Goal: Task Accomplishment & Management: Manage account settings

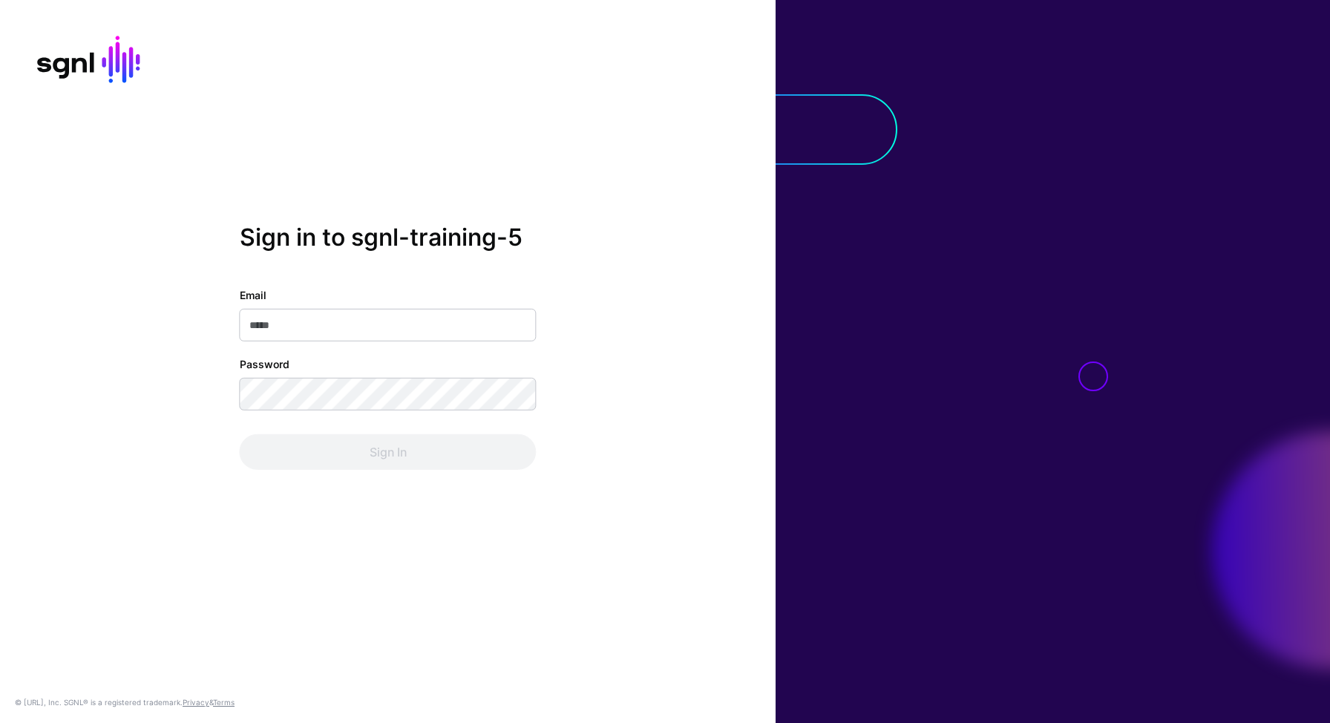
type input "**********"
click at [374, 427] on div "**********" at bounding box center [388, 378] width 297 height 183
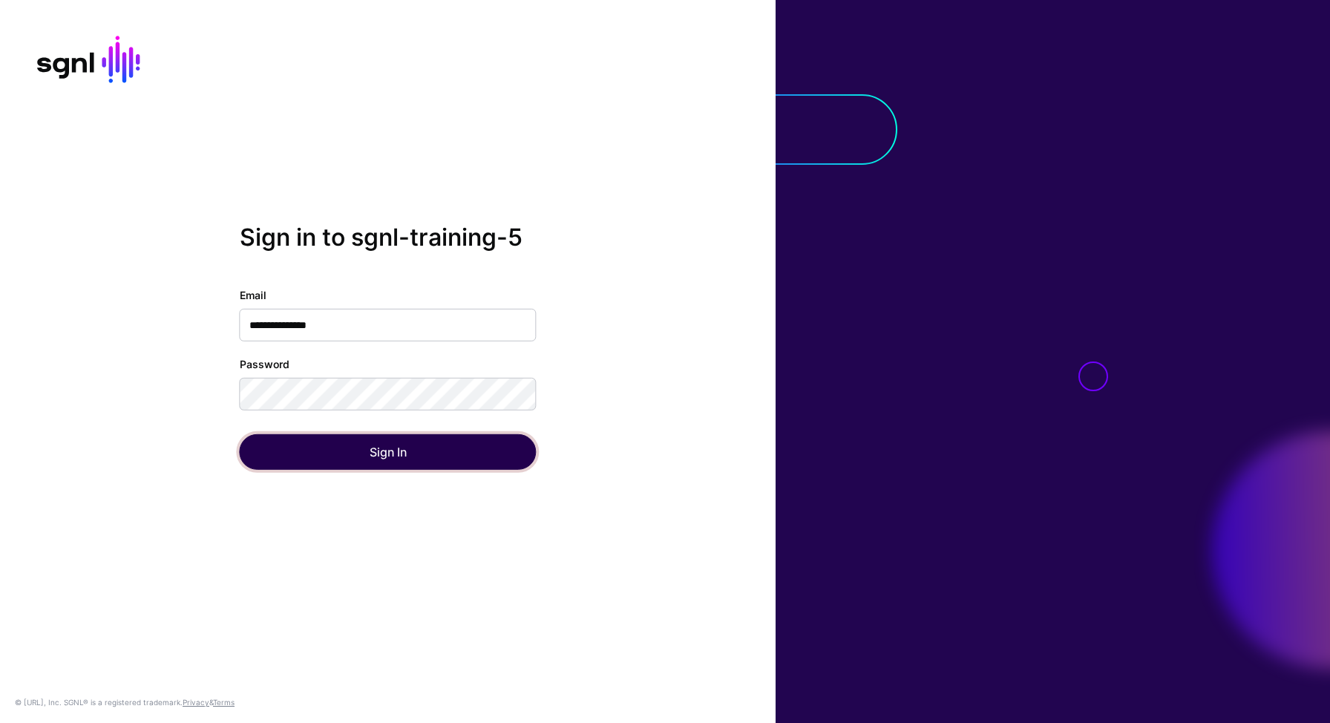
click at [374, 449] on button "Sign In" at bounding box center [388, 452] width 297 height 36
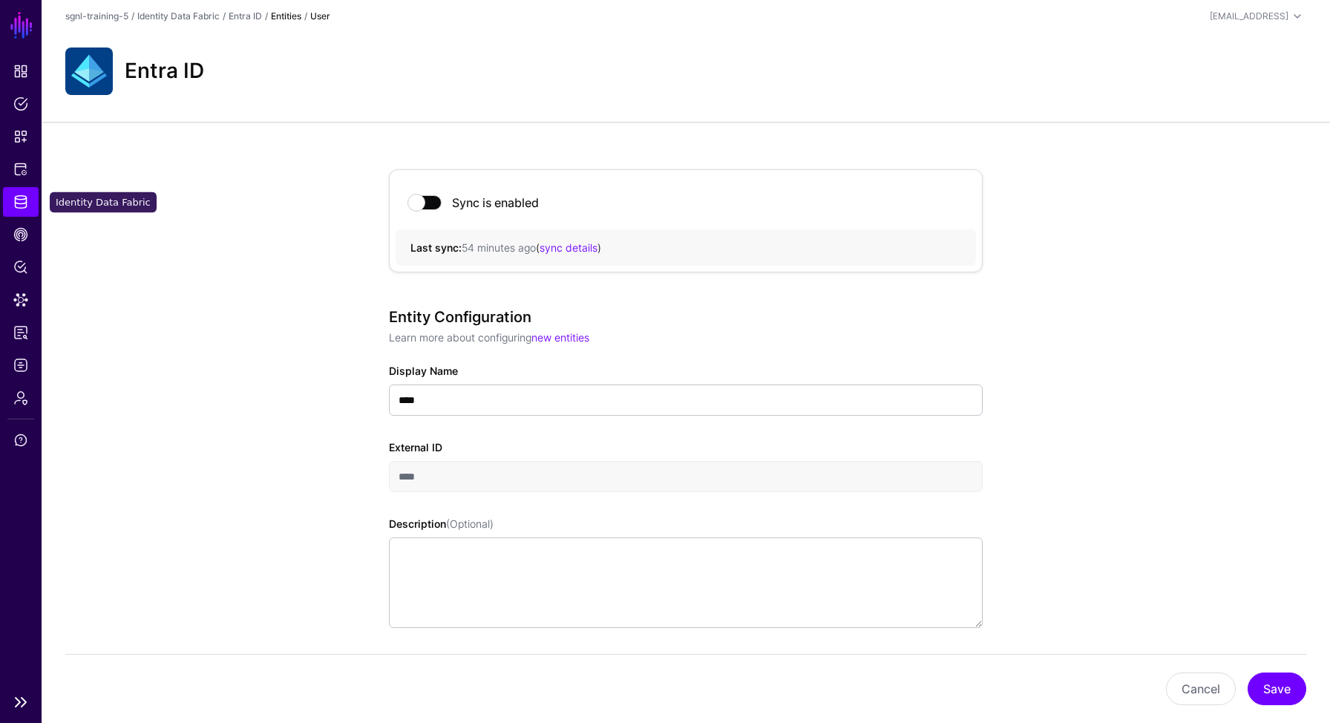
click at [28, 208] on link "Identity Data Fabric" at bounding box center [21, 202] width 36 height 30
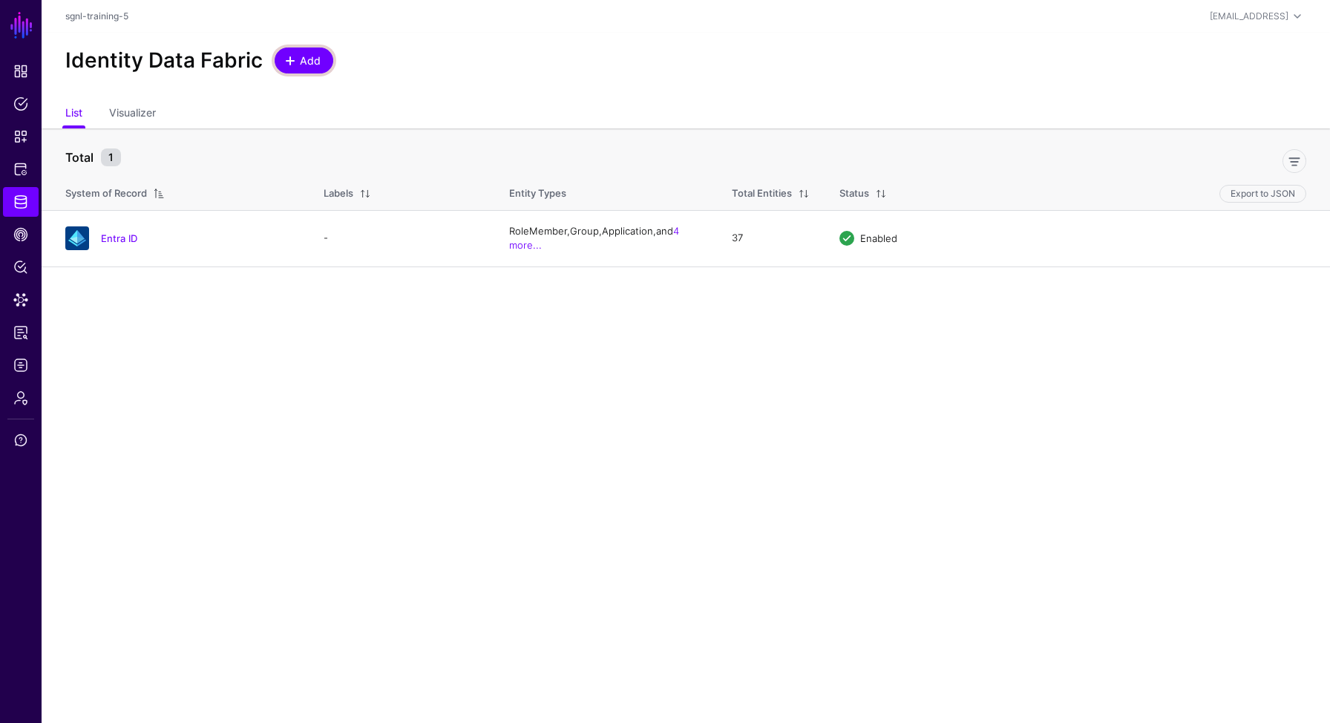
click at [314, 56] on span "Add" at bounding box center [310, 61] width 24 height 16
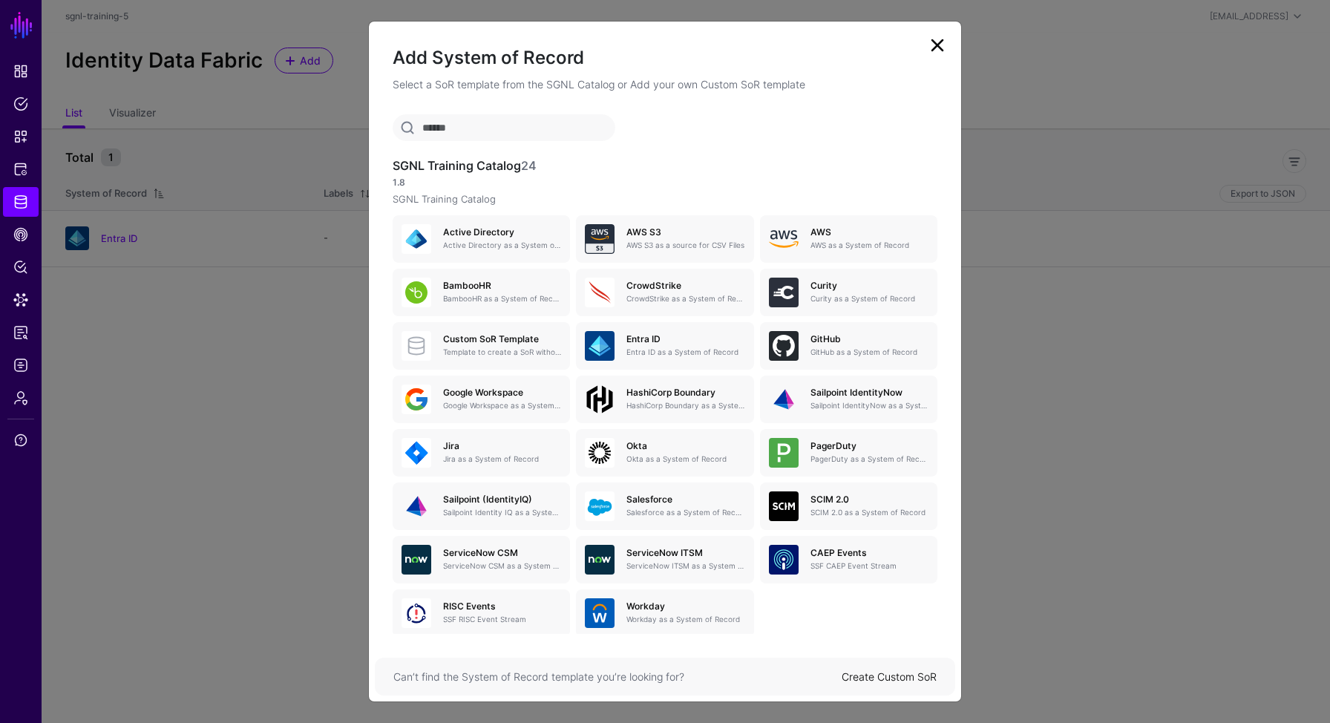
click at [477, 125] on input "text" at bounding box center [504, 127] width 223 height 27
click at [511, 447] on h5 "Jira" at bounding box center [502, 446] width 118 height 10
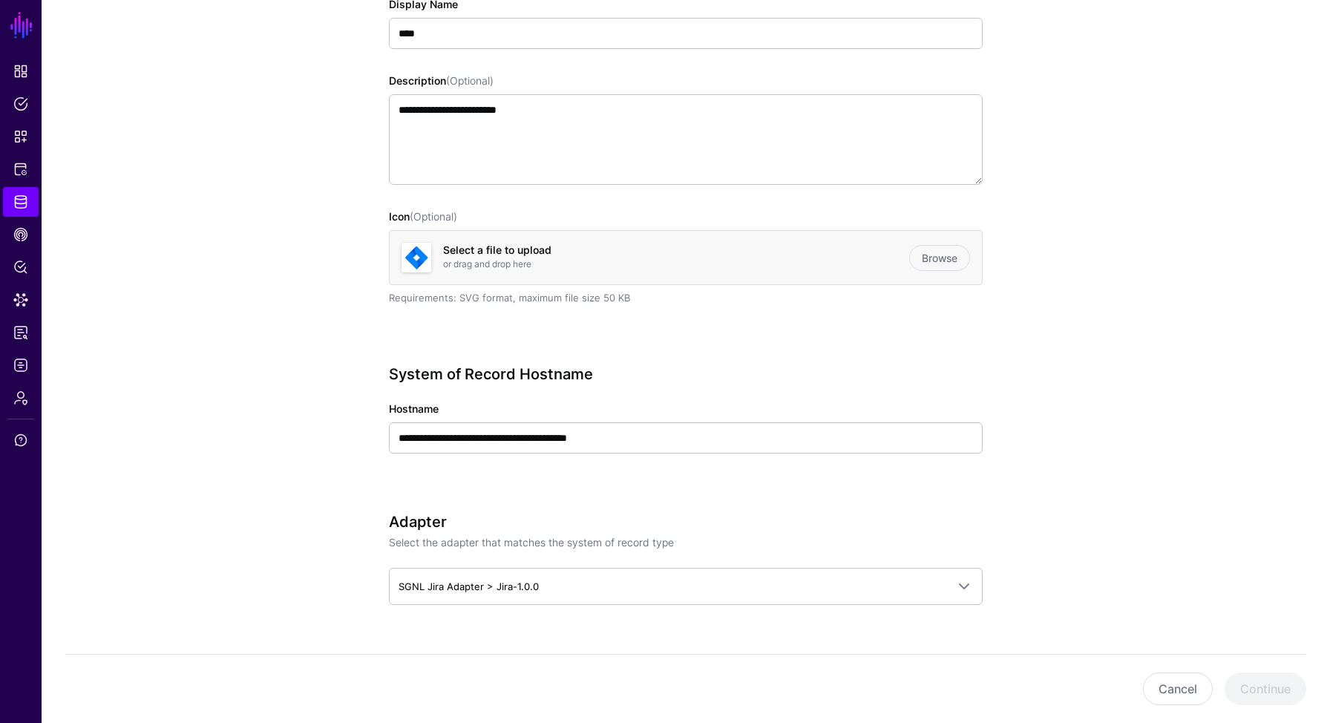
scroll to position [231, 0]
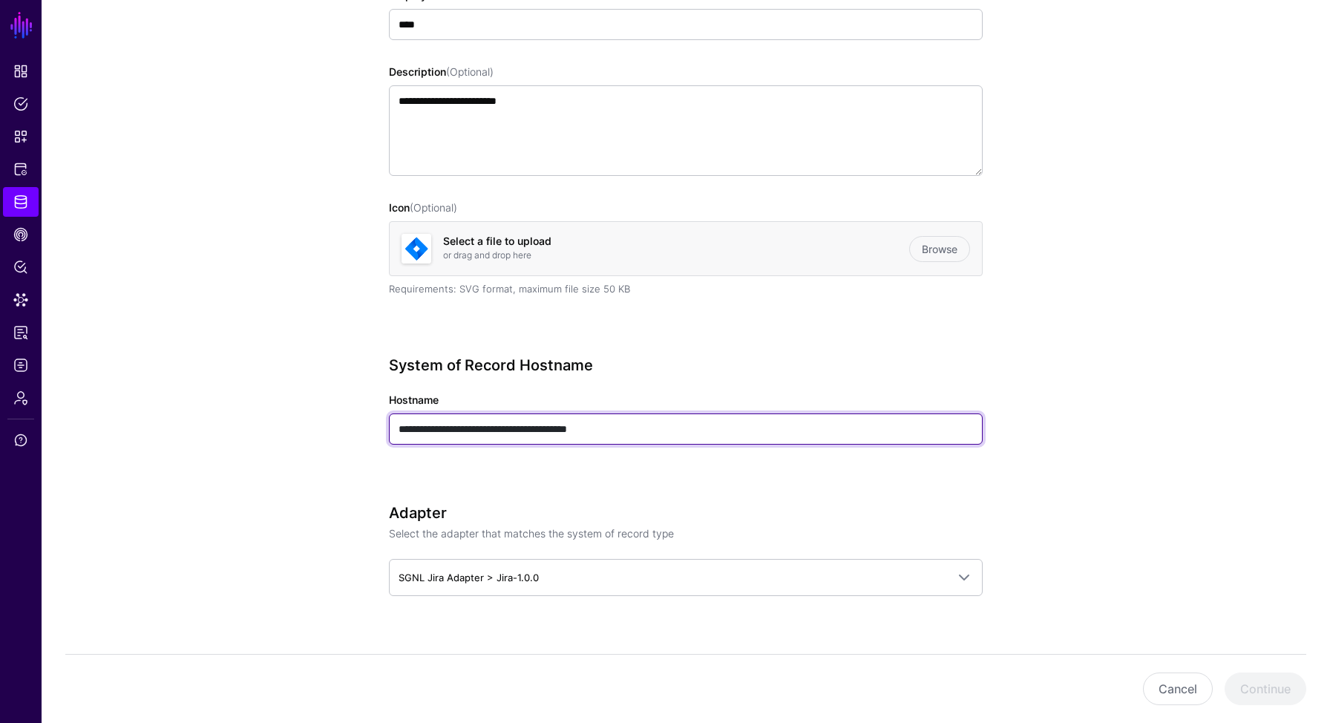
click at [623, 428] on input "**********" at bounding box center [686, 428] width 594 height 31
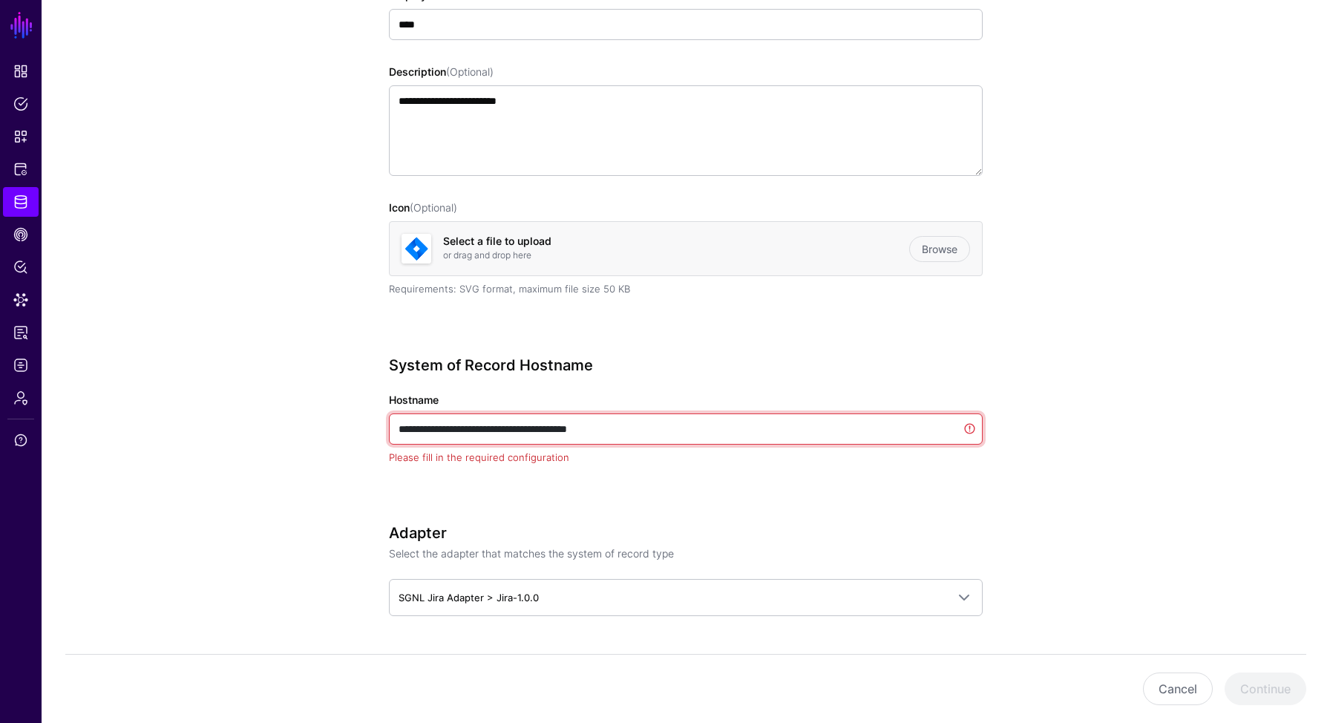
click at [623, 428] on input "**********" at bounding box center [686, 428] width 594 height 31
paste input "text"
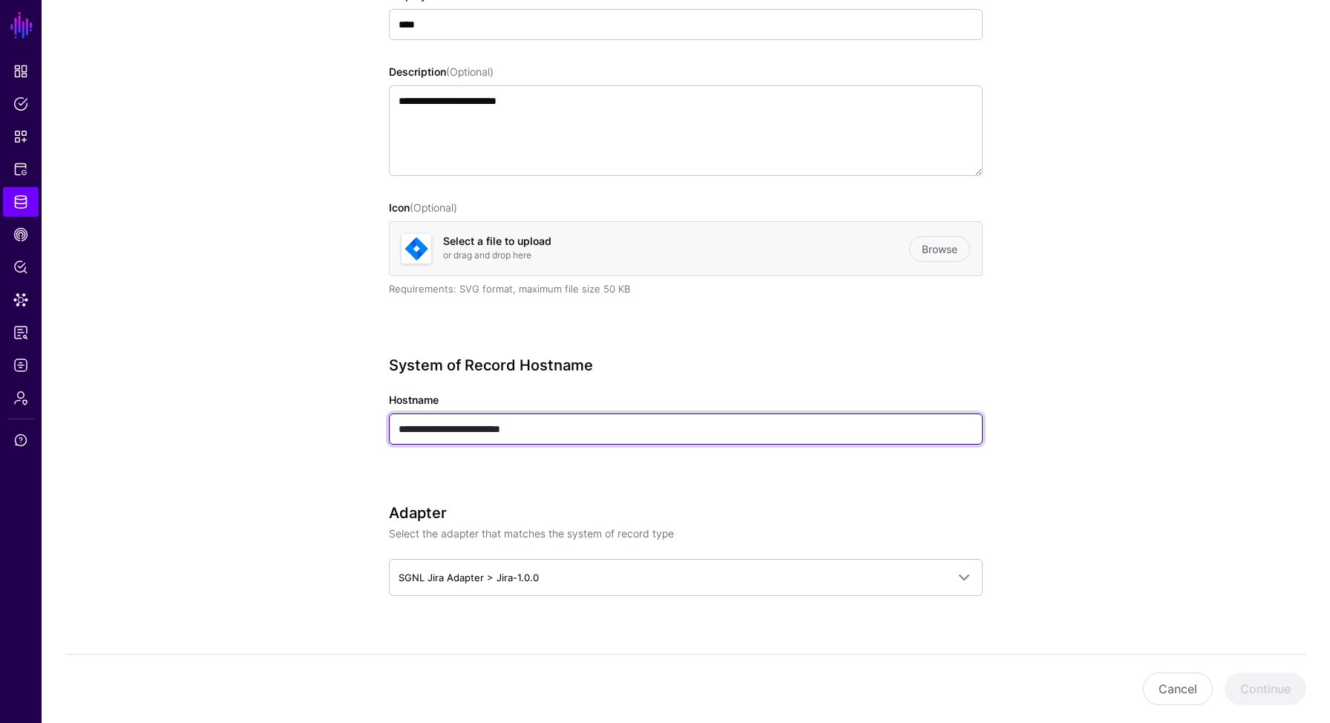
type input "**********"
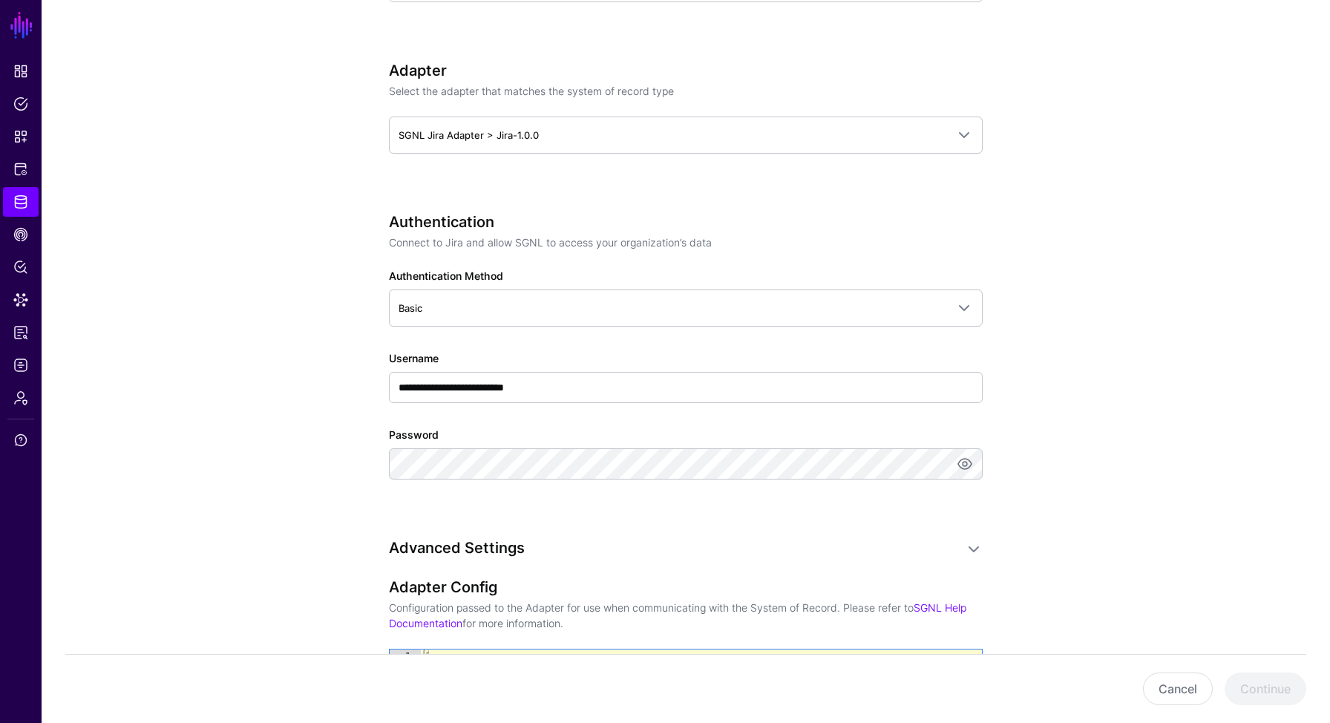
scroll to position [683, 0]
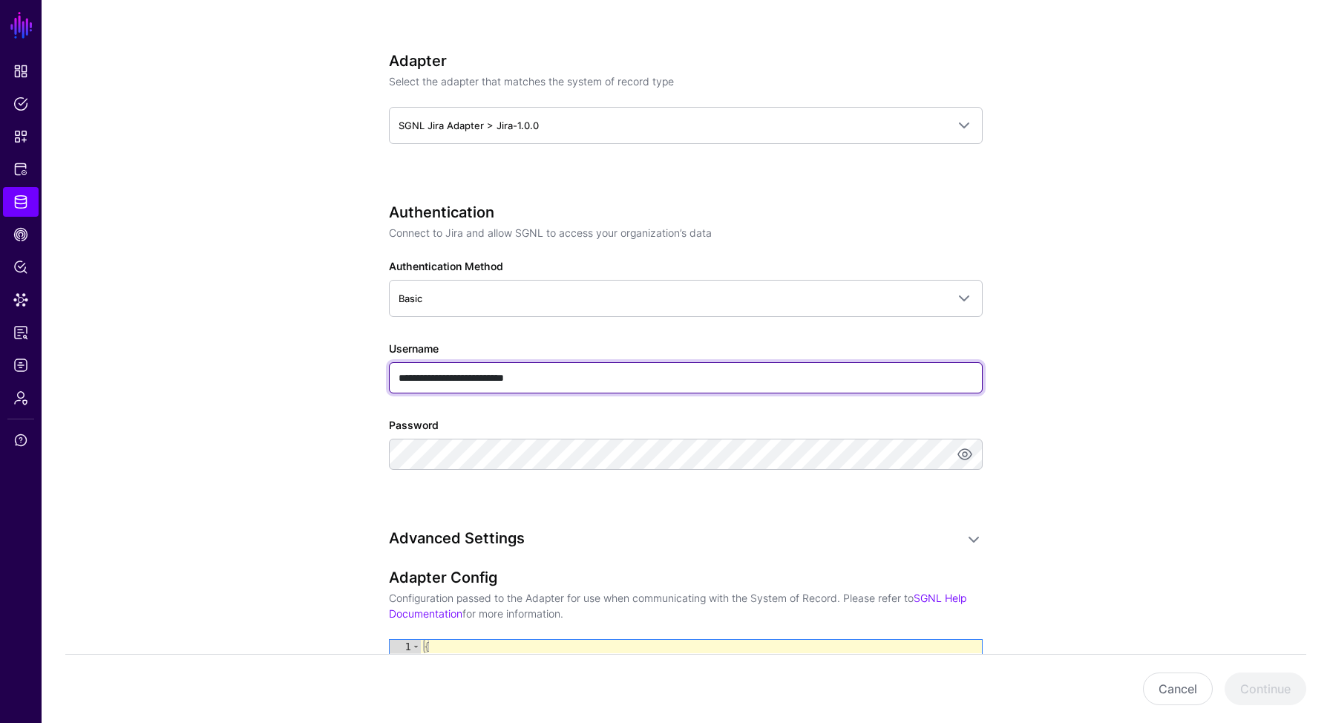
click at [511, 383] on input "**********" at bounding box center [686, 377] width 594 height 31
click at [603, 382] on input "**********" at bounding box center [686, 377] width 594 height 31
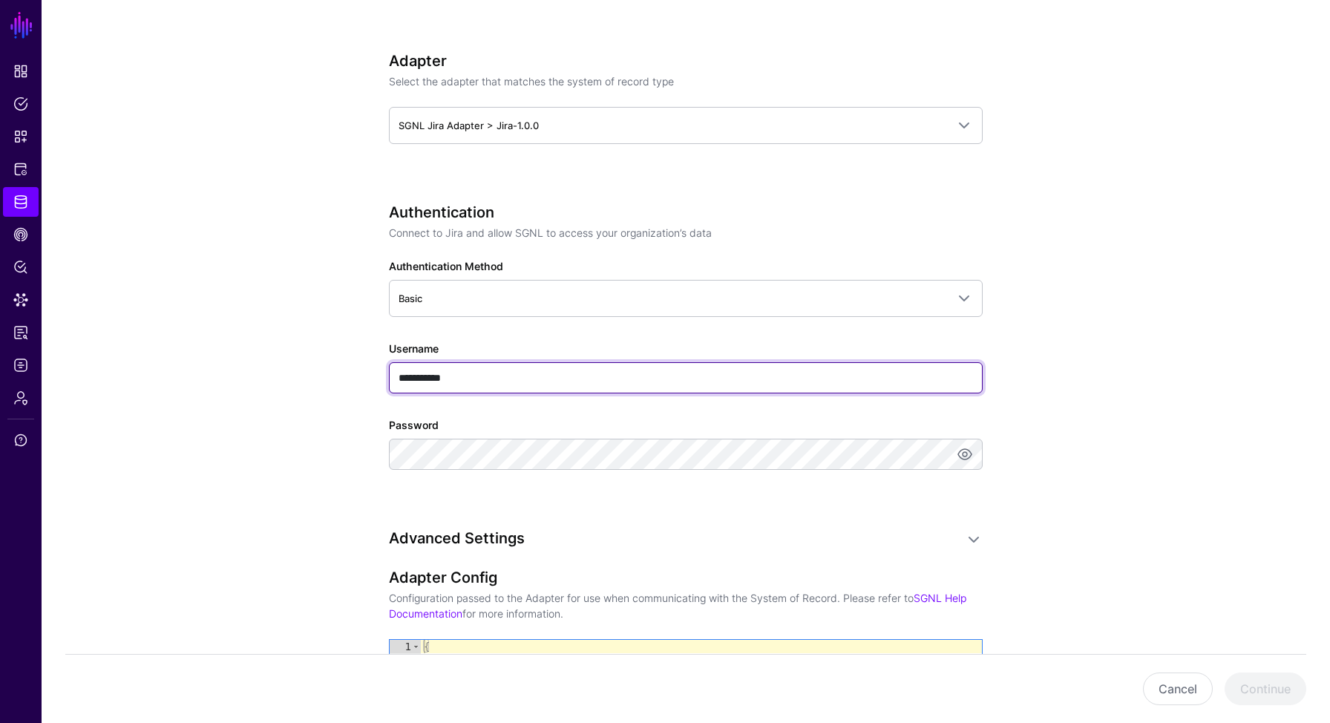
type input "**********"
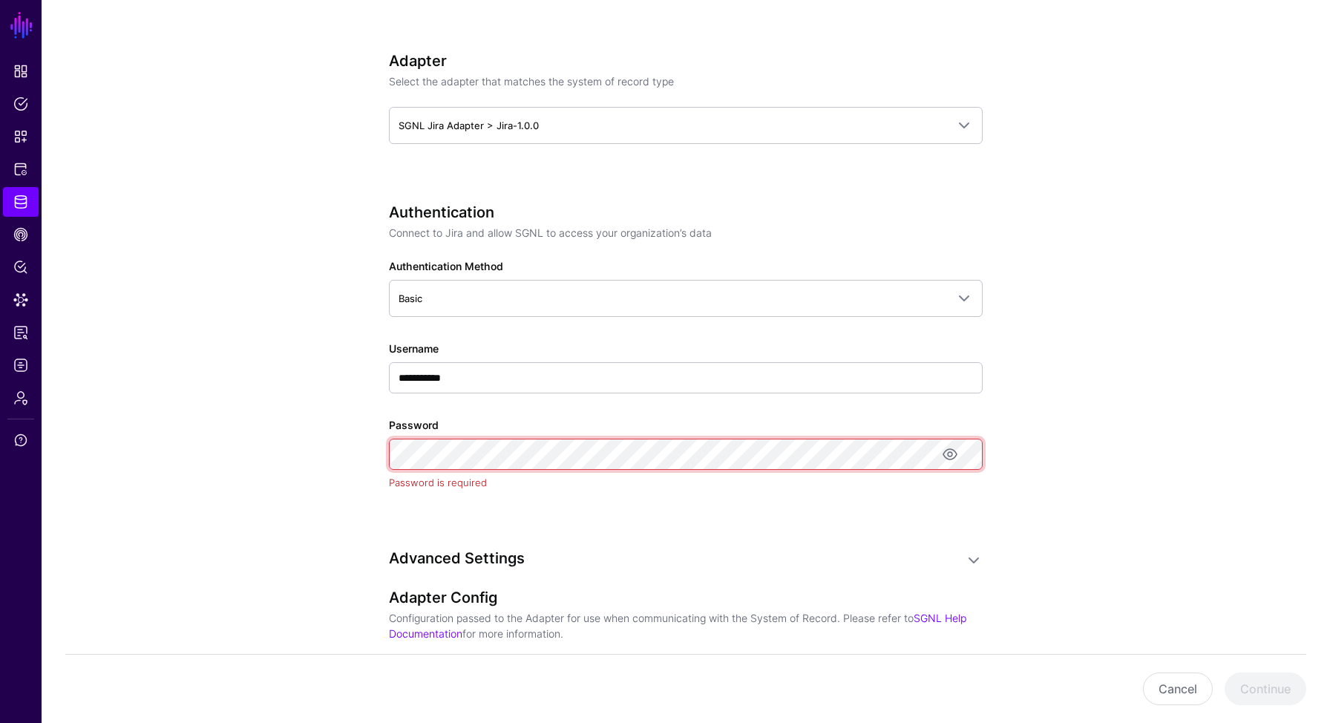
scroll to position [0, 568]
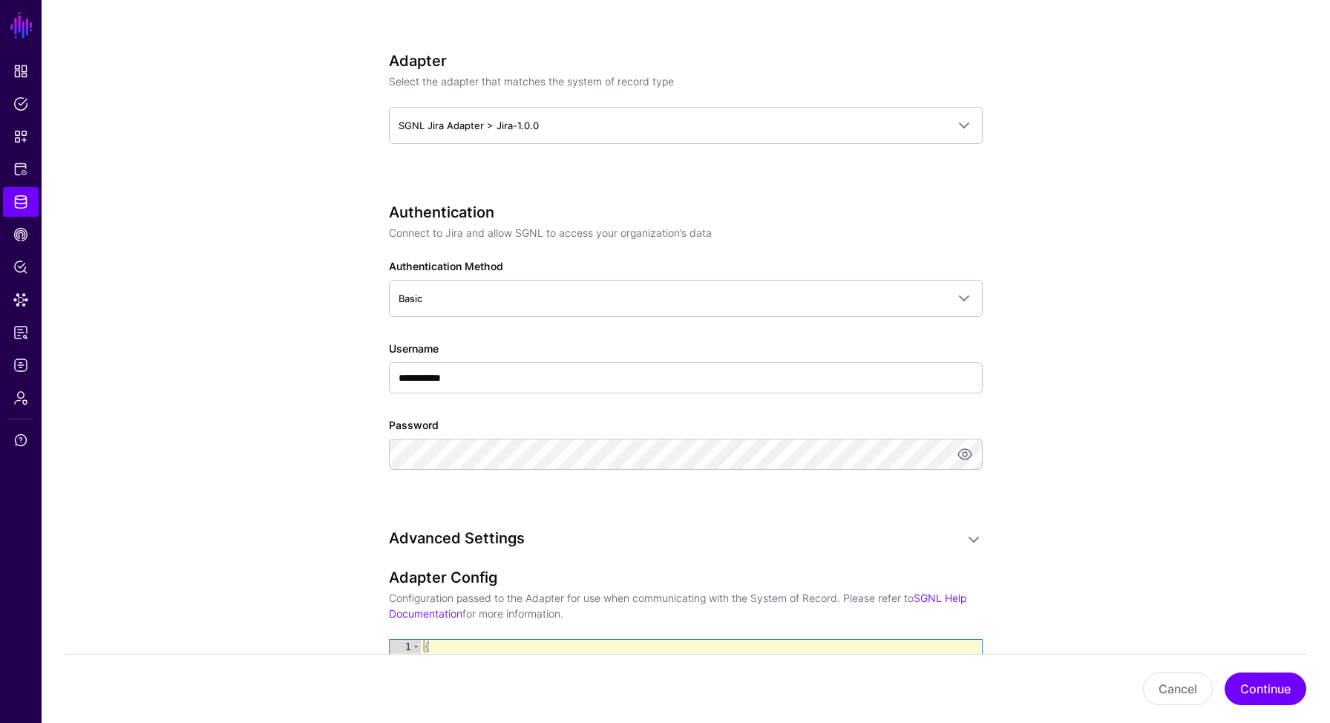
click at [1060, 481] on app-datasources-details-form "**********" at bounding box center [686, 292] width 1288 height 1718
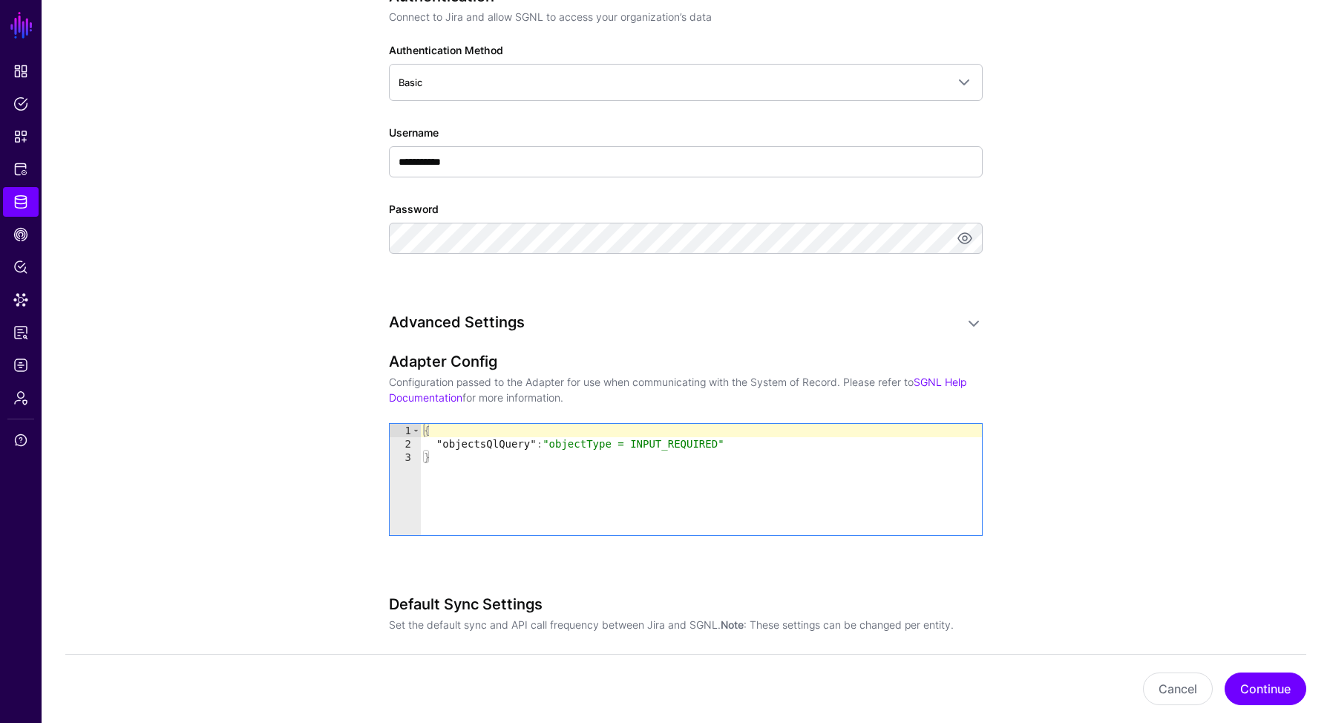
scroll to position [914, 0]
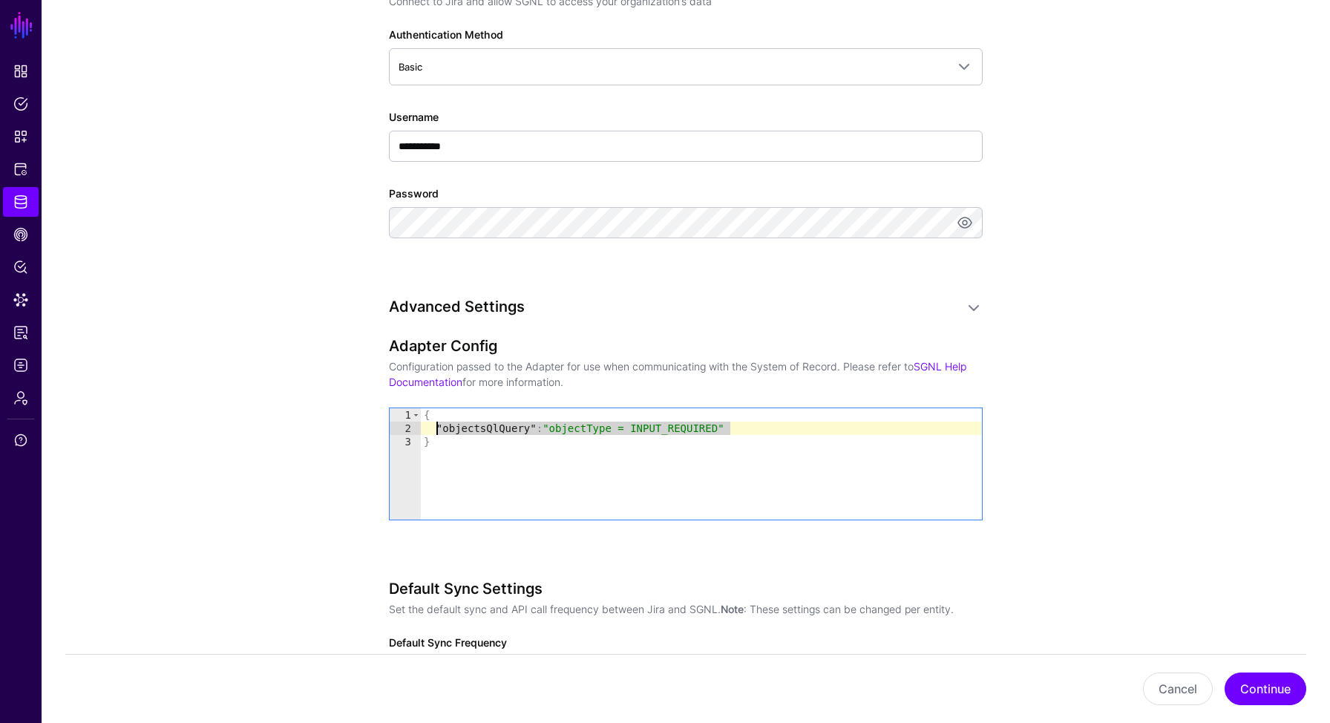
drag, startPoint x: 738, startPoint y: 427, endPoint x: 437, endPoint y: 430, distance: 300.5
click at [437, 430] on div "{ "objectsQlQuery" : "objectType = INPUT_REQUIRED" }" at bounding box center [701, 477] width 561 height 138
paste textarea "Cursor at row 2"
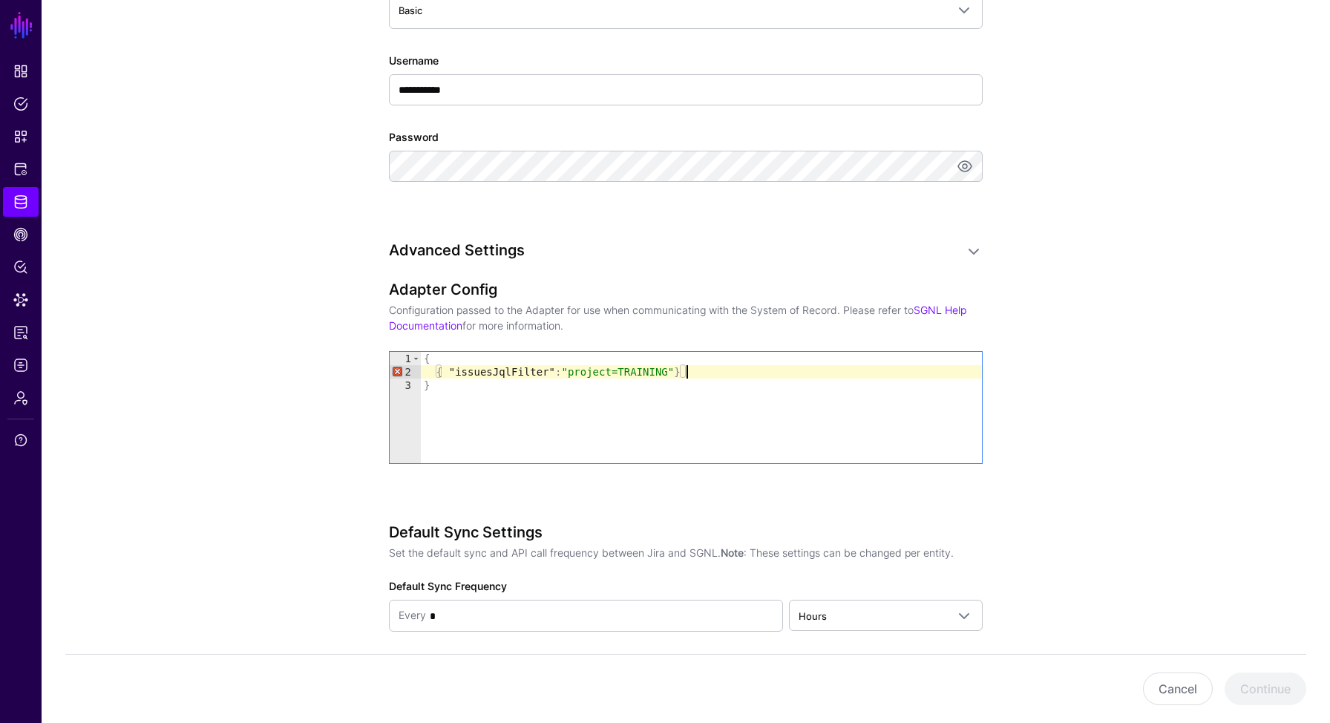
scroll to position [971, 0]
click at [646, 516] on div "**********" at bounding box center [686, 494] width 594 height 509
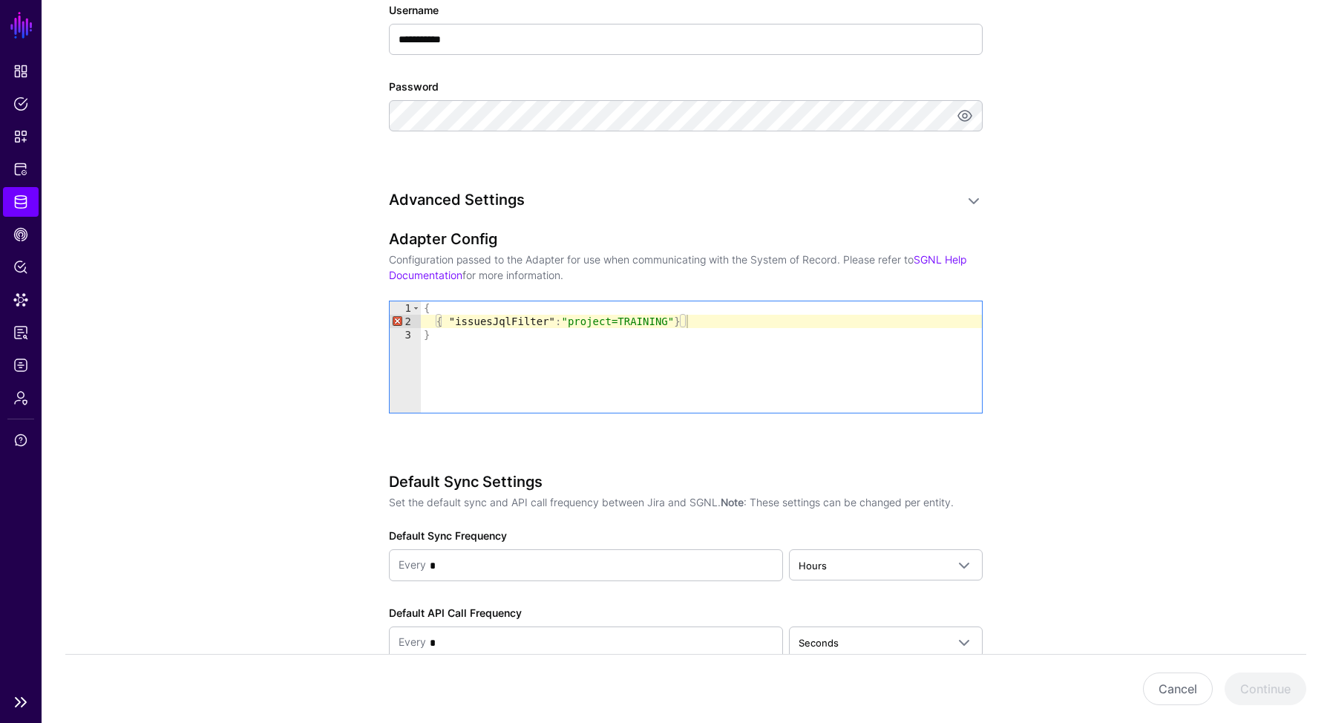
scroll to position [1034, 0]
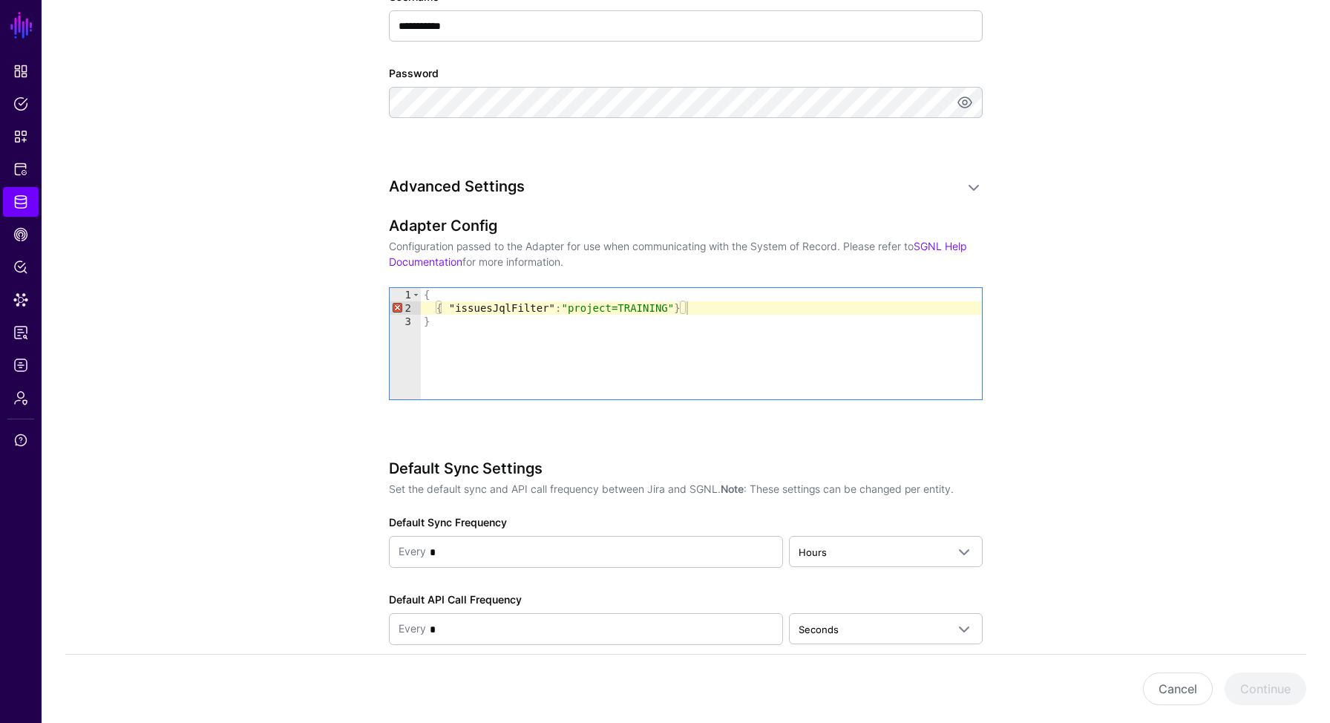
click at [870, 357] on div "{ { "issuesJqlFilter" : "project=TRAINING" } }" at bounding box center [701, 357] width 561 height 138
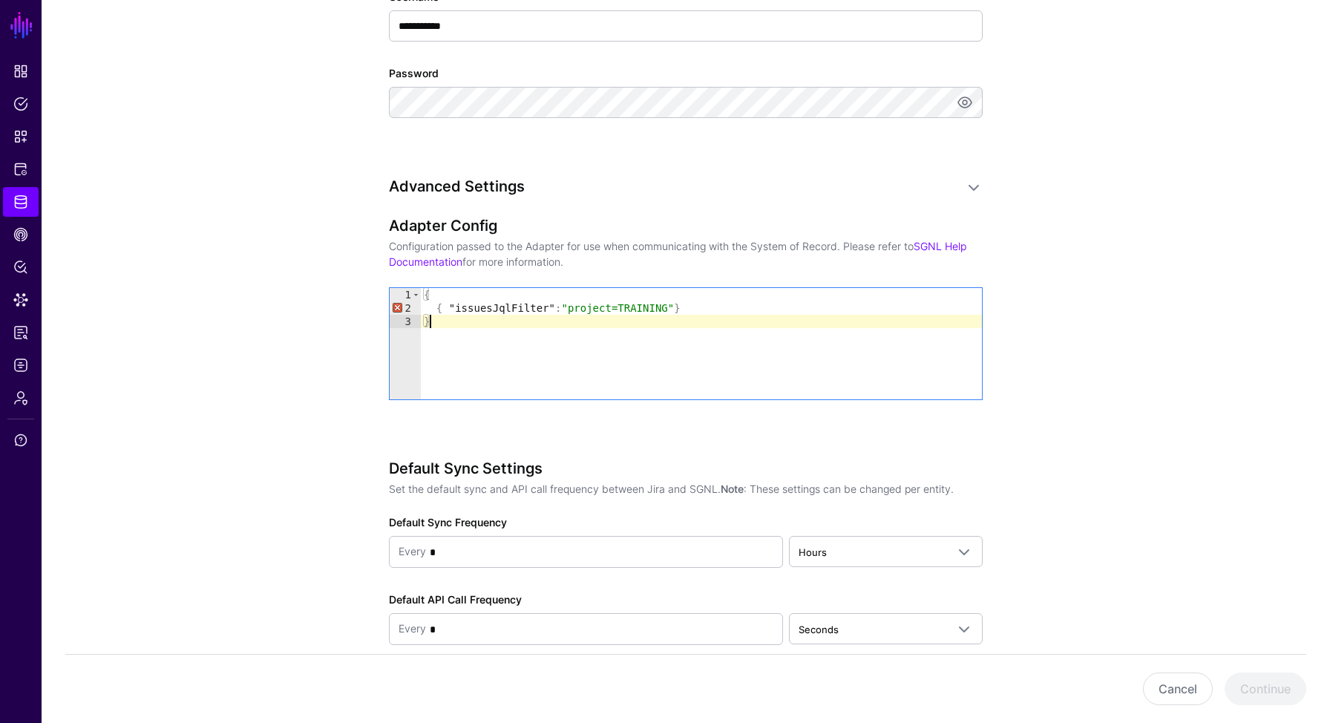
click at [510, 311] on div "{ { "issuesJqlFilter" : "project=TRAINING" } }" at bounding box center [701, 357] width 561 height 138
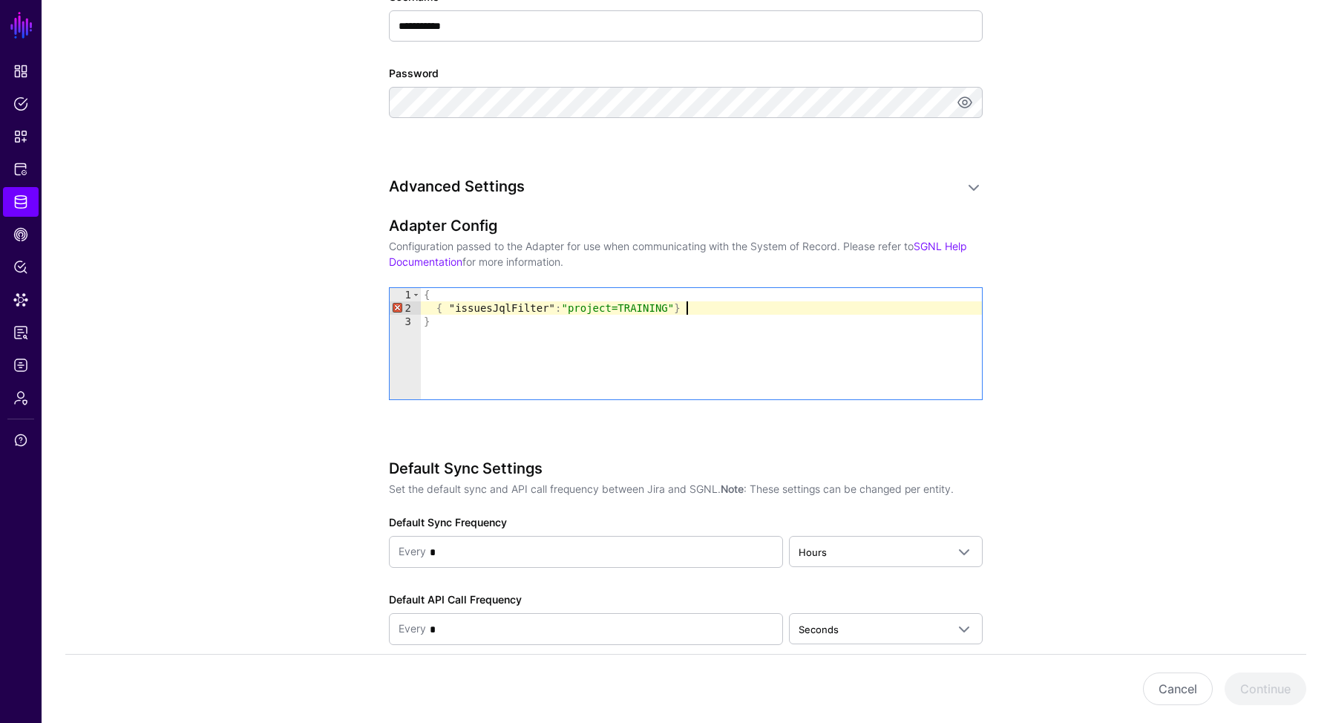
click at [699, 301] on div "{ { "issuesJqlFilter" : "project=TRAINING" } }" at bounding box center [701, 357] width 561 height 138
click at [701, 332] on div "{ { "issuesJqlFilter" : "project=TRAINING" } }" at bounding box center [701, 357] width 561 height 138
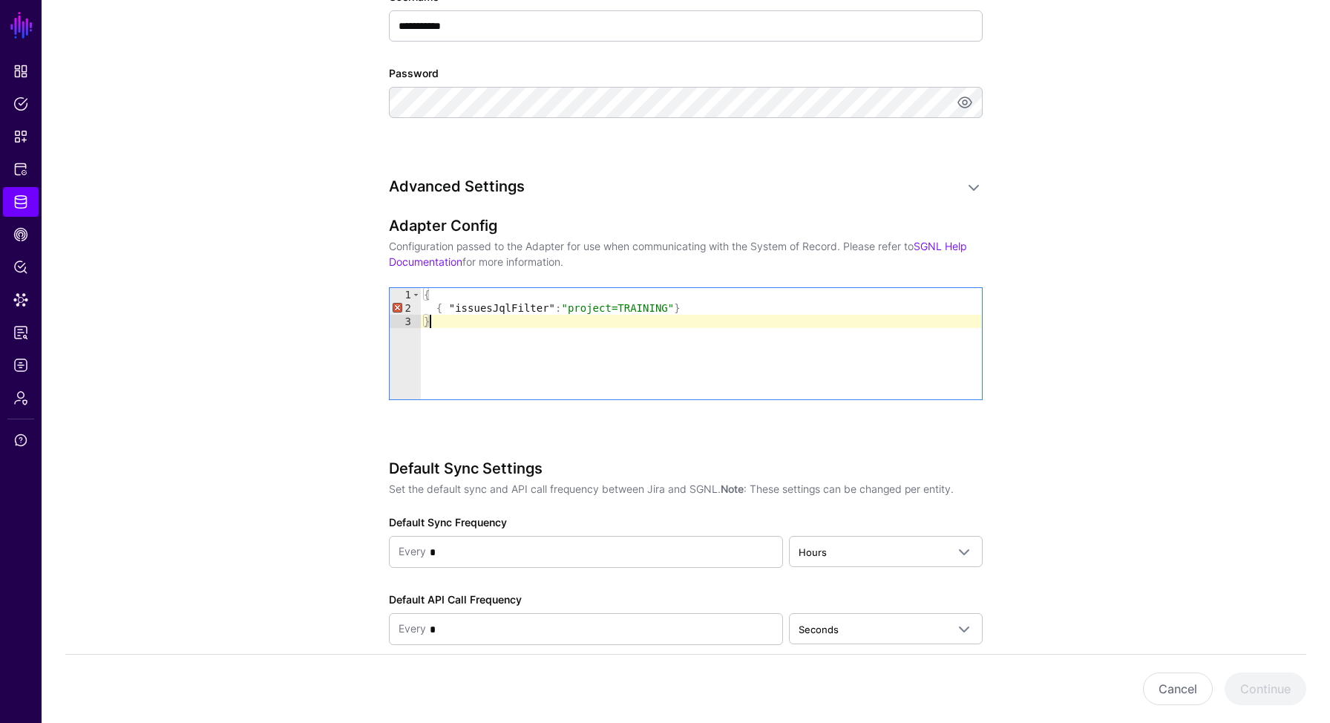
click at [447, 309] on div "{ { "issuesJqlFilter" : "project=TRAINING" } }" at bounding box center [701, 357] width 561 height 138
click at [733, 321] on div "{ { "issuesJqlFilter" : "project=TRAINING" } }" at bounding box center [701, 357] width 561 height 138
click at [444, 311] on div "{ { "issuesJqlFilter" : "project=TRAINING" } }" at bounding box center [701, 357] width 561 height 138
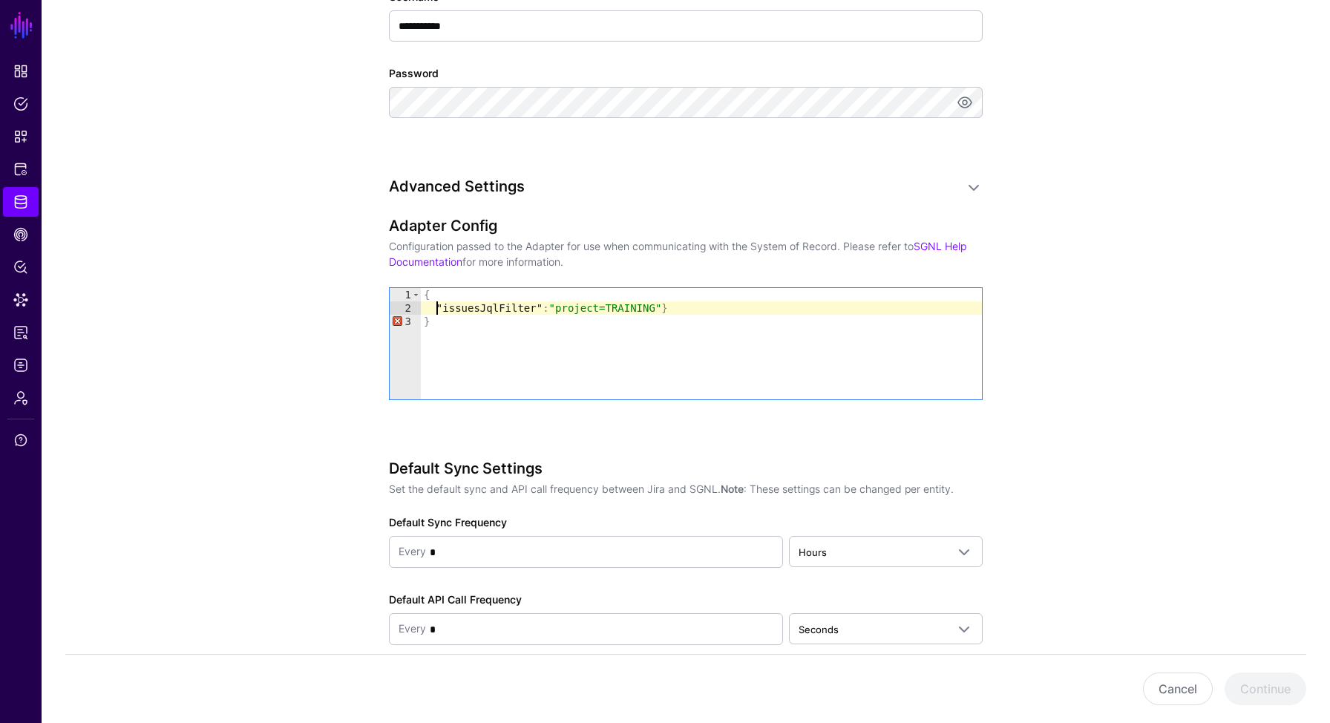
click at [687, 306] on div "{ "issuesJqlFilter" : "project=TRAINING" } }" at bounding box center [701, 357] width 561 height 138
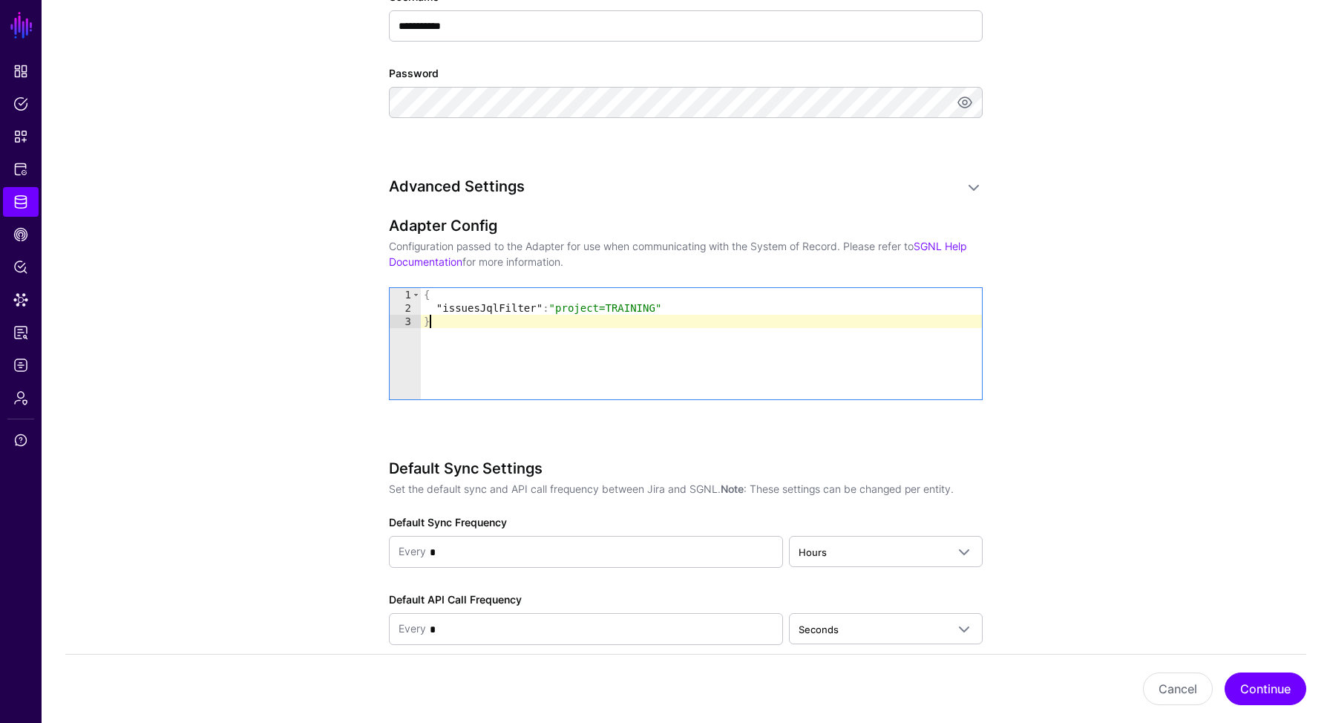
click at [699, 347] on div "{ "issuesJqlFilter" : "project=TRAINING" }" at bounding box center [701, 357] width 561 height 138
type textarea "*"
click at [1261, 686] on button "Continue" at bounding box center [1265, 688] width 82 height 33
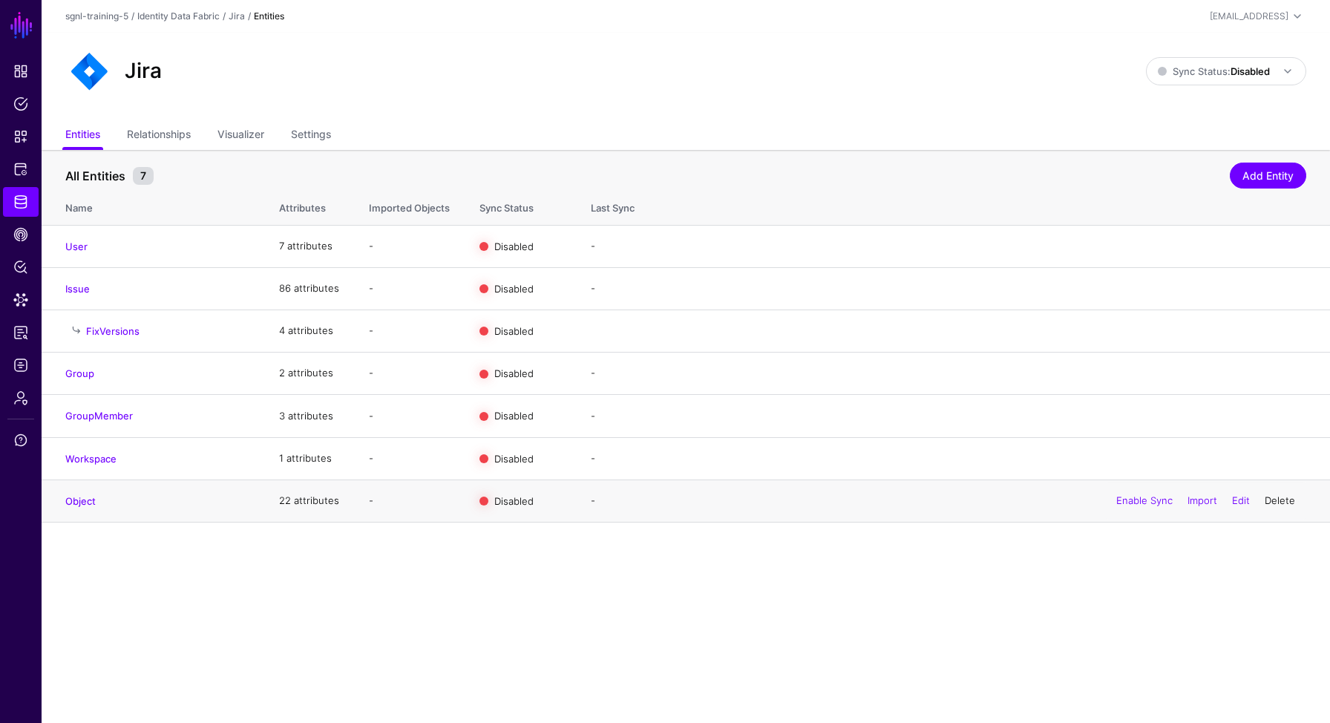
click at [1279, 504] on link "Delete" at bounding box center [1279, 500] width 30 height 12
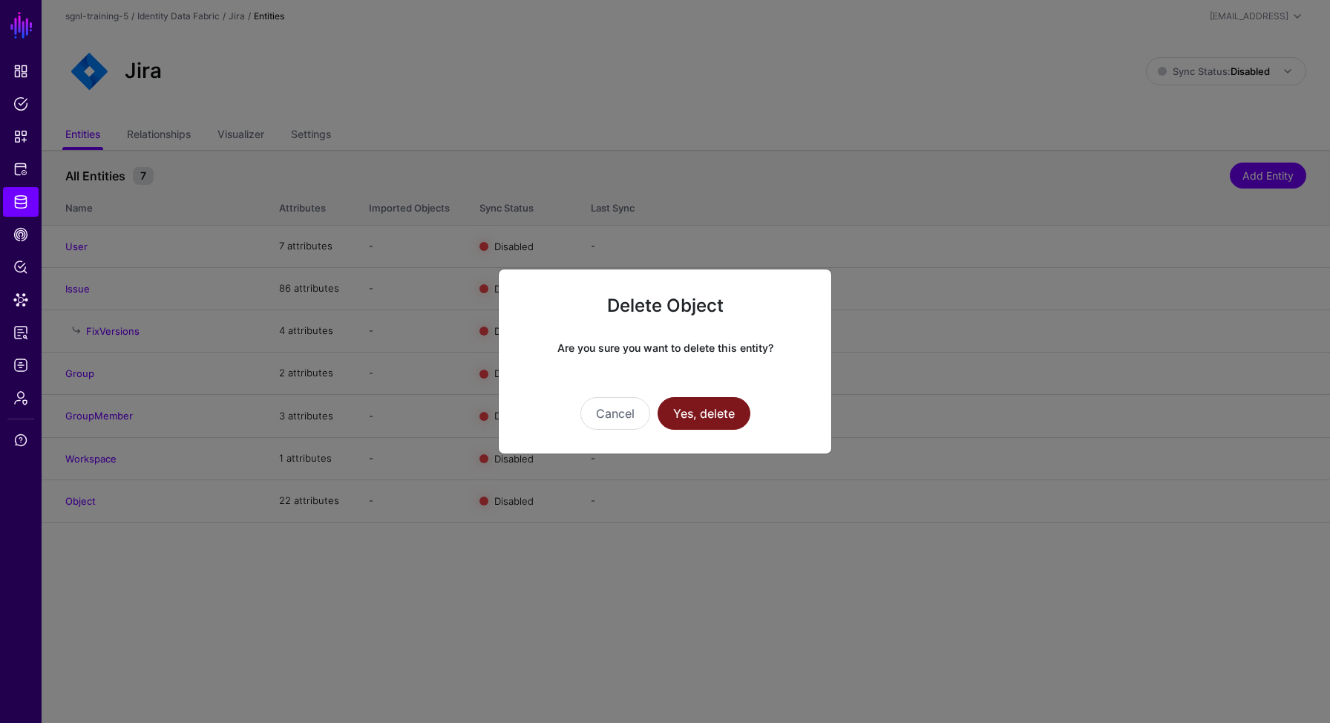
click at [705, 414] on button "Yes, delete" at bounding box center [703, 413] width 93 height 33
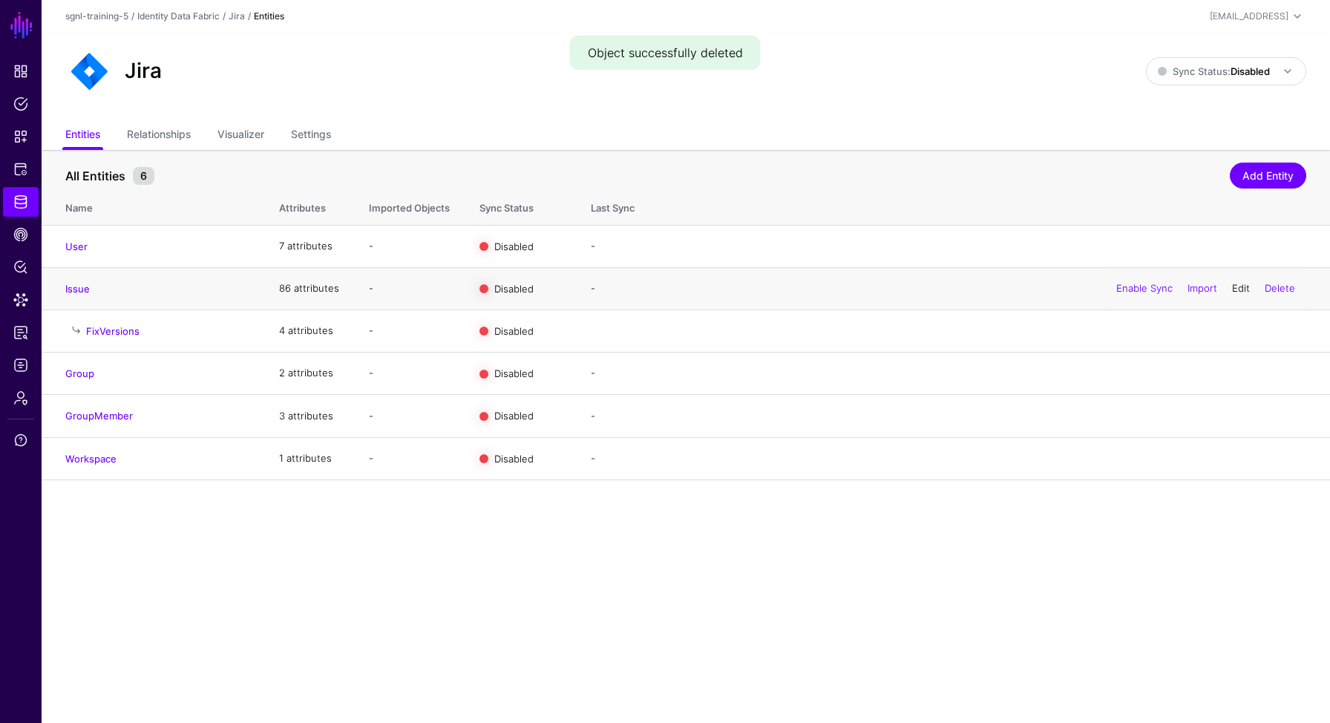
click at [1244, 287] on link "Edit" at bounding box center [1241, 288] width 18 height 12
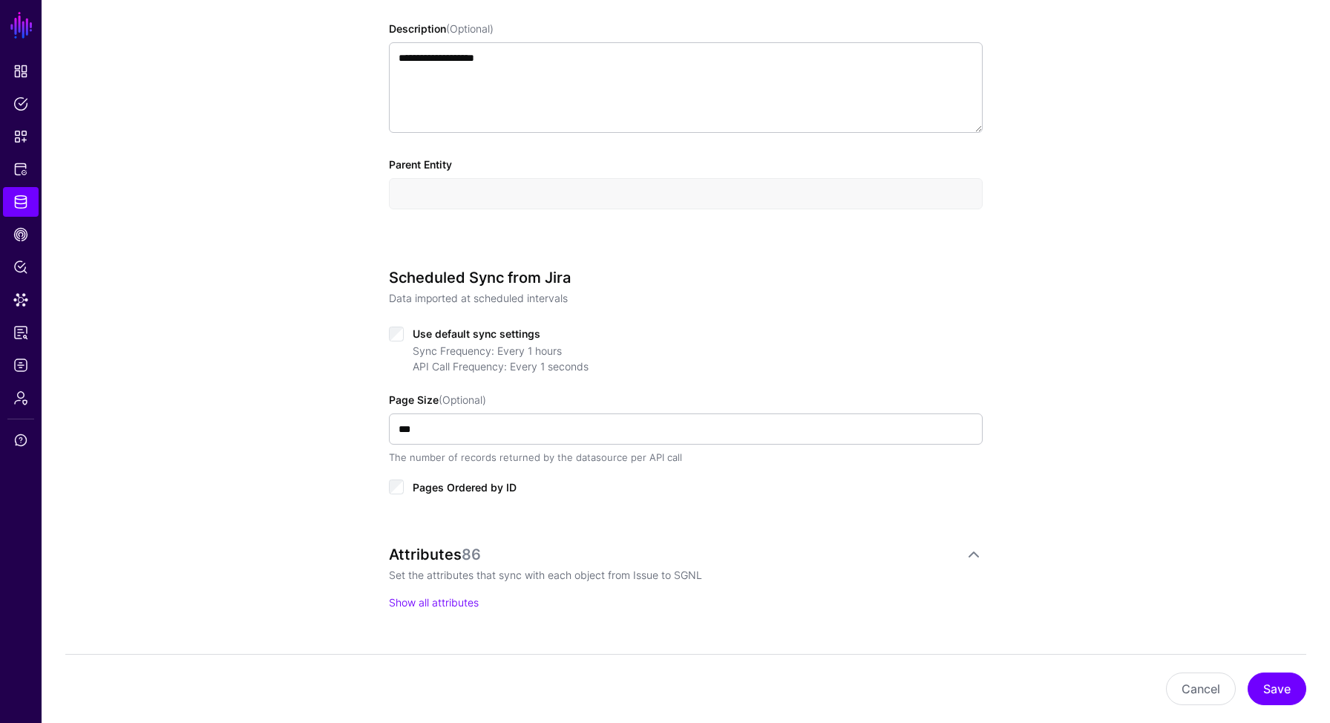
scroll to position [494, 0]
click at [401, 341] on div "Use default sync settings" at bounding box center [686, 333] width 594 height 18
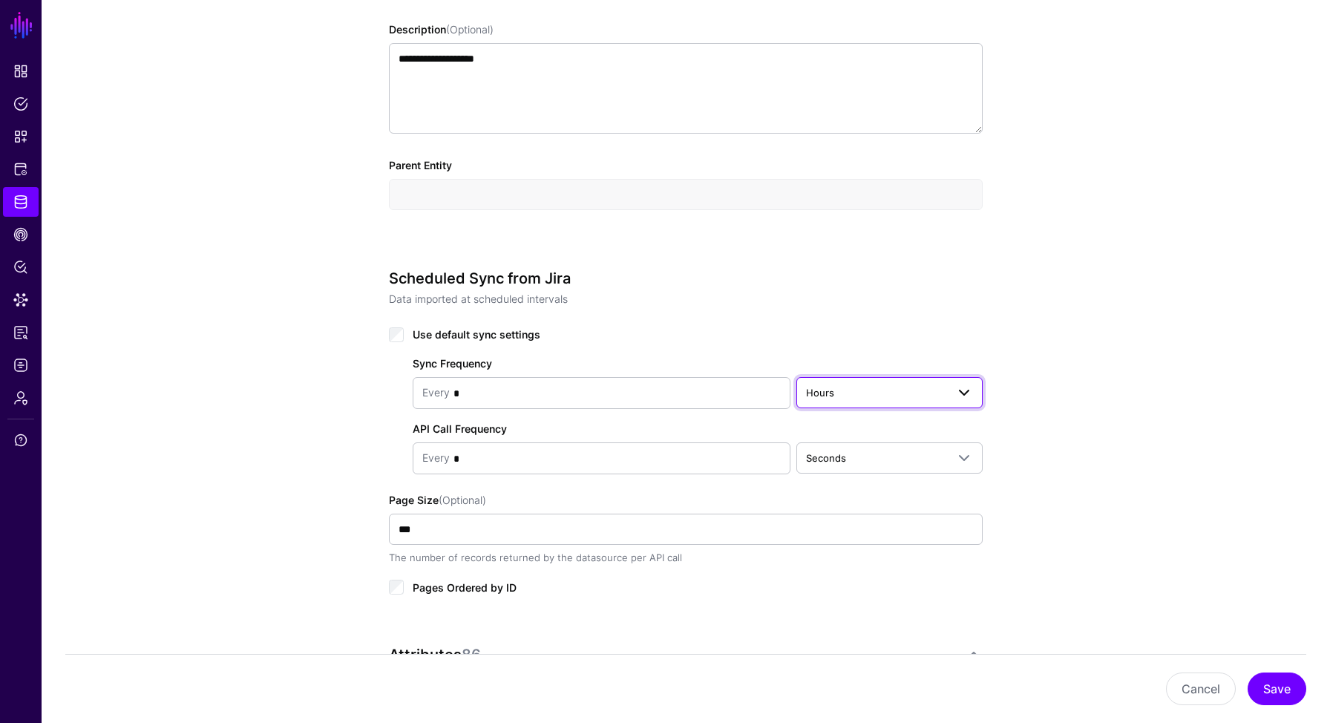
click at [888, 381] on link "Hours" at bounding box center [889, 392] width 186 height 31
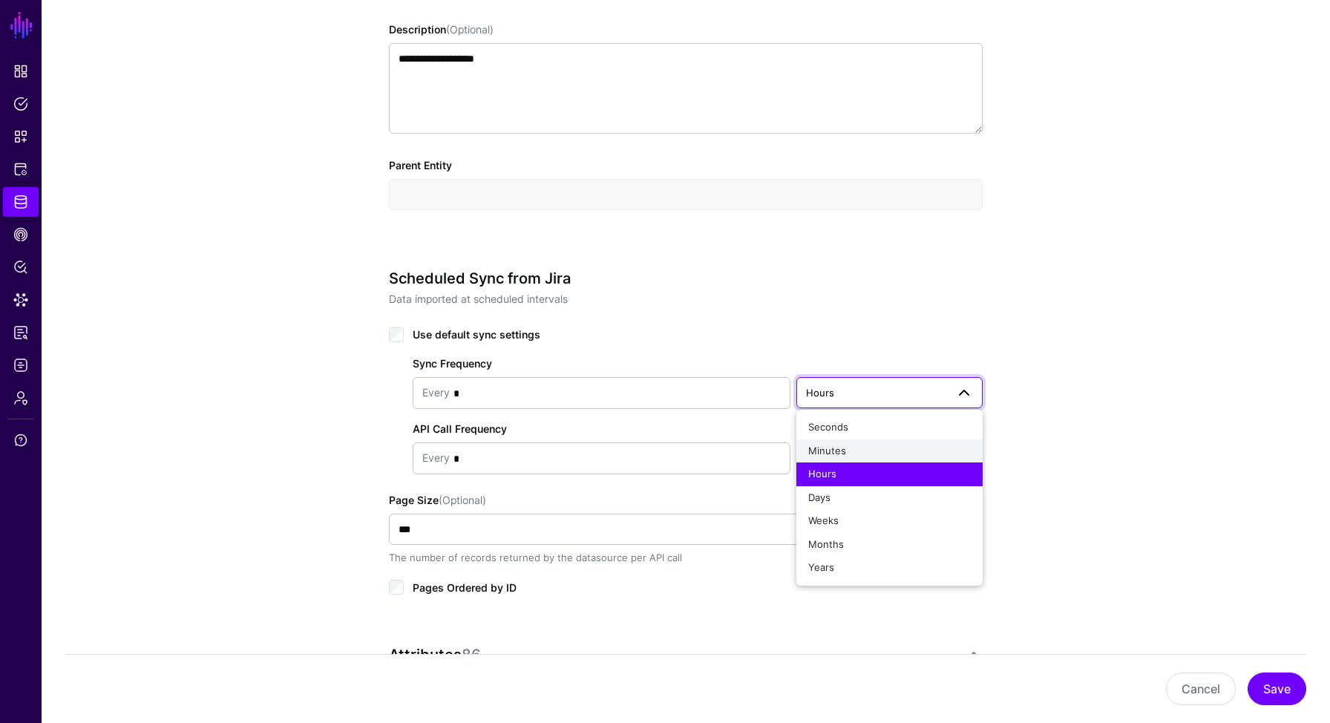
click at [861, 442] on button "Minutes" at bounding box center [889, 451] width 186 height 24
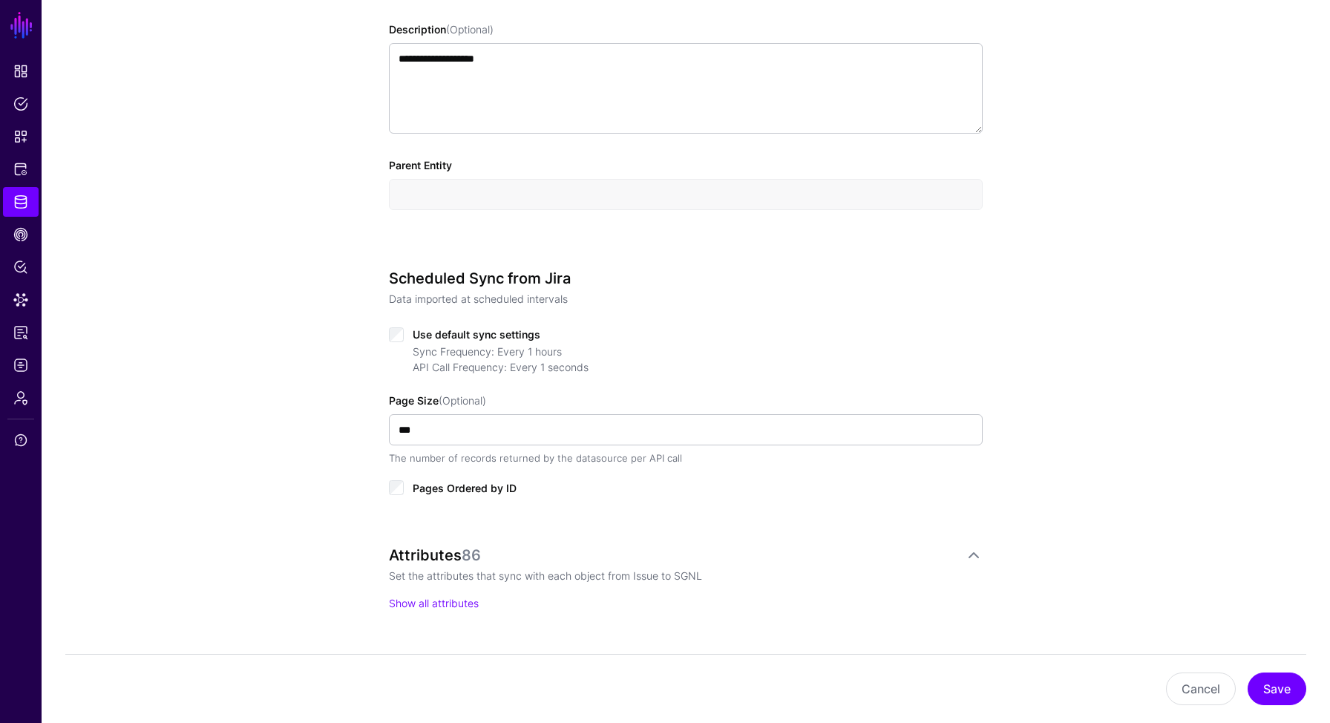
click at [404, 339] on div "Use default sync settings" at bounding box center [686, 333] width 594 height 18
click at [1275, 685] on button "Save" at bounding box center [1276, 688] width 59 height 33
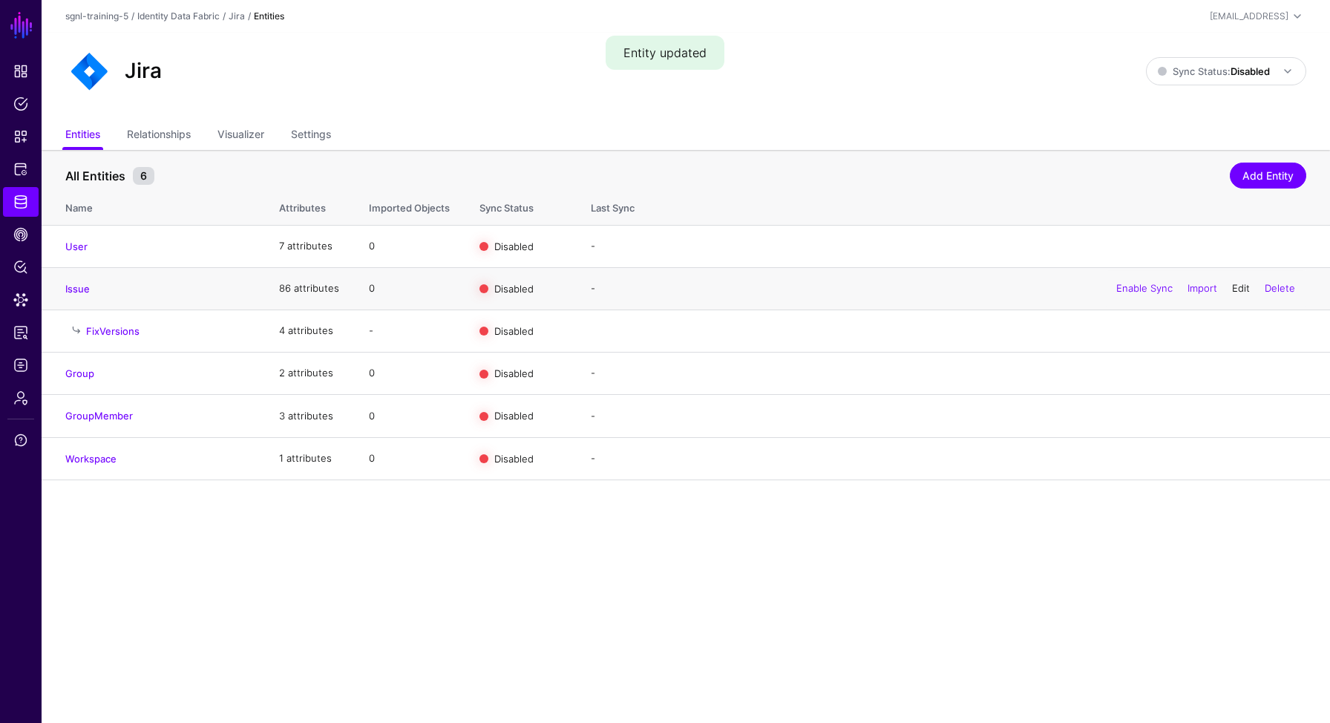
click at [1244, 292] on link "Edit" at bounding box center [1241, 288] width 18 height 12
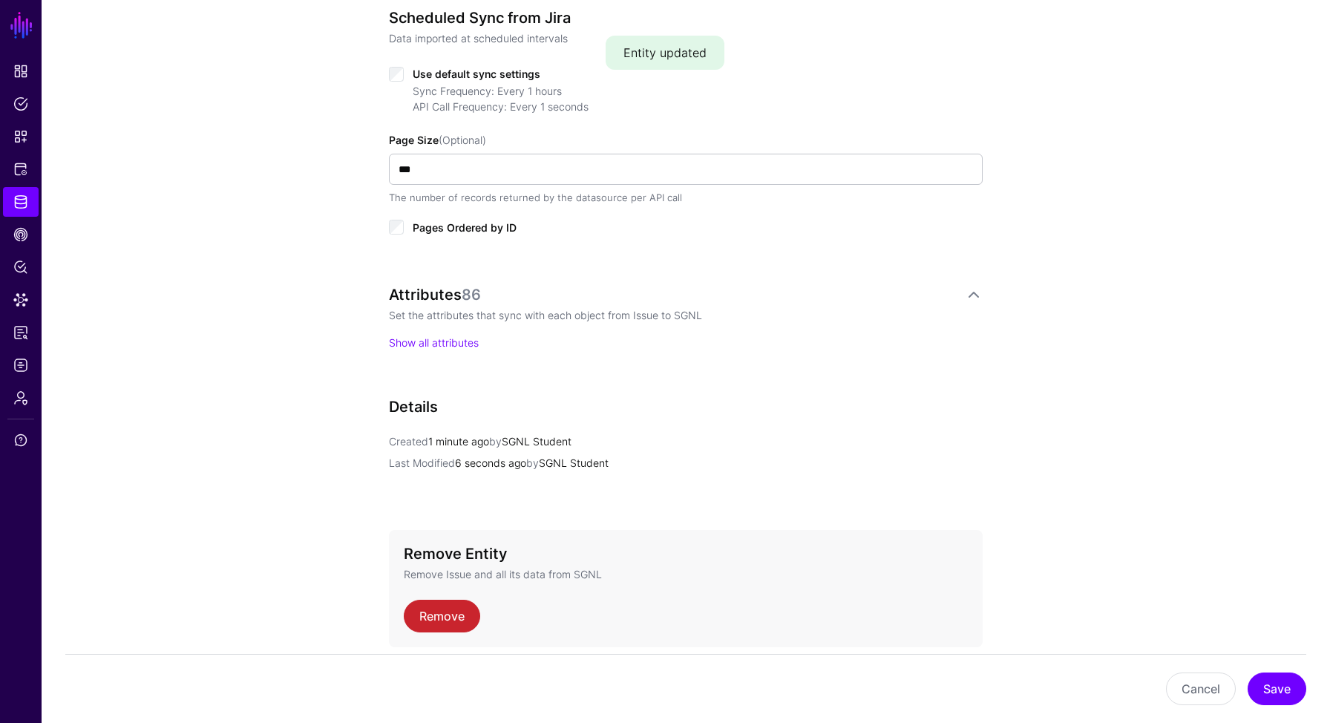
scroll to position [749, 0]
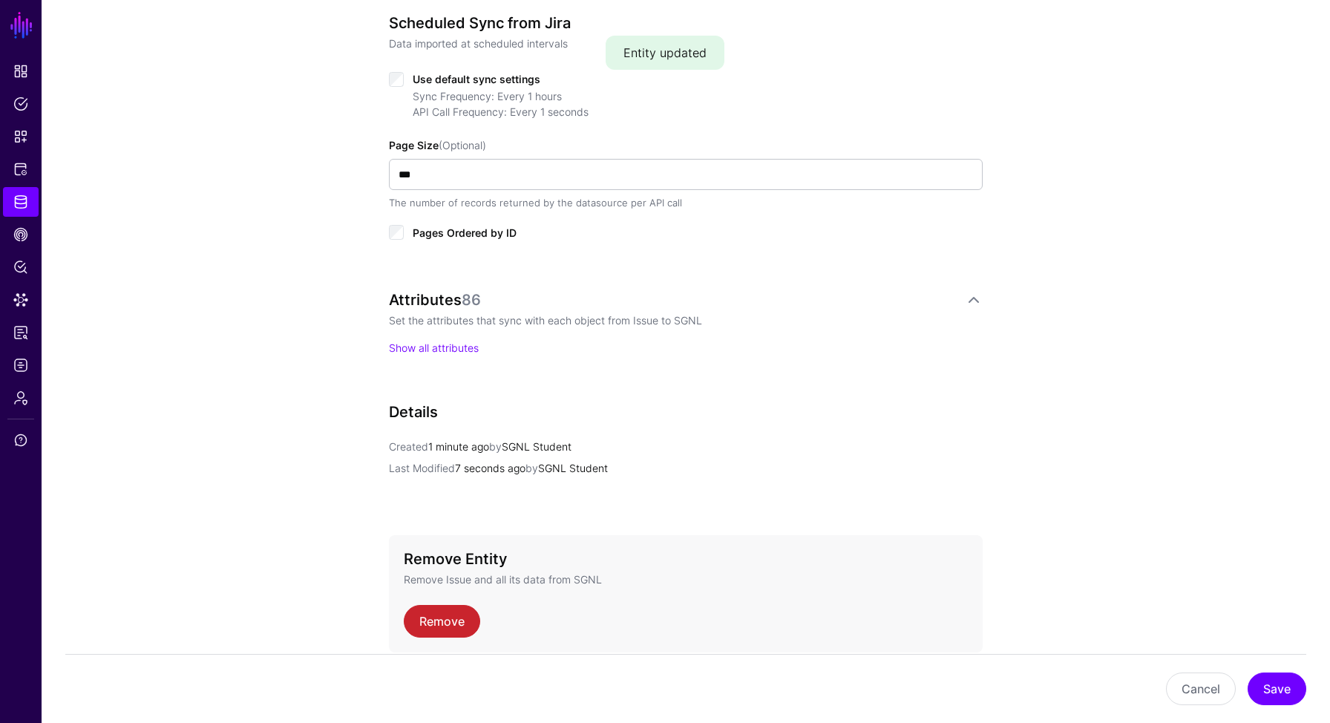
click at [404, 87] on div "Use default sync settings Sync Frequency: Every 1 hours API Call Frequency: Eve…" at bounding box center [686, 154] width 594 height 171
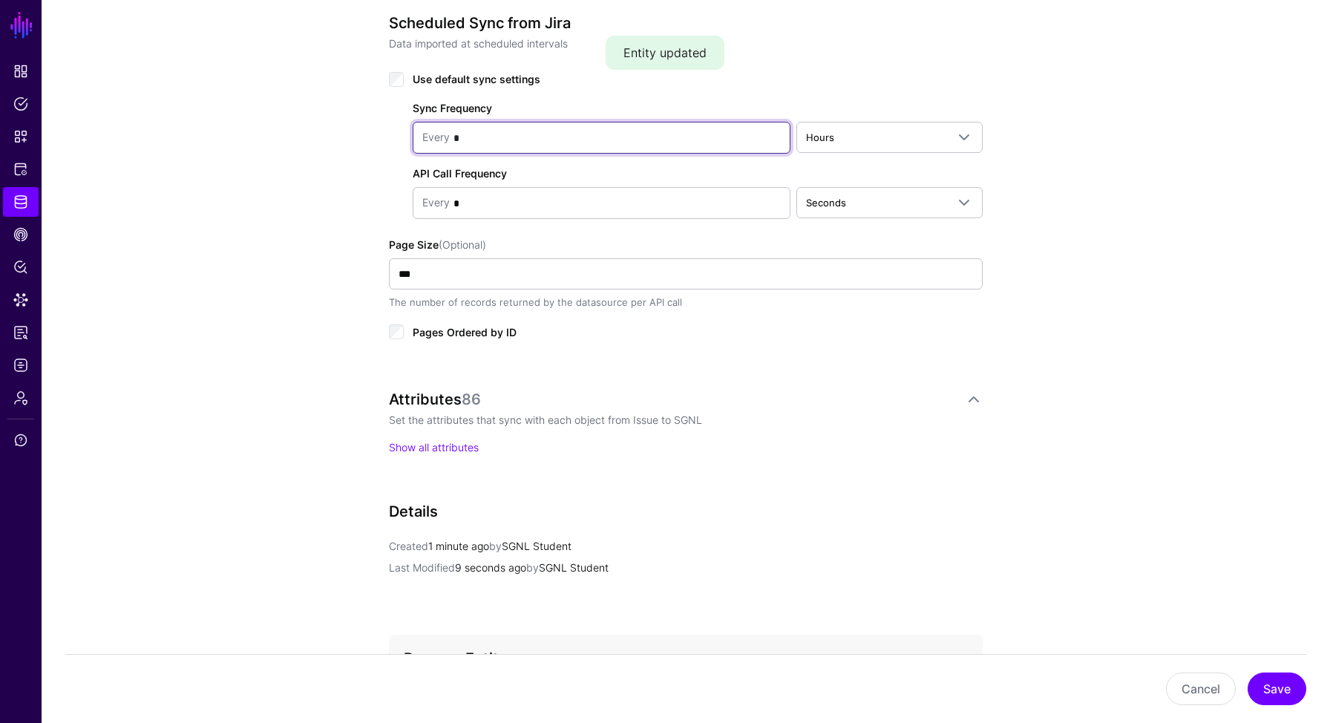
click at [669, 143] on input "*" at bounding box center [615, 138] width 331 height 30
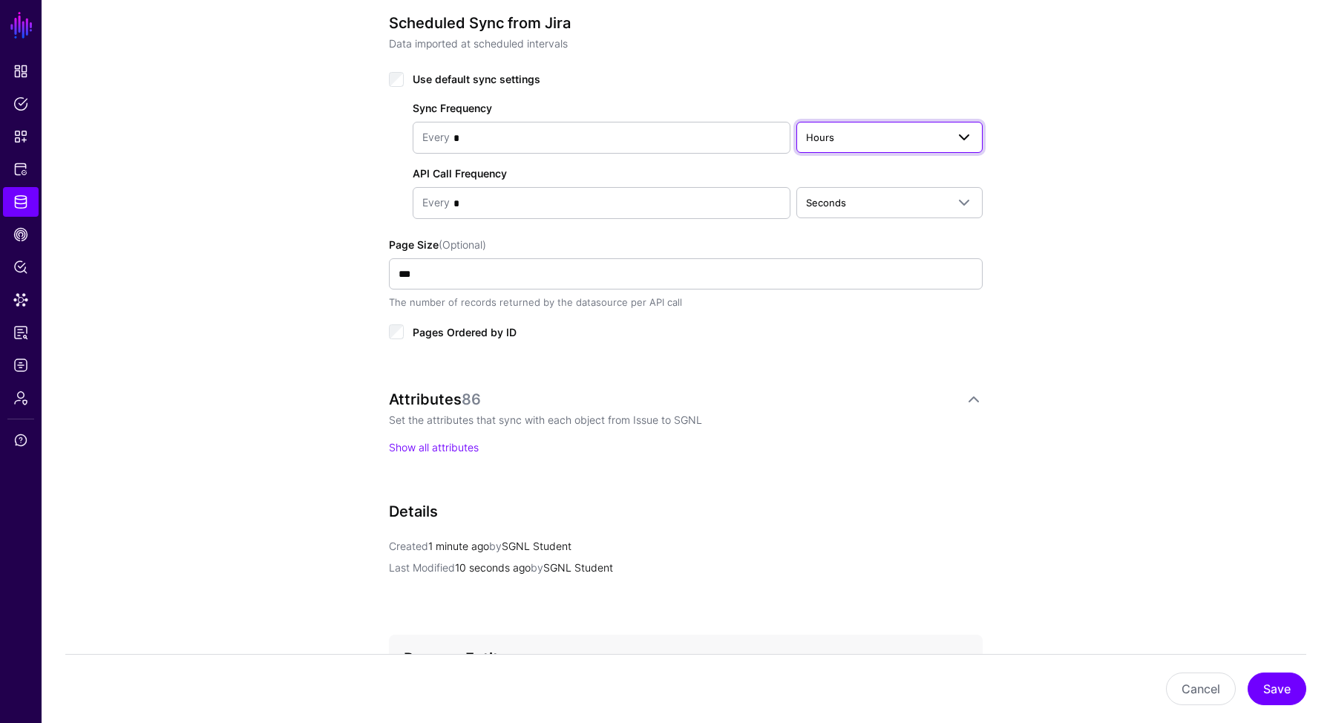
click at [860, 141] on span "Hours" at bounding box center [876, 137] width 140 height 16
click at [849, 191] on div "Minutes" at bounding box center [889, 195] width 162 height 15
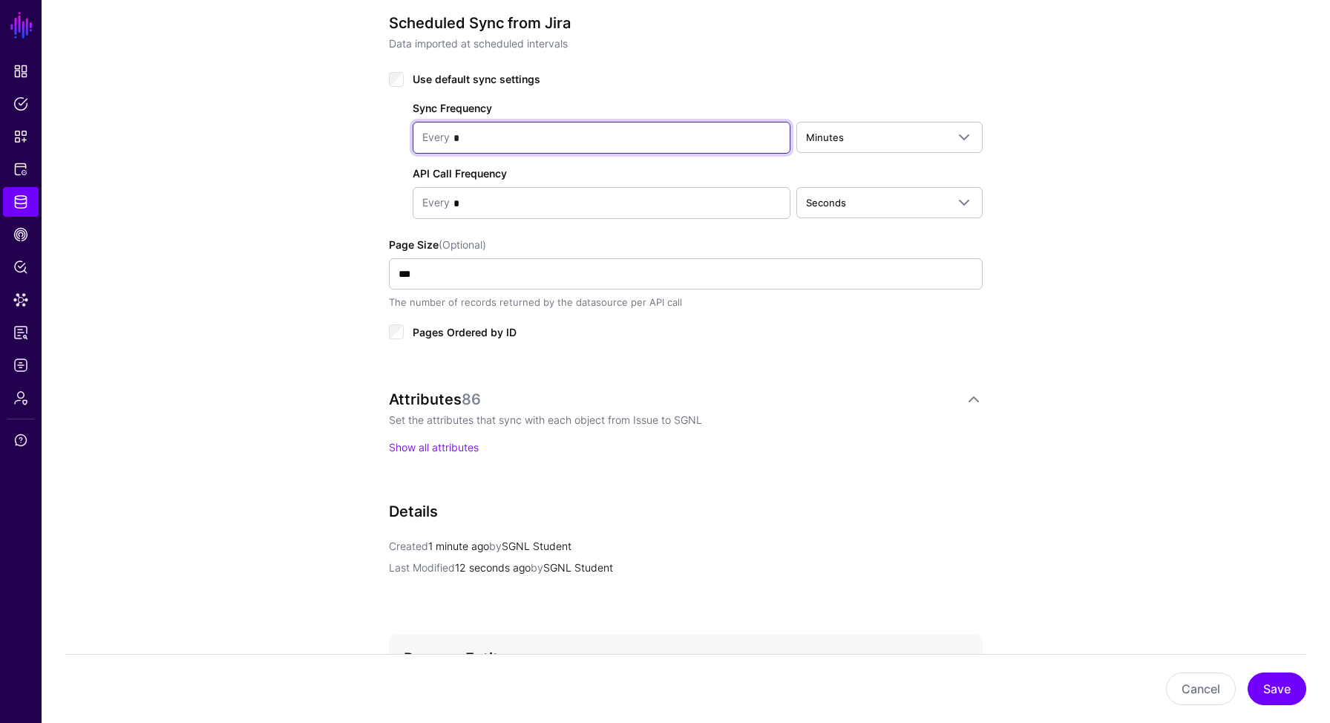
click at [625, 134] on input "*" at bounding box center [615, 138] width 331 height 30
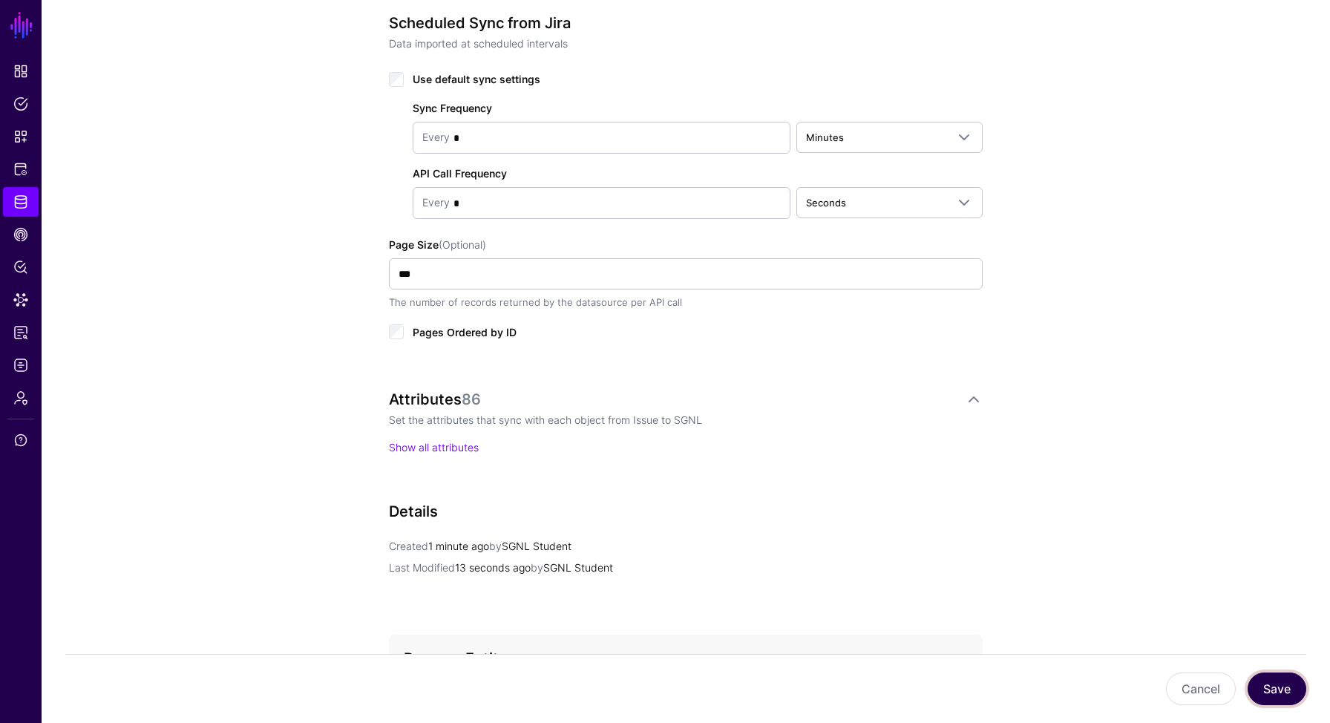
click at [1269, 689] on button "Save" at bounding box center [1276, 688] width 59 height 33
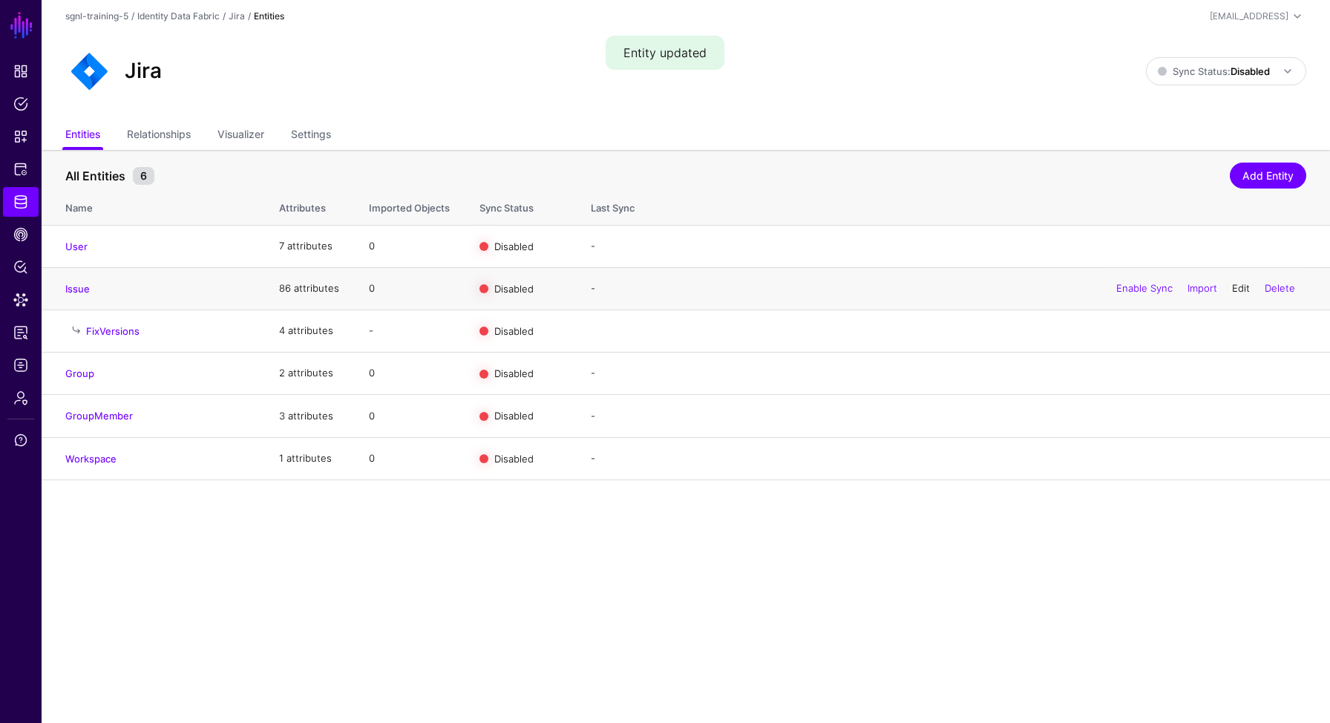
click at [1235, 288] on link "Edit" at bounding box center [1241, 288] width 18 height 12
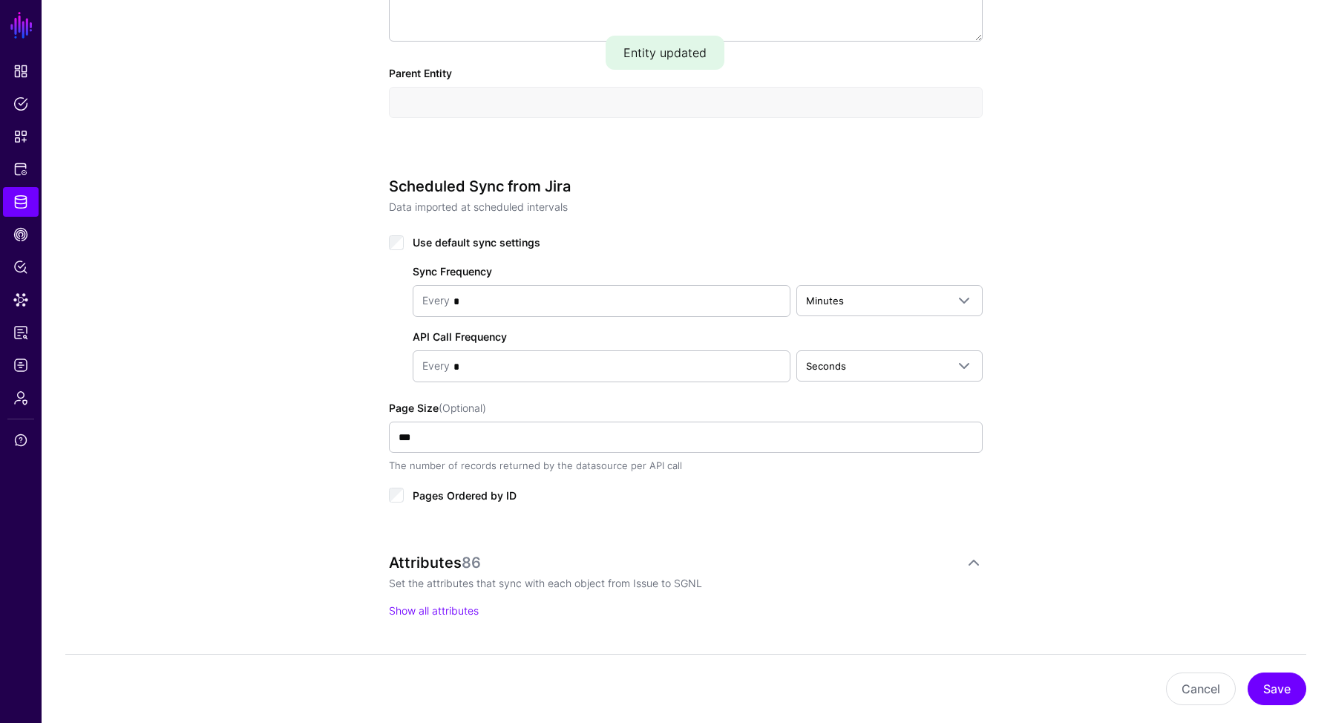
scroll to position [587, 0]
click at [1294, 688] on button "Save" at bounding box center [1276, 688] width 59 height 33
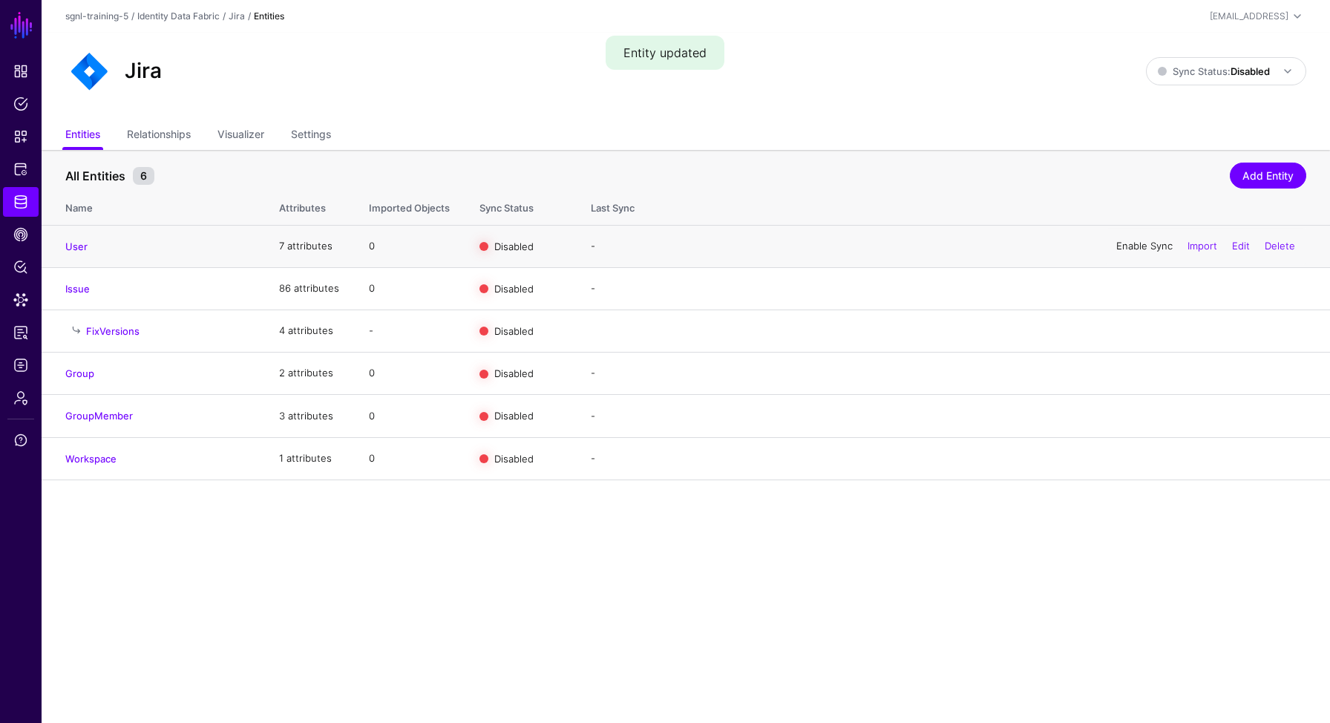
click at [1146, 243] on link "Enable Sync" at bounding box center [1144, 246] width 56 height 12
click at [1139, 291] on link "Enable Sync" at bounding box center [1144, 288] width 56 height 12
click at [1140, 374] on link "Enable Sync" at bounding box center [1144, 373] width 56 height 12
click at [1134, 420] on link "Enable Sync" at bounding box center [1144, 416] width 56 height 12
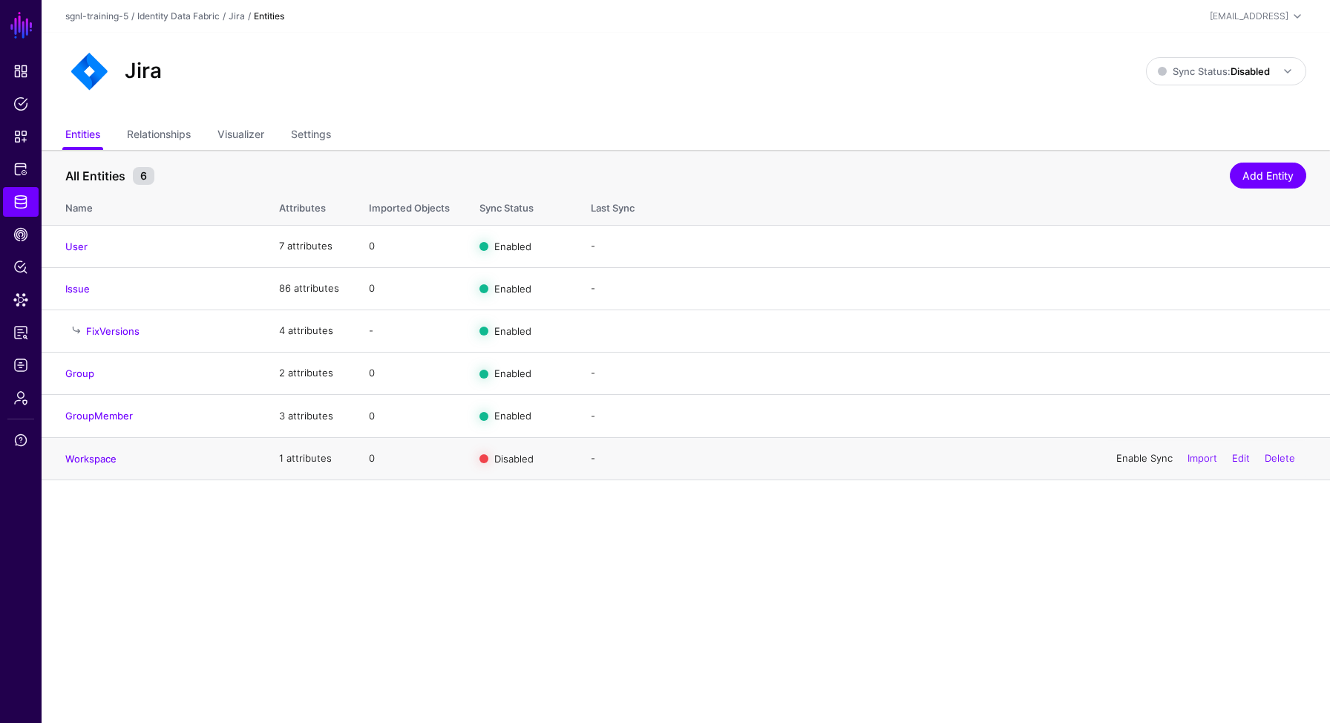
click at [1135, 462] on link "Enable Sync" at bounding box center [1144, 458] width 56 height 12
click at [21, 364] on span "Logs" at bounding box center [20, 365] width 15 height 15
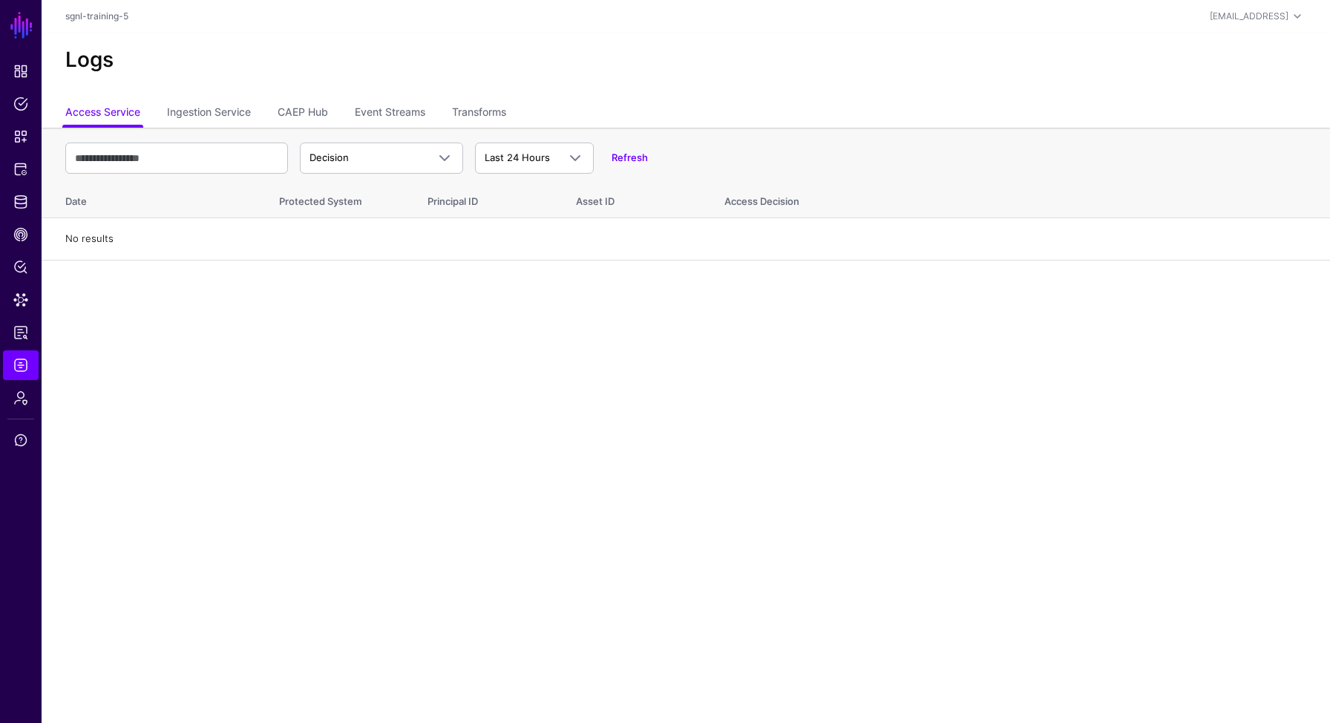
click at [212, 128] on th "Decision Decision Match Last 24 Hours Last 24 Hours Last 7 Days Last 30 Days La…" at bounding box center [686, 154] width 1288 height 52
click at [212, 118] on link "Ingestion Service" at bounding box center [209, 113] width 84 height 28
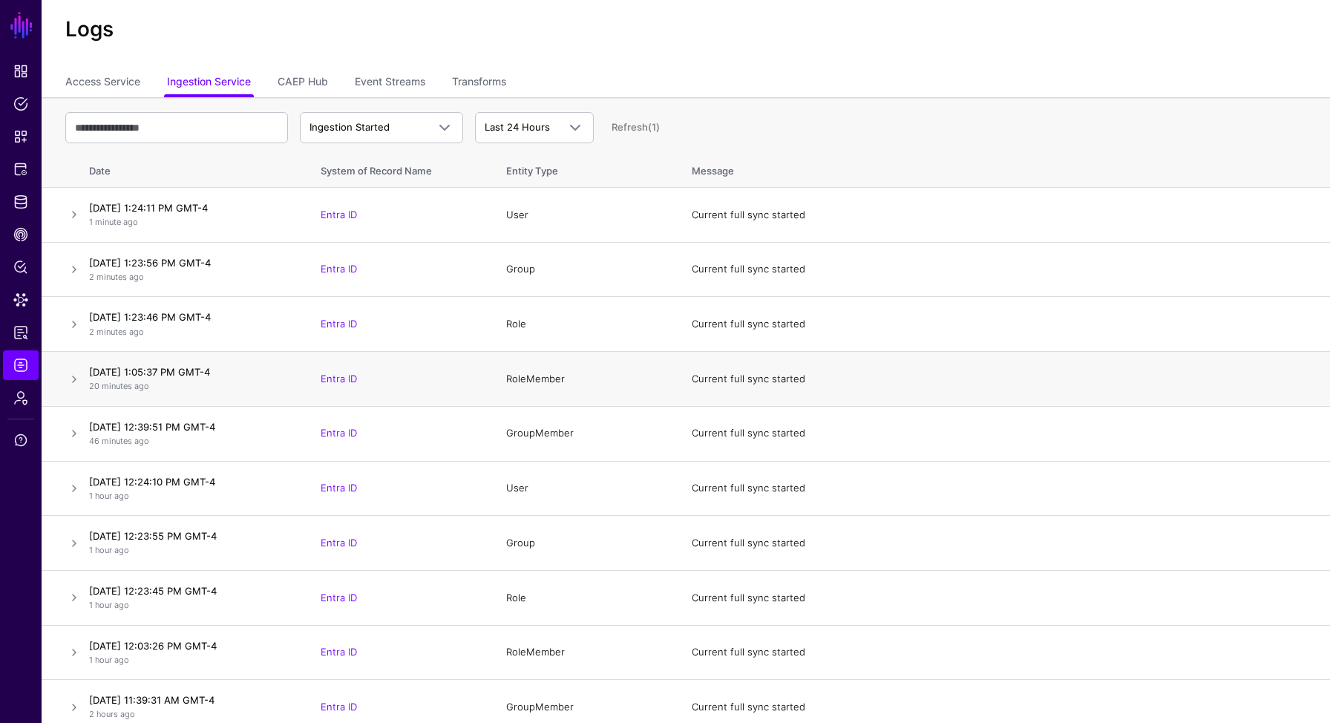
scroll to position [32, 0]
click at [416, 126] on span "Ingestion Started" at bounding box center [367, 126] width 117 height 15
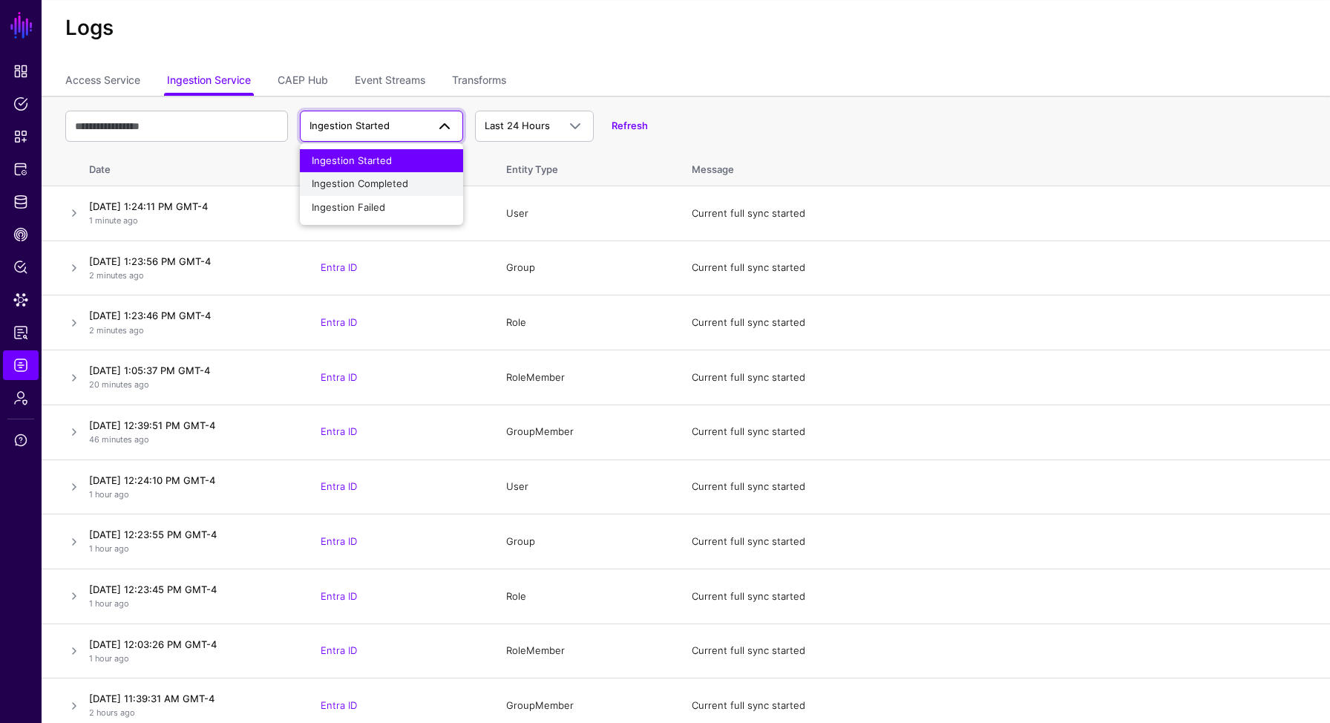
click at [381, 186] on span "Ingestion Completed" at bounding box center [360, 183] width 96 height 12
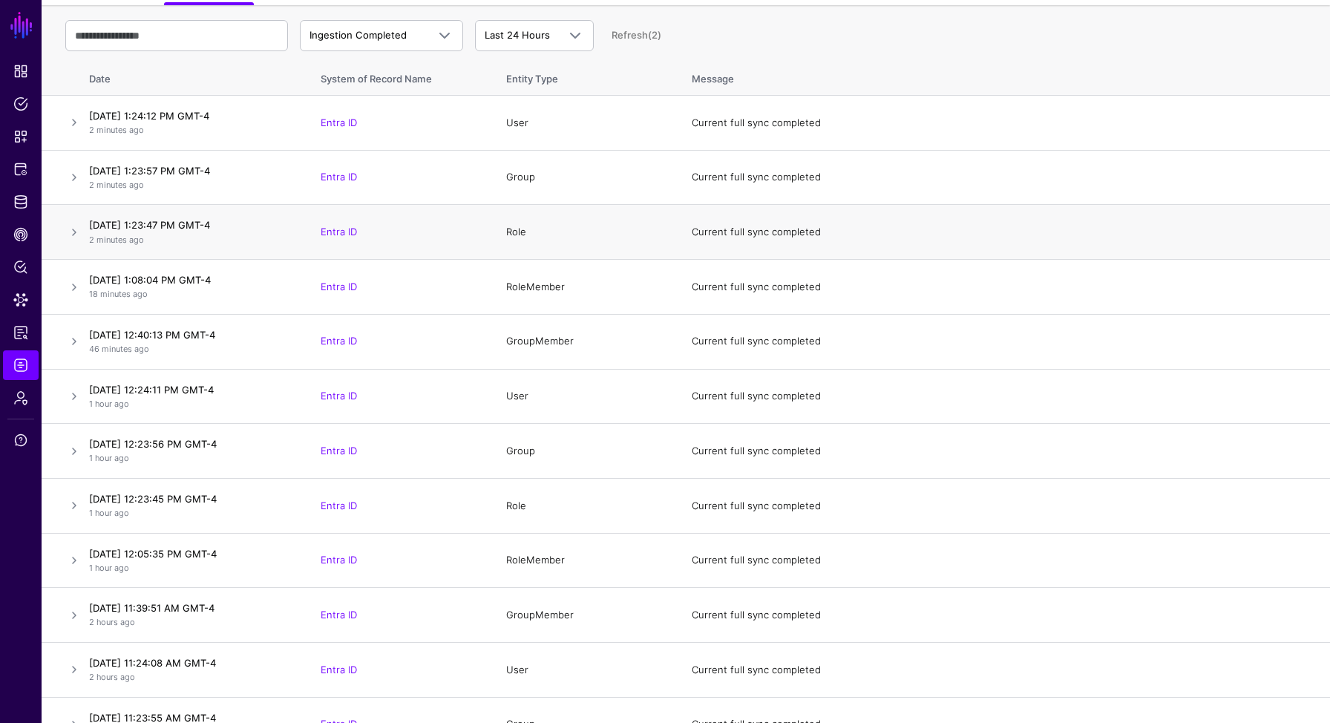
scroll to position [123, 0]
click at [16, 296] on span "Data Lens" at bounding box center [20, 299] width 15 height 15
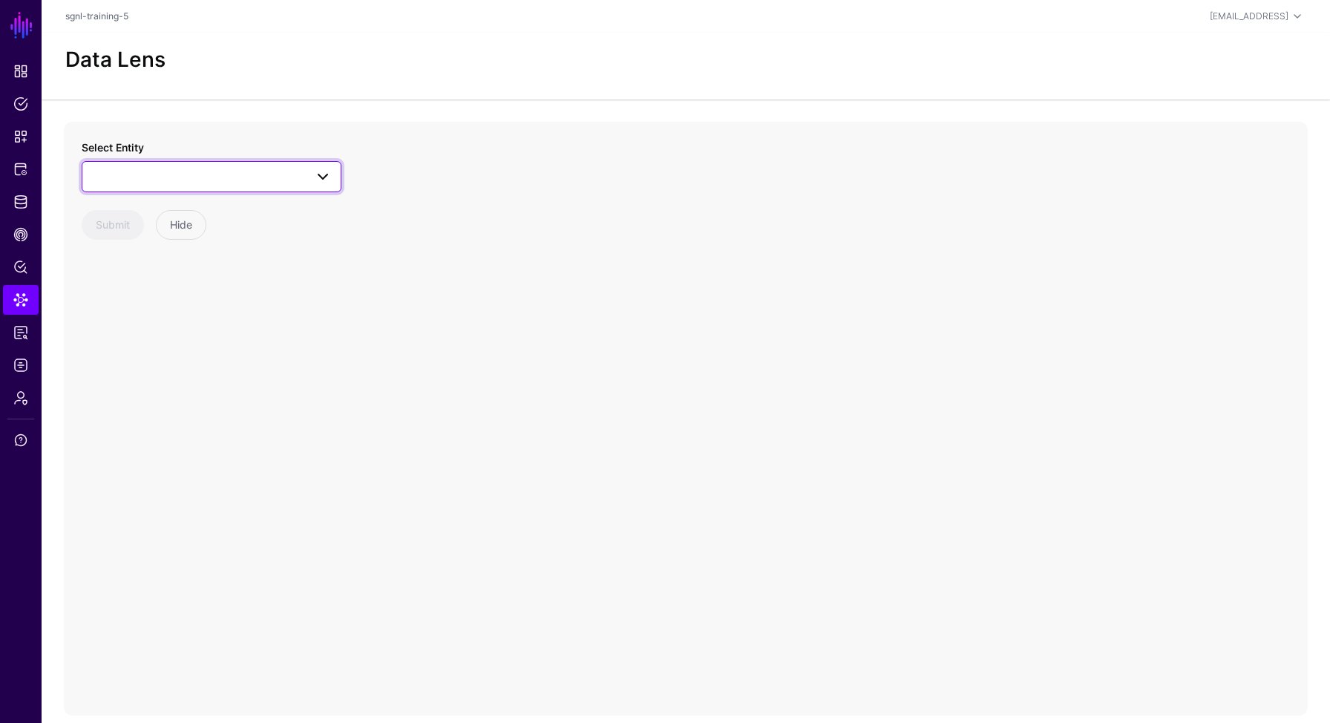
click at [184, 178] on span at bounding box center [211, 177] width 240 height 18
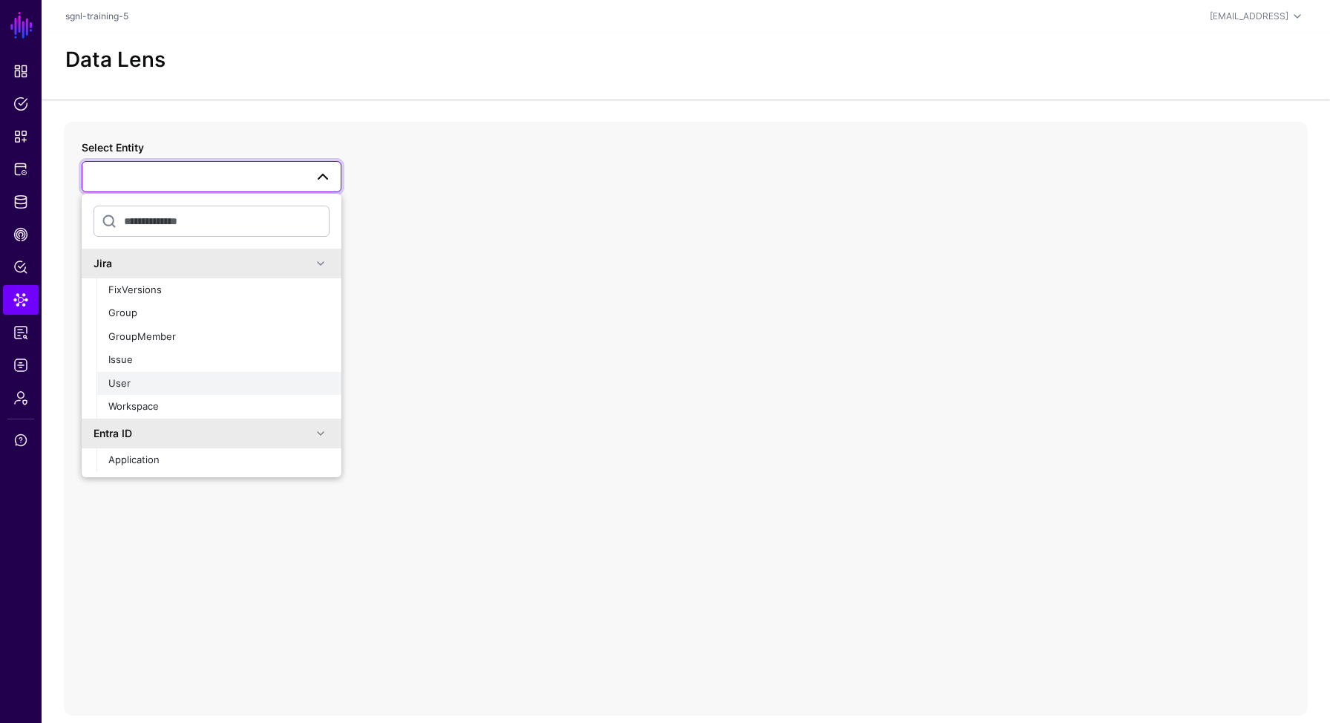
click at [128, 379] on span "User" at bounding box center [119, 383] width 22 height 12
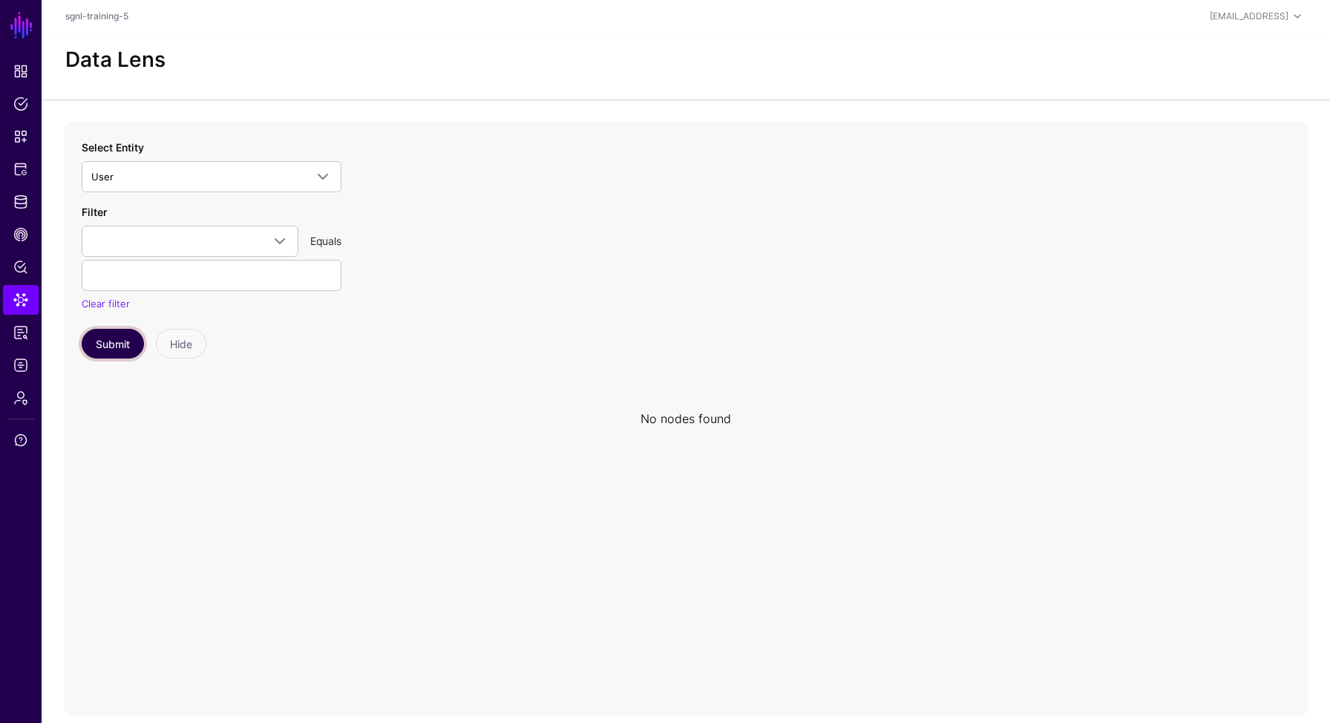
click at [123, 349] on button "Submit" at bounding box center [113, 344] width 62 height 30
click at [288, 240] on link at bounding box center [190, 241] width 217 height 31
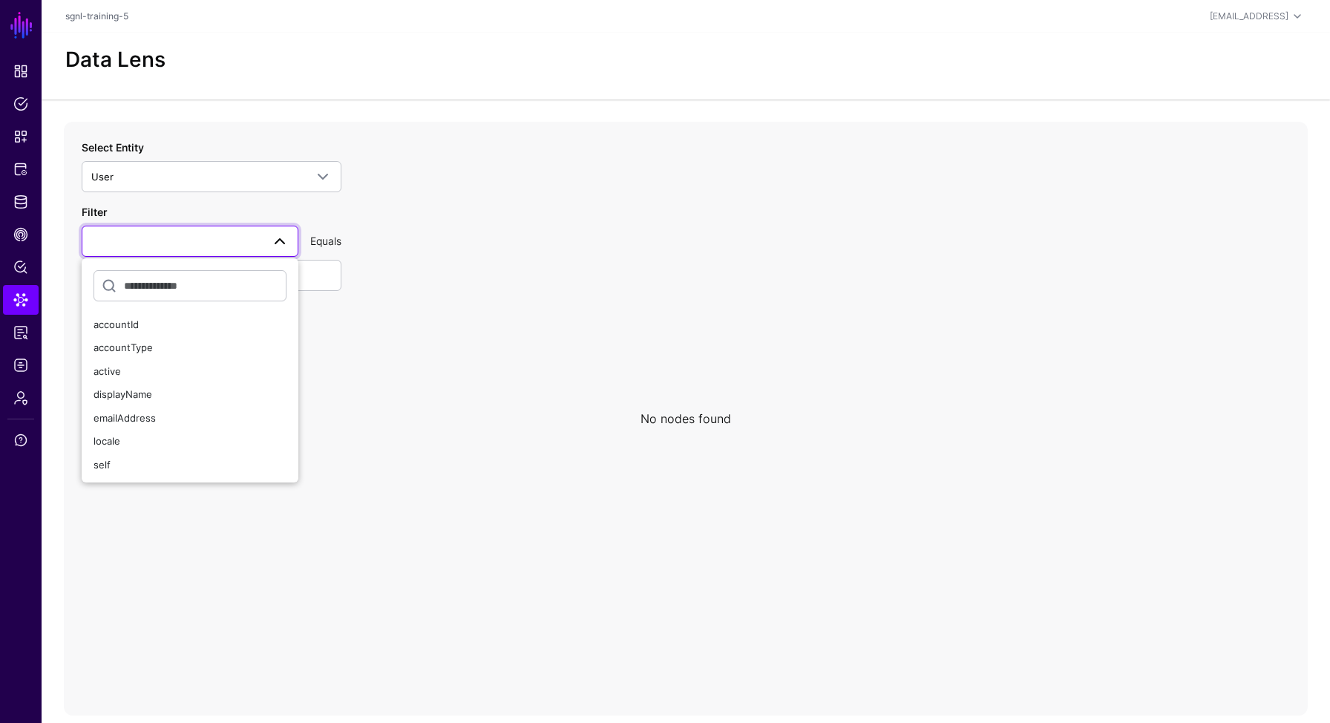
click at [472, 412] on icon at bounding box center [686, 419] width 1244 height 594
click at [659, 425] on div "No nodes found" at bounding box center [685, 419] width 91 height 18
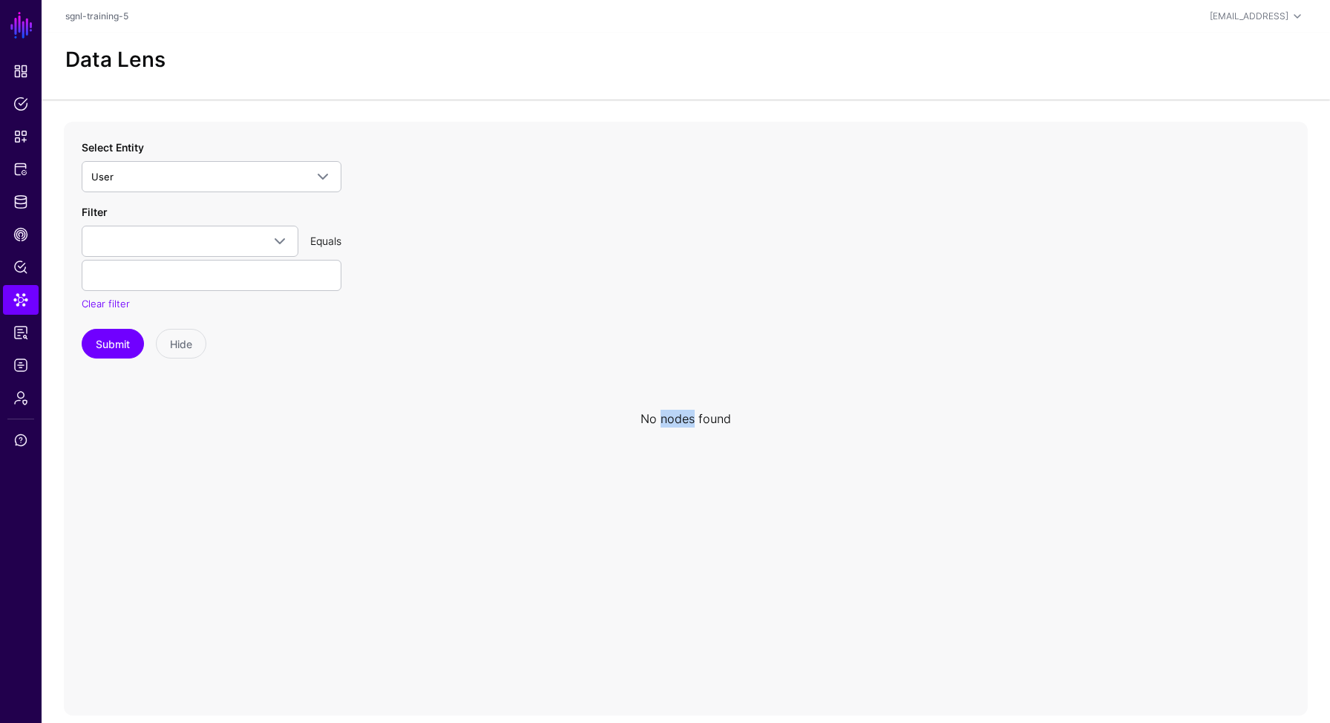
click at [659, 425] on div "No nodes found" at bounding box center [685, 419] width 91 height 18
click at [661, 425] on div "No nodes found" at bounding box center [685, 419] width 91 height 18
click at [249, 177] on span "User" at bounding box center [198, 176] width 214 height 16
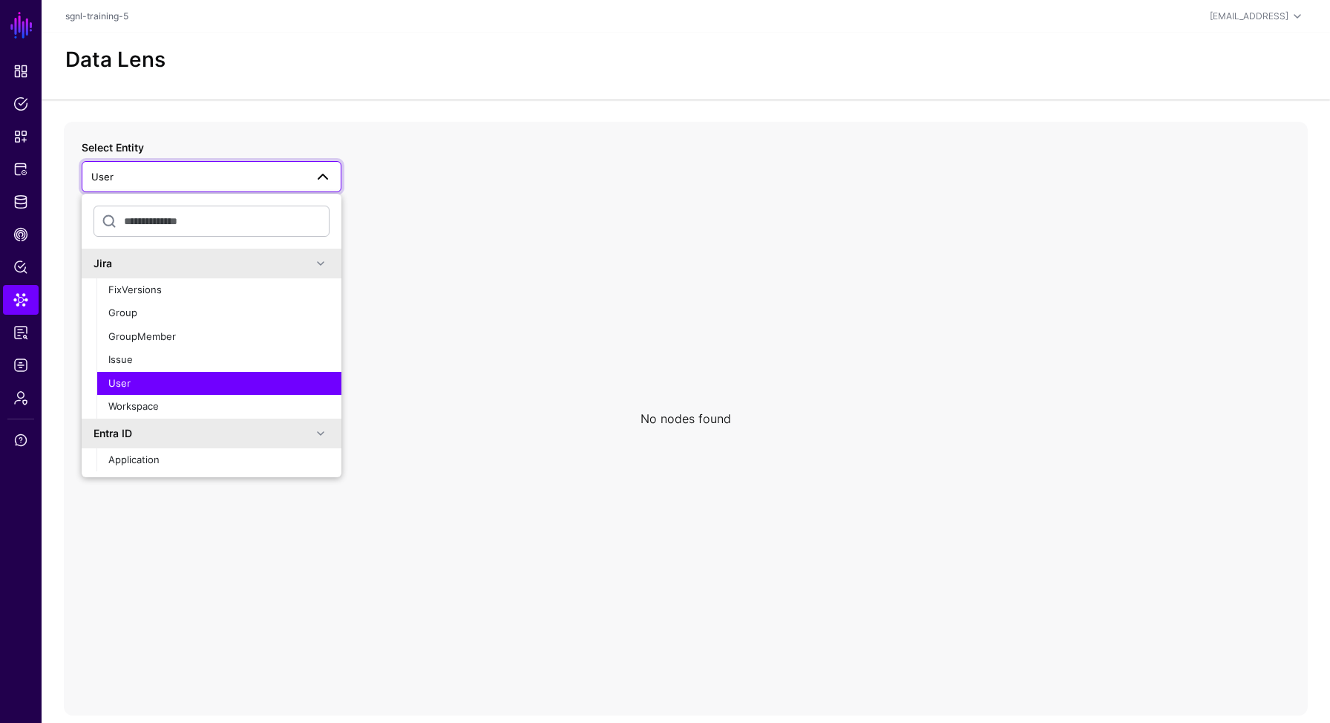
click at [457, 390] on icon at bounding box center [686, 419] width 1244 height 594
click at [315, 381] on div "User" at bounding box center [218, 383] width 221 height 15
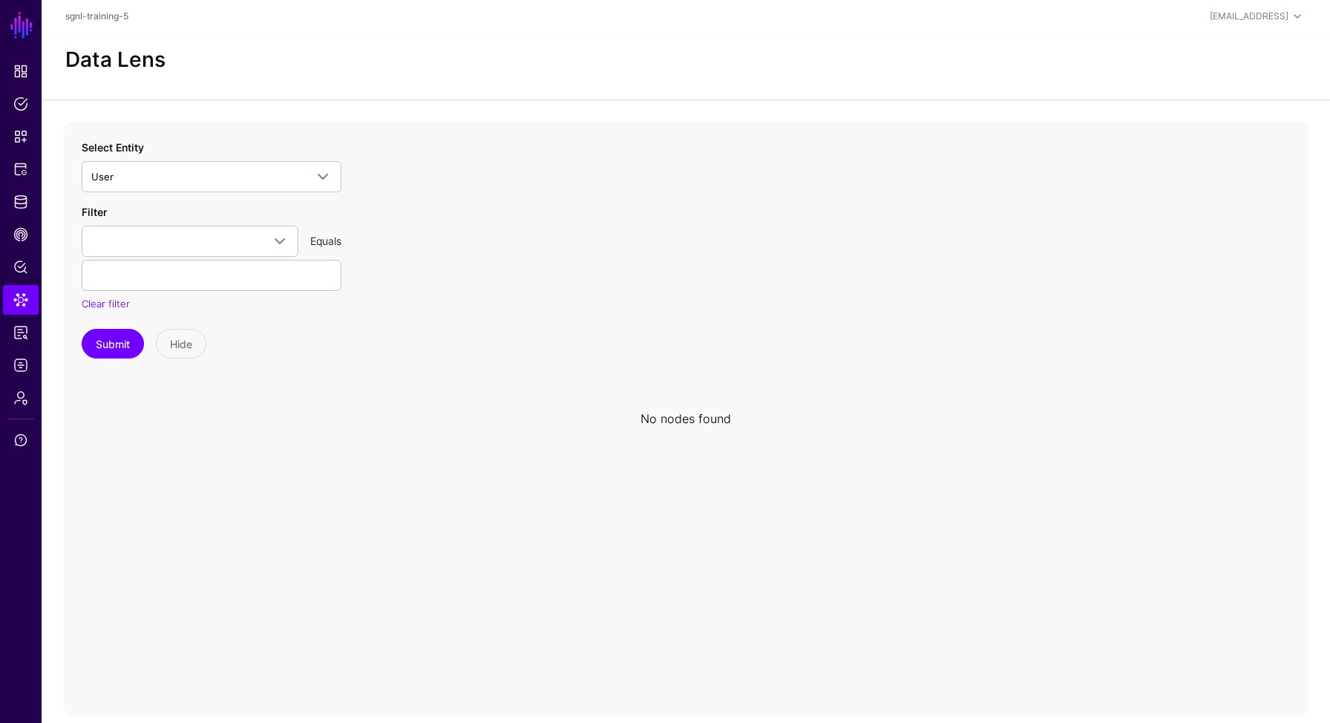
click at [463, 377] on icon at bounding box center [686, 419] width 1244 height 594
click at [19, 206] on span "Identity Data Fabric" at bounding box center [20, 201] width 15 height 15
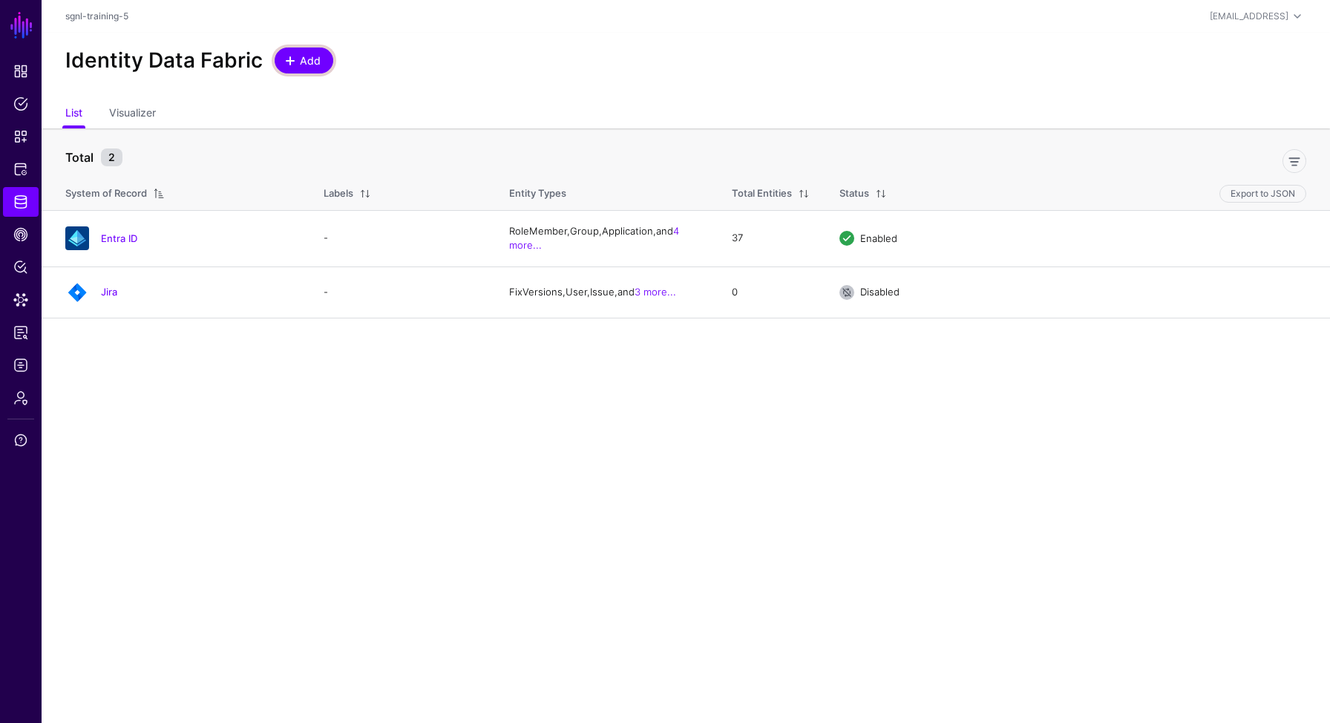
click at [298, 56] on span "Add" at bounding box center [310, 61] width 24 height 16
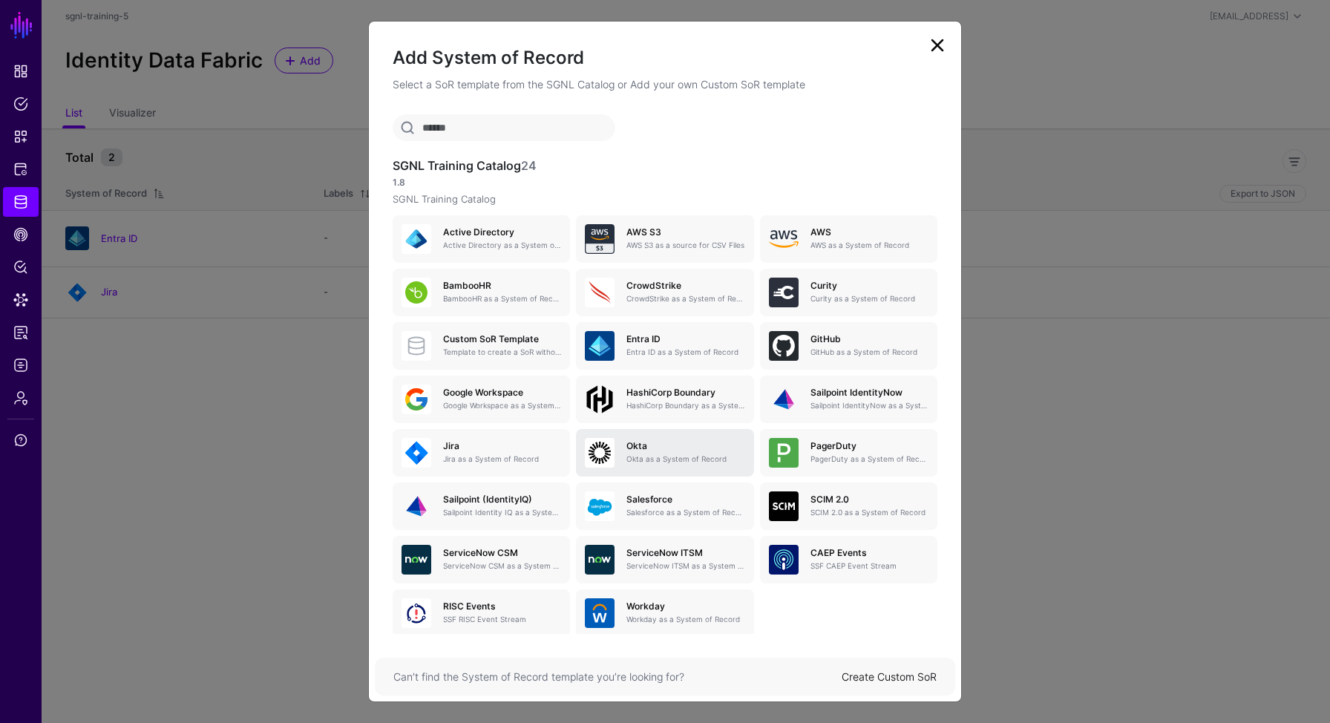
click at [639, 456] on p "Okta as a System of Record" at bounding box center [685, 458] width 118 height 11
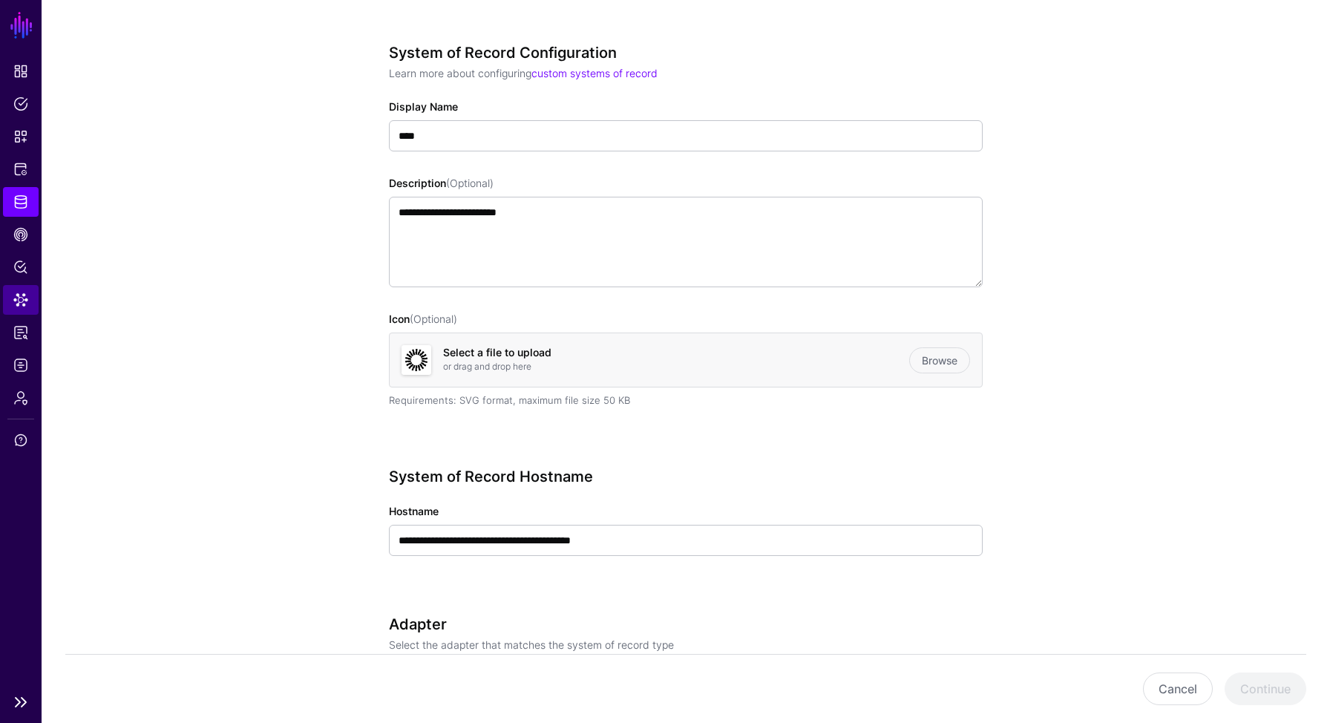
scroll to position [179, 0]
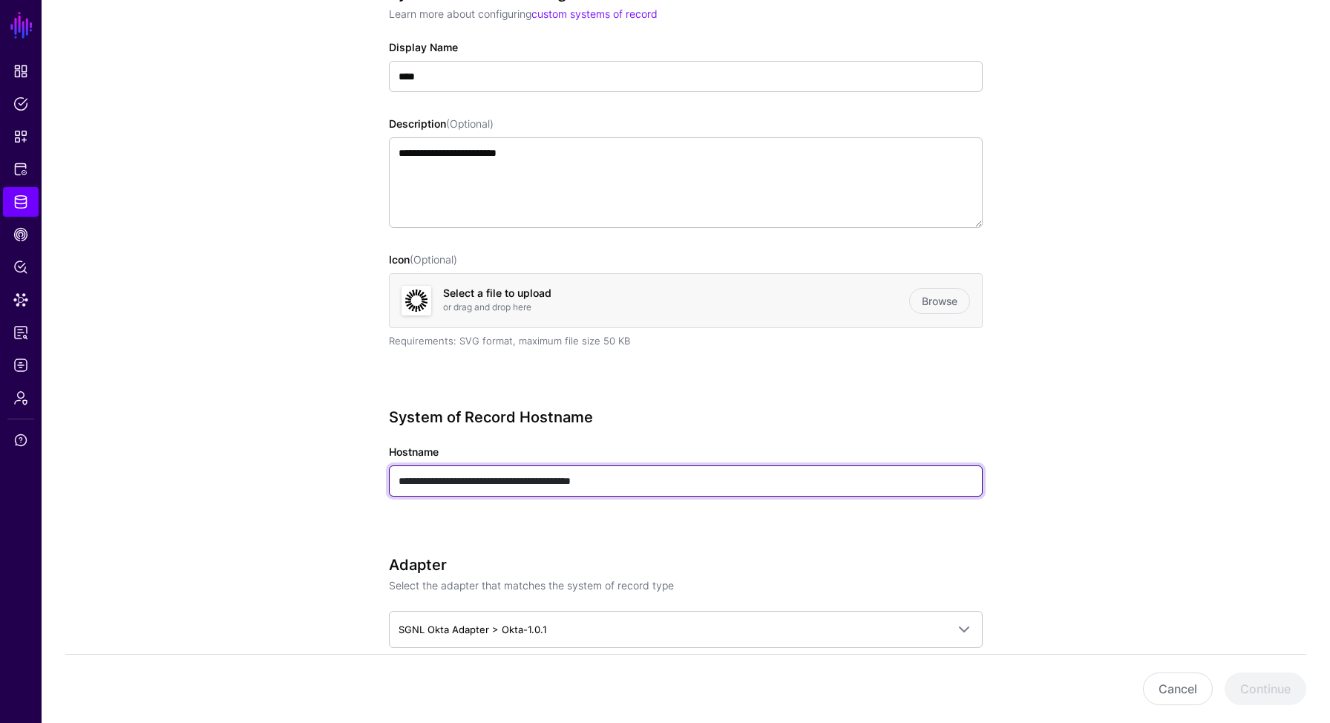
click at [647, 482] on input "**********" at bounding box center [686, 480] width 594 height 31
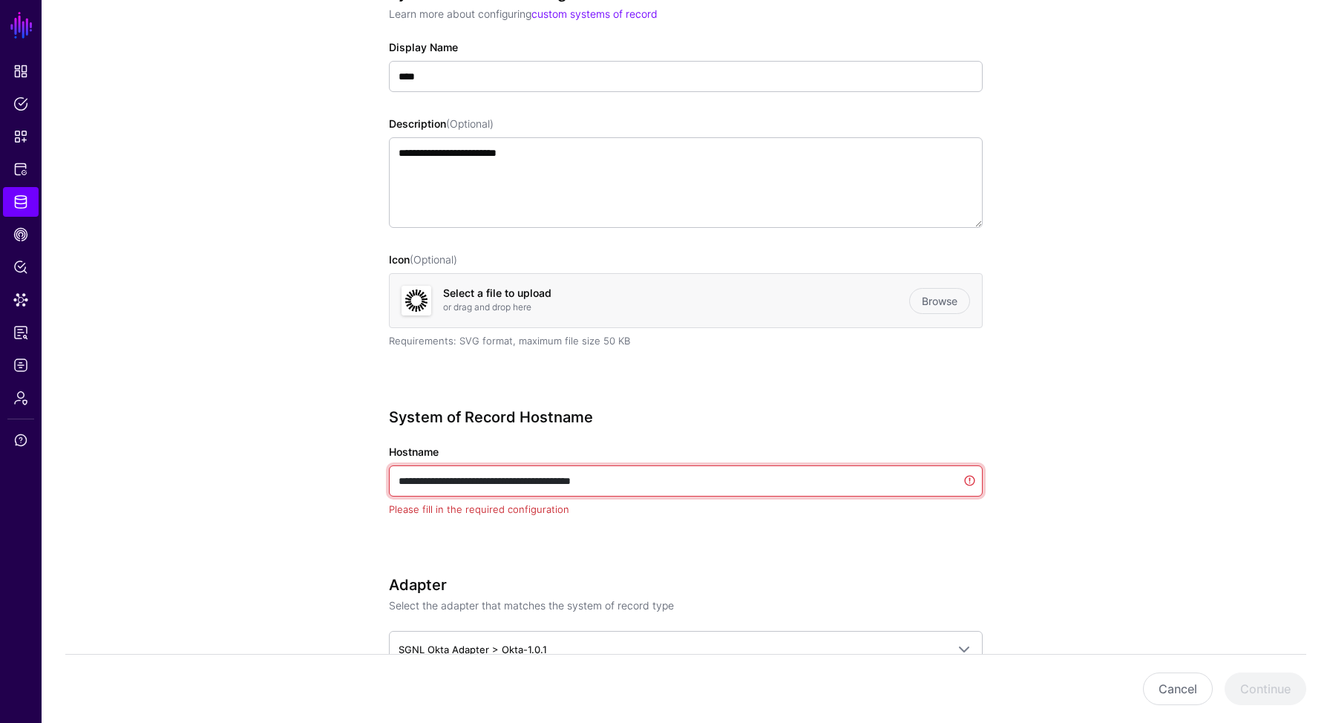
click at [647, 482] on input "**********" at bounding box center [686, 480] width 594 height 31
paste input "**********"
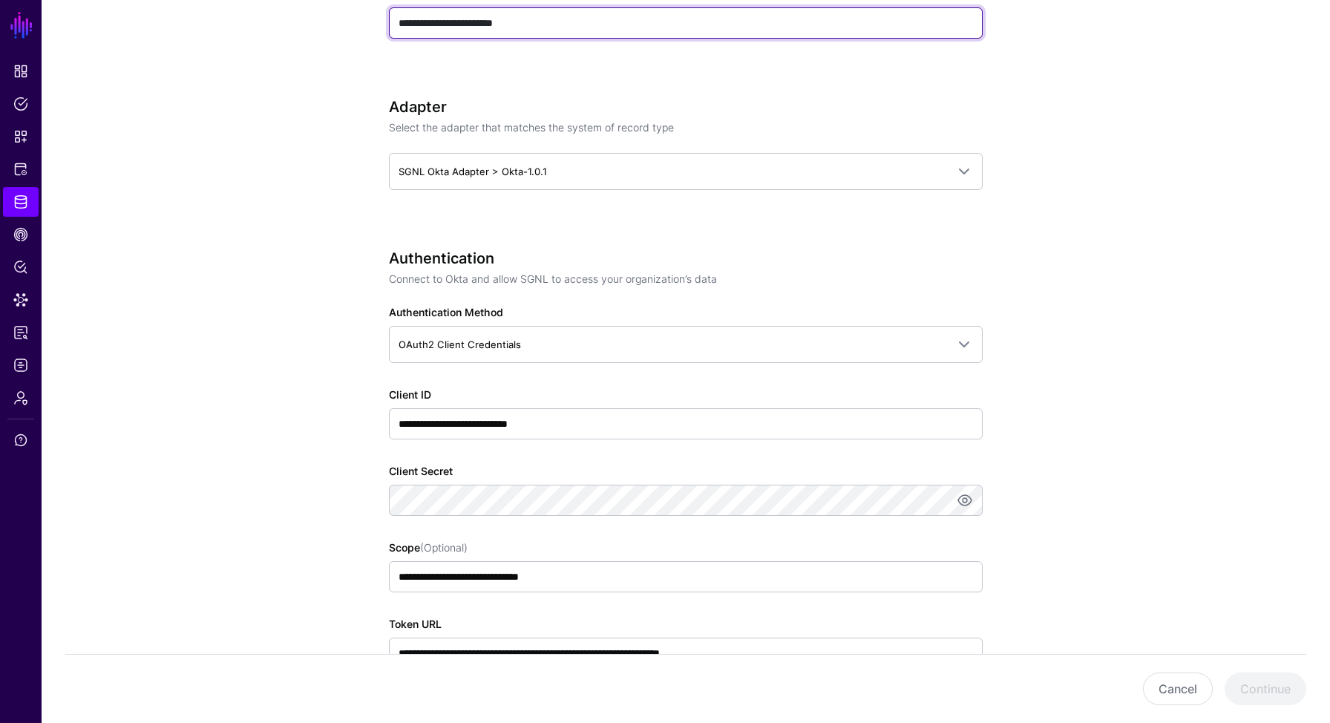
scroll to position [638, 0]
type input "**********"
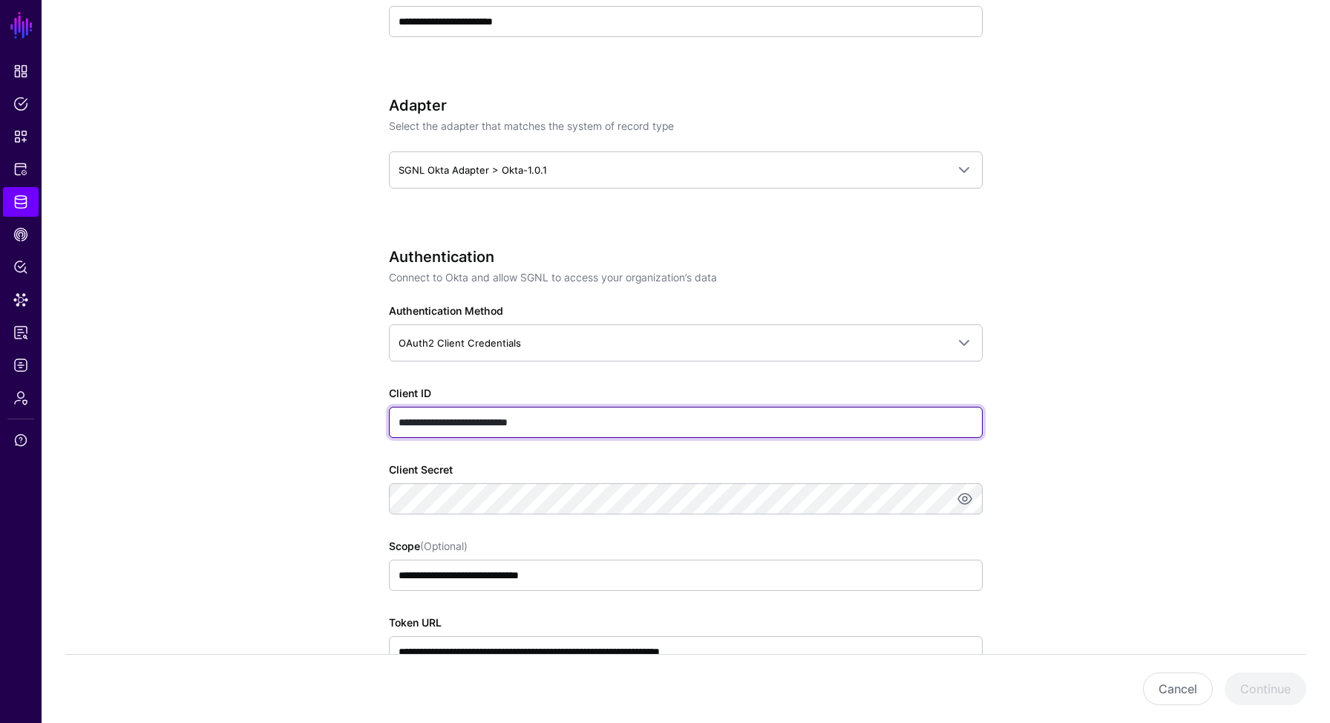
click at [513, 423] on input "**********" at bounding box center [686, 422] width 594 height 31
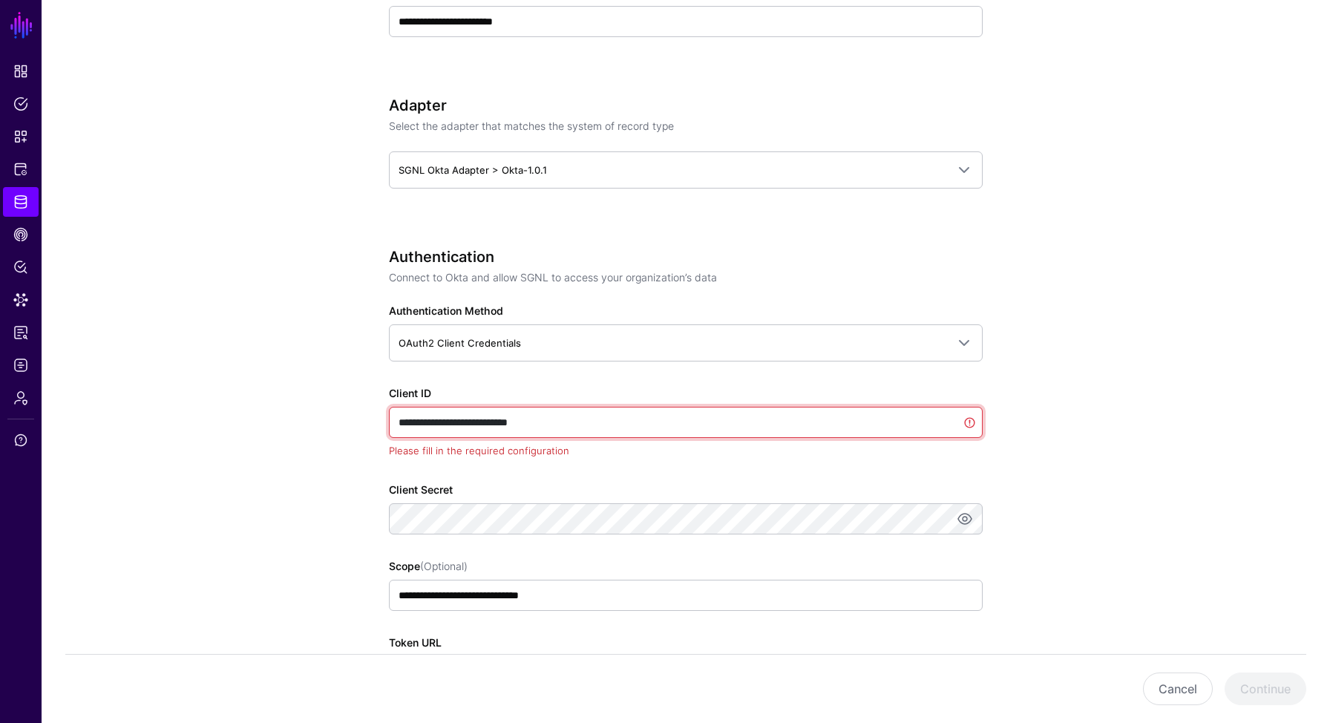
click at [513, 423] on input "**********" at bounding box center [686, 422] width 594 height 31
paste input "text"
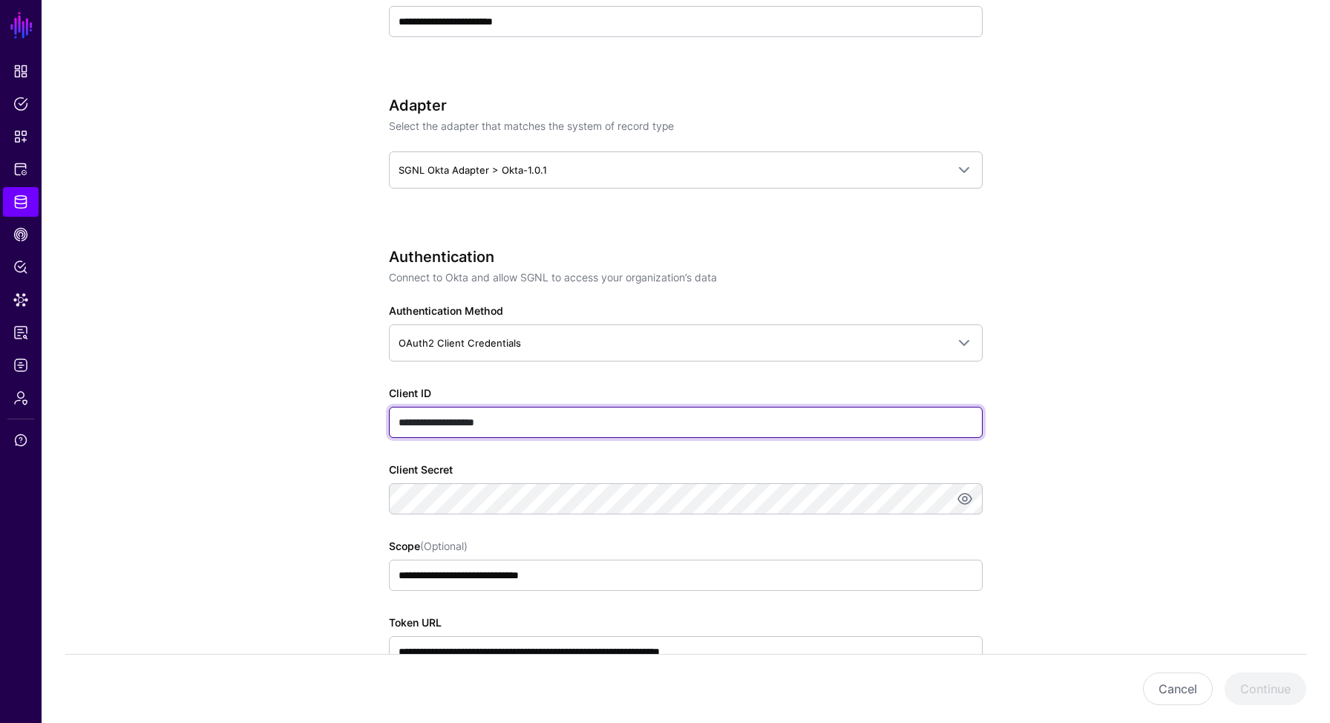
type input "**********"
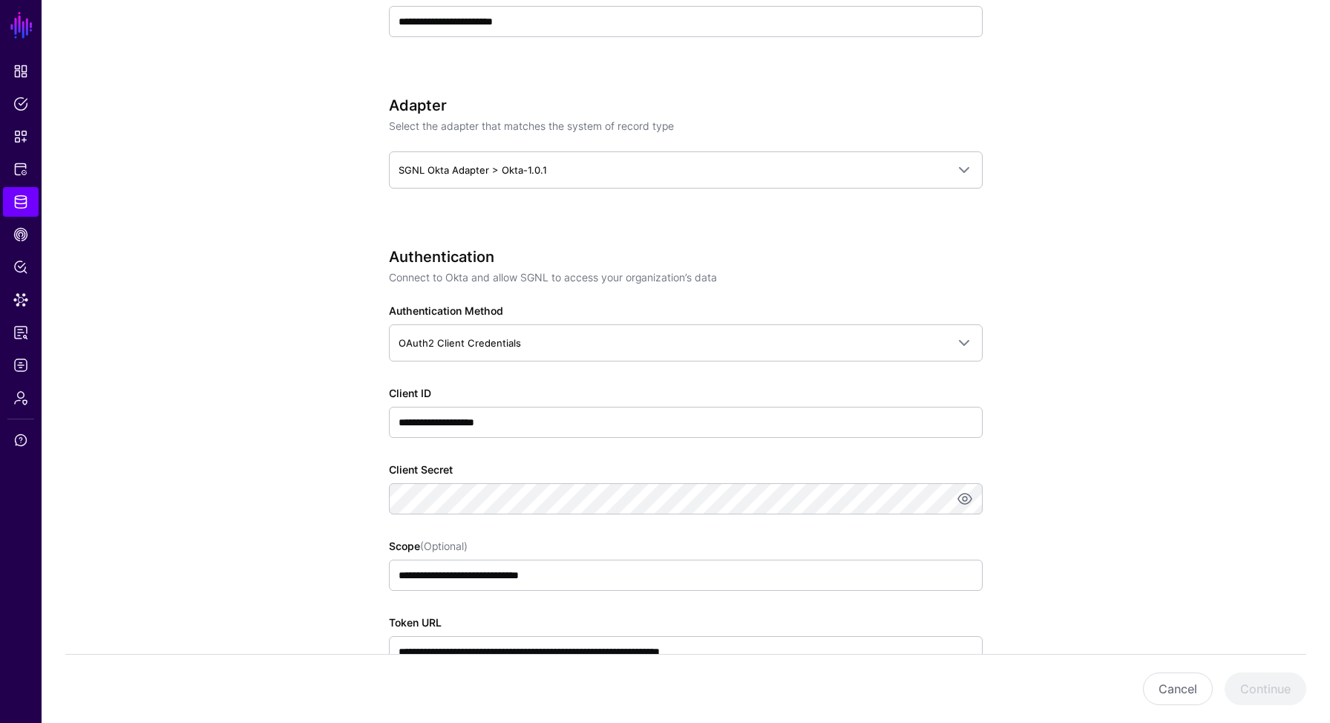
click at [324, 488] on app-datasources-details-form "**********" at bounding box center [686, 492] width 1288 height 2029
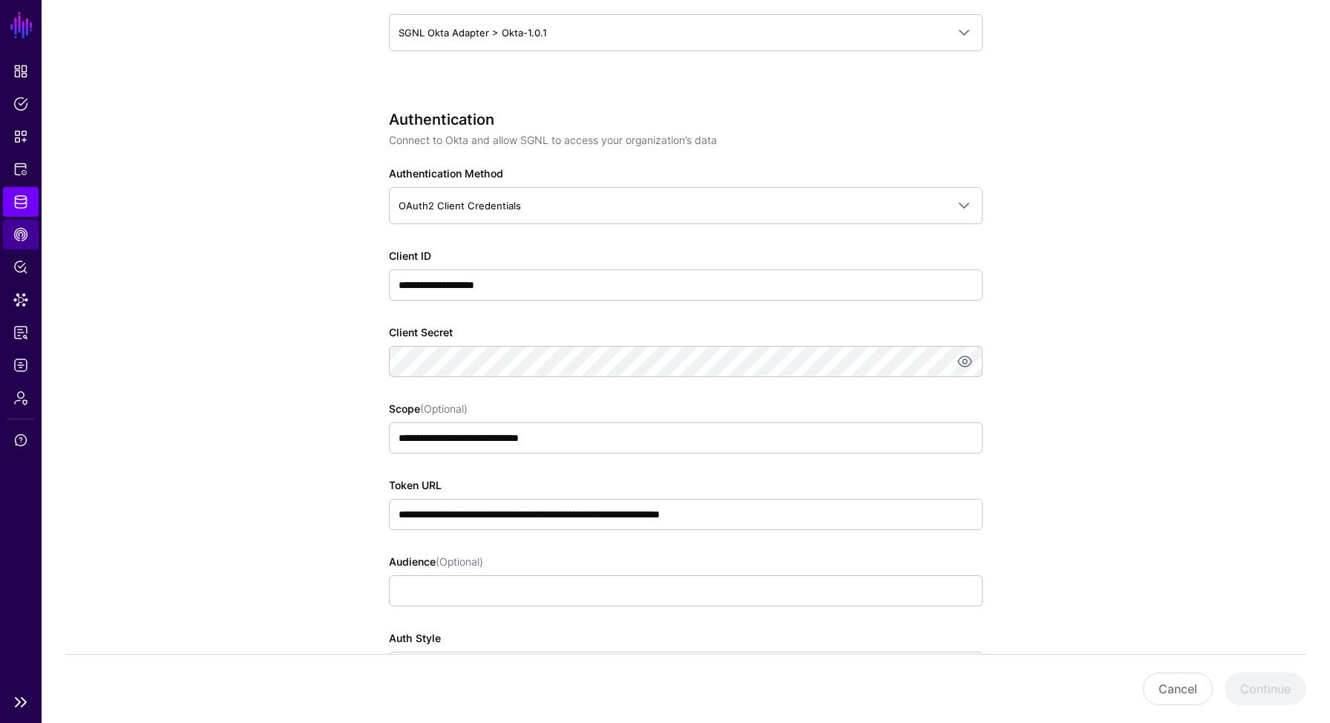
scroll to position [786, 0]
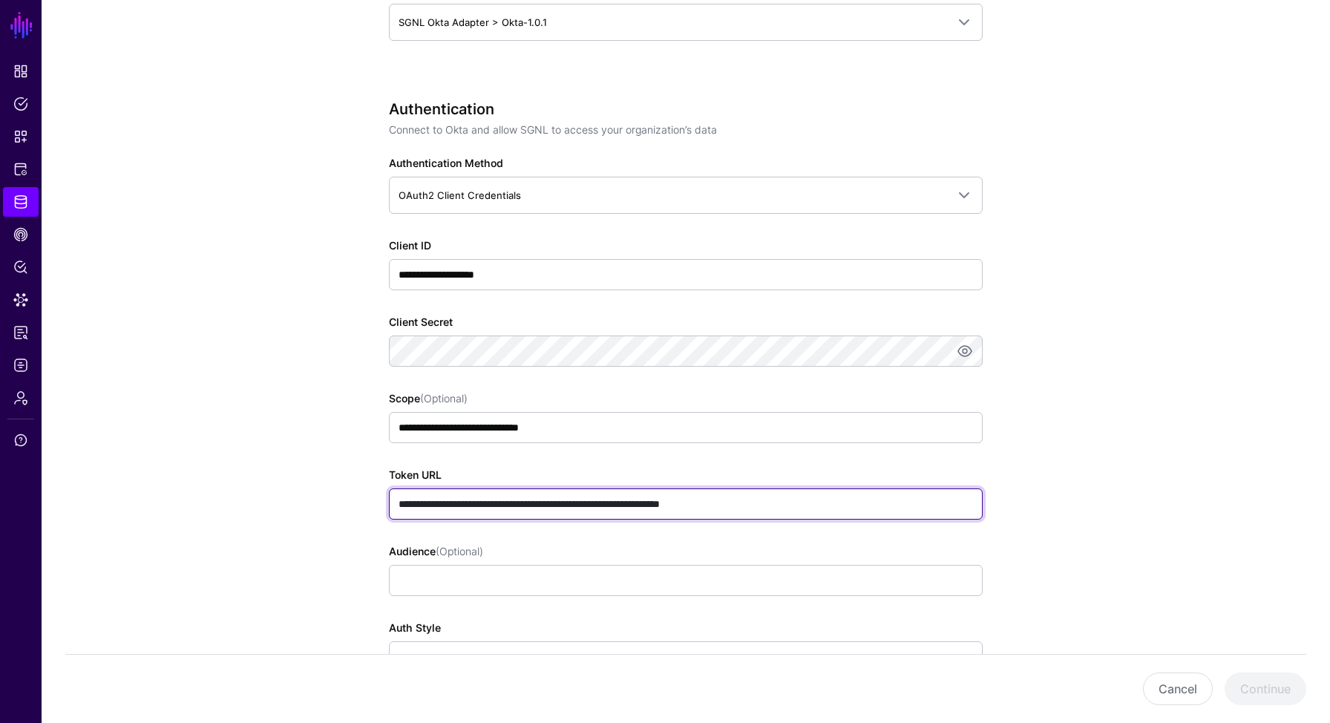
click at [543, 504] on input "**********" at bounding box center [686, 503] width 594 height 31
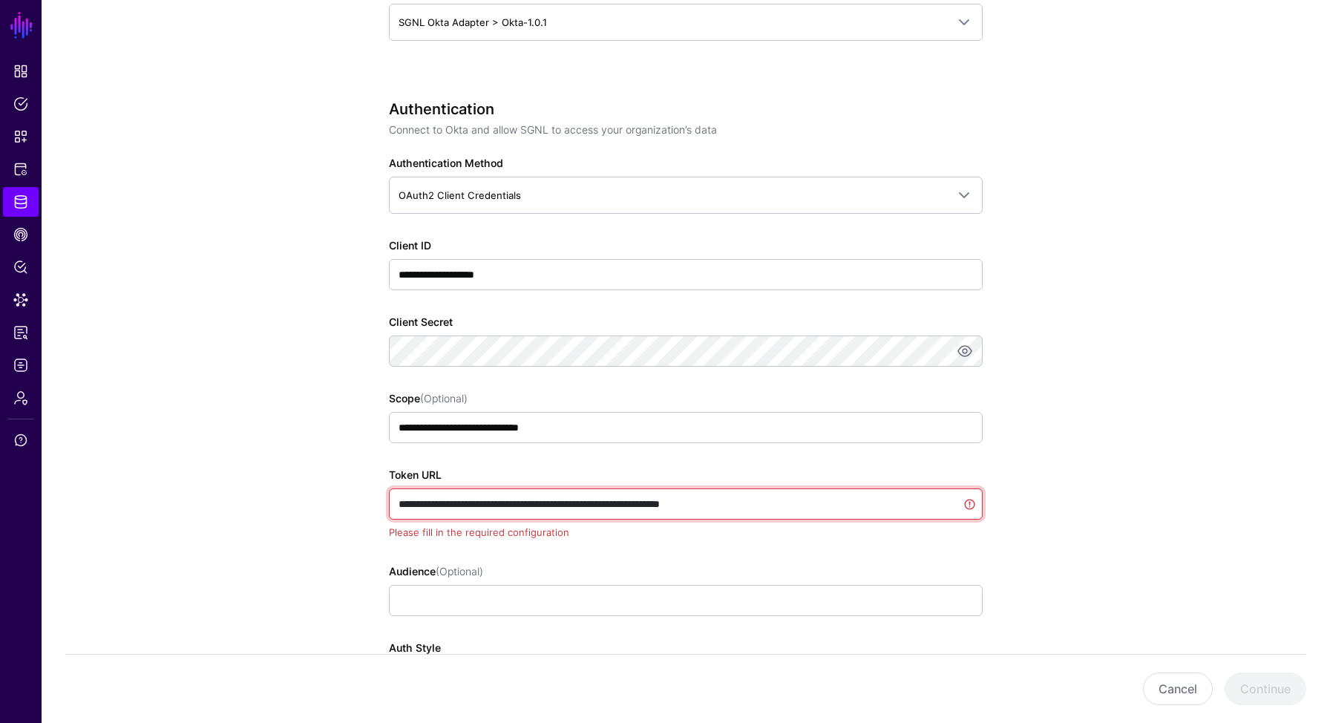
paste input "text"
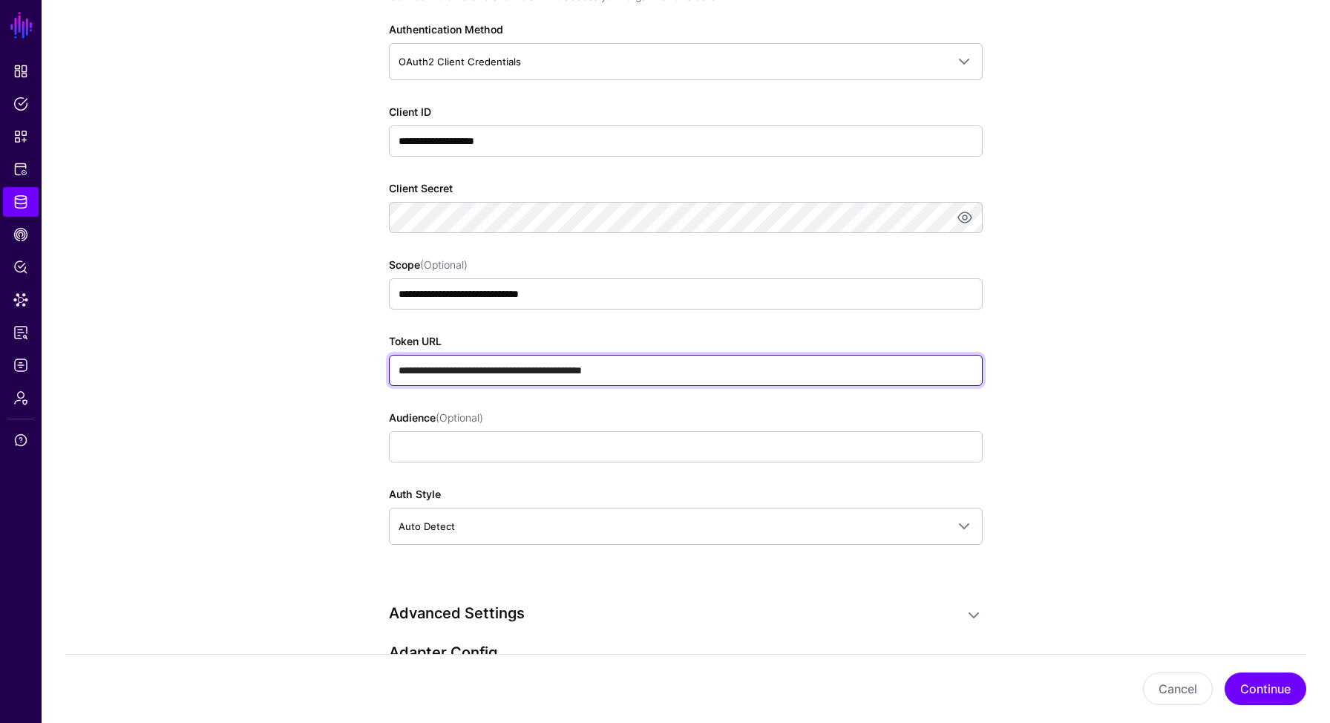
scroll to position [941, 0]
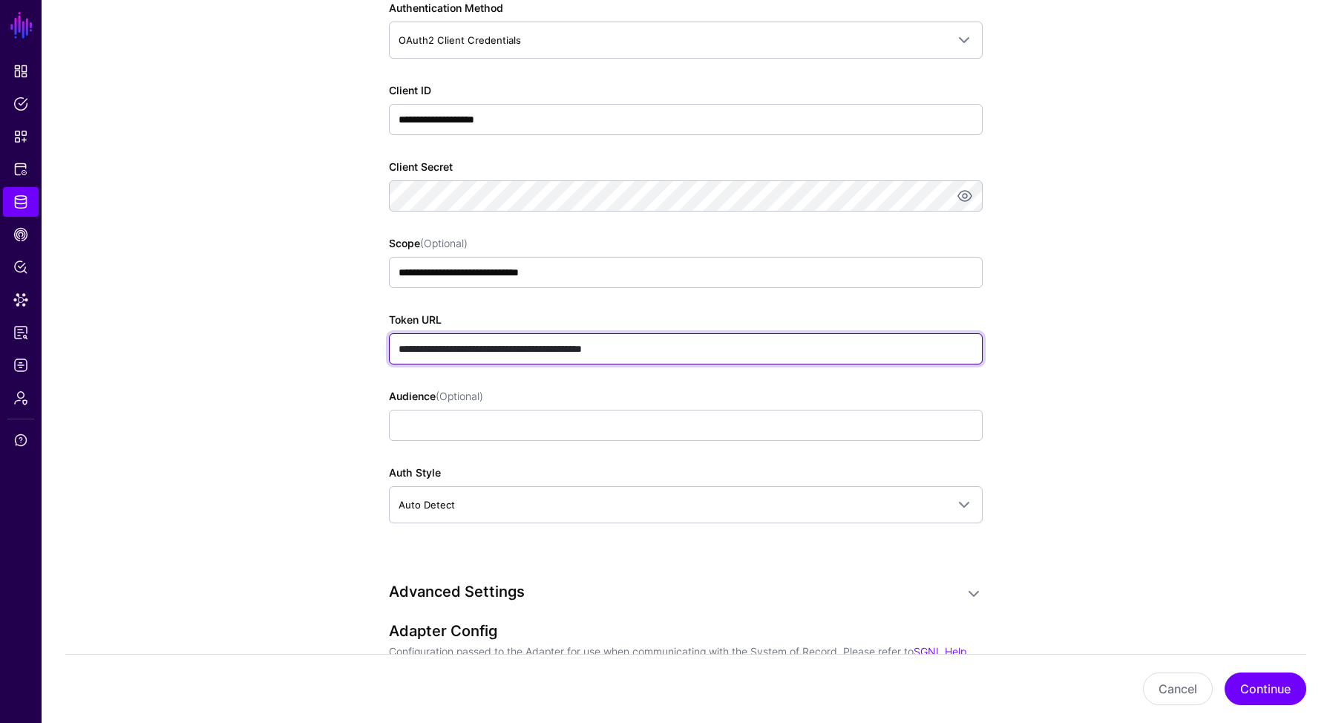
type input "**********"
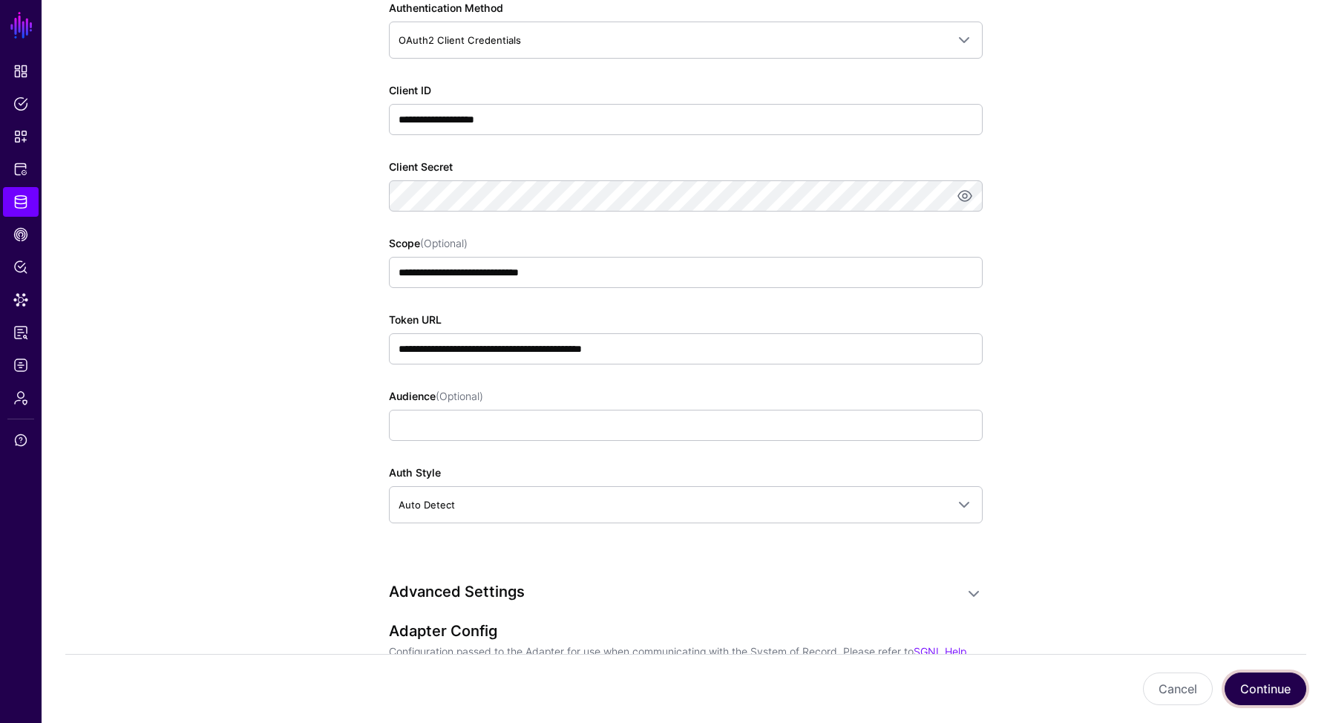
click at [1266, 685] on button "Continue" at bounding box center [1265, 688] width 82 height 33
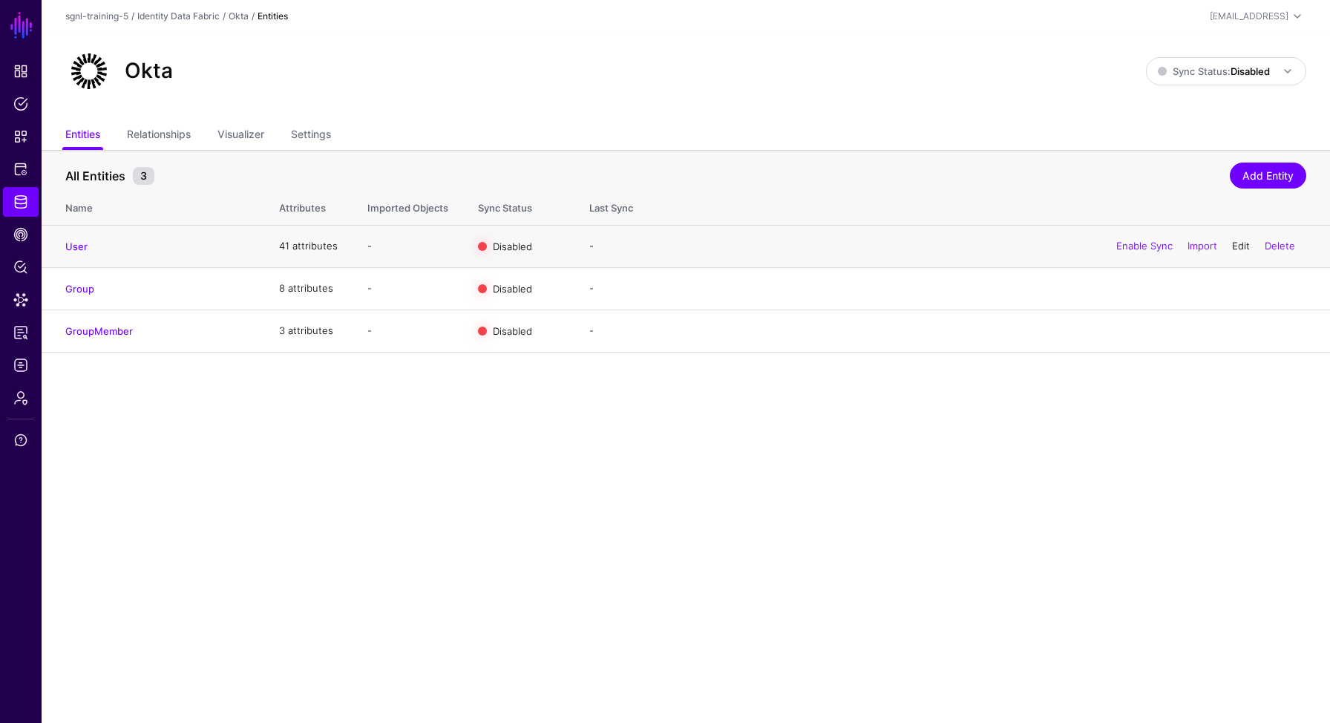
click at [1238, 249] on link "Edit" at bounding box center [1241, 246] width 18 height 12
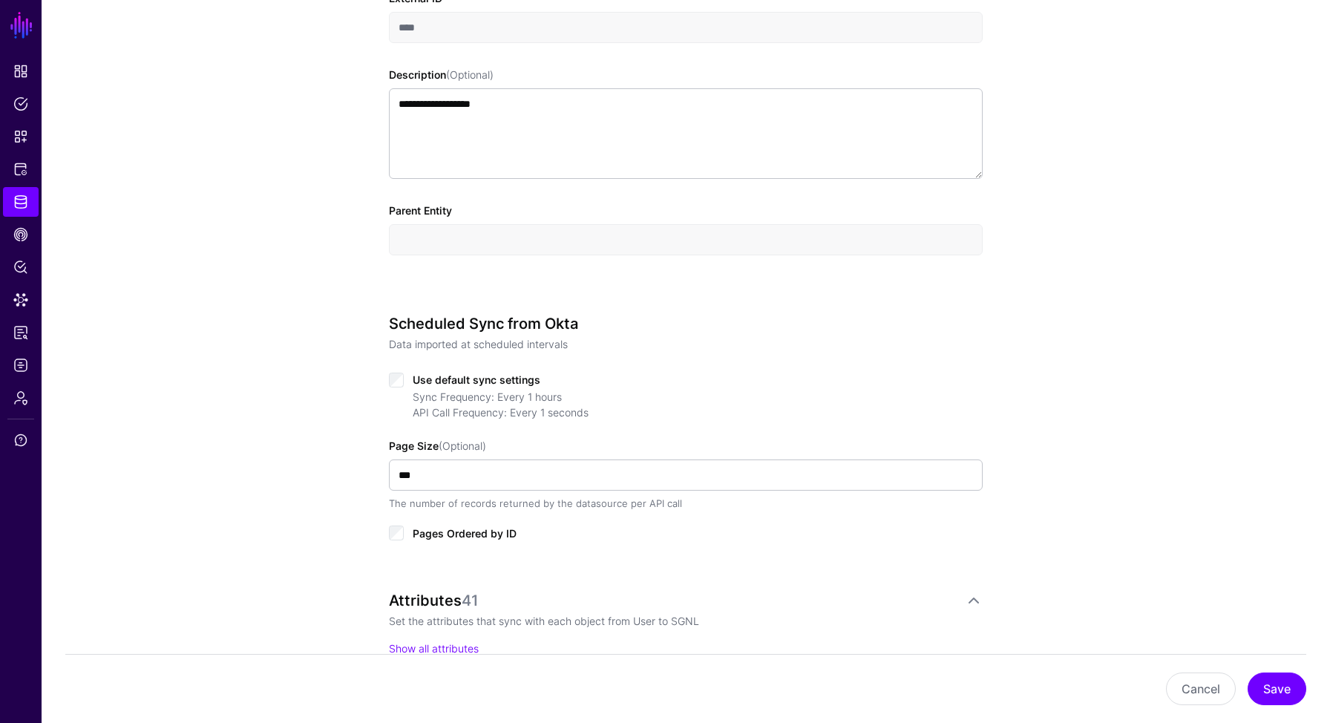
scroll to position [479, 0]
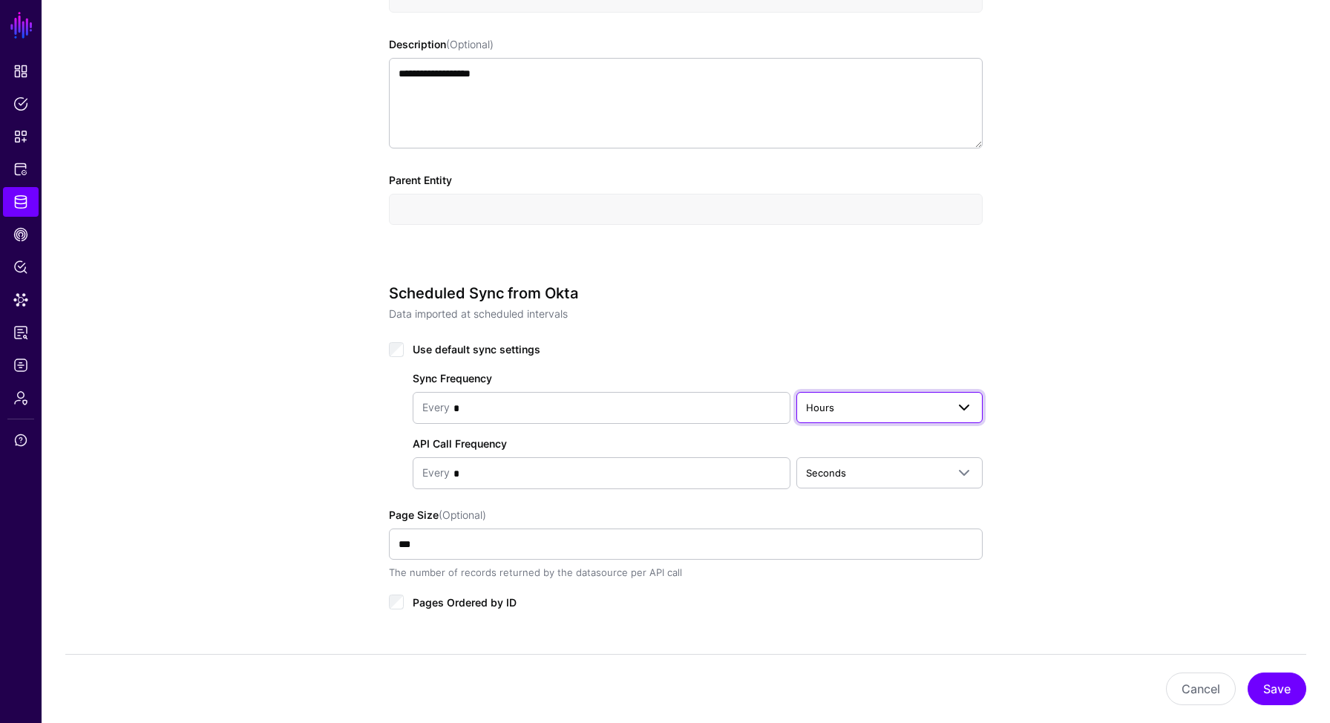
click at [812, 404] on span "Hours" at bounding box center [820, 407] width 28 height 12
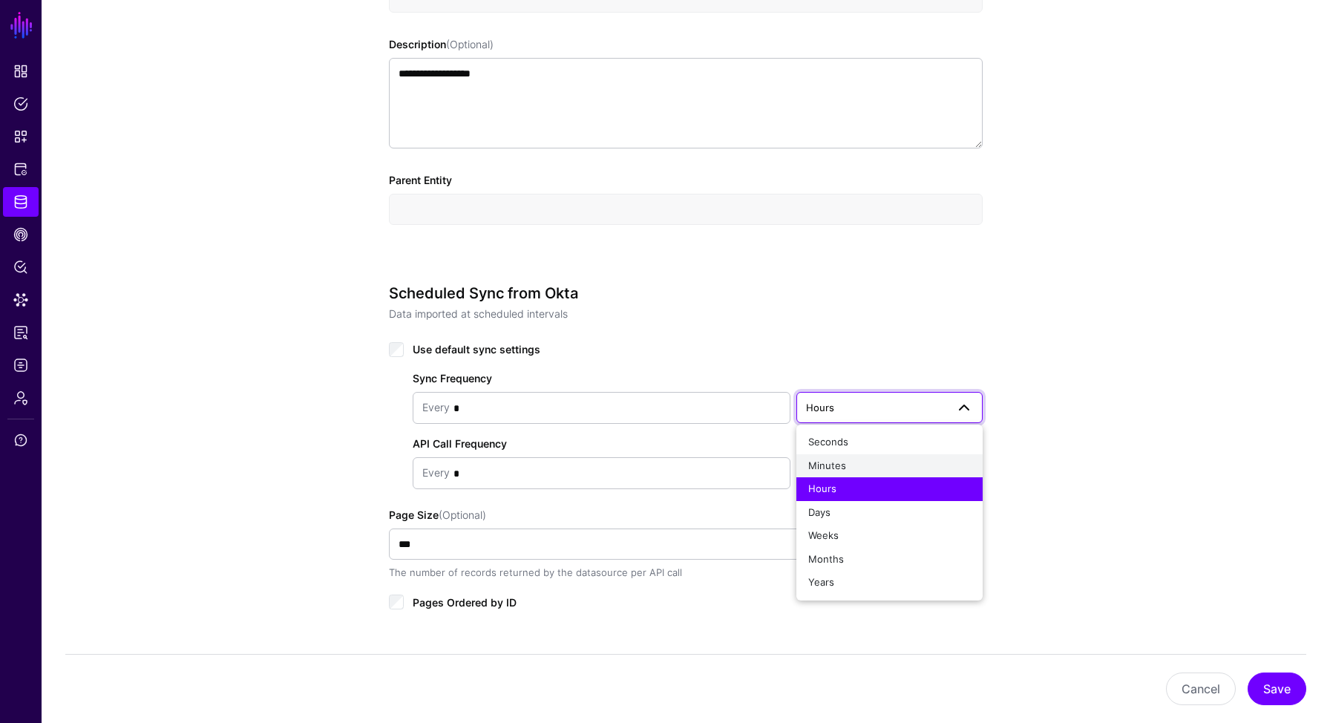
click at [835, 460] on span "Minutes" at bounding box center [827, 465] width 38 height 12
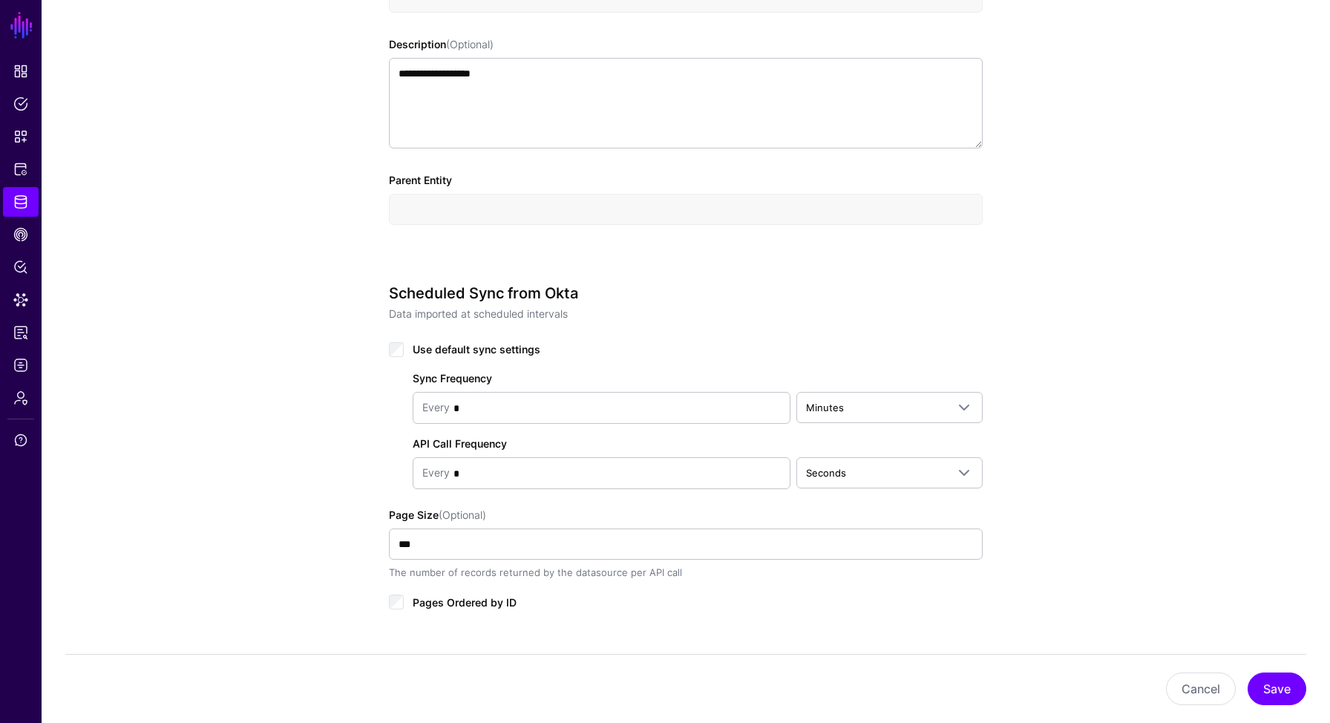
click at [1037, 489] on div "**********" at bounding box center [686, 400] width 1288 height 1516
click at [1272, 682] on button "Save" at bounding box center [1276, 688] width 59 height 33
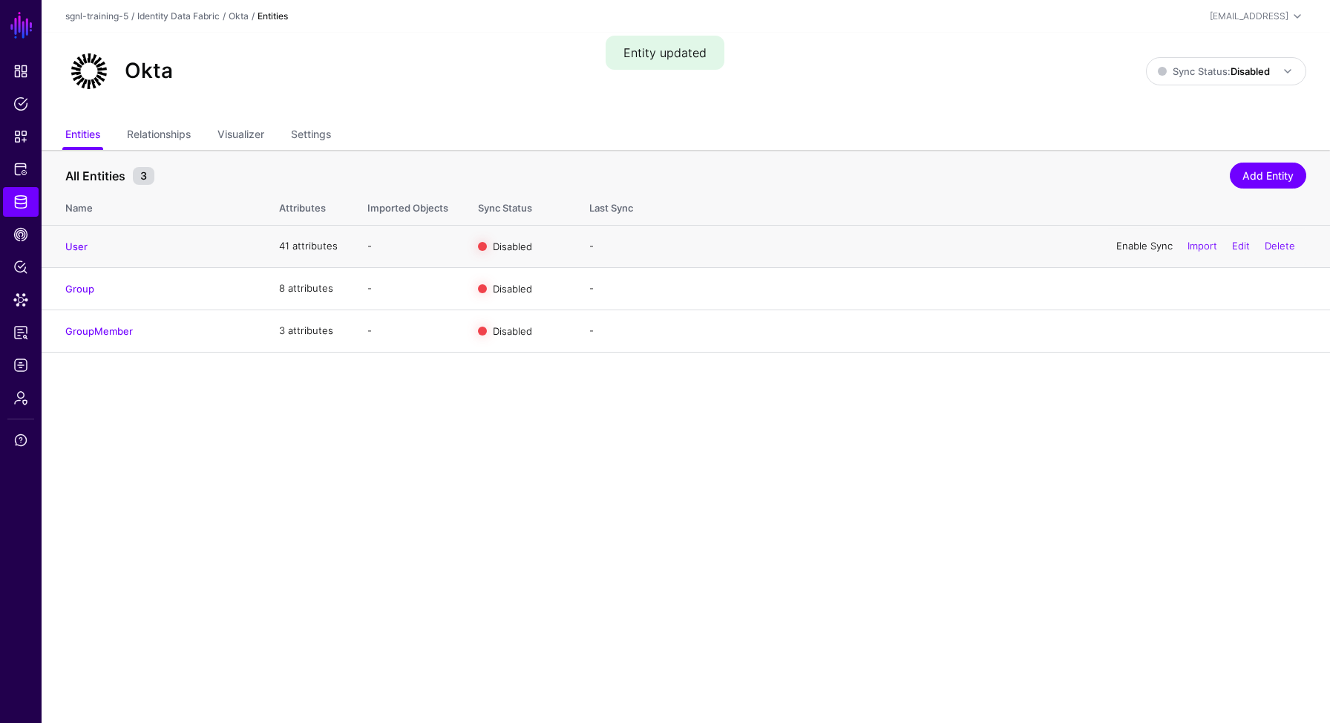
click at [1145, 246] on link "Enable Sync" at bounding box center [1144, 246] width 56 height 12
click at [1143, 289] on link "Enable Sync" at bounding box center [1144, 288] width 56 height 12
click at [1139, 332] on link "Enable Sync" at bounding box center [1144, 330] width 56 height 12
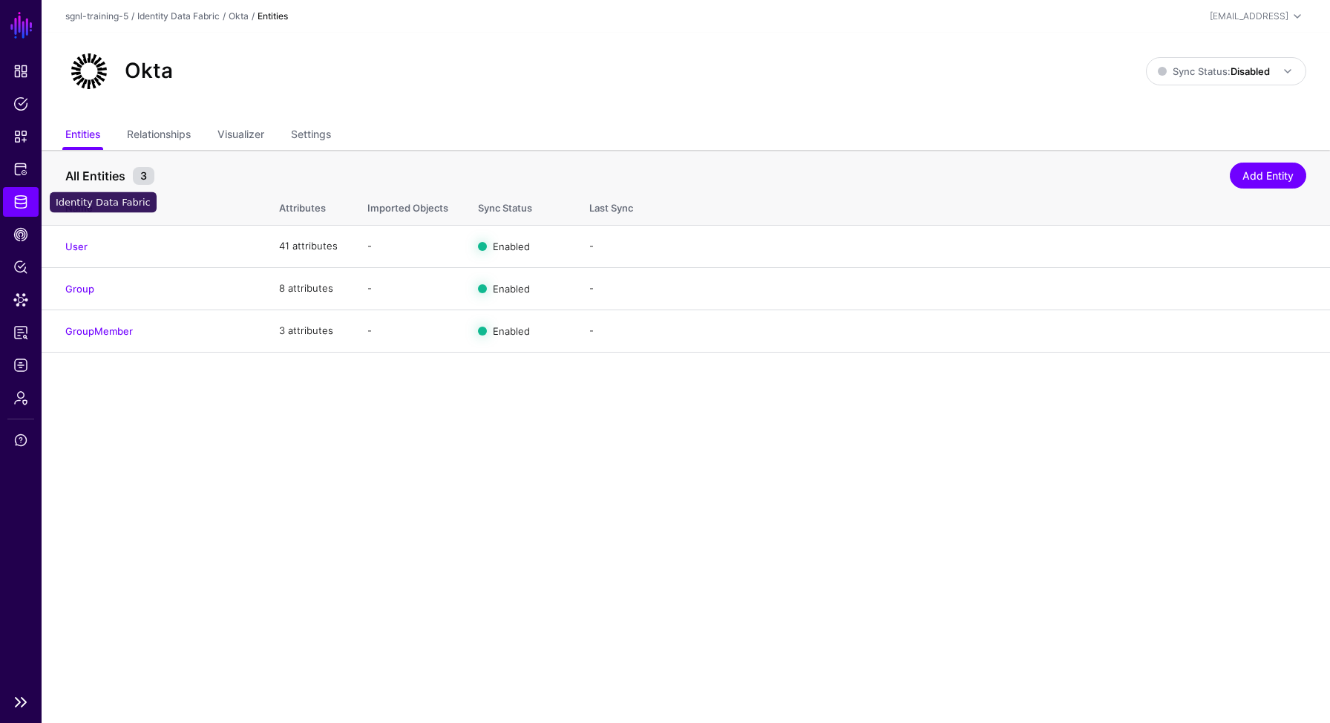
click at [22, 206] on span "Identity Data Fabric" at bounding box center [20, 201] width 15 height 15
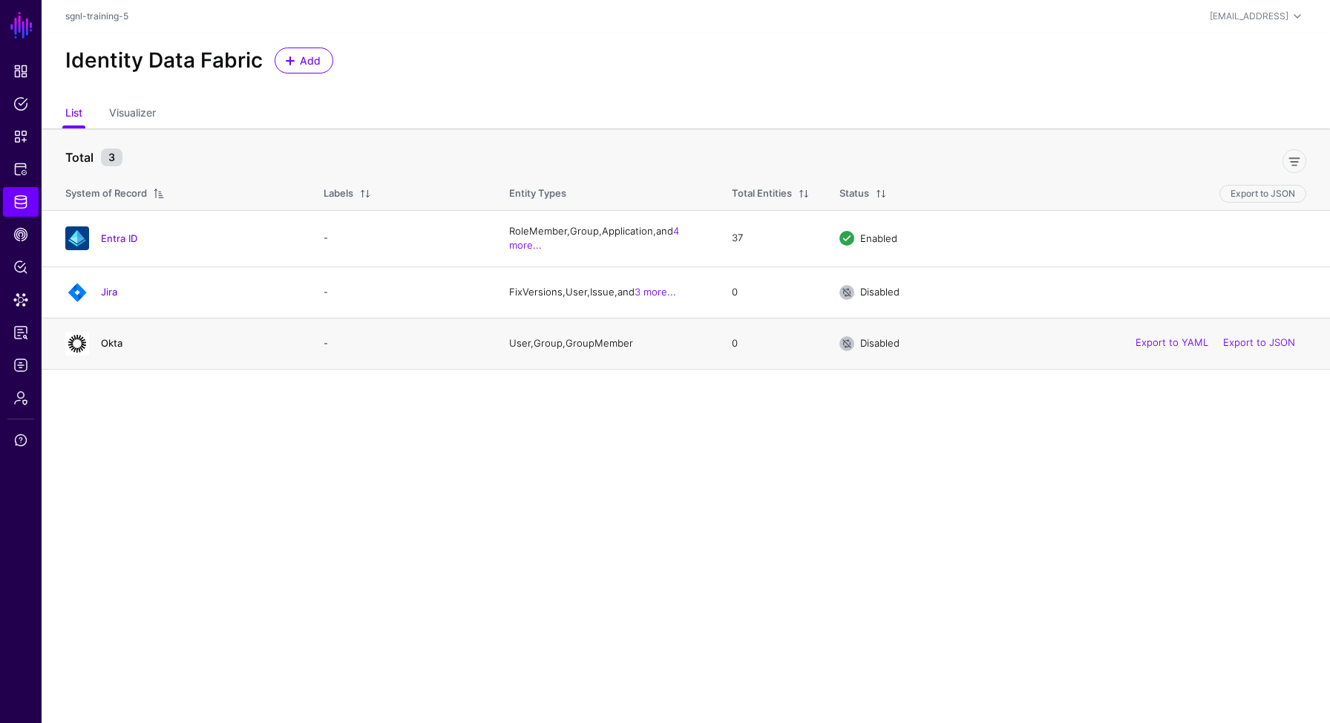
click at [108, 341] on link "Okta" at bounding box center [112, 343] width 22 height 12
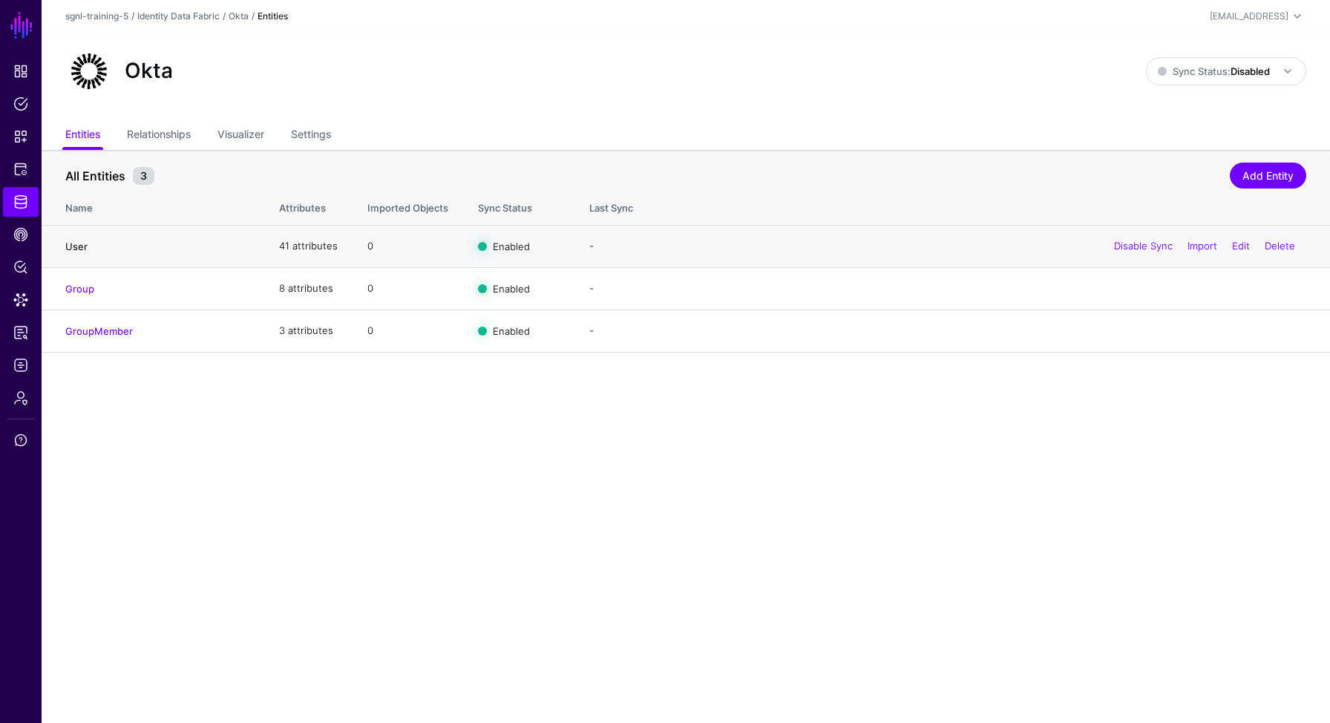
click at [77, 248] on link "User" at bounding box center [76, 246] width 22 height 12
click at [304, 250] on td "41 attributes" at bounding box center [308, 246] width 88 height 42
click at [76, 246] on link "User" at bounding box center [76, 246] width 22 height 12
click at [1235, 245] on link "Edit" at bounding box center [1241, 246] width 18 height 12
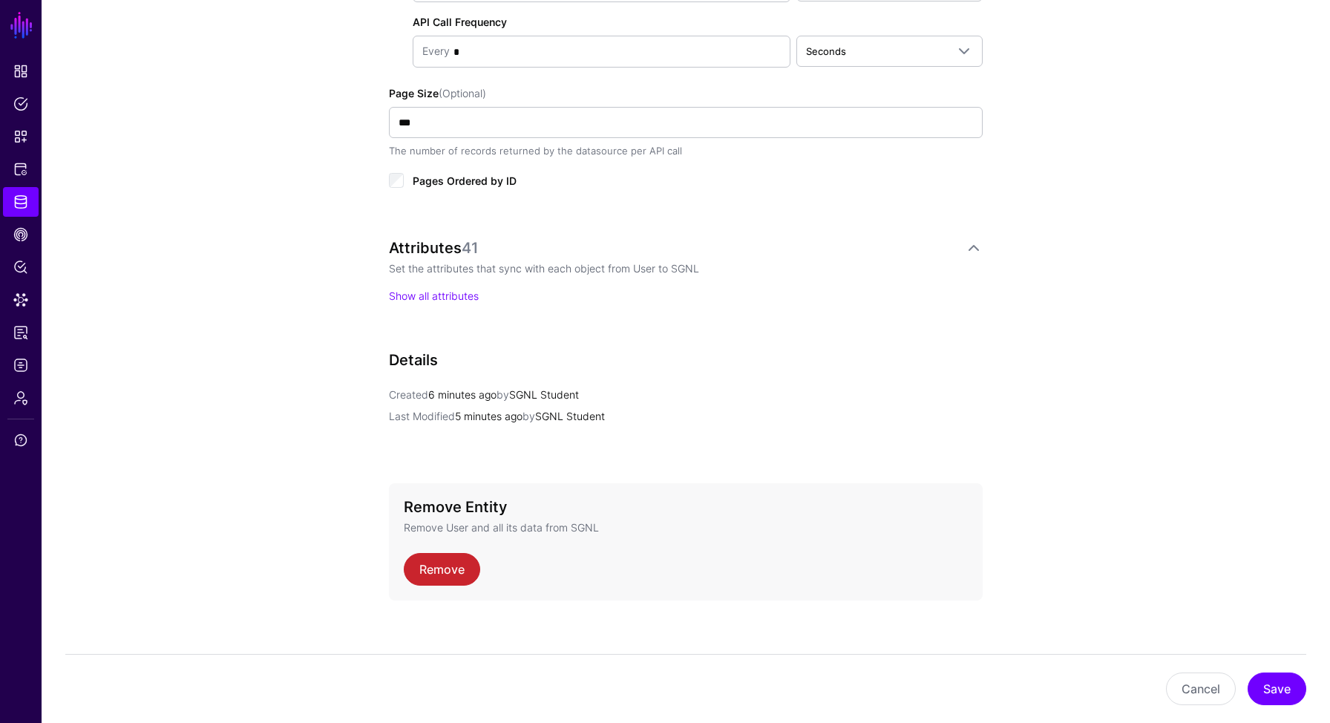
scroll to position [913, 0]
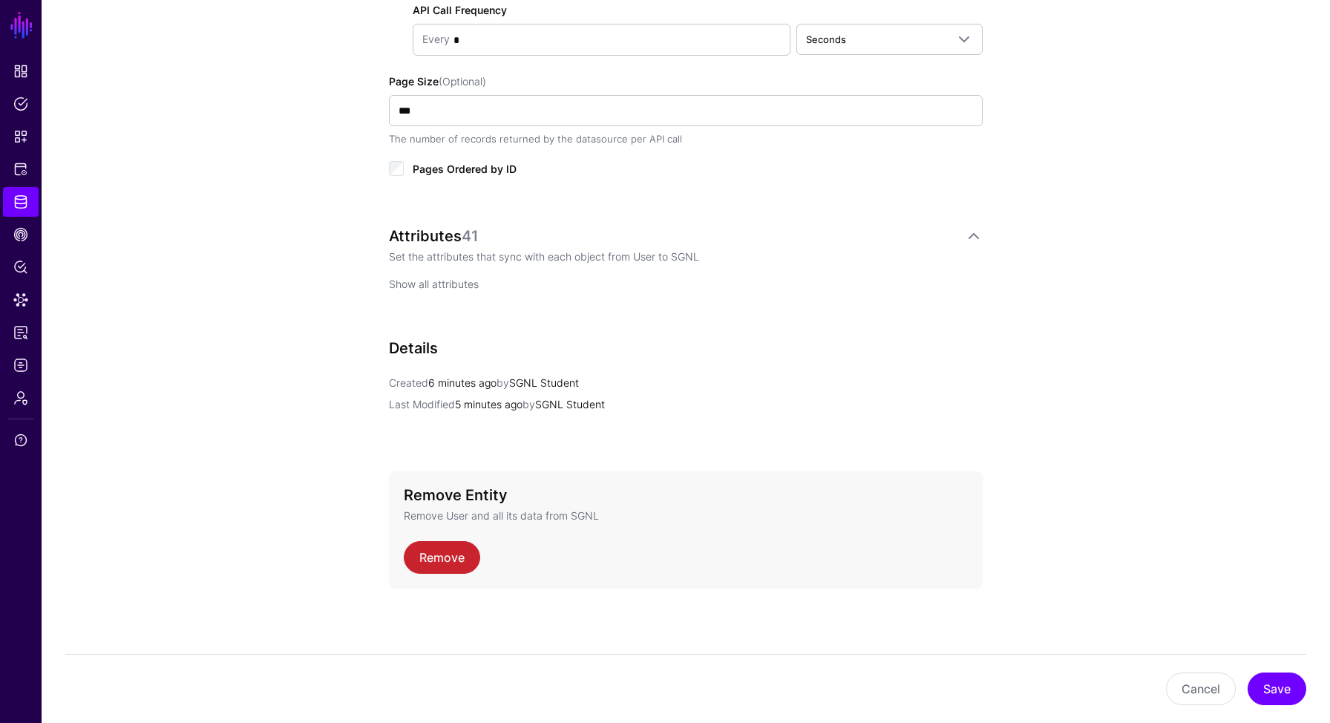
click at [465, 285] on link "Show all attributes" at bounding box center [434, 284] width 90 height 13
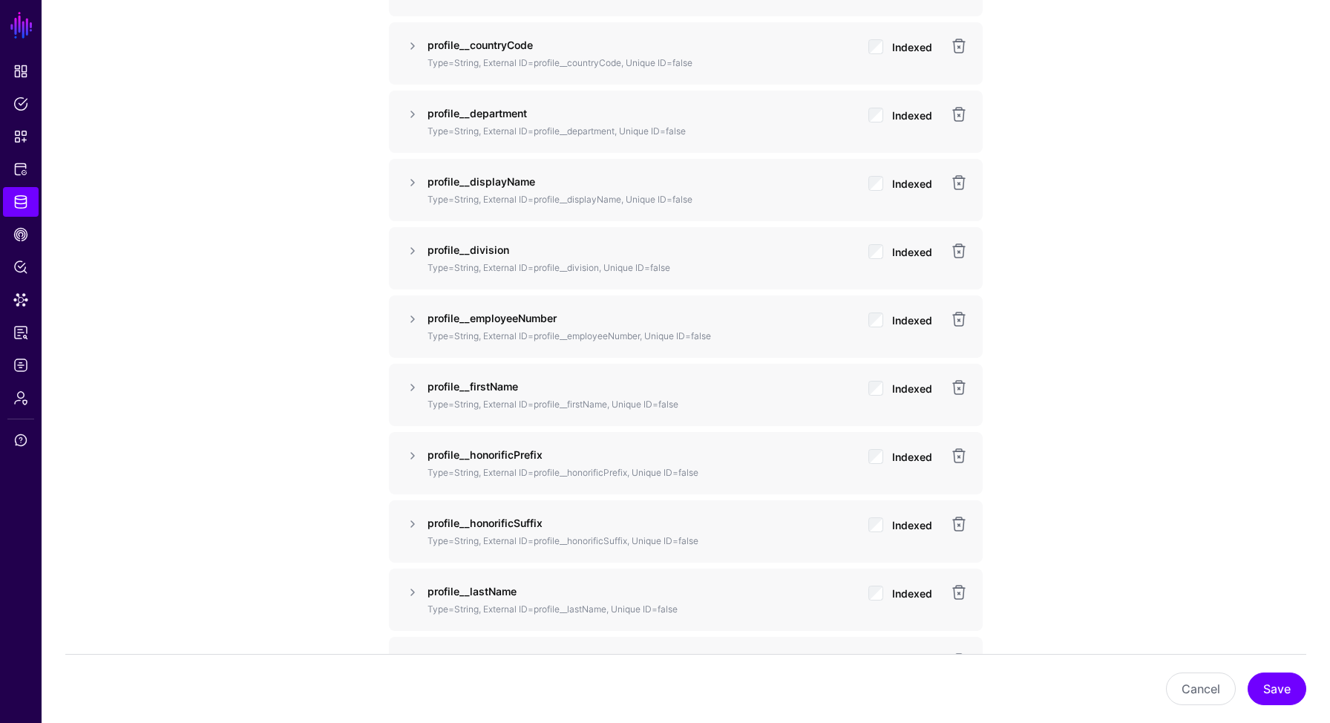
scroll to position [1885, 0]
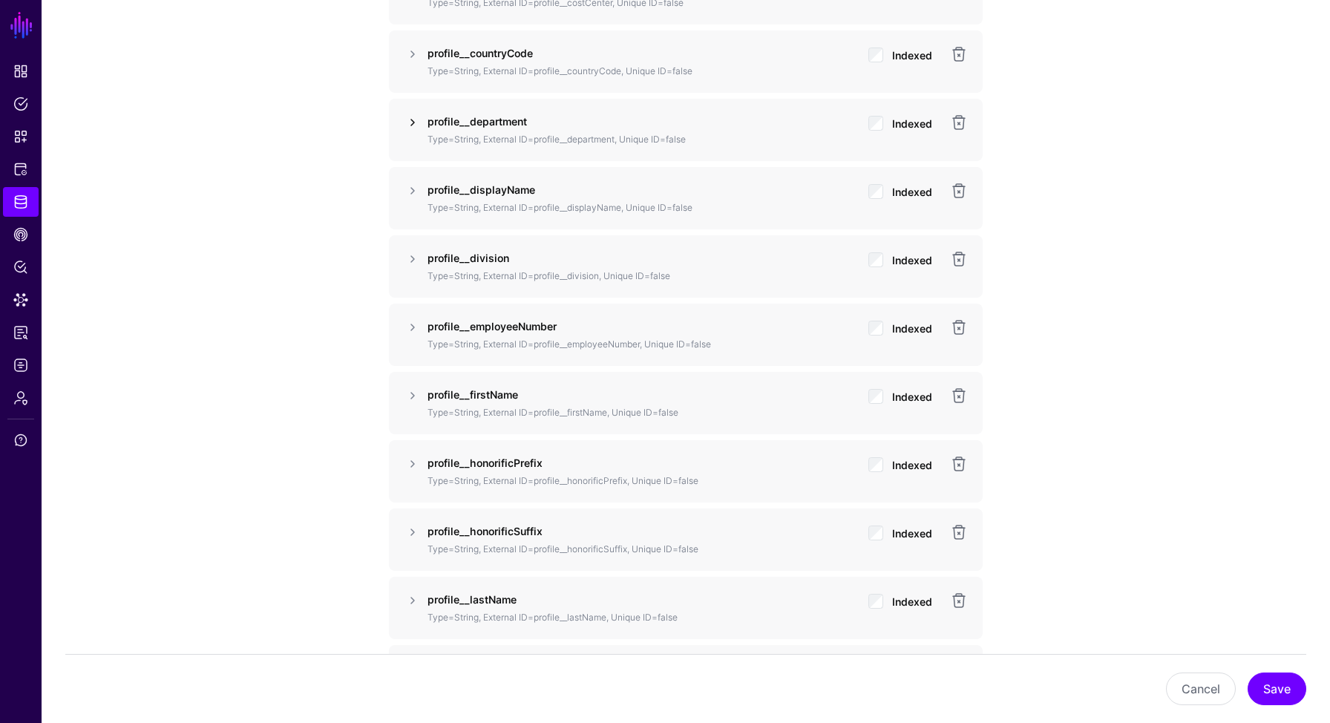
click at [413, 121] on link at bounding box center [413, 123] width 18 height 18
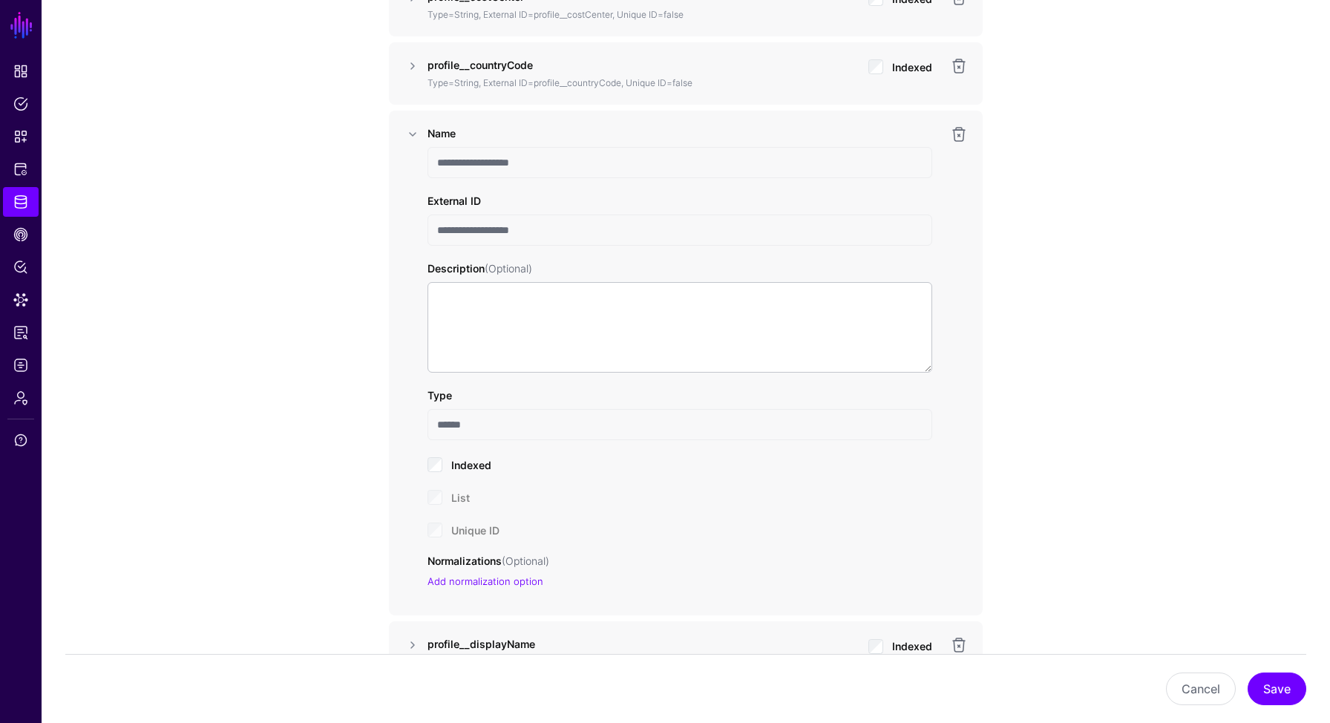
scroll to position [1869, 0]
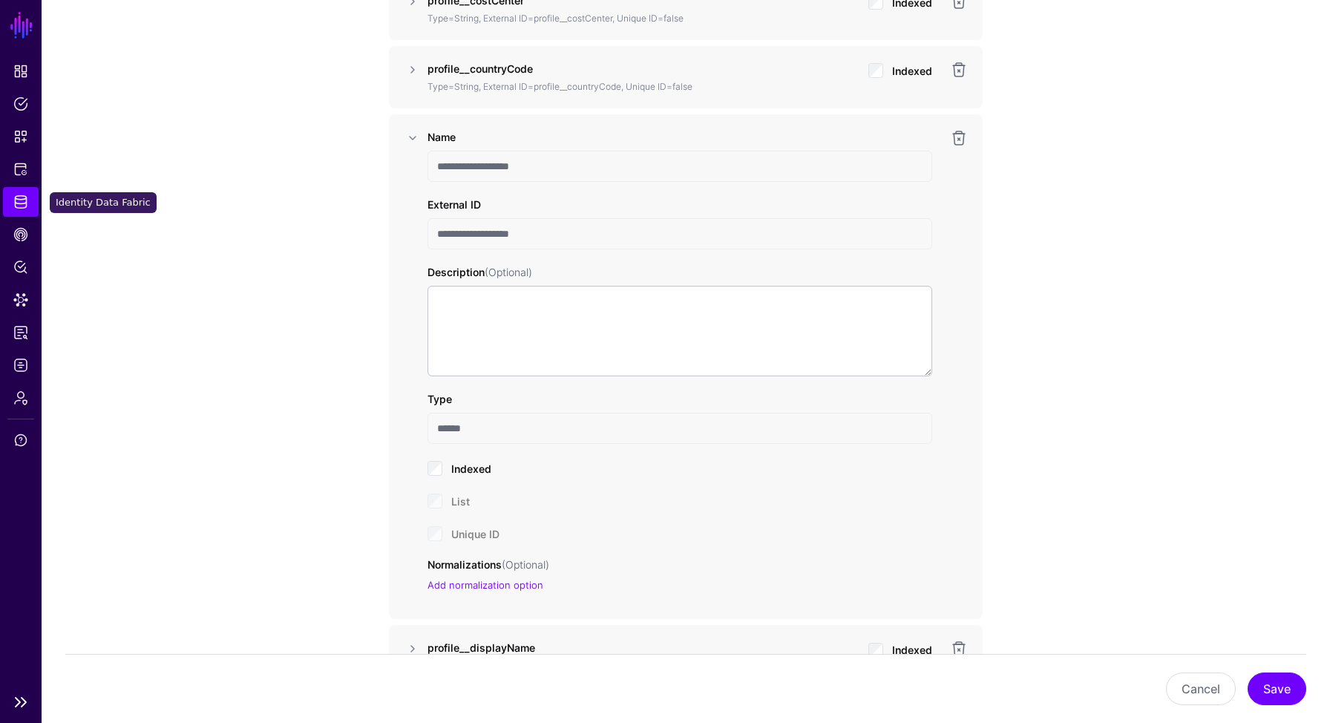
click at [23, 202] on span "Identity Data Fabric" at bounding box center [20, 201] width 15 height 15
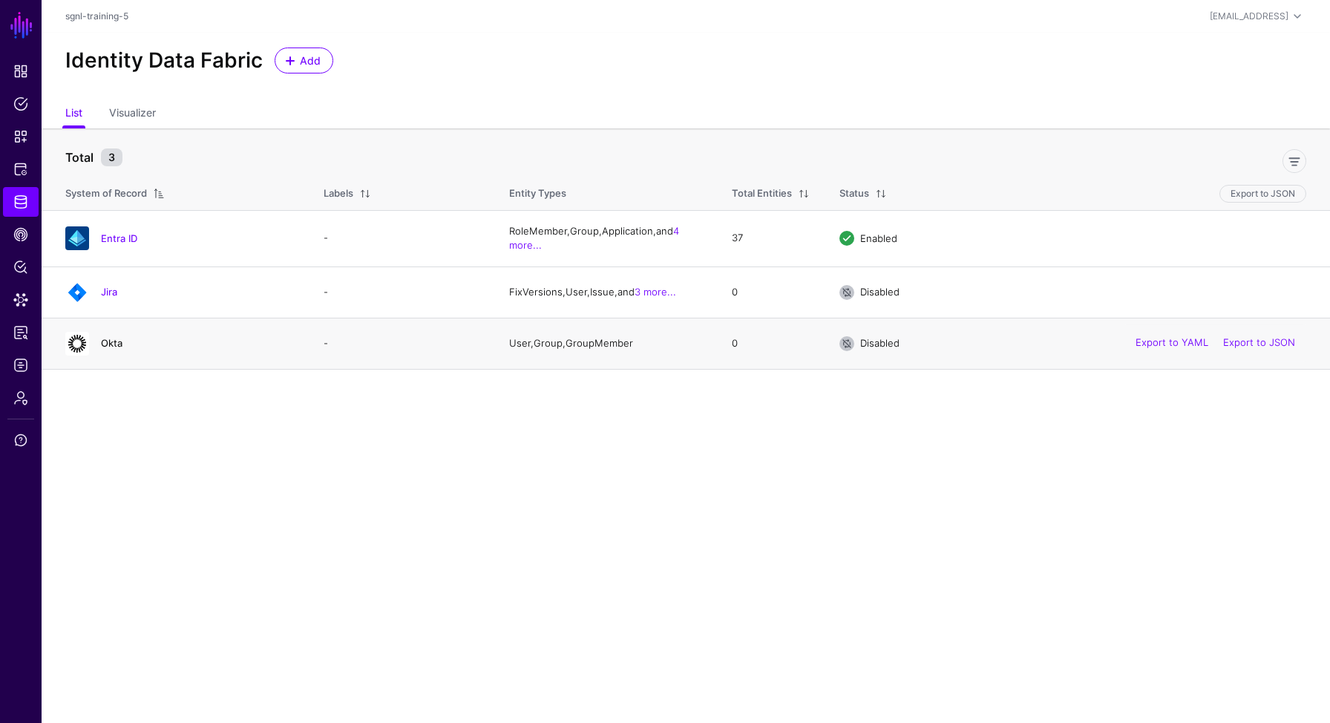
click at [108, 345] on link "Okta" at bounding box center [112, 343] width 22 height 12
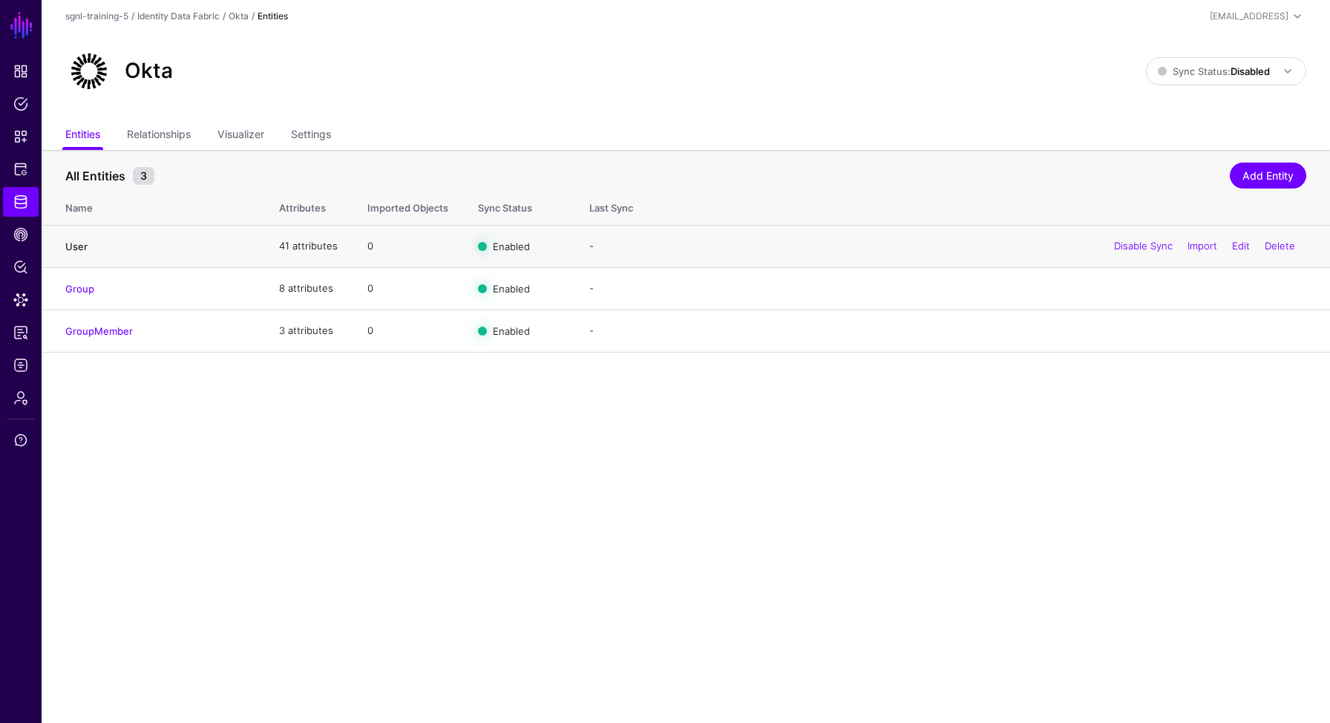
click at [78, 246] on link "User" at bounding box center [76, 246] width 22 height 12
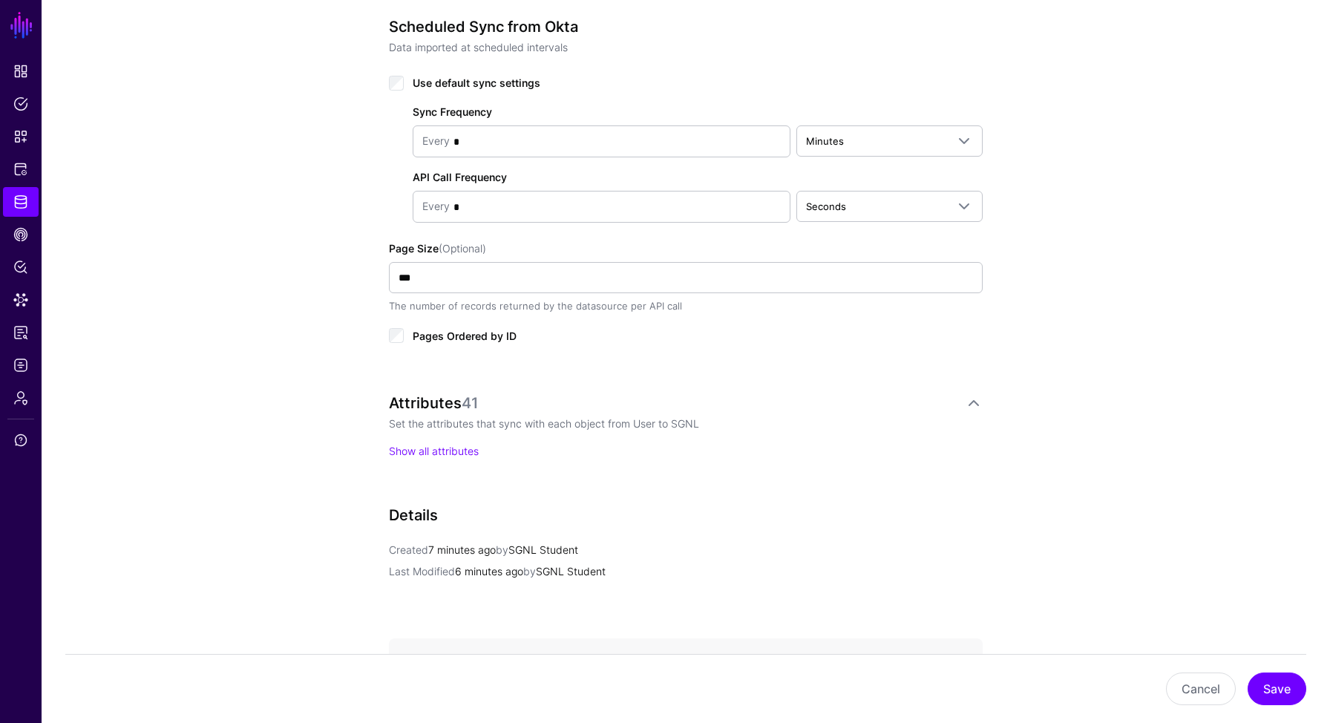
scroll to position [747, 0]
click at [424, 444] on link "Show all attributes" at bounding box center [434, 449] width 90 height 13
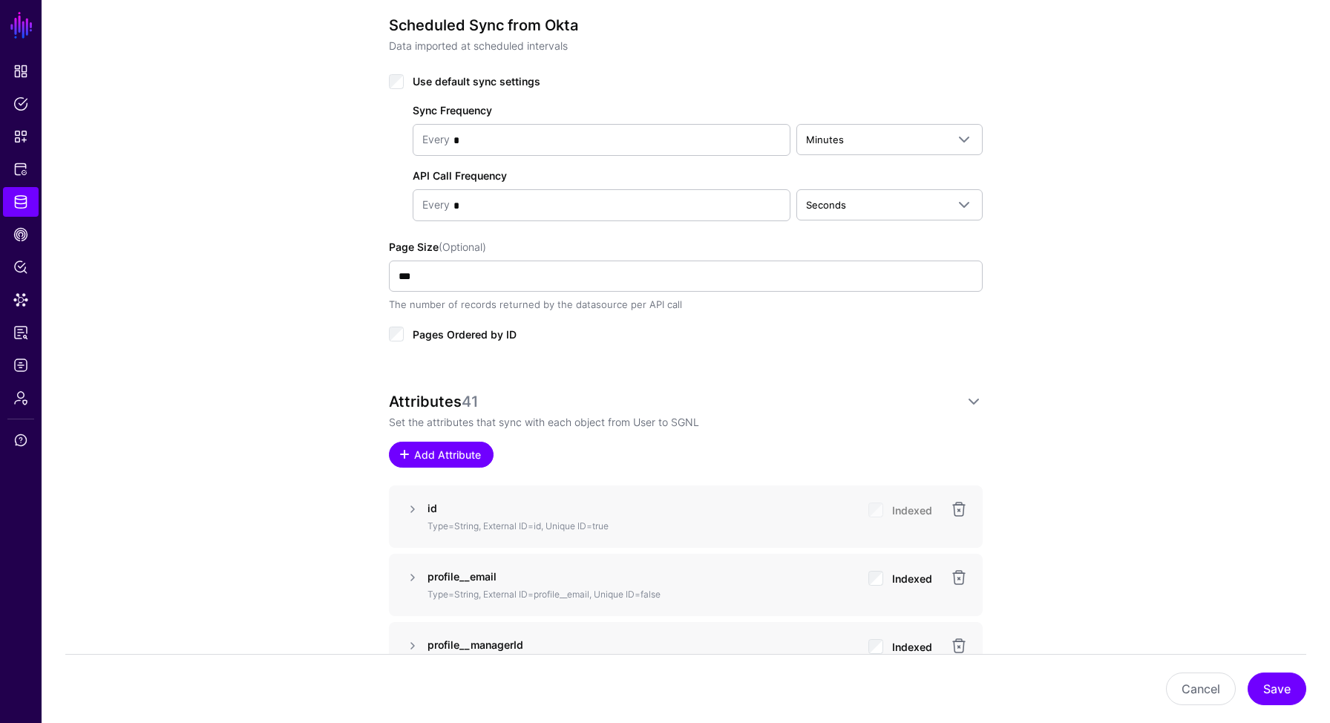
click at [442, 453] on span "Add Attribute" at bounding box center [448, 455] width 70 height 16
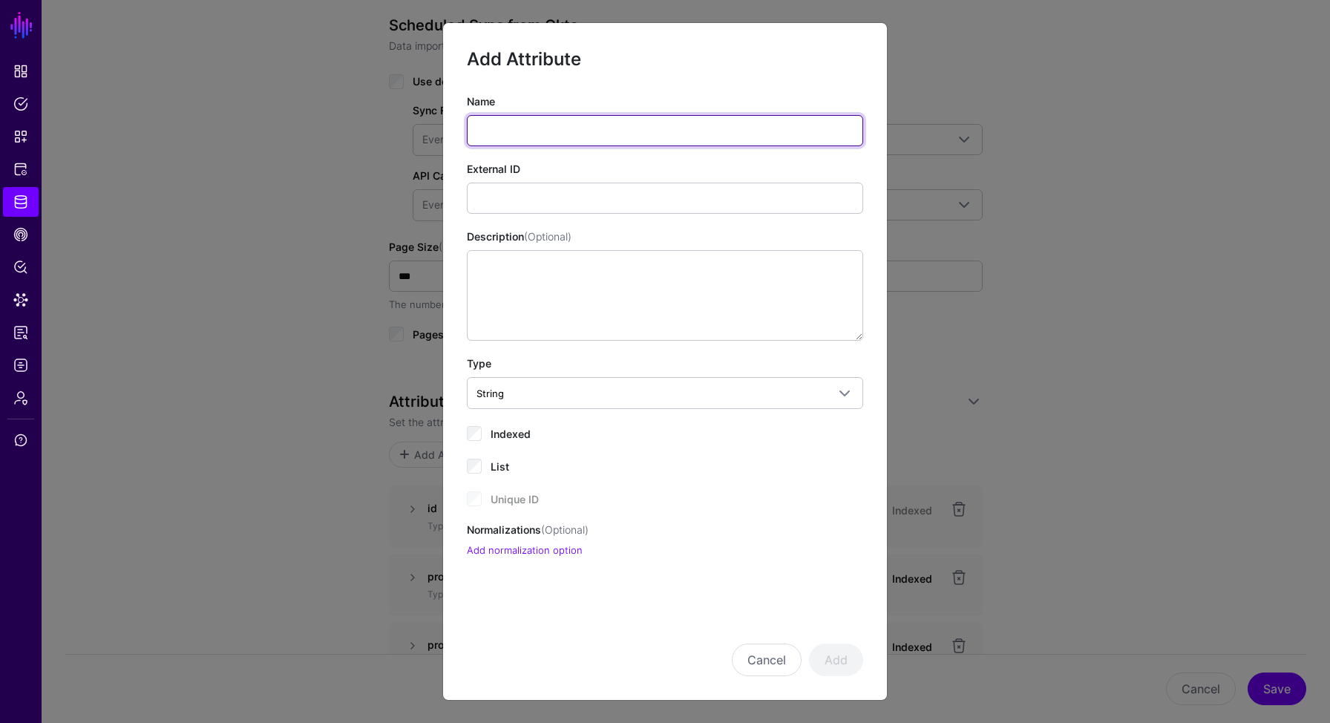
click at [549, 134] on input "Name" at bounding box center [665, 130] width 396 height 31
paste input "**********"
type input "**********"
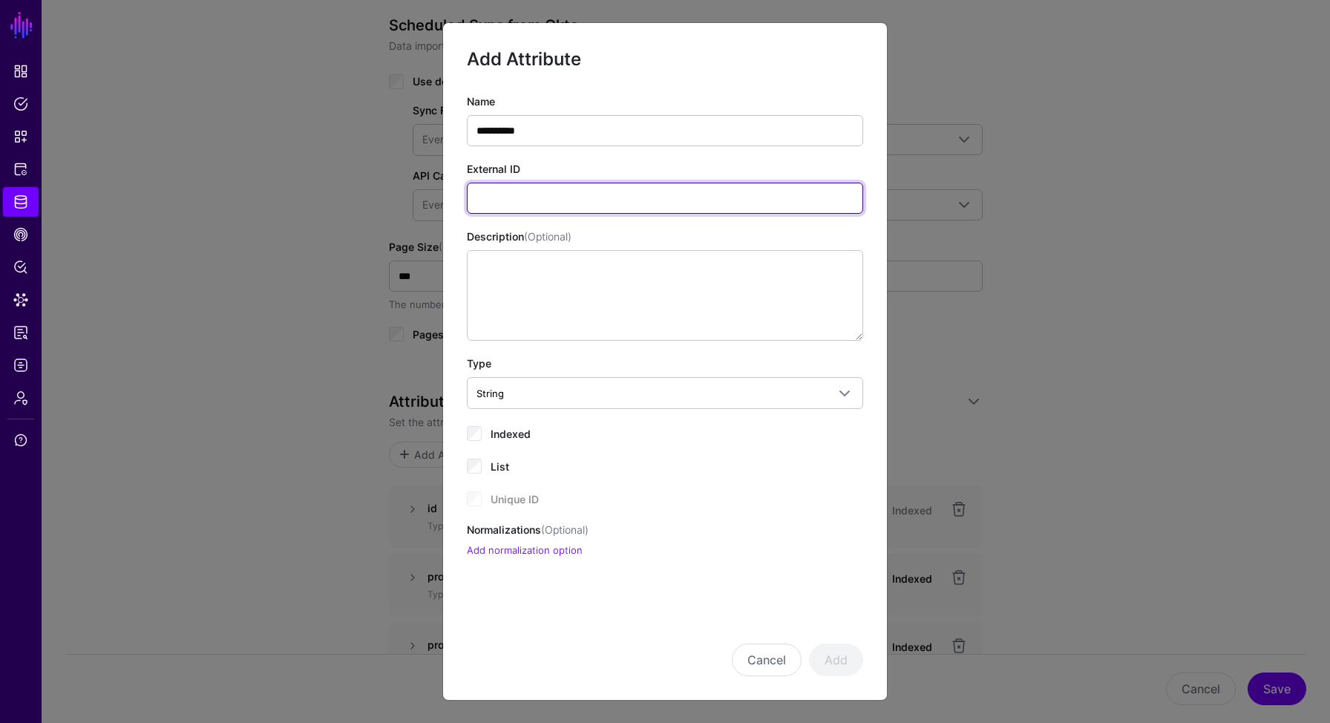
click at [540, 201] on input "External ID" at bounding box center [665, 198] width 396 height 31
paste input "**********"
click at [493, 198] on input "**********" at bounding box center [665, 198] width 396 height 31
type input "**********"
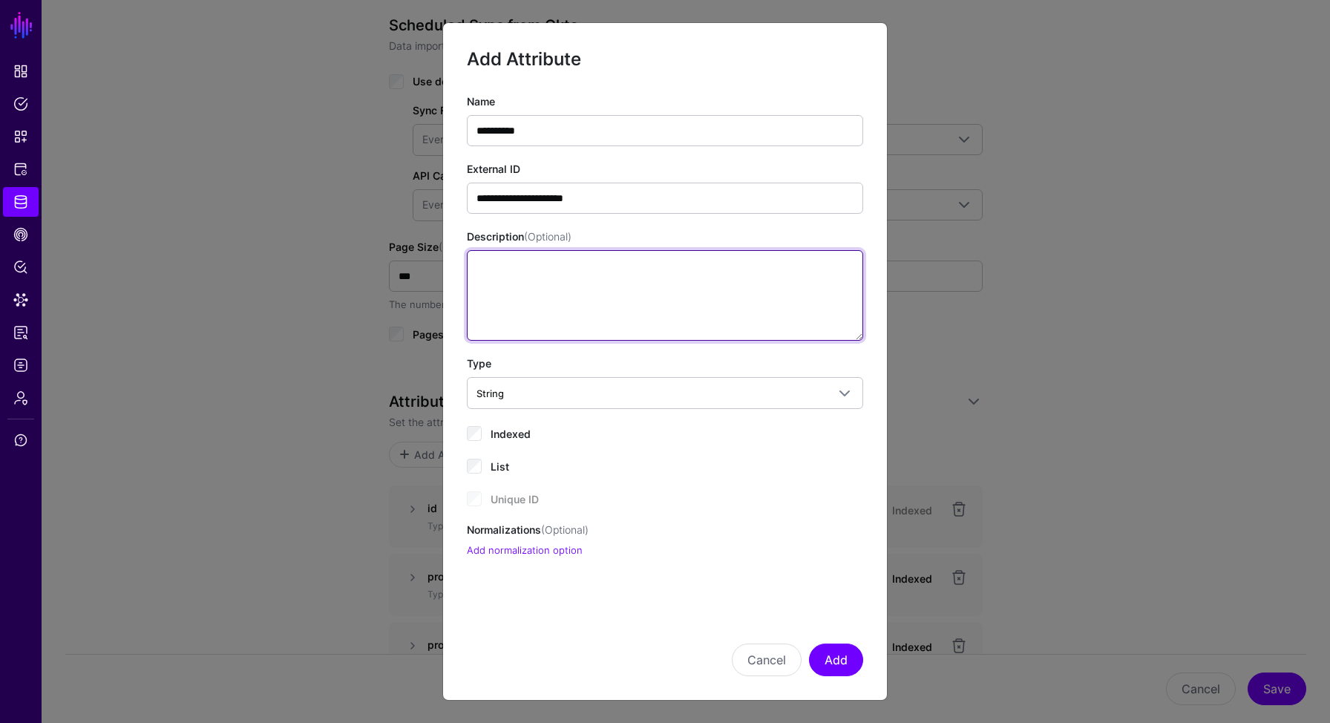
click at [525, 283] on textarea "Description (Optional)" at bounding box center [665, 295] width 396 height 91
paste textarea "**********"
type textarea "**********"
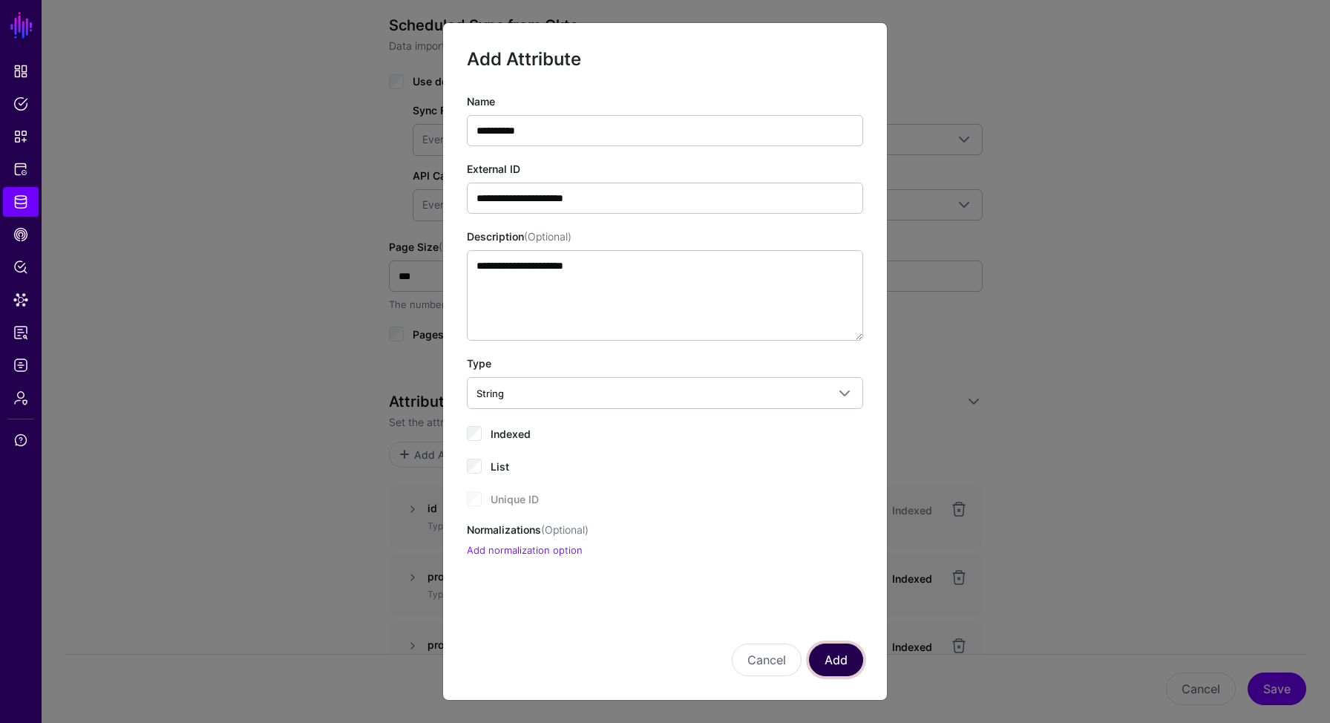
click at [839, 670] on button "Add" at bounding box center [836, 659] width 54 height 33
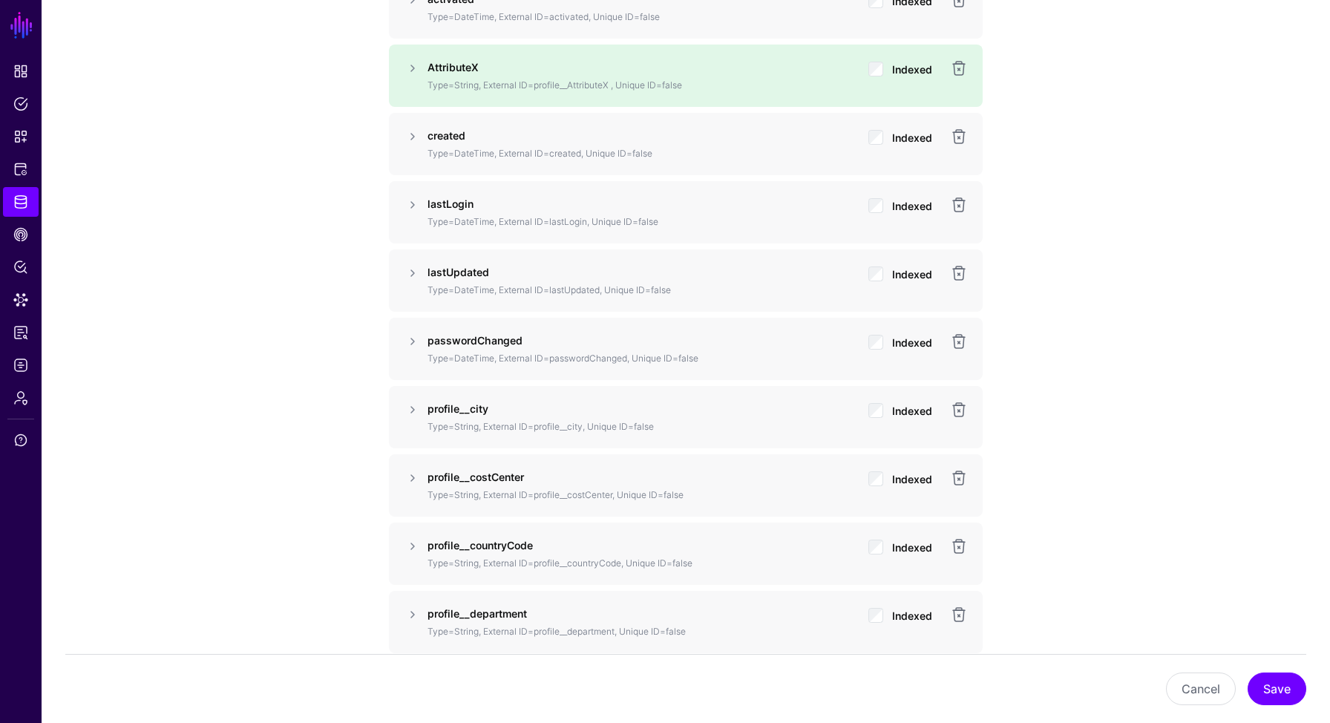
scroll to position [1503, 0]
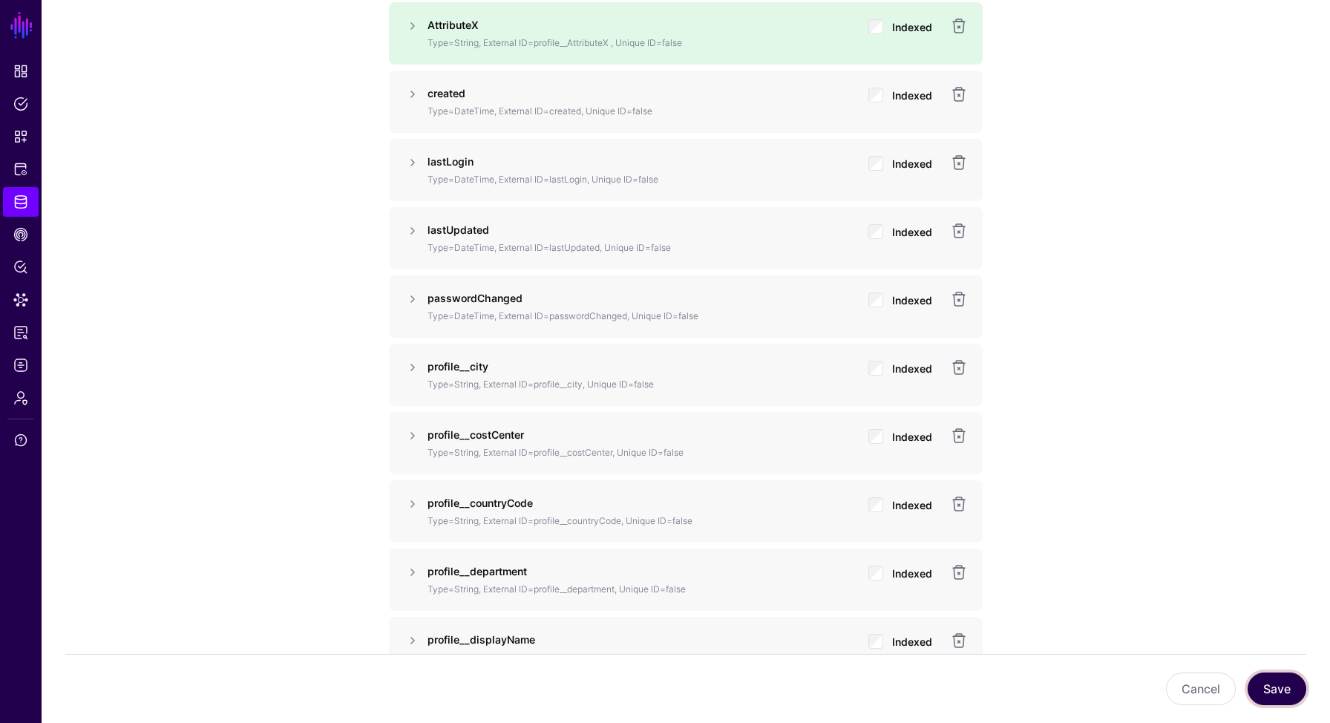
click at [1275, 689] on button "Save" at bounding box center [1276, 688] width 59 height 33
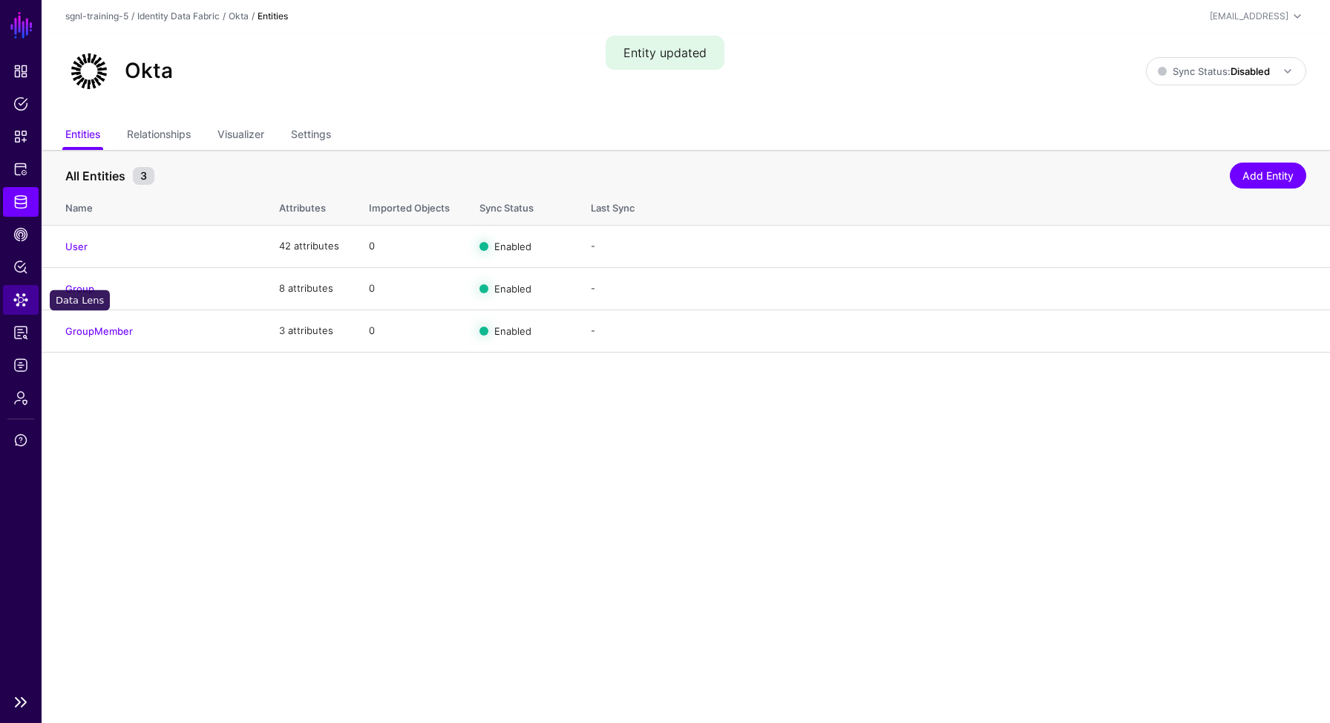
click at [17, 300] on span "Data Lens" at bounding box center [20, 299] width 15 height 15
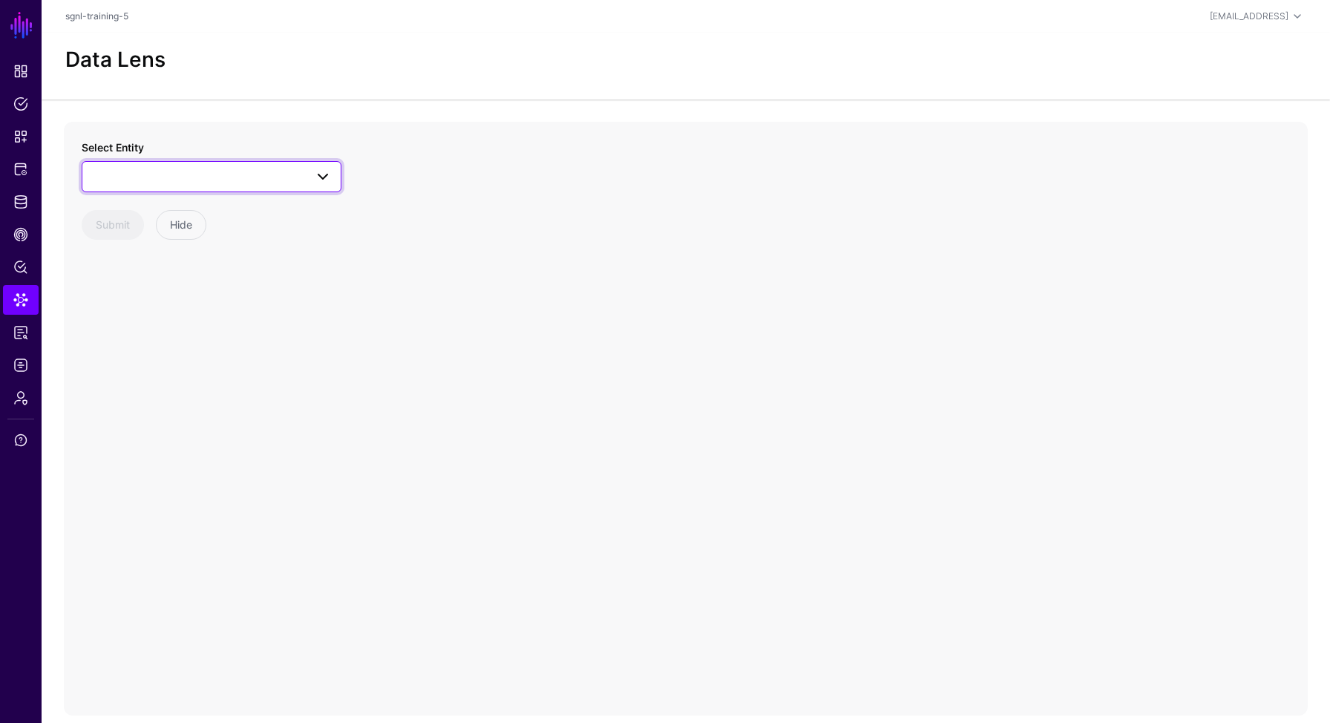
click at [169, 183] on span at bounding box center [211, 177] width 240 height 18
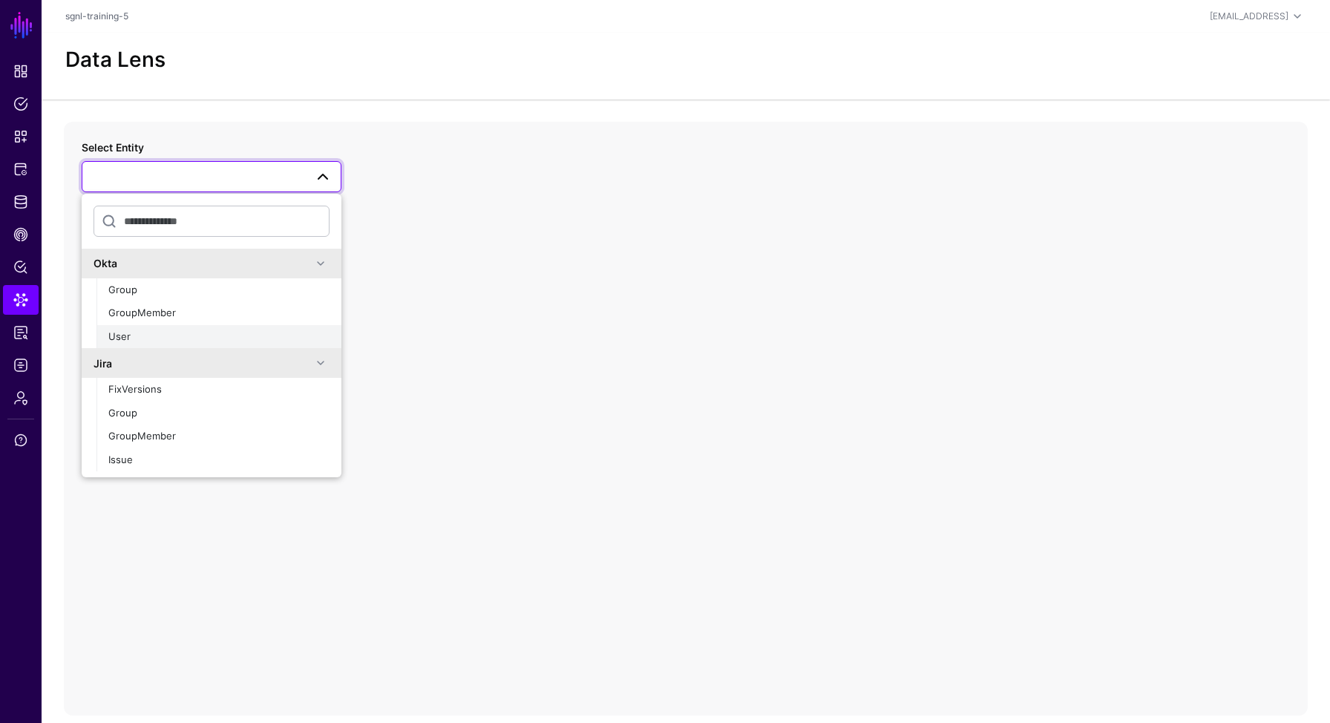
click at [153, 329] on button "User" at bounding box center [218, 337] width 245 height 24
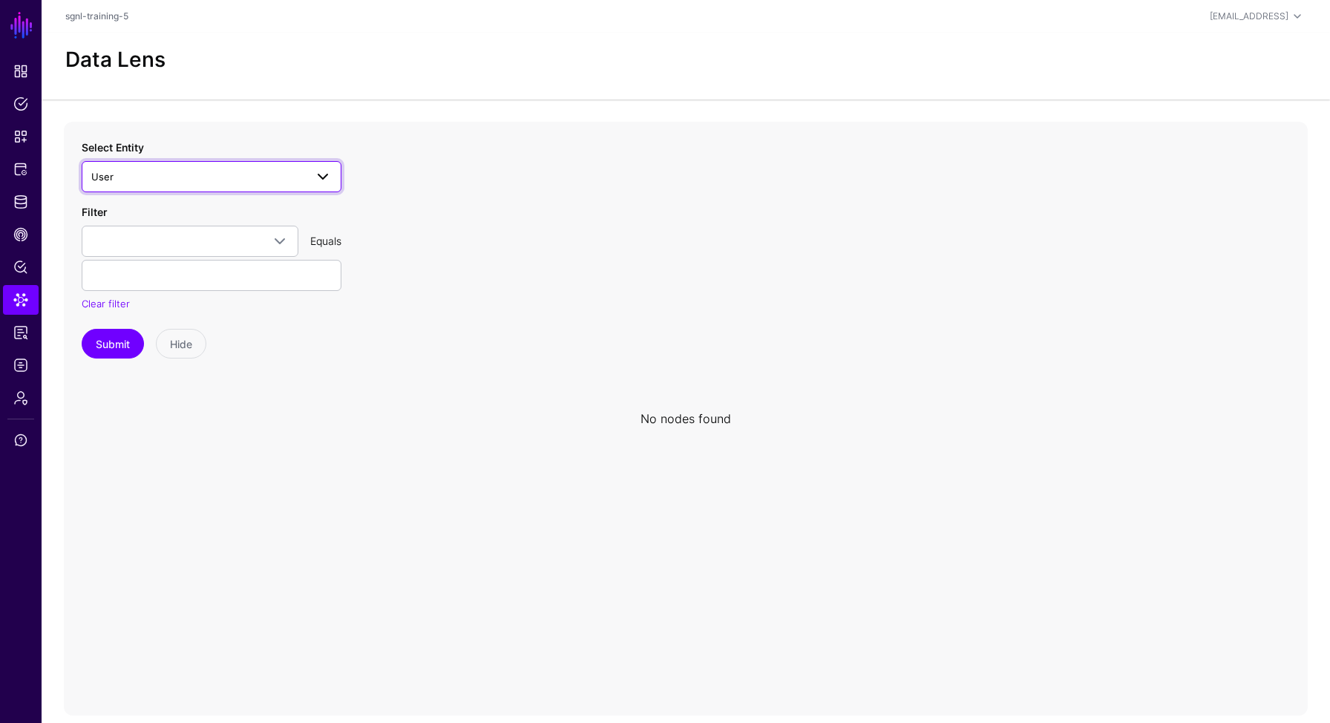
click at [165, 173] on span "User" at bounding box center [198, 176] width 214 height 16
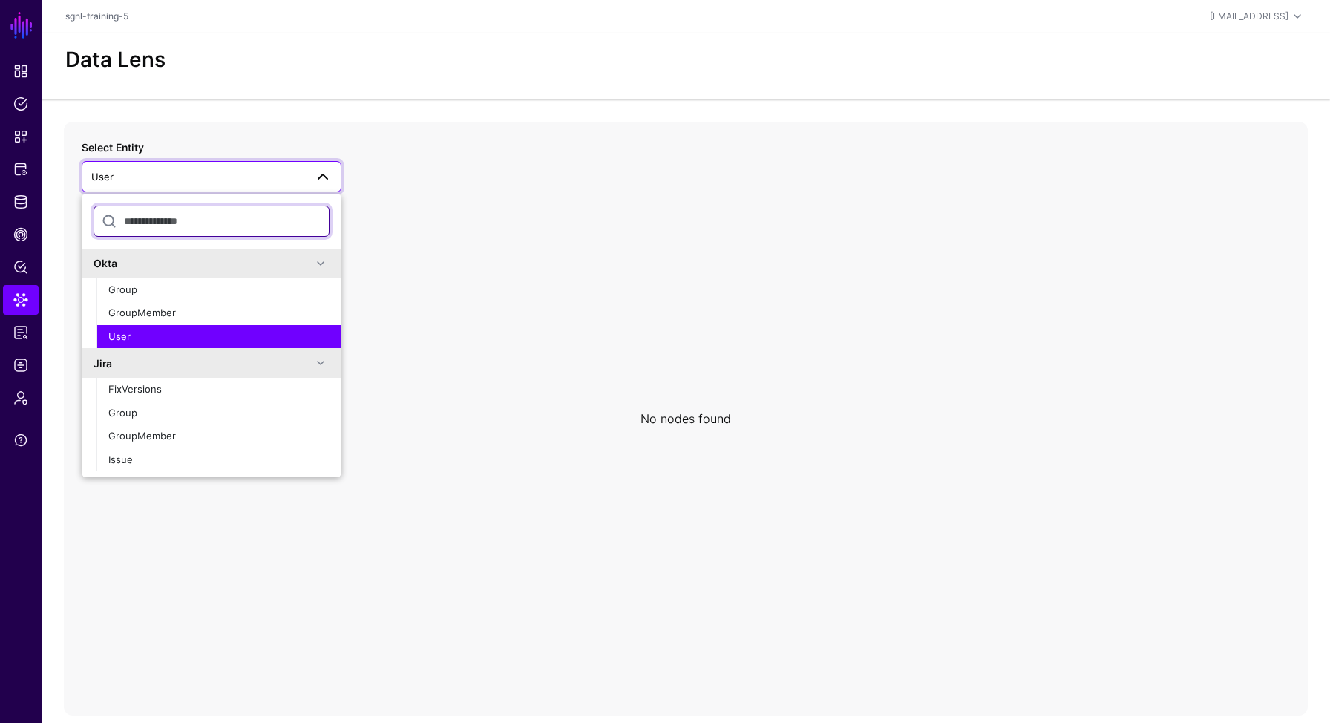
scroll to position [1, 0]
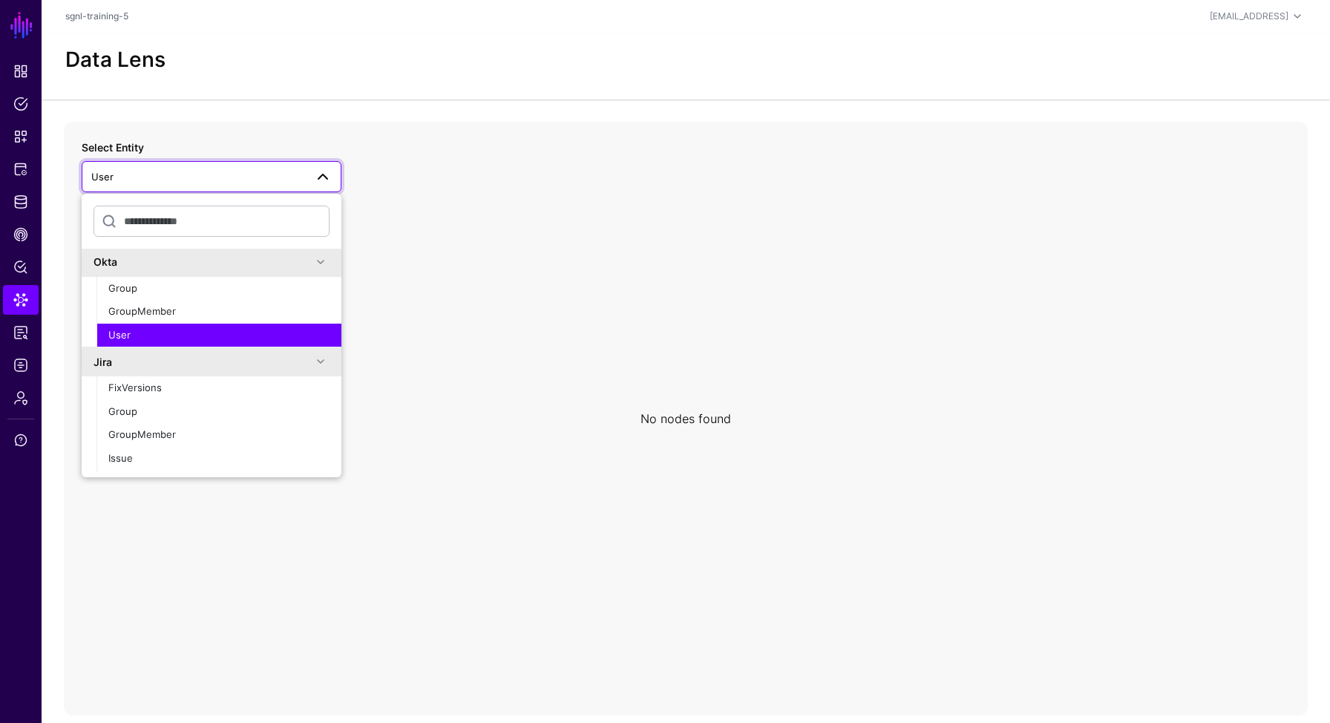
click at [150, 341] on div "User" at bounding box center [218, 335] width 221 height 15
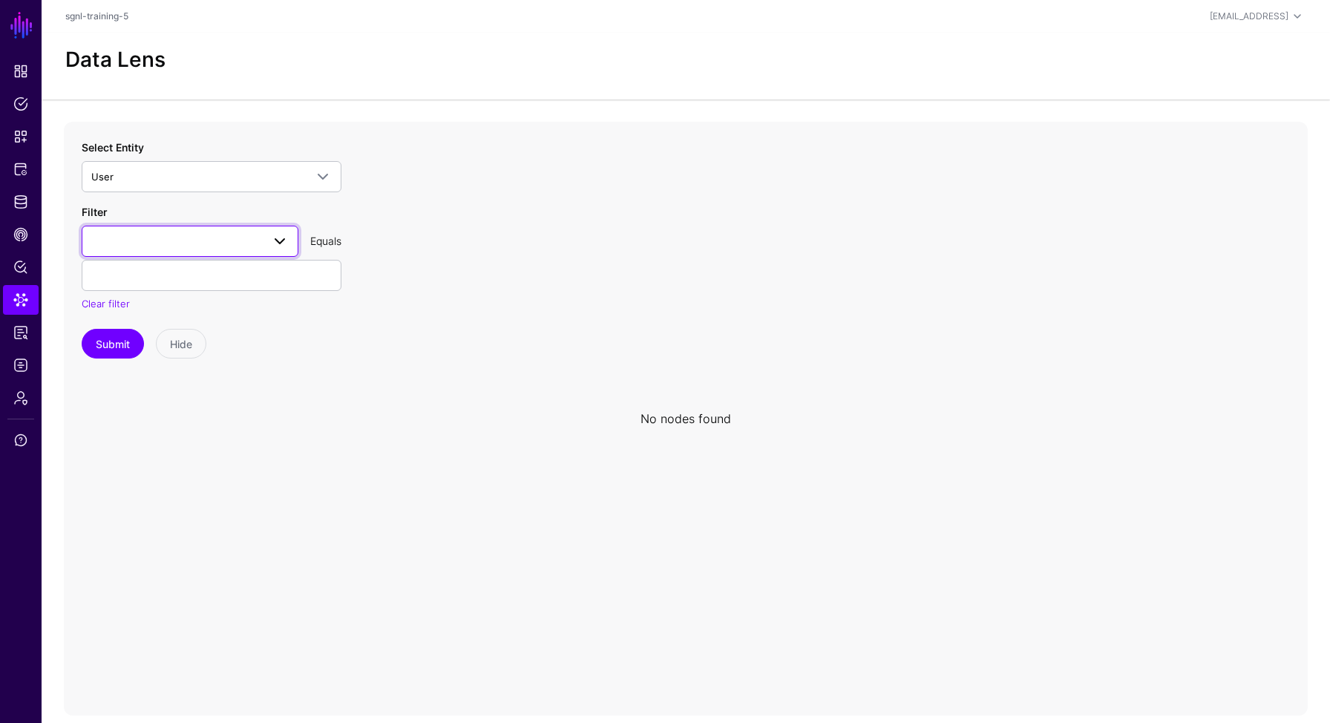
click at [274, 244] on span at bounding box center [280, 241] width 18 height 18
click at [433, 271] on icon at bounding box center [686, 419] width 1244 height 594
click at [171, 244] on span at bounding box center [189, 241] width 197 height 18
click at [176, 247] on span at bounding box center [189, 241] width 197 height 18
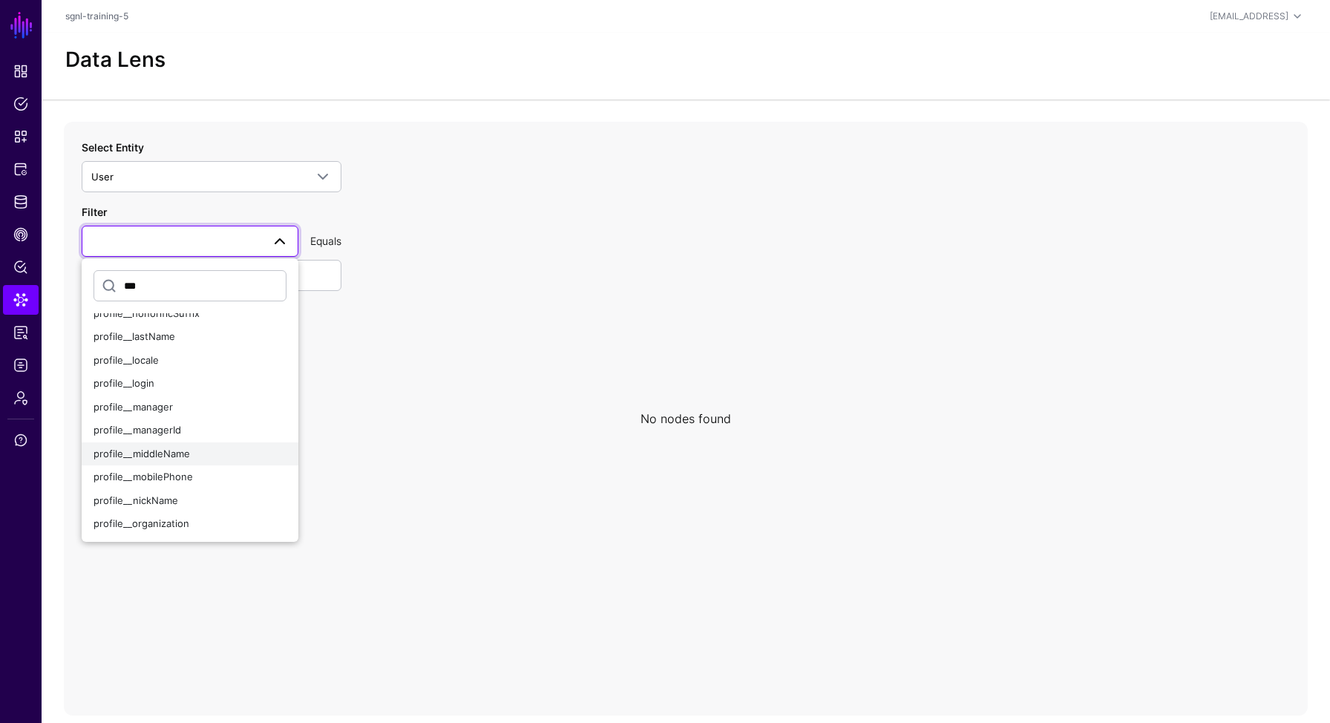
scroll to position [243, 0]
type input "***"
click at [142, 382] on span "profile__login" at bounding box center [123, 384] width 61 height 12
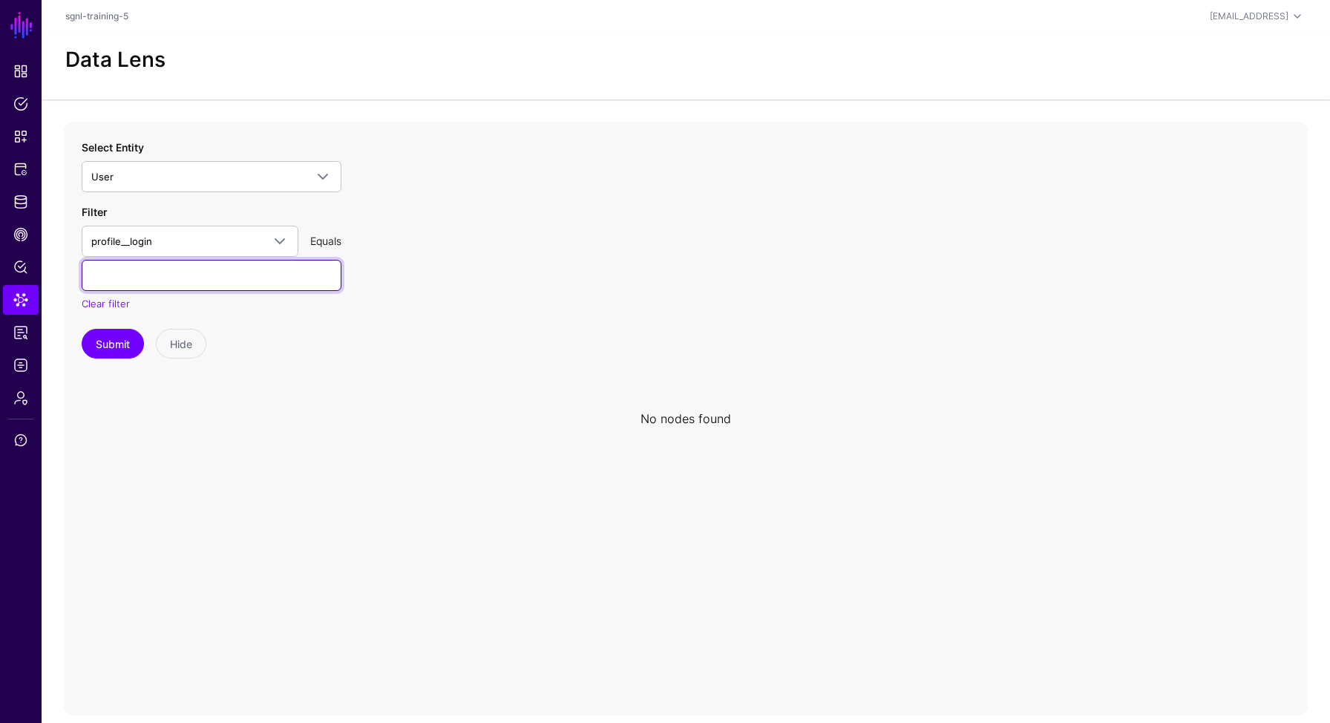
click at [135, 278] on input "text" at bounding box center [212, 275] width 260 height 31
paste input "**********"
type input "**********"
click at [120, 341] on button "Submit" at bounding box center [113, 344] width 62 height 30
click at [116, 344] on button "Submit" at bounding box center [113, 344] width 62 height 30
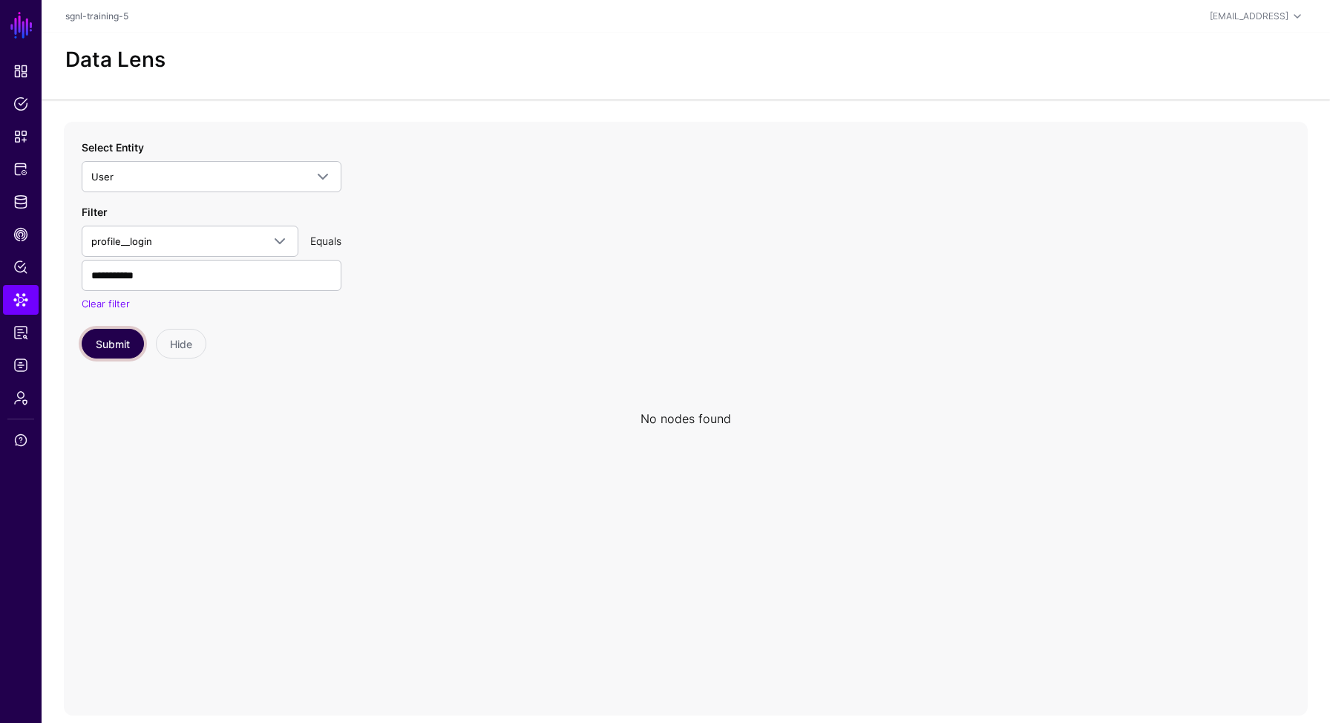
click at [116, 344] on button "Submit" at bounding box center [113, 344] width 62 height 30
click at [24, 203] on span "Identity Data Fabric" at bounding box center [20, 201] width 15 height 15
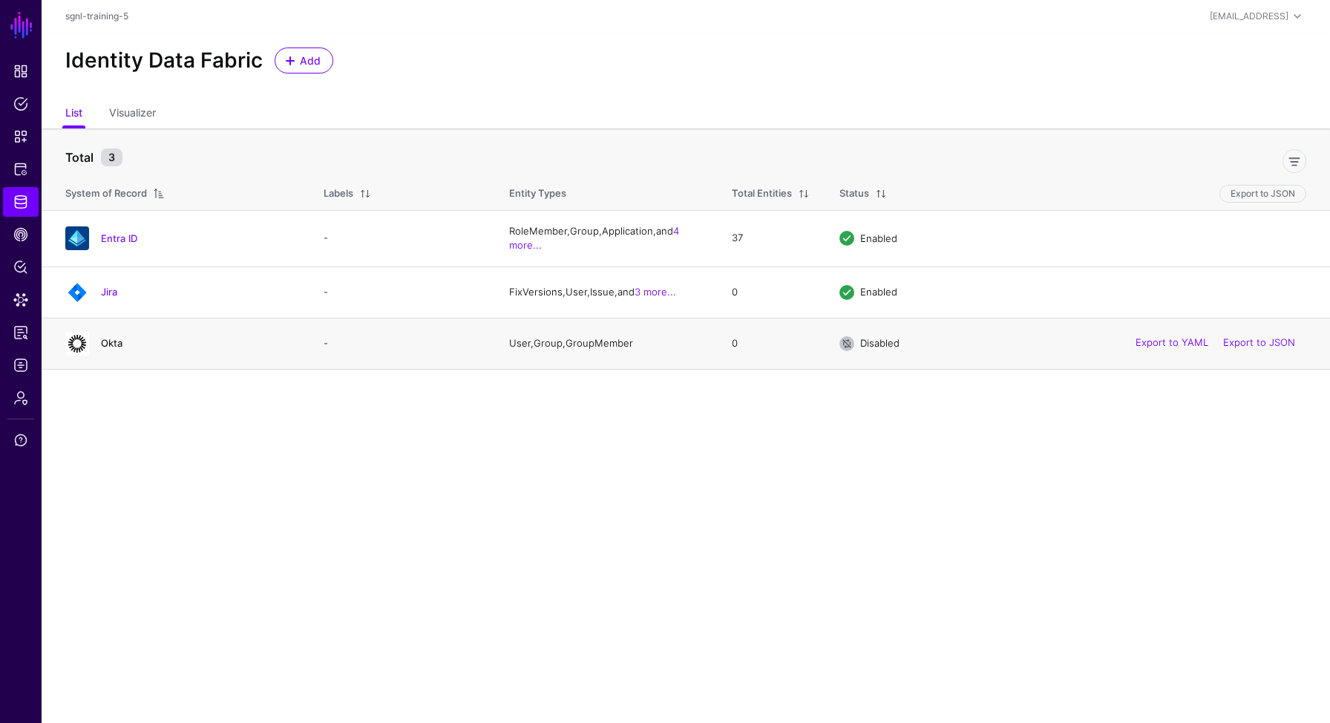
click at [111, 346] on link "Okta" at bounding box center [112, 343] width 22 height 12
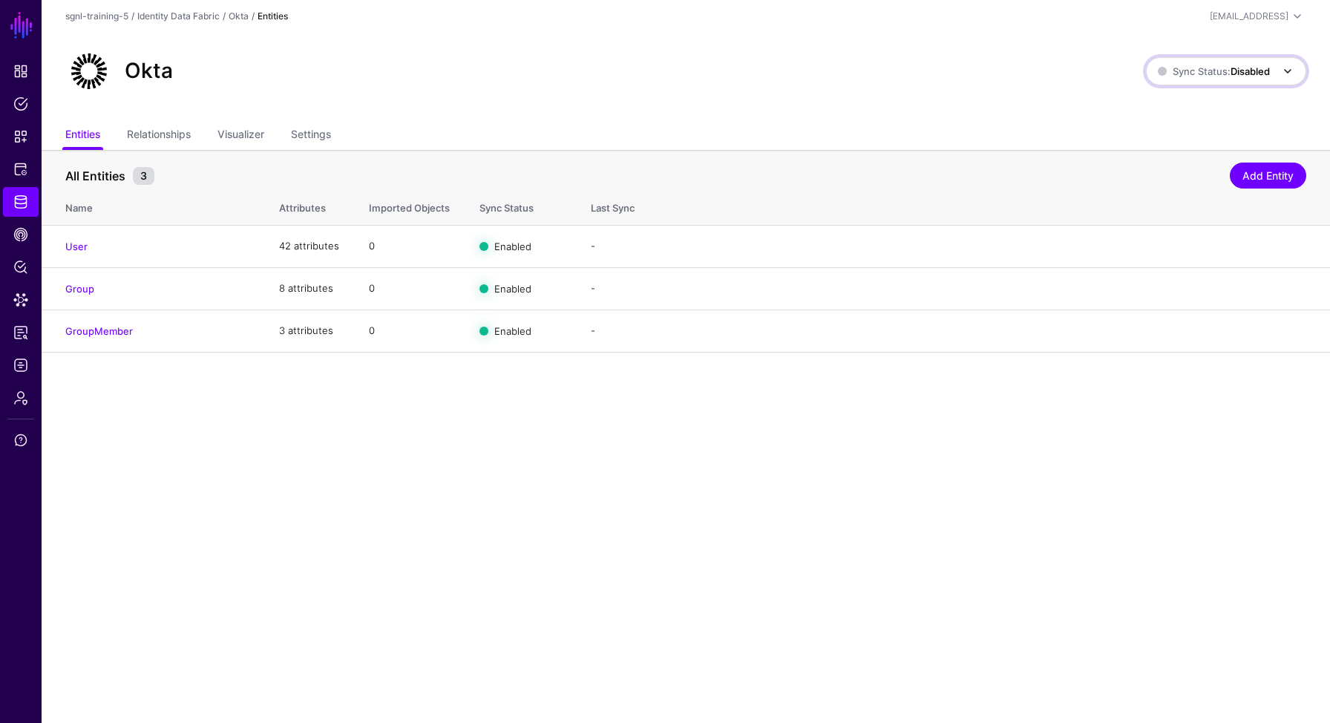
click at [1274, 79] on span at bounding box center [1283, 71] width 27 height 18
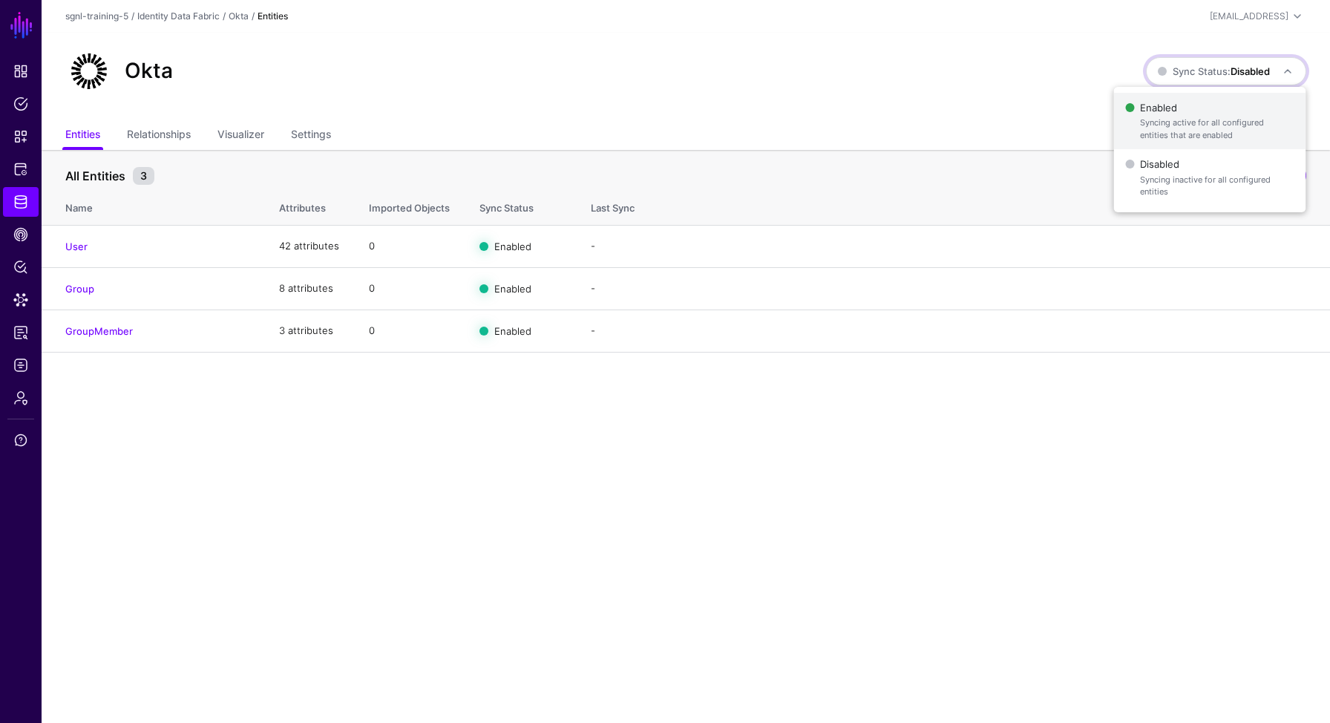
click at [1164, 122] on span "Syncing active for all configured entities that are enabled" at bounding box center [1217, 128] width 154 height 24
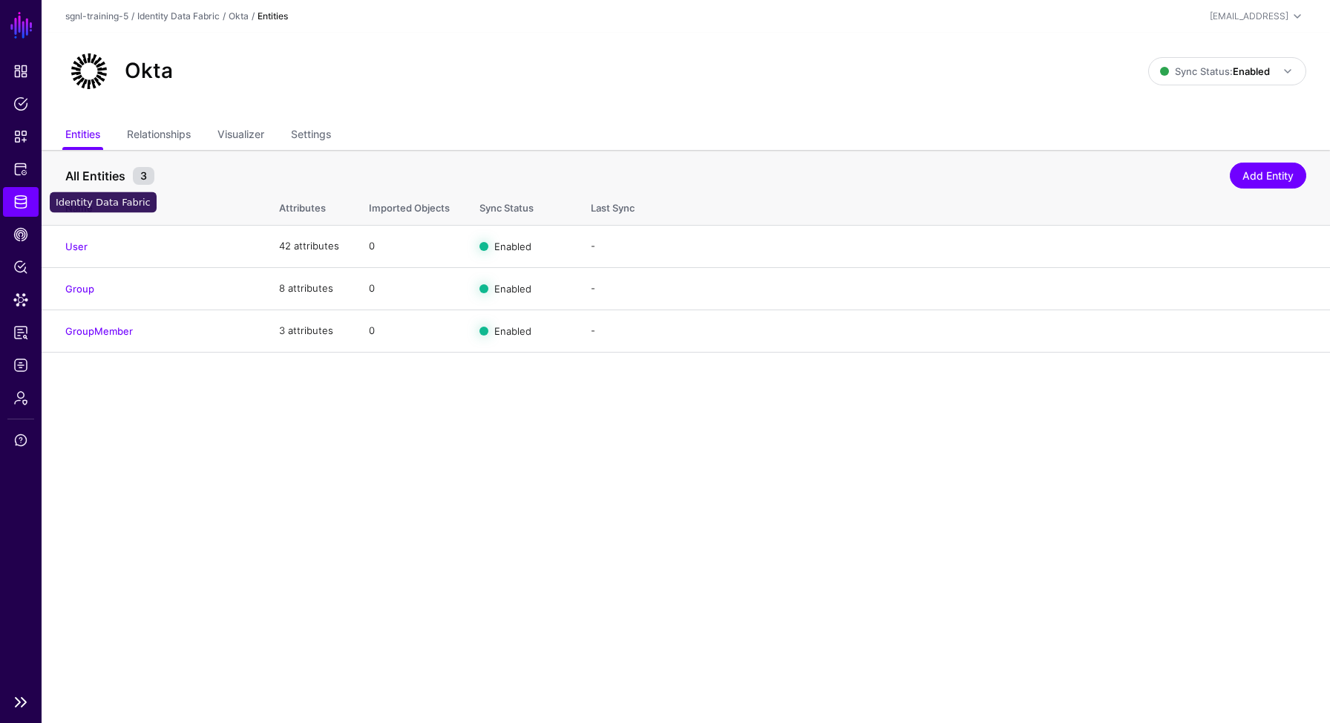
click at [13, 207] on span "Identity Data Fabric" at bounding box center [20, 201] width 15 height 15
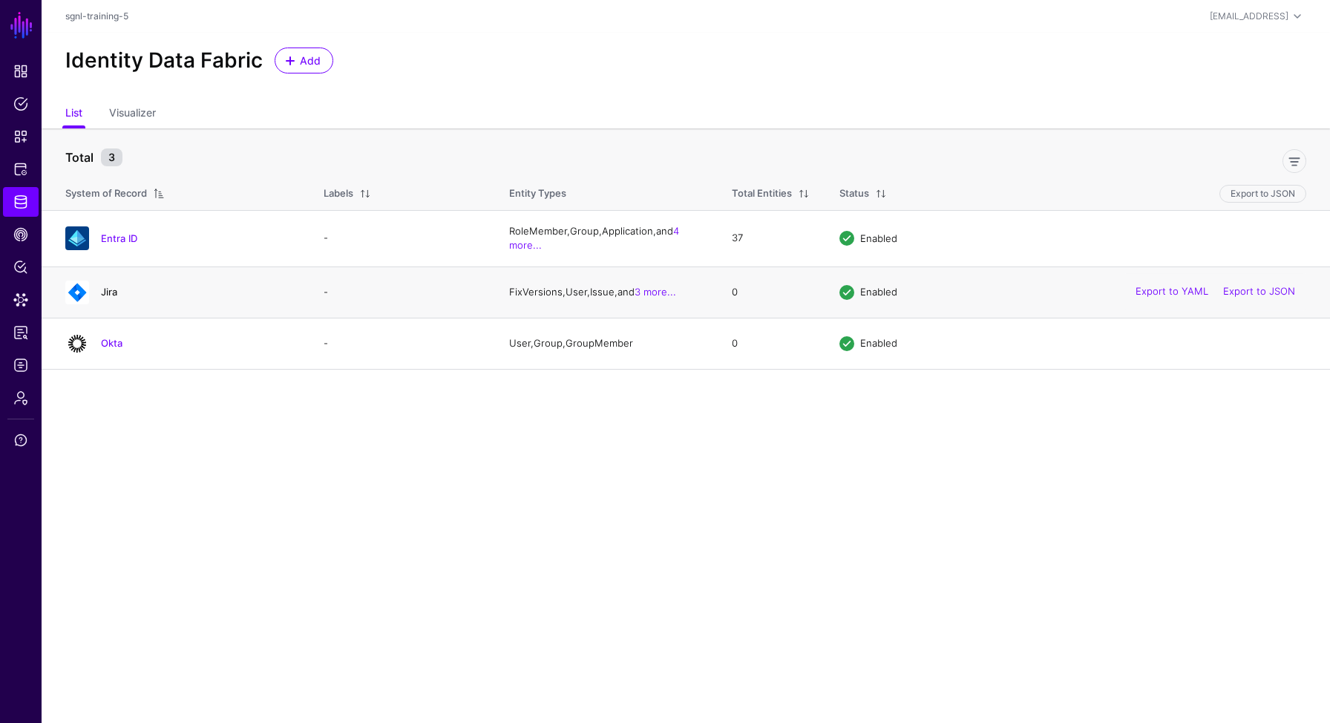
click at [108, 294] on link "Jira" at bounding box center [109, 292] width 16 height 12
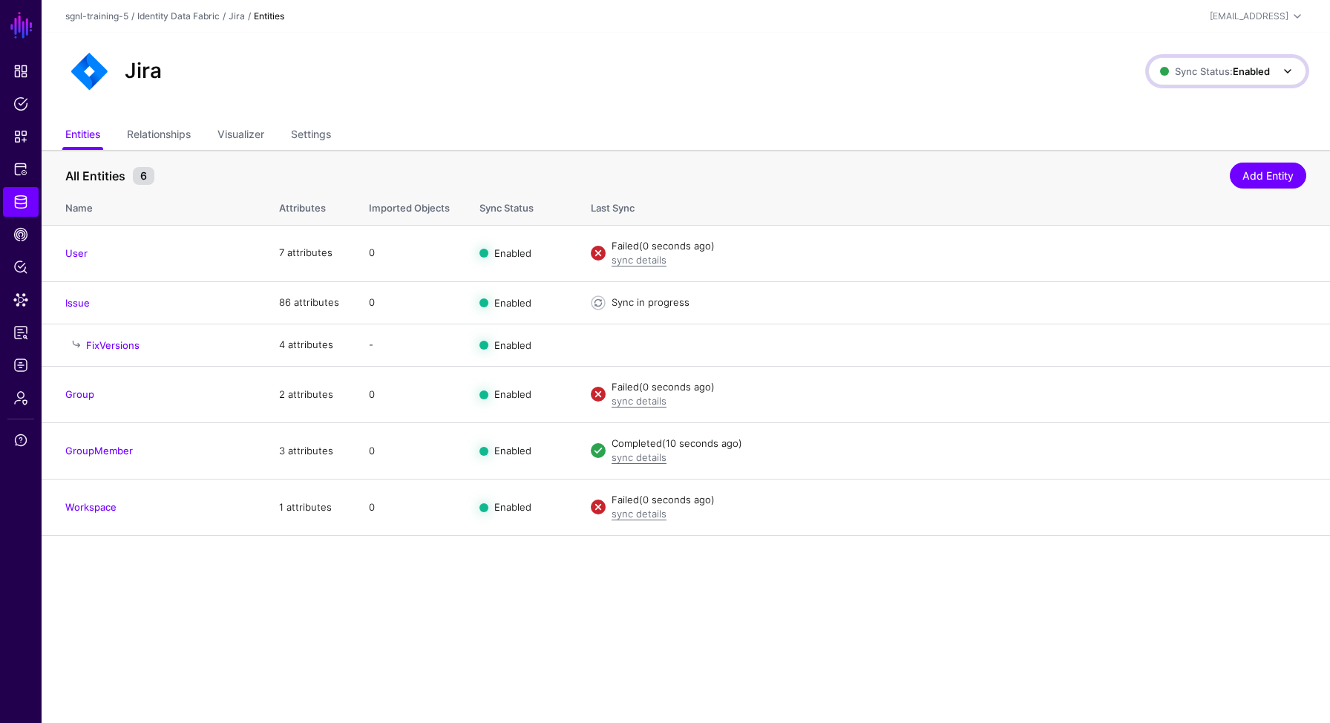
click at [1263, 70] on strong "Enabled" at bounding box center [1250, 71] width 37 height 12
click at [732, 139] on ul "Entities Relationships Visualizer Settings" at bounding box center [685, 136] width 1241 height 28
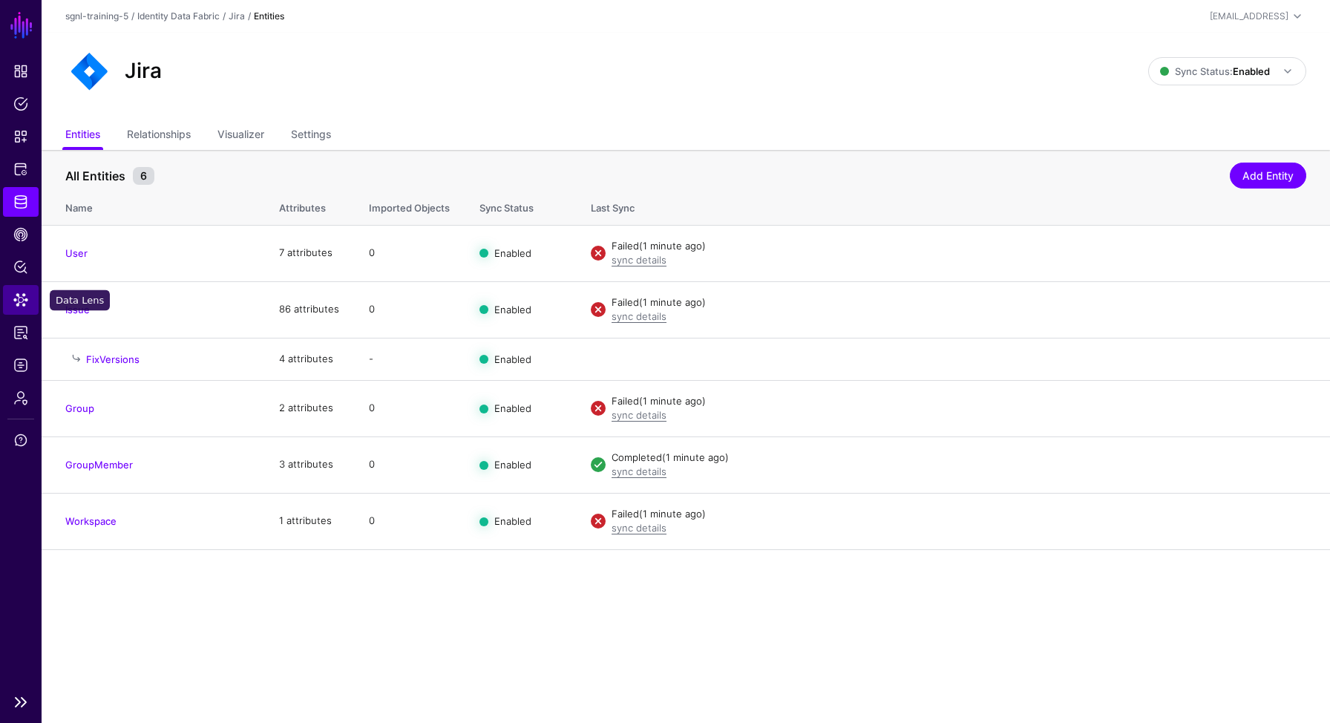
click at [23, 302] on span "Data Lens" at bounding box center [20, 299] width 15 height 15
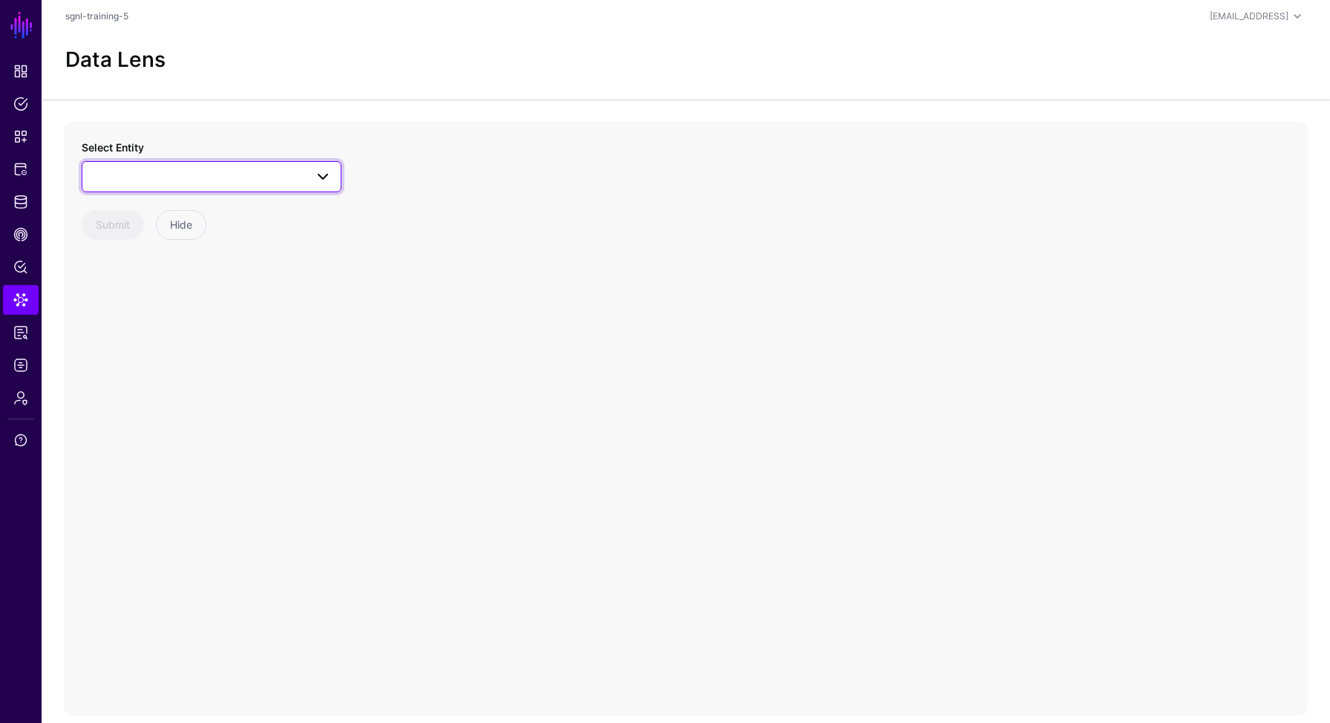
click at [222, 183] on span at bounding box center [211, 177] width 240 height 18
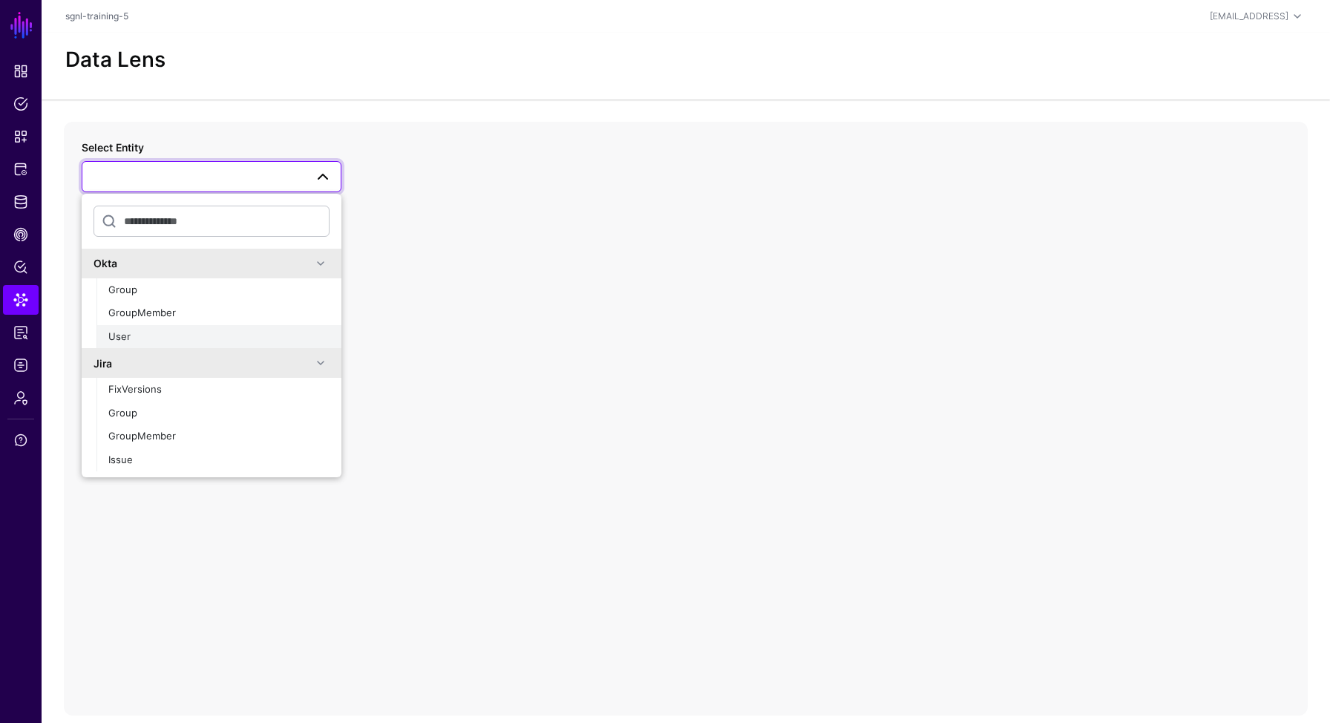
click at [135, 329] on div "User" at bounding box center [218, 336] width 221 height 15
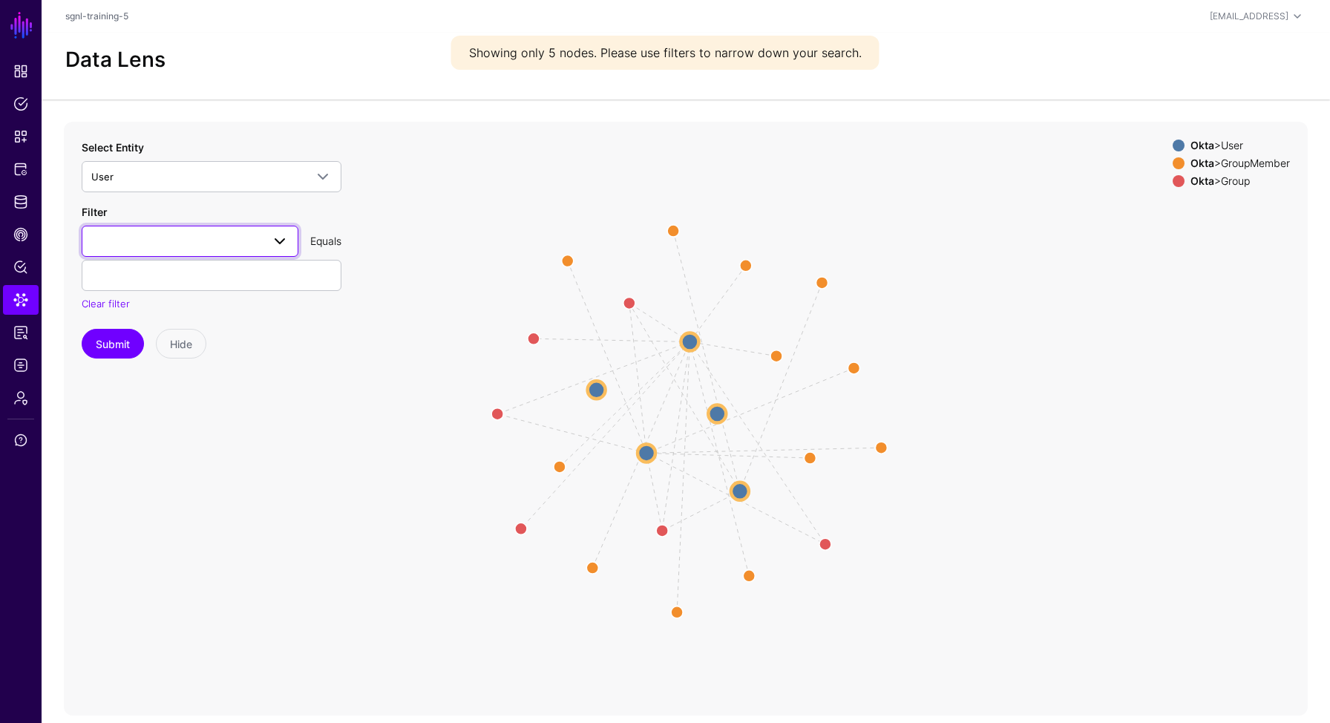
click at [238, 240] on span at bounding box center [189, 241] width 197 height 18
click at [159, 239] on span at bounding box center [189, 241] width 197 height 18
click at [156, 235] on span at bounding box center [189, 241] width 197 height 18
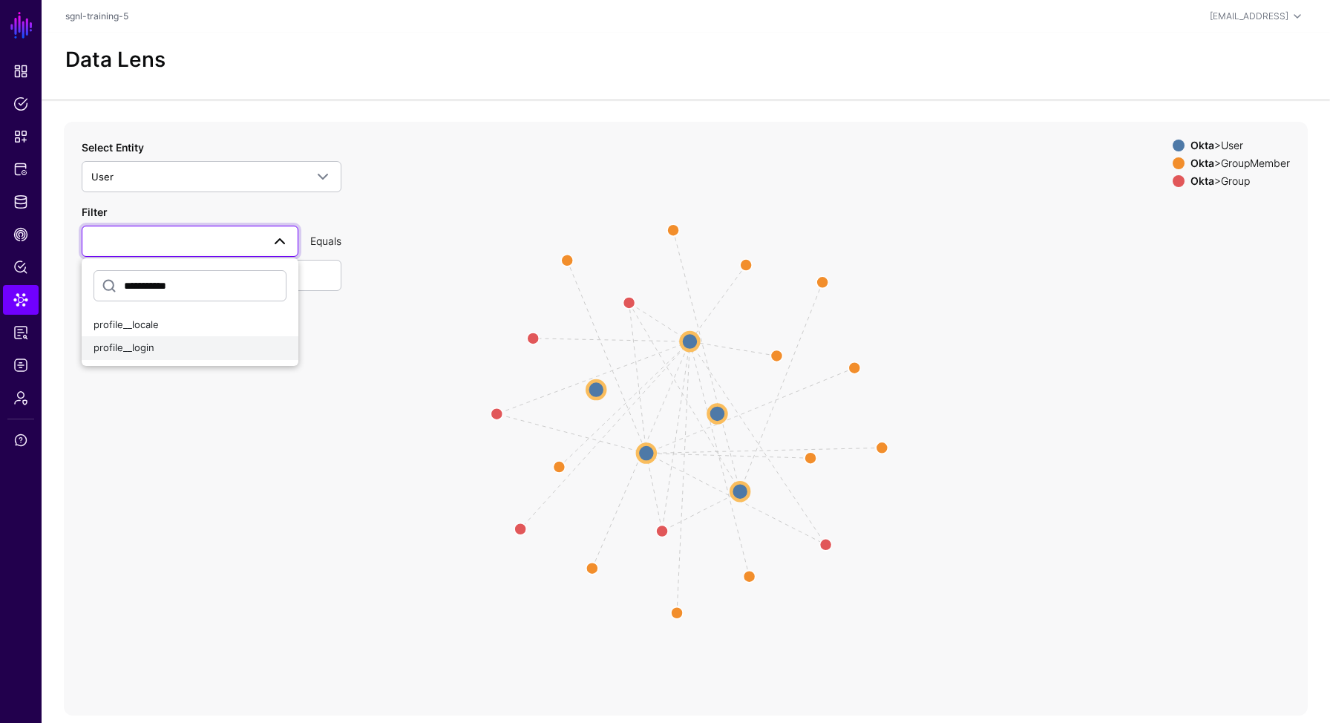
type input "**********"
click at [131, 347] on span "profile__login" at bounding box center [123, 347] width 61 height 12
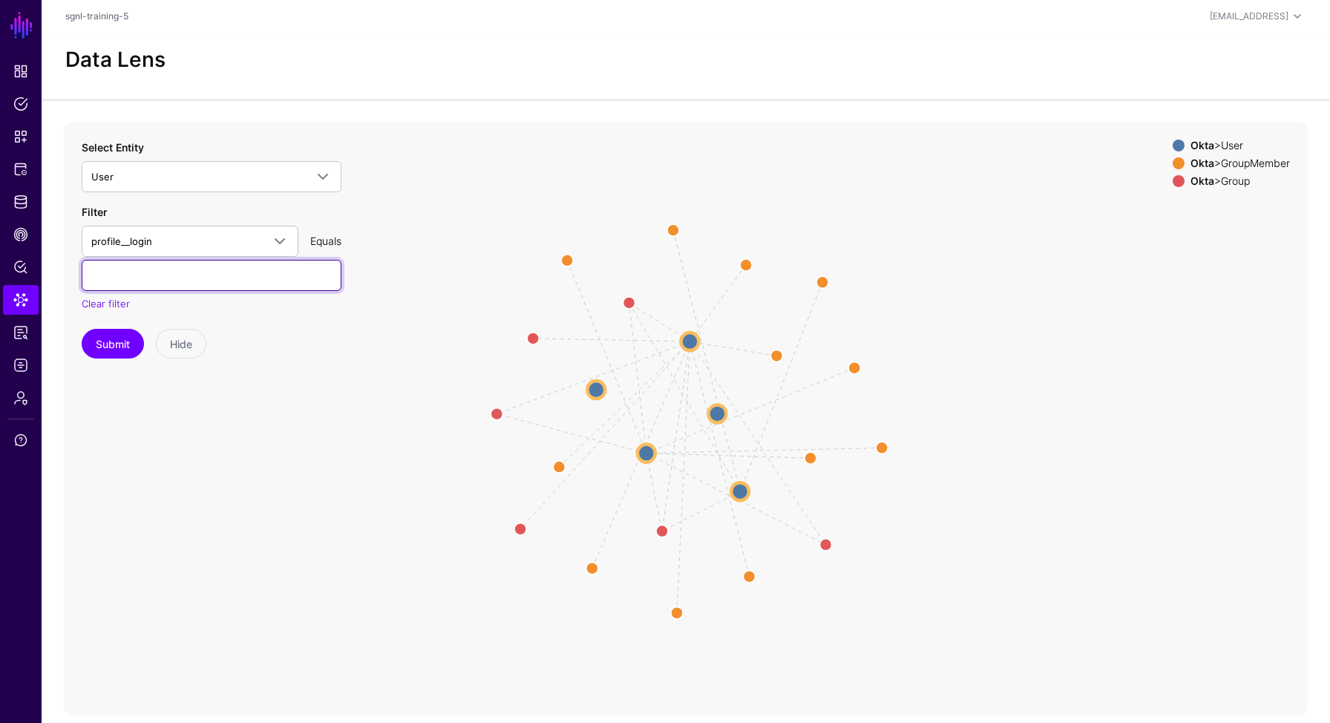
click at [218, 280] on input "text" at bounding box center [212, 275] width 260 height 31
type input "**********"
click at [128, 336] on button "Submit" at bounding box center [113, 344] width 62 height 30
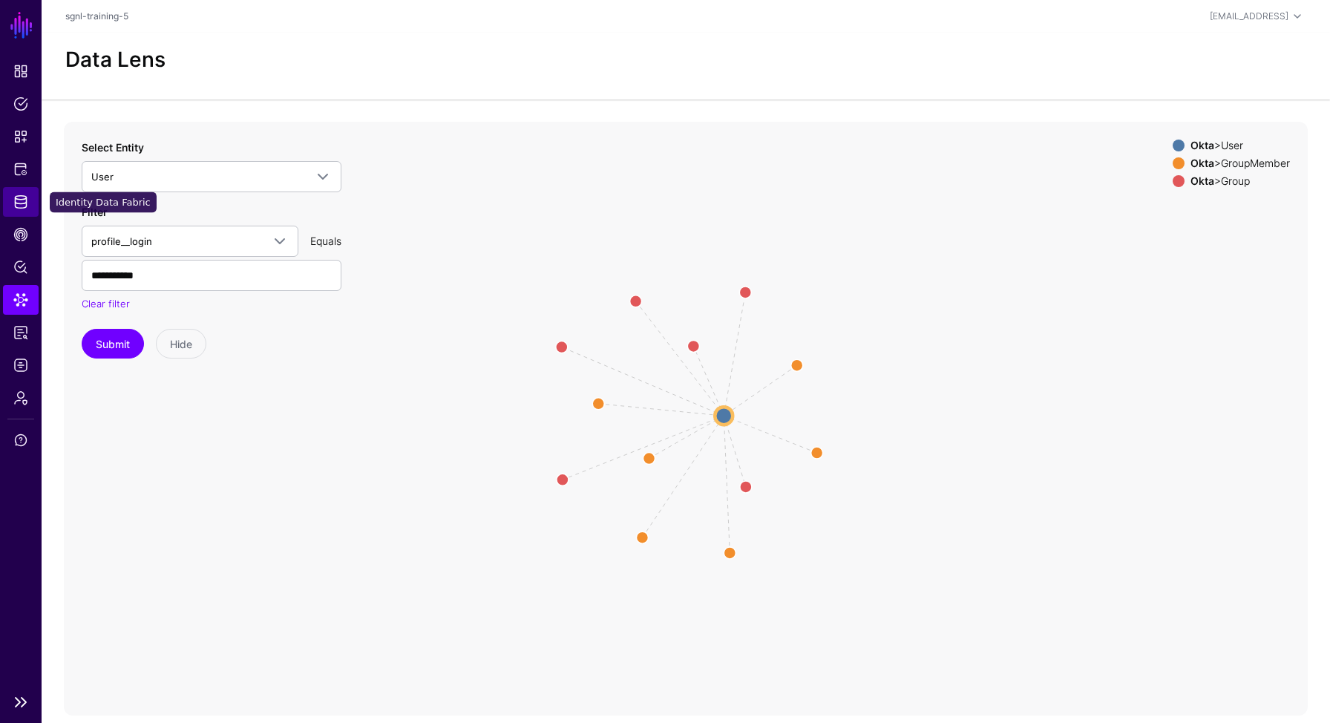
click at [19, 202] on span "Identity Data Fabric" at bounding box center [20, 201] width 15 height 15
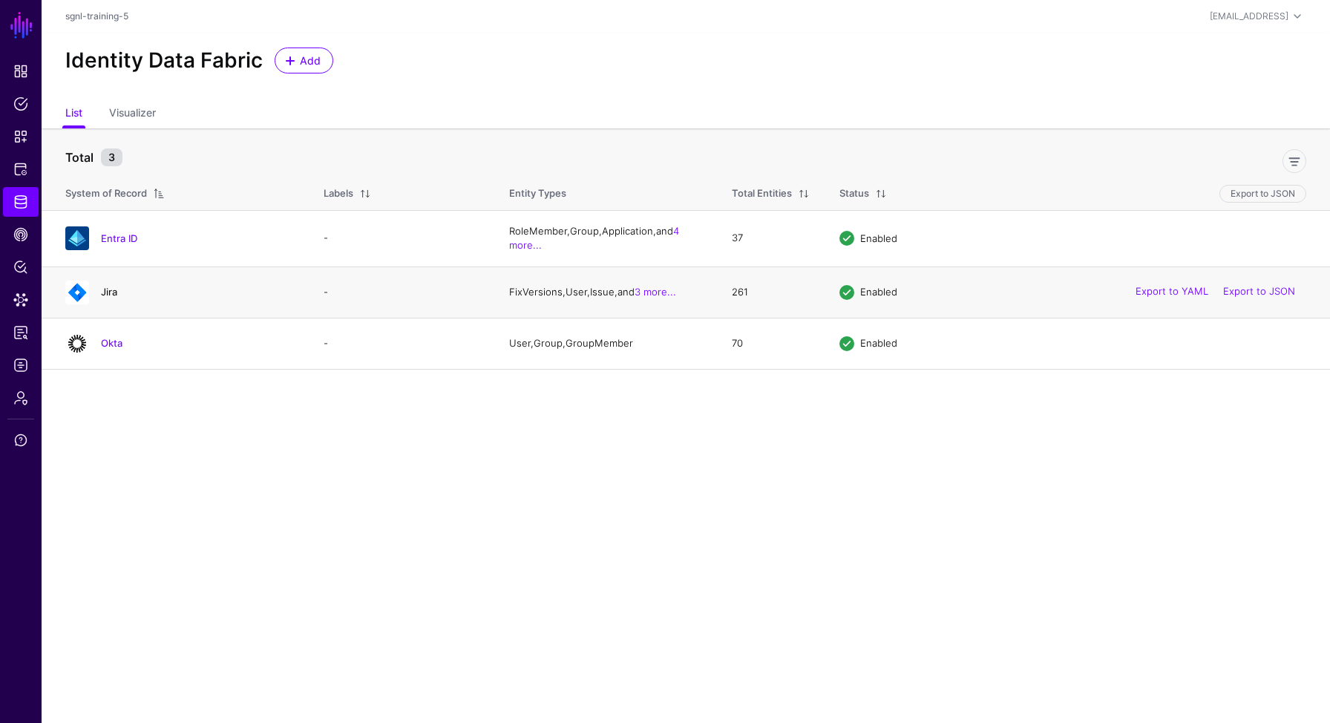
click at [106, 294] on link "Jira" at bounding box center [109, 292] width 16 height 12
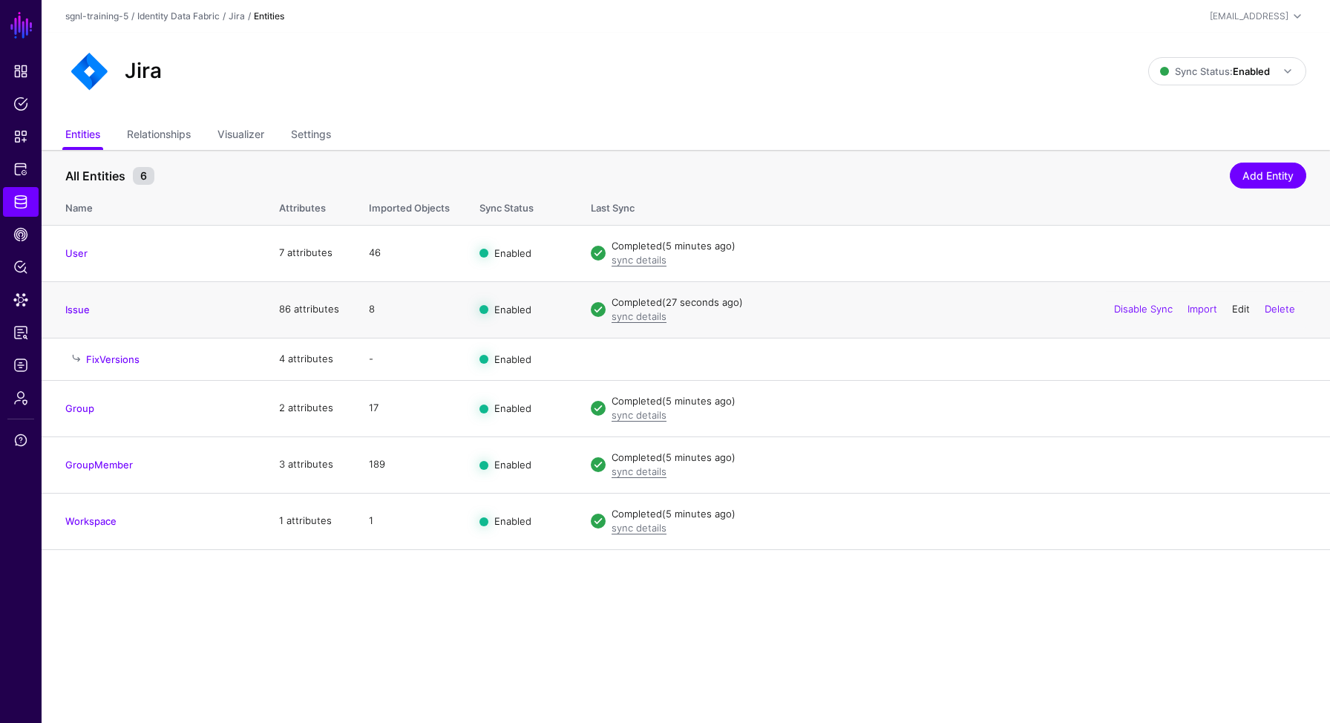
click at [1238, 307] on link "Edit" at bounding box center [1241, 309] width 18 height 12
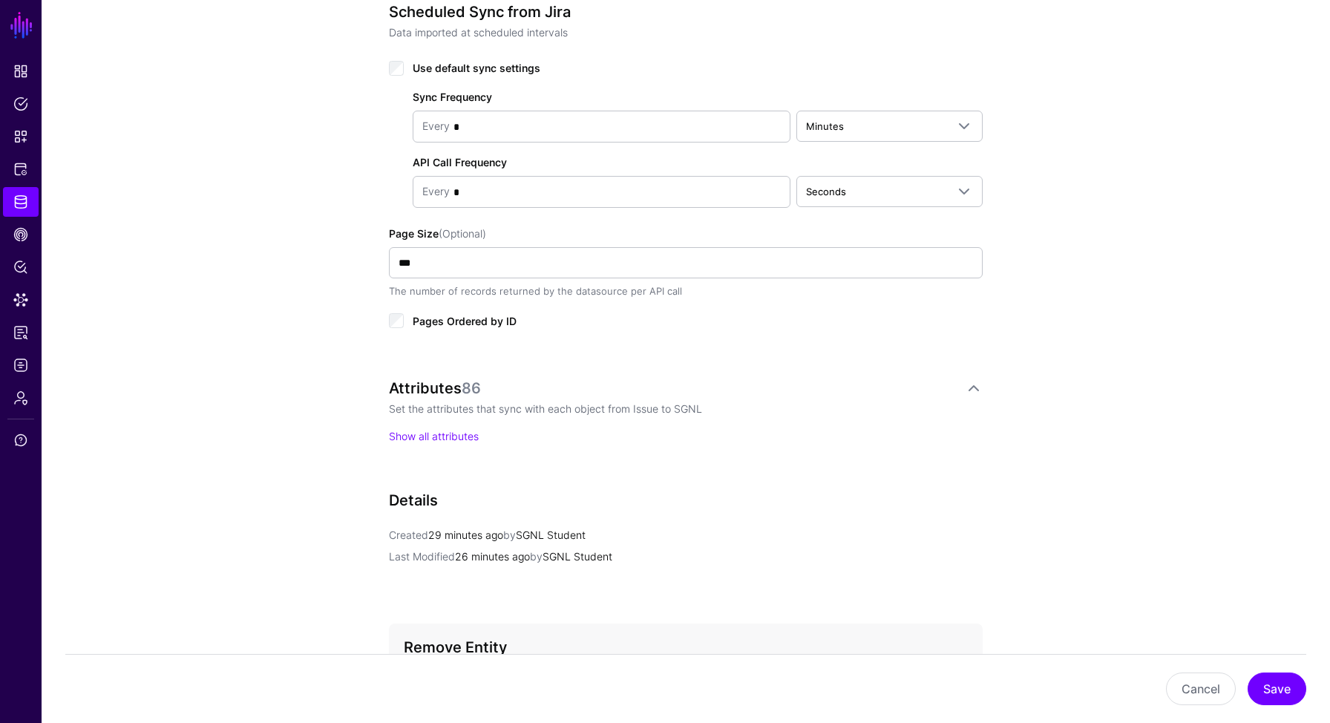
scroll to position [797, 0]
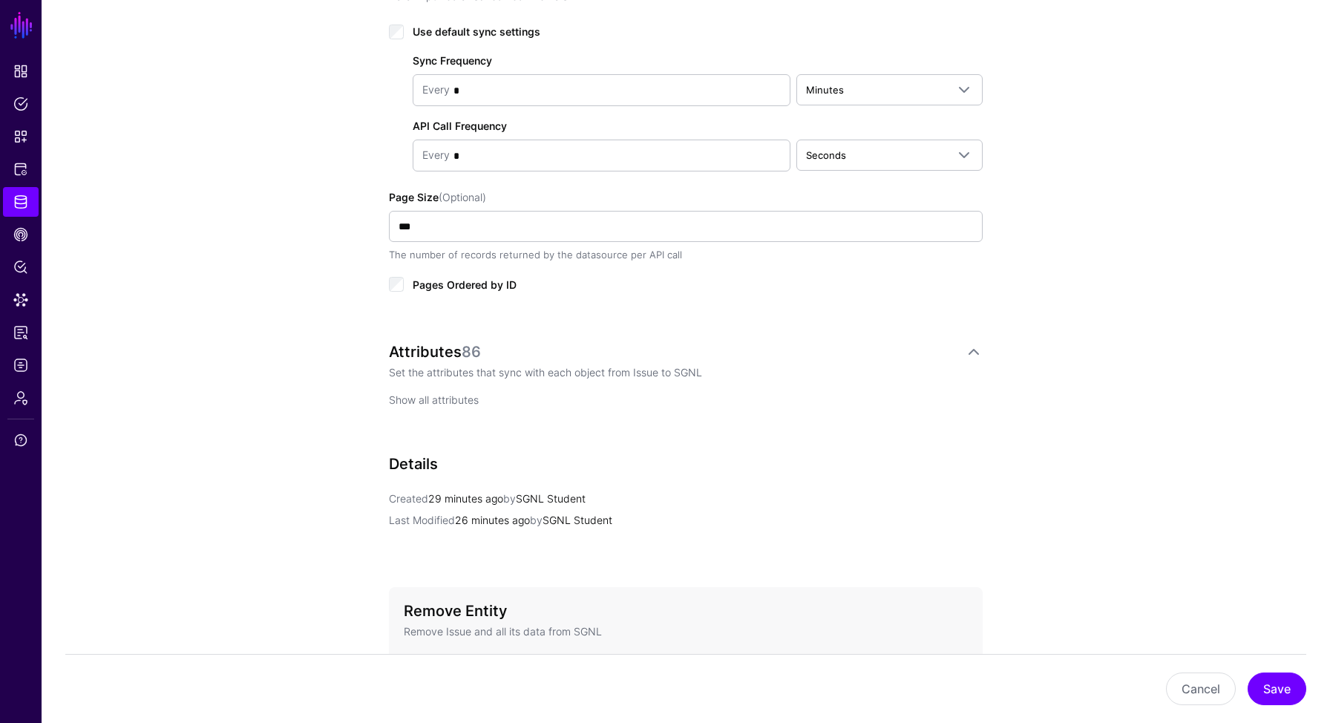
click at [420, 402] on link "Show all attributes" at bounding box center [434, 399] width 90 height 13
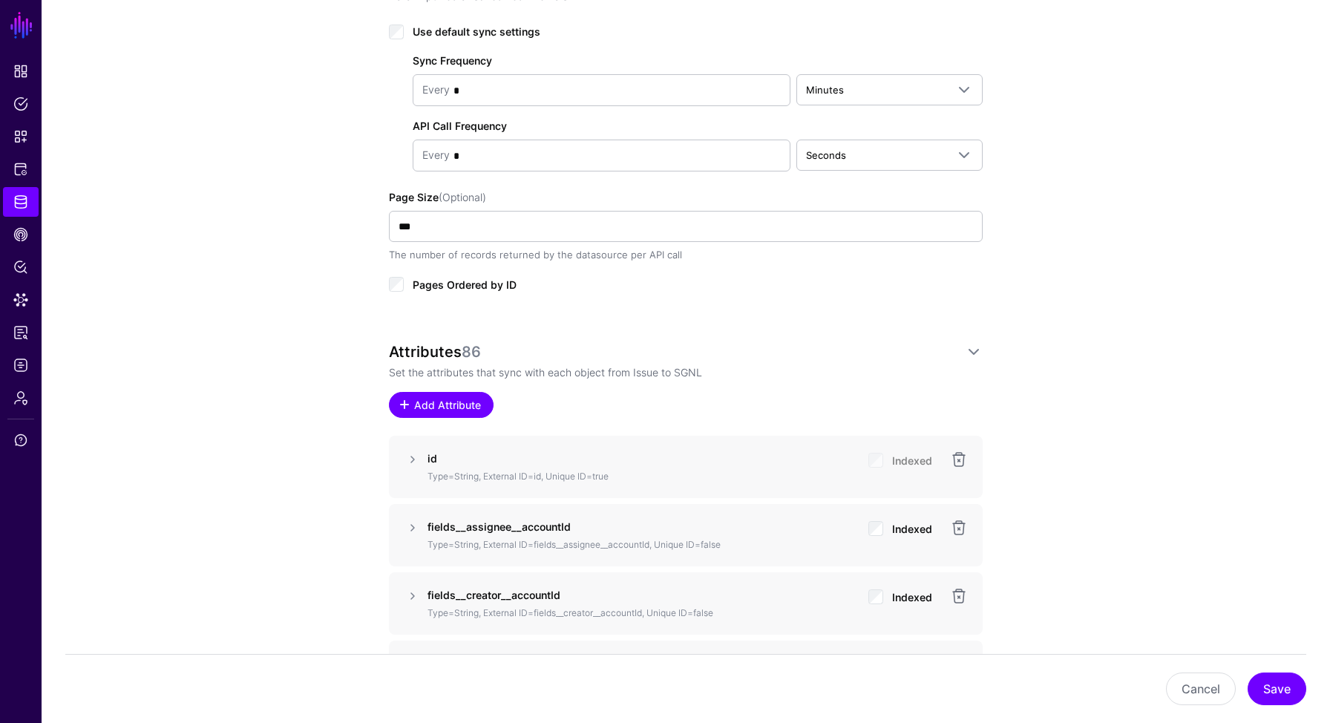
click at [460, 404] on span "Add Attribute" at bounding box center [448, 405] width 70 height 16
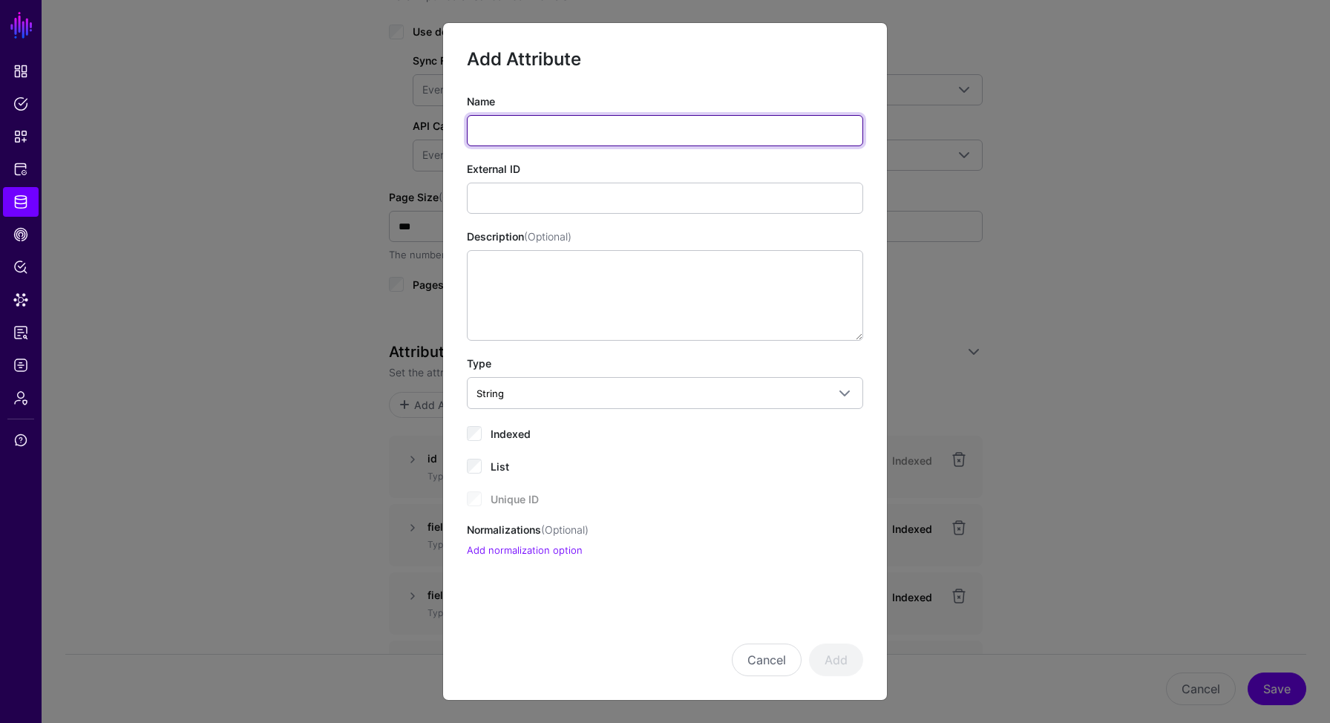
click at [525, 125] on input "Name" at bounding box center [665, 130] width 396 height 31
paste input "**********"
type input "**********"
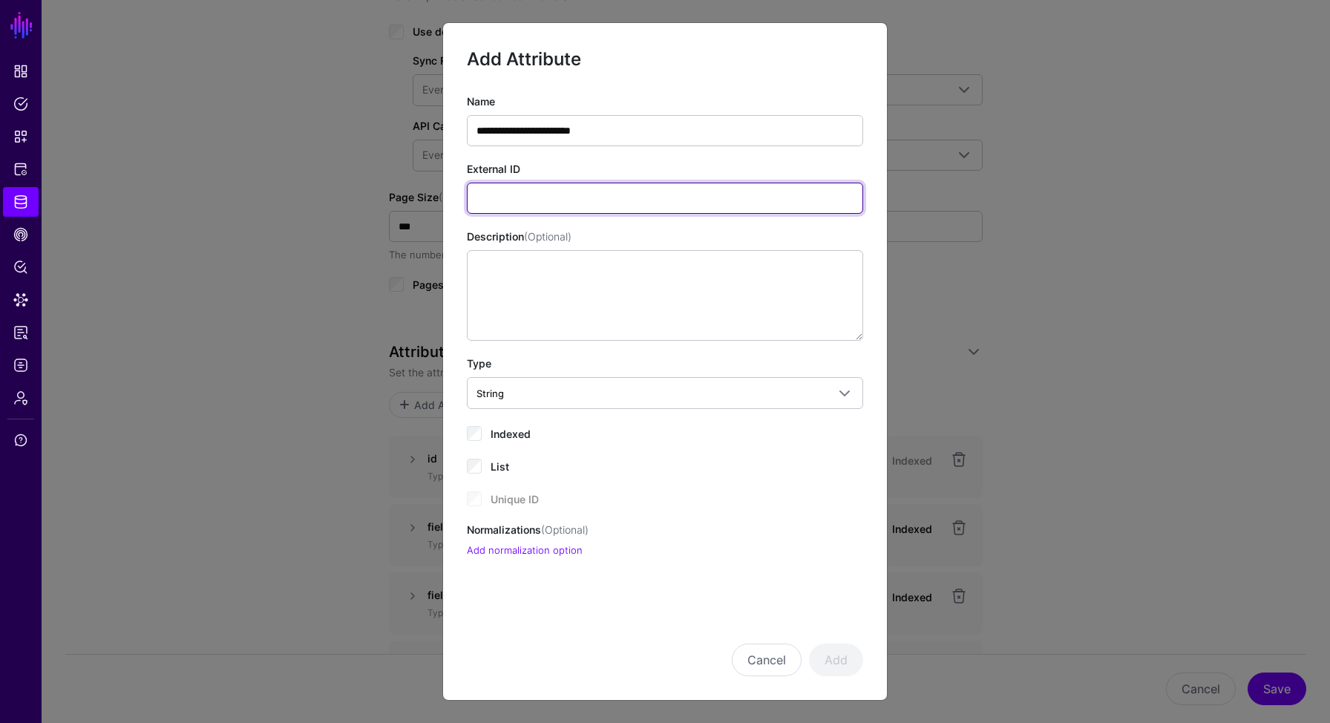
click at [562, 198] on input "External ID" at bounding box center [665, 198] width 396 height 31
paste input "**********"
type input "**********"
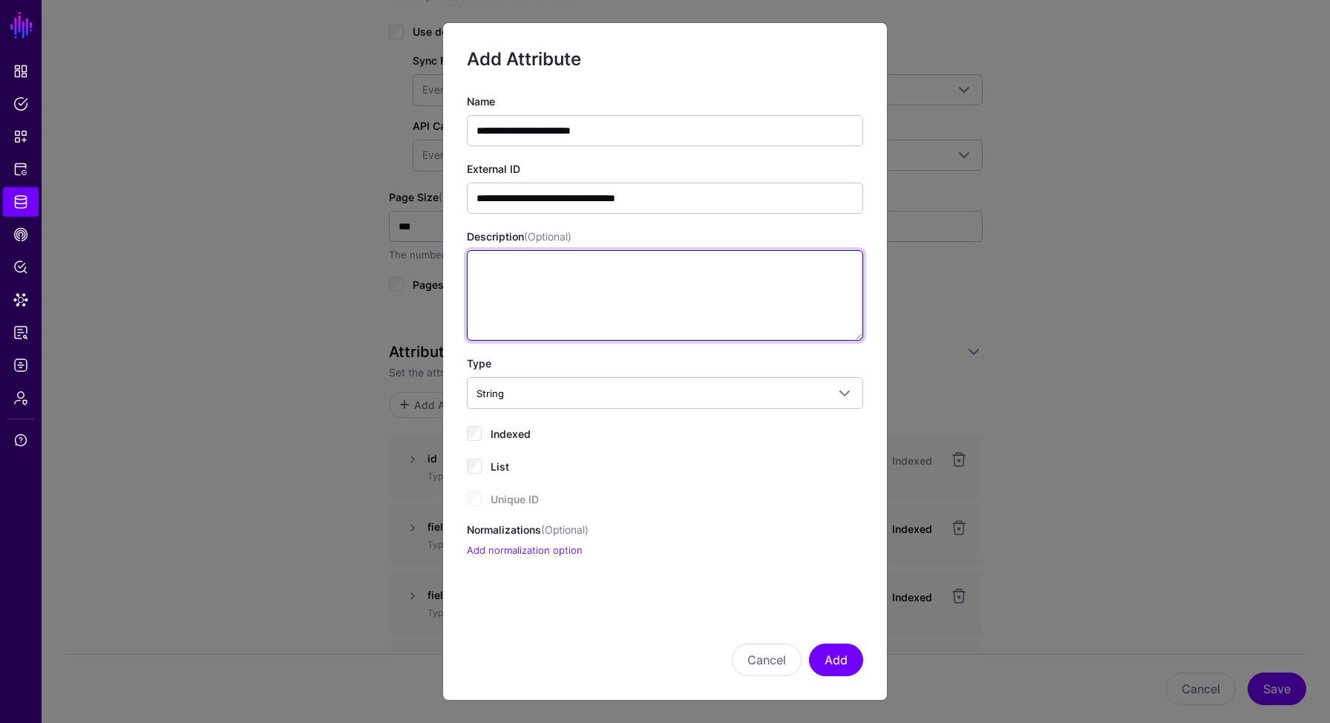
click at [531, 289] on textarea "Description (Optional)" at bounding box center [665, 295] width 396 height 91
paste textarea "**********"
type textarea "**********"
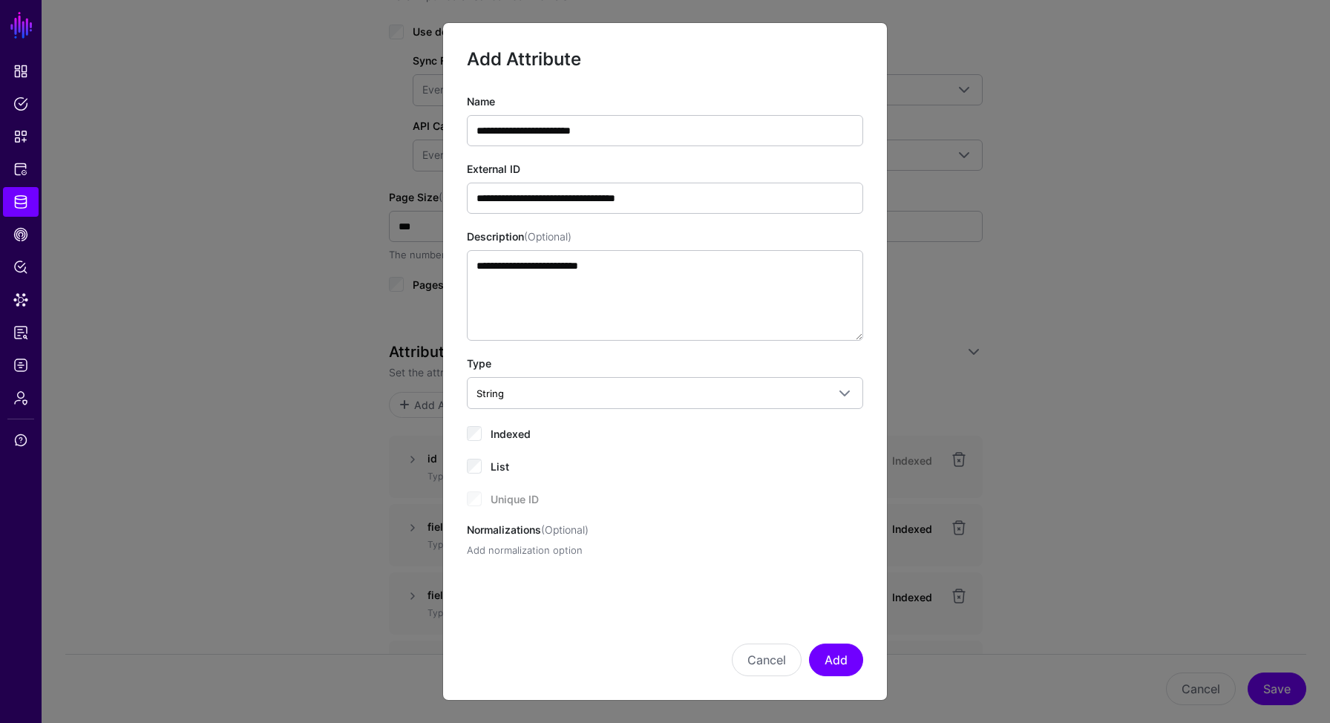
click at [522, 547] on link "Add normalization option" at bounding box center [525, 550] width 116 height 12
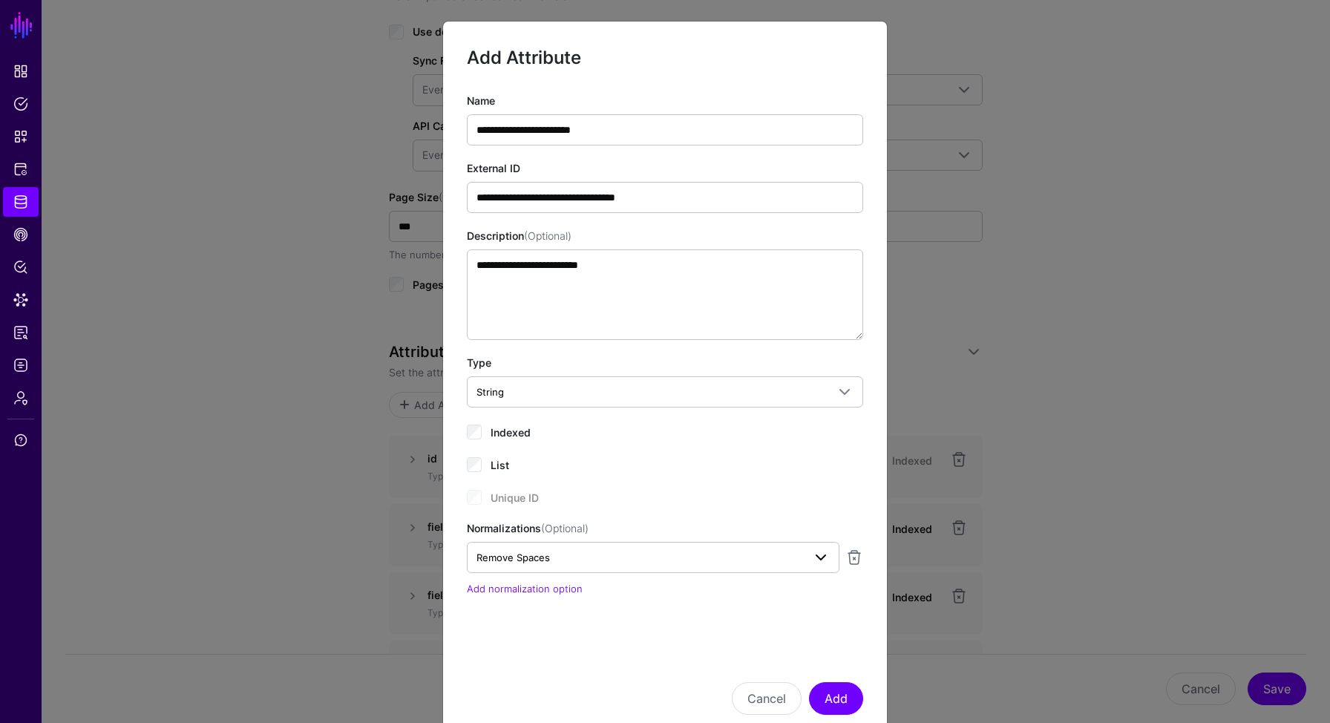
scroll to position [37, 0]
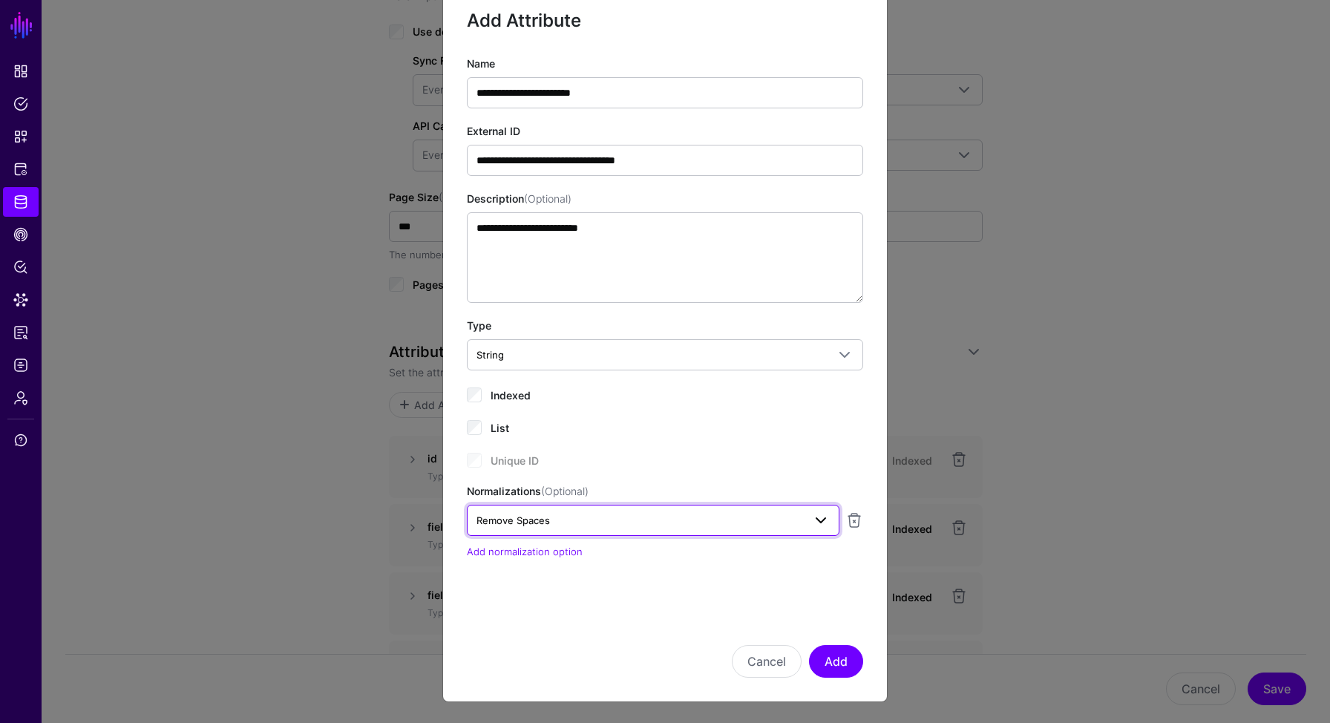
click at [622, 522] on span "Remove Spaces" at bounding box center [639, 520] width 326 height 16
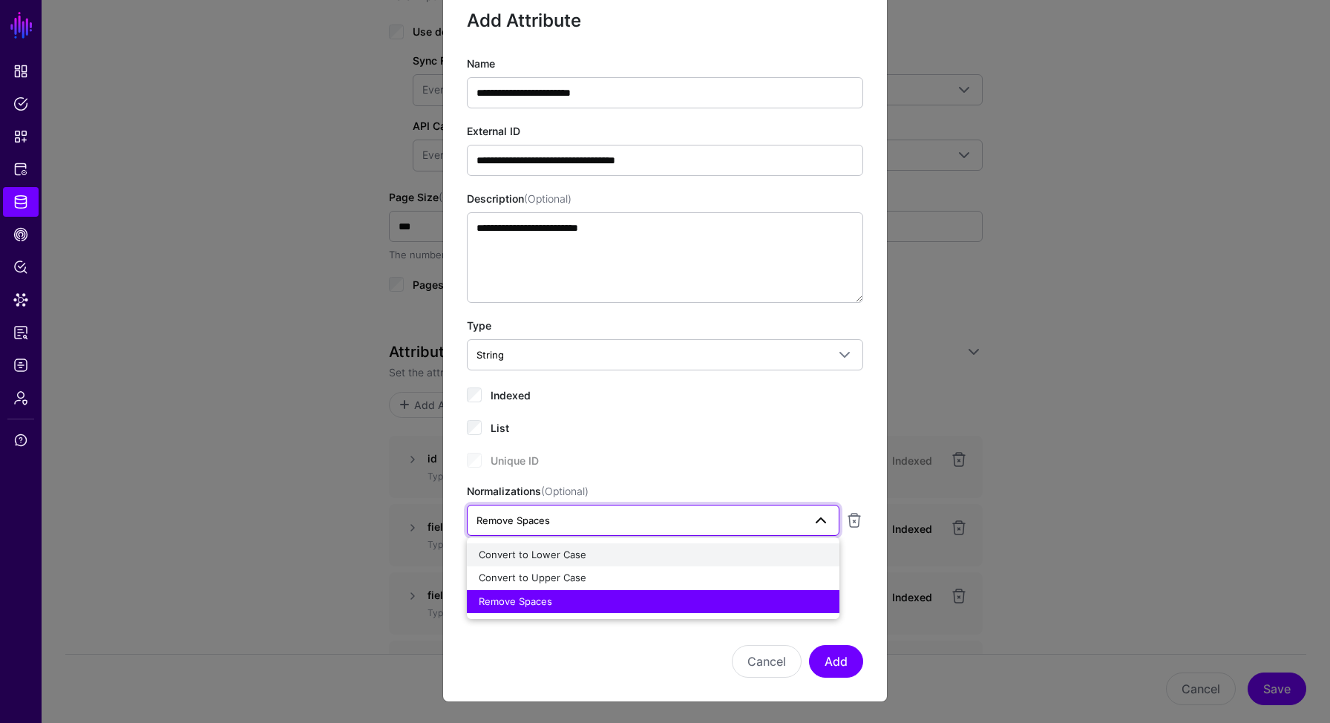
click at [567, 557] on span "Convert to Lower Case" at bounding box center [533, 554] width 108 height 12
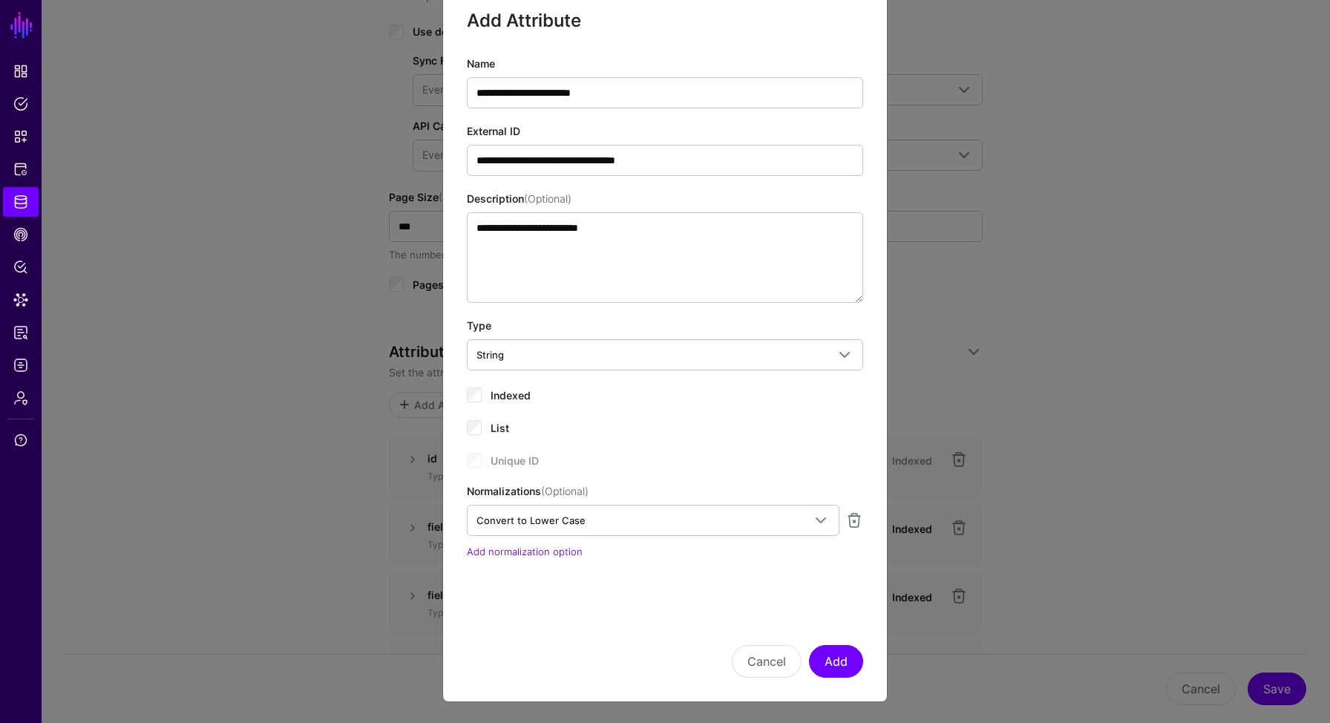
click at [592, 615] on div "Cancel Add" at bounding box center [665, 640] width 396 height 74
click at [818, 662] on button "Add" at bounding box center [836, 661] width 54 height 33
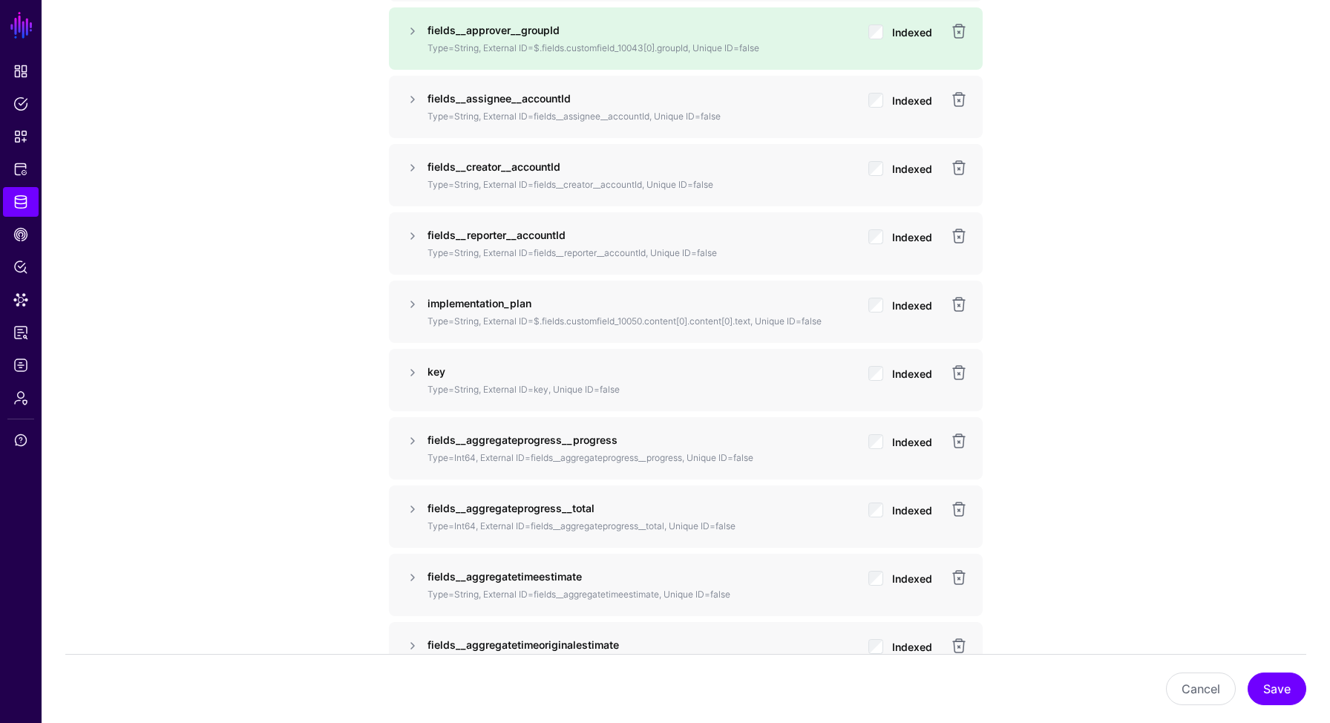
scroll to position [1298, 0]
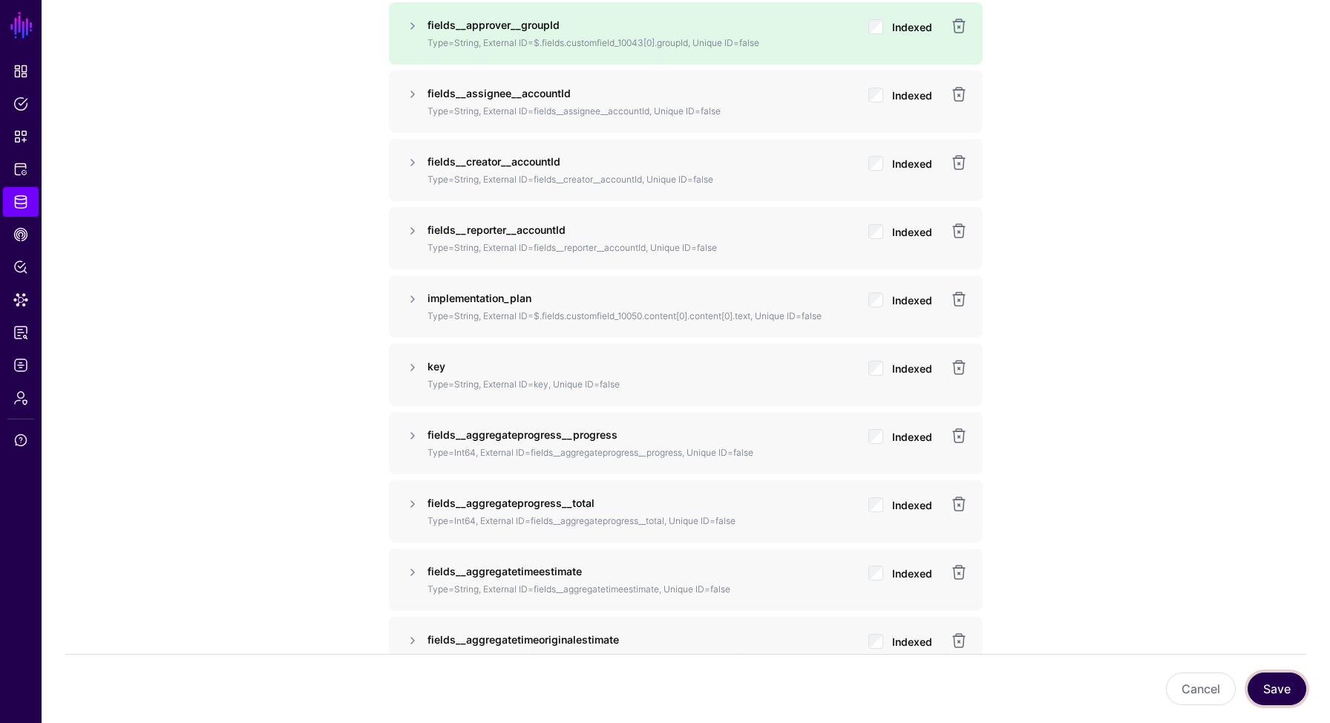
click at [1286, 676] on button "Save" at bounding box center [1276, 688] width 59 height 33
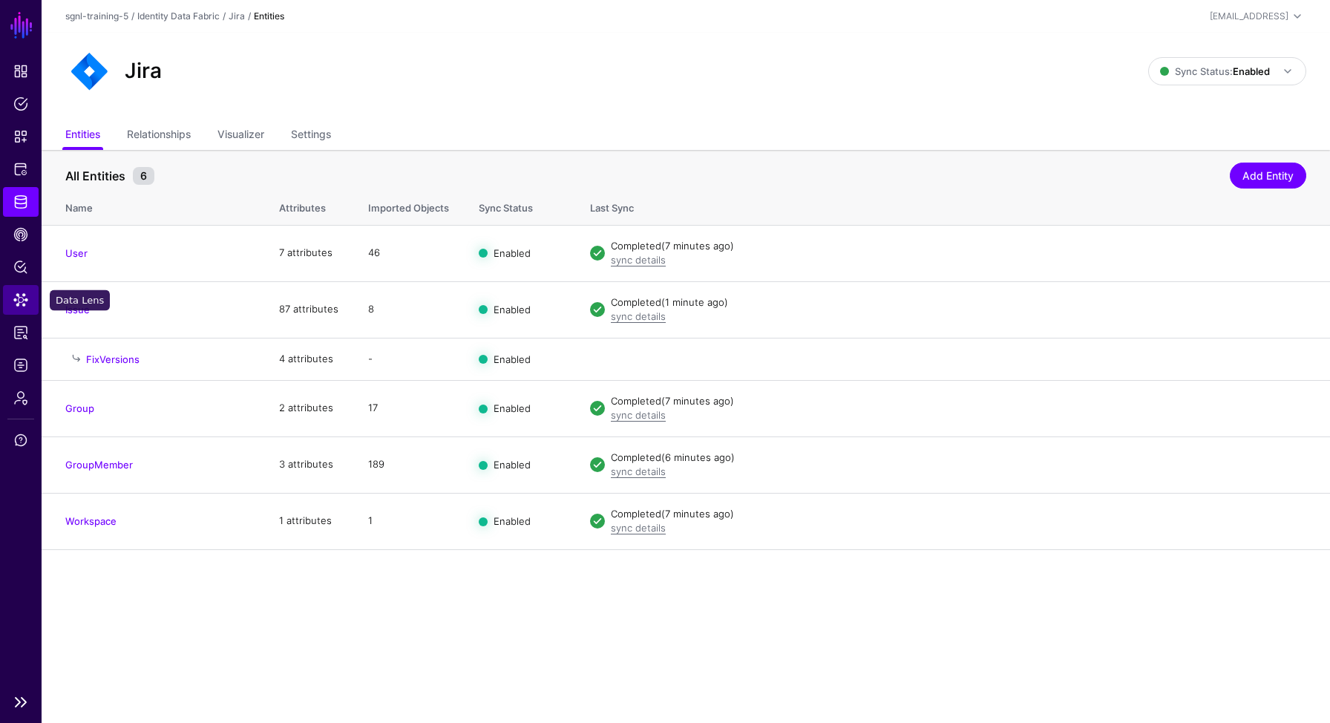
click at [22, 292] on span "Data Lens" at bounding box center [20, 299] width 15 height 15
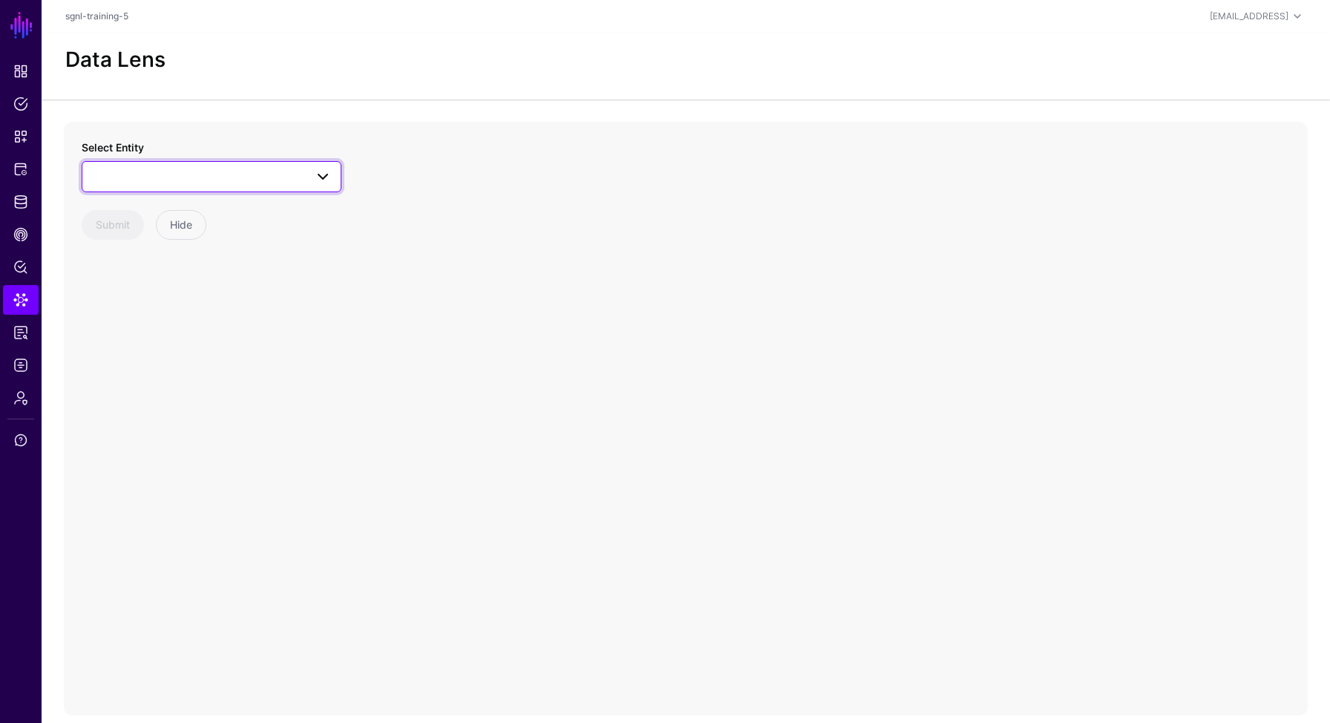
click at [235, 173] on span at bounding box center [211, 177] width 240 height 18
click at [133, 429] on div "Issue" at bounding box center [218, 428] width 221 height 15
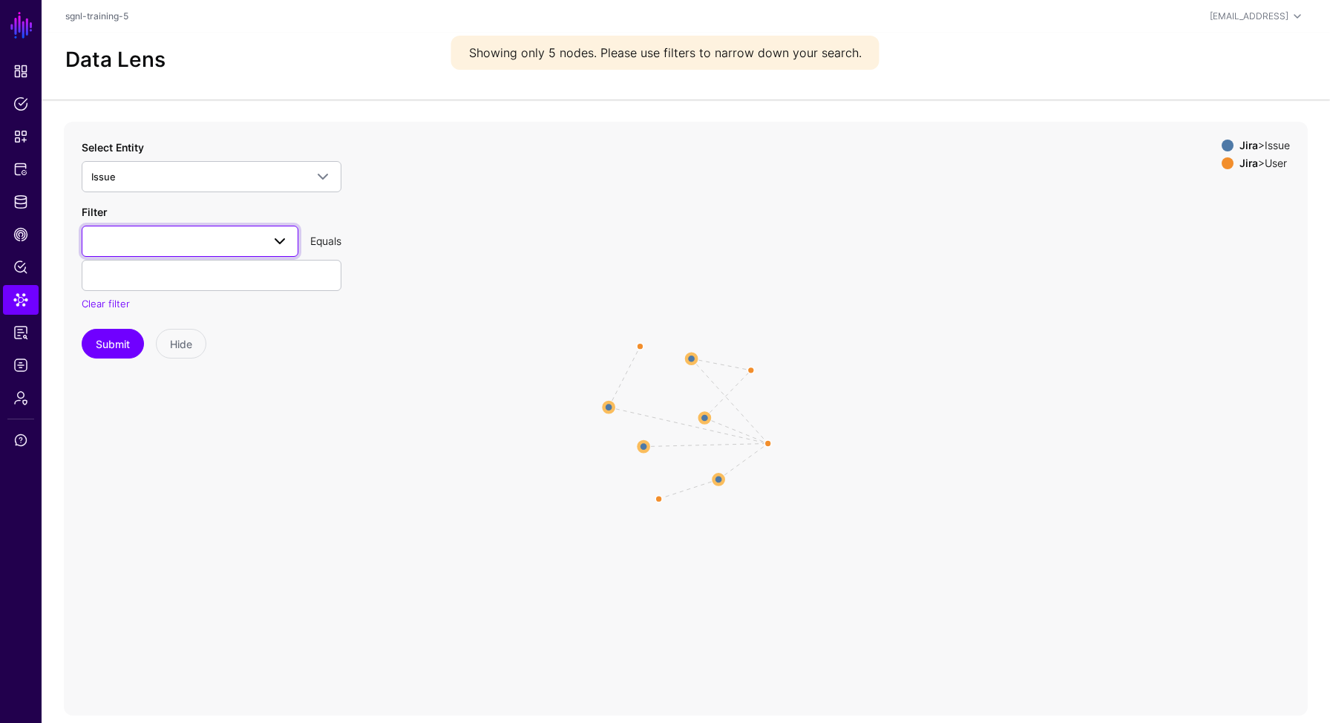
click at [175, 249] on link at bounding box center [190, 241] width 217 height 31
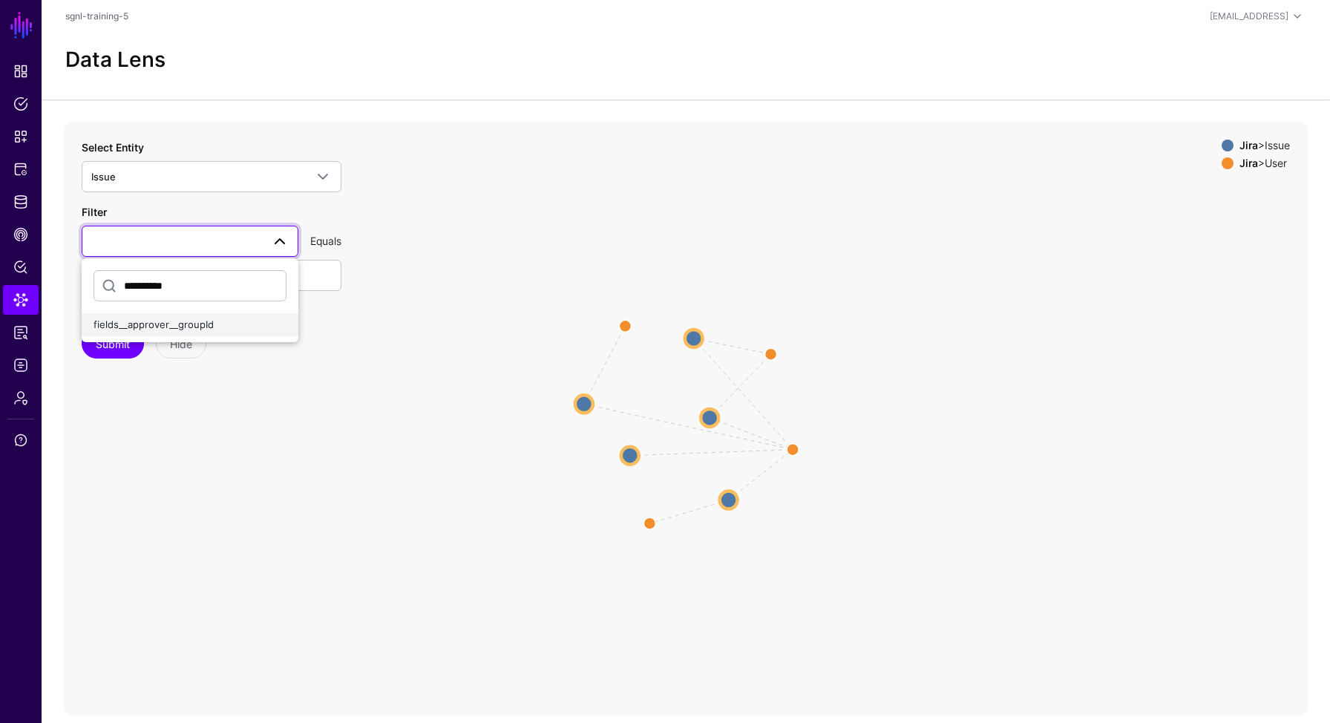
type input "**********"
click at [147, 318] on div "fields__approver__groupId" at bounding box center [189, 325] width 193 height 15
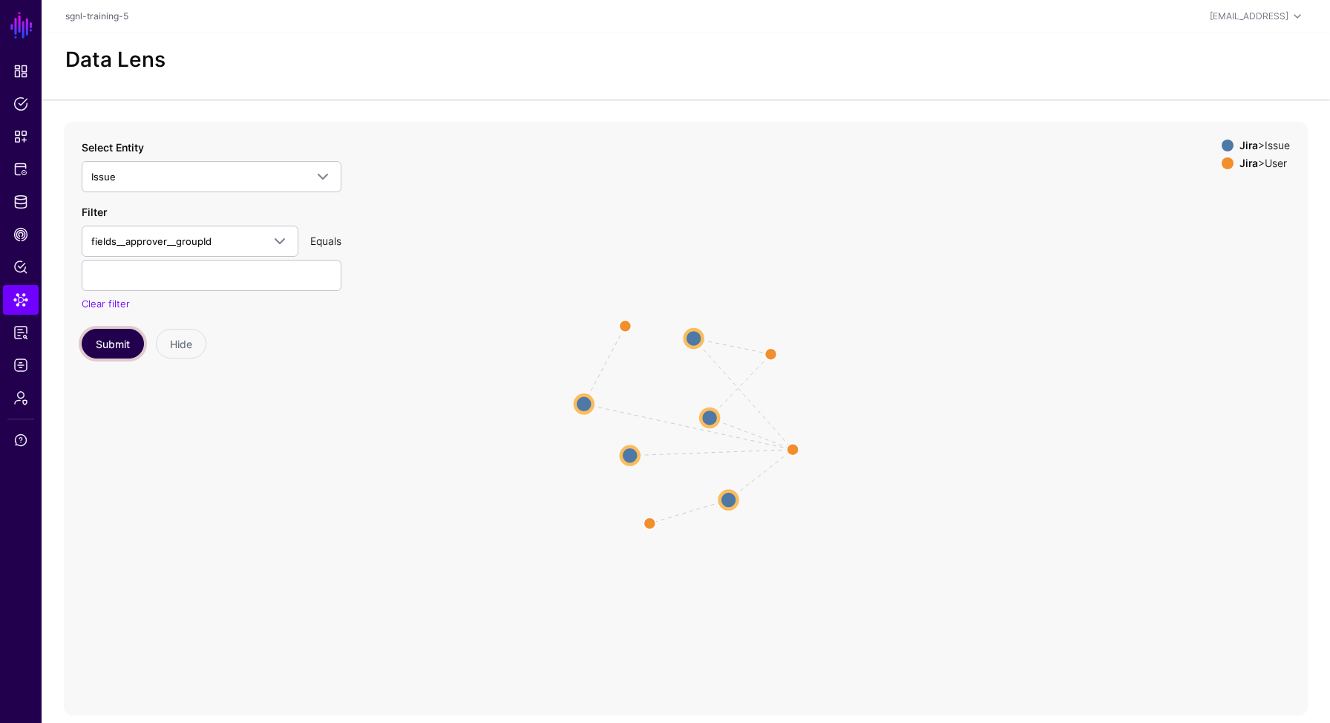
click at [113, 349] on button "Submit" at bounding box center [113, 344] width 62 height 30
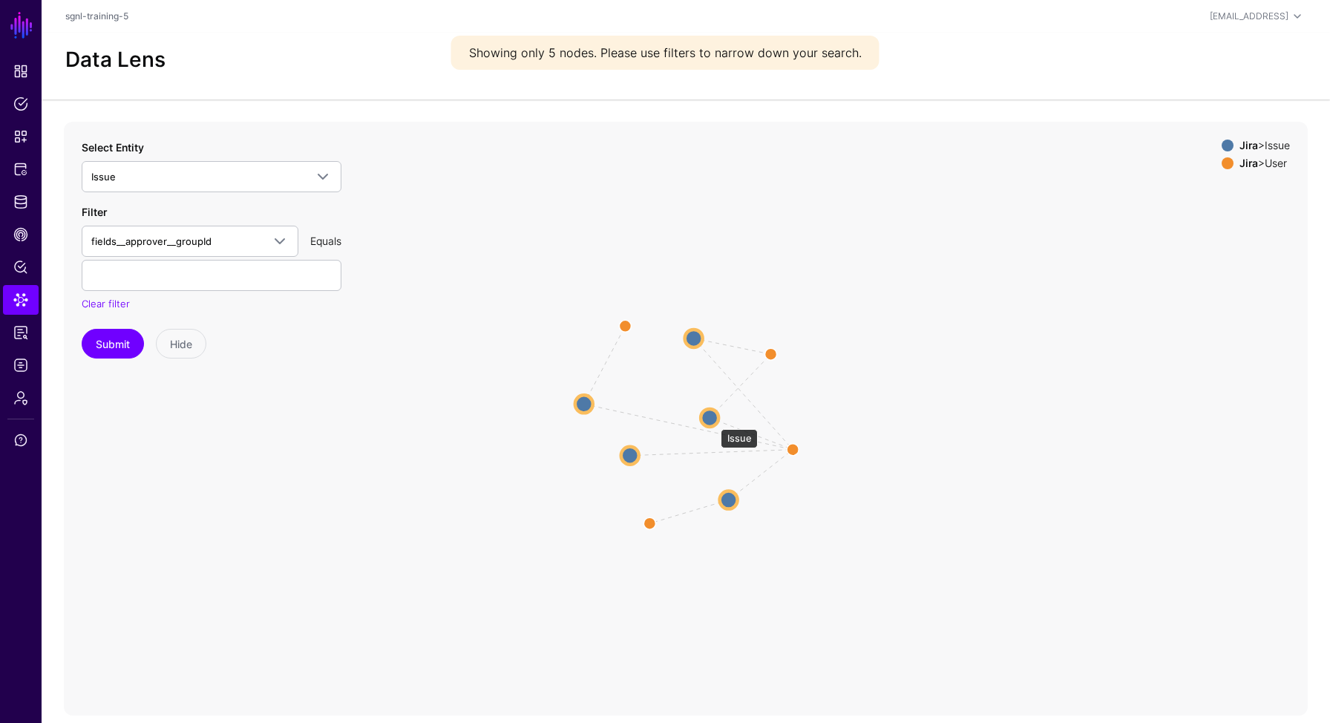
click at [713, 421] on circle at bounding box center [709, 417] width 18 height 18
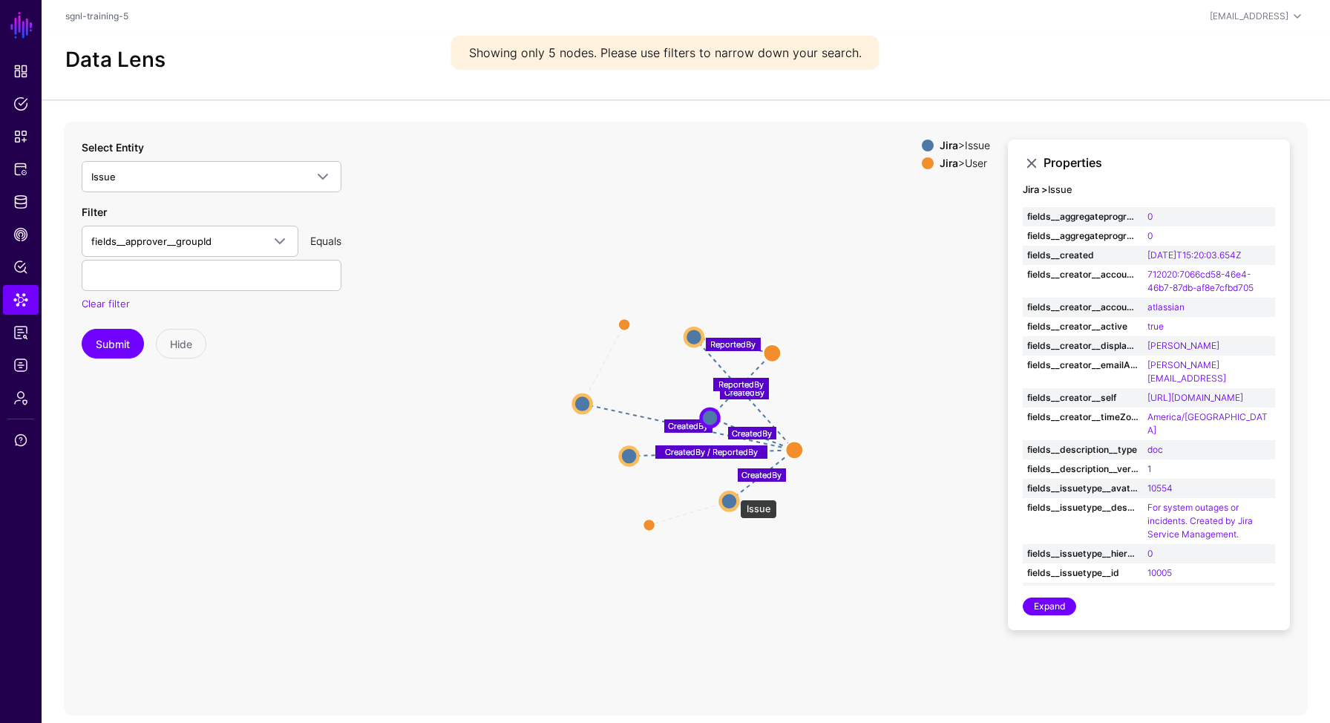
click at [732, 492] on circle at bounding box center [729, 501] width 18 height 18
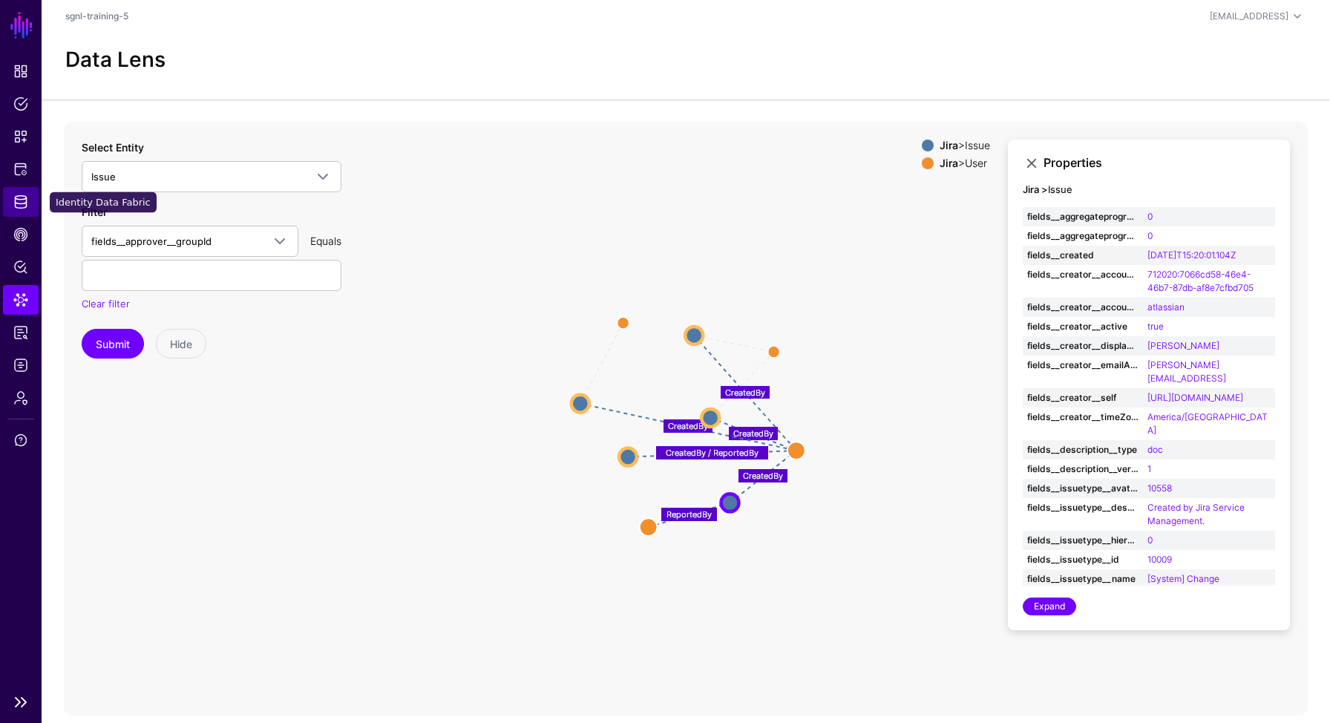
click at [22, 205] on span "Identity Data Fabric" at bounding box center [20, 201] width 15 height 15
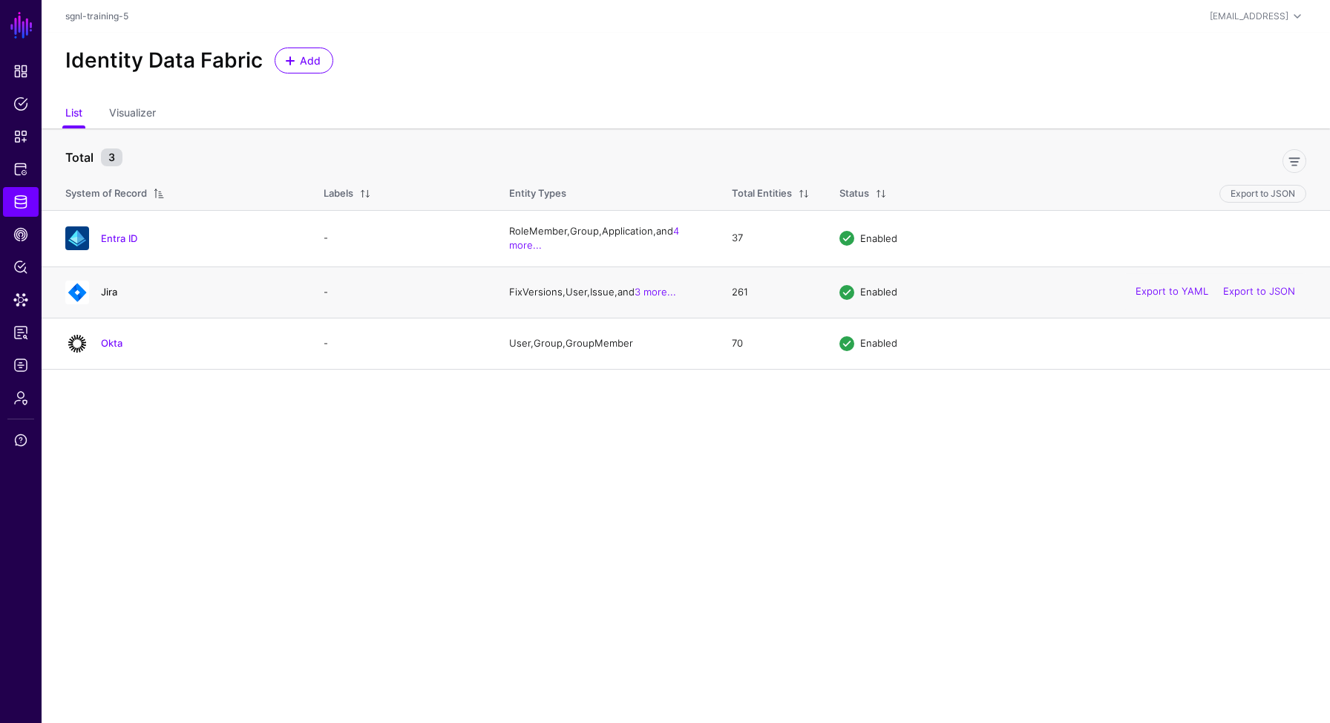
click at [112, 289] on link "Jira" at bounding box center [109, 292] width 16 height 12
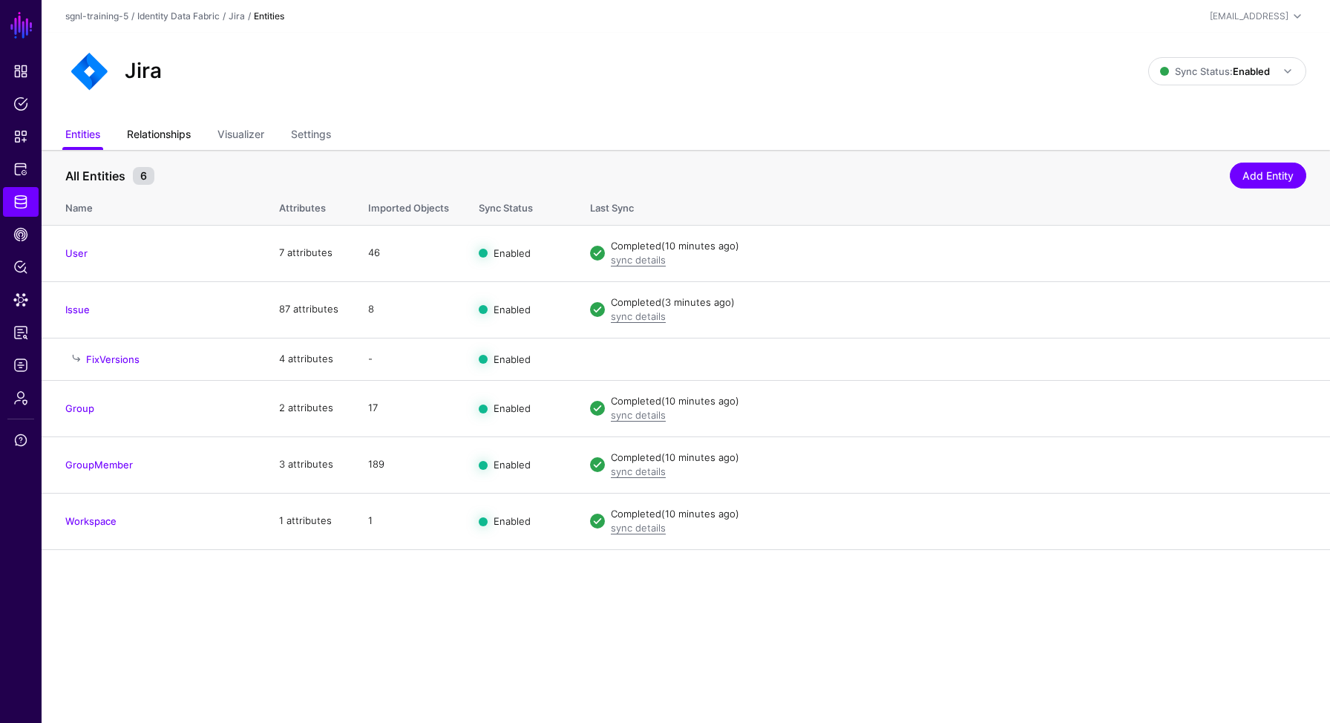
click at [180, 139] on link "Relationships" at bounding box center [159, 136] width 64 height 28
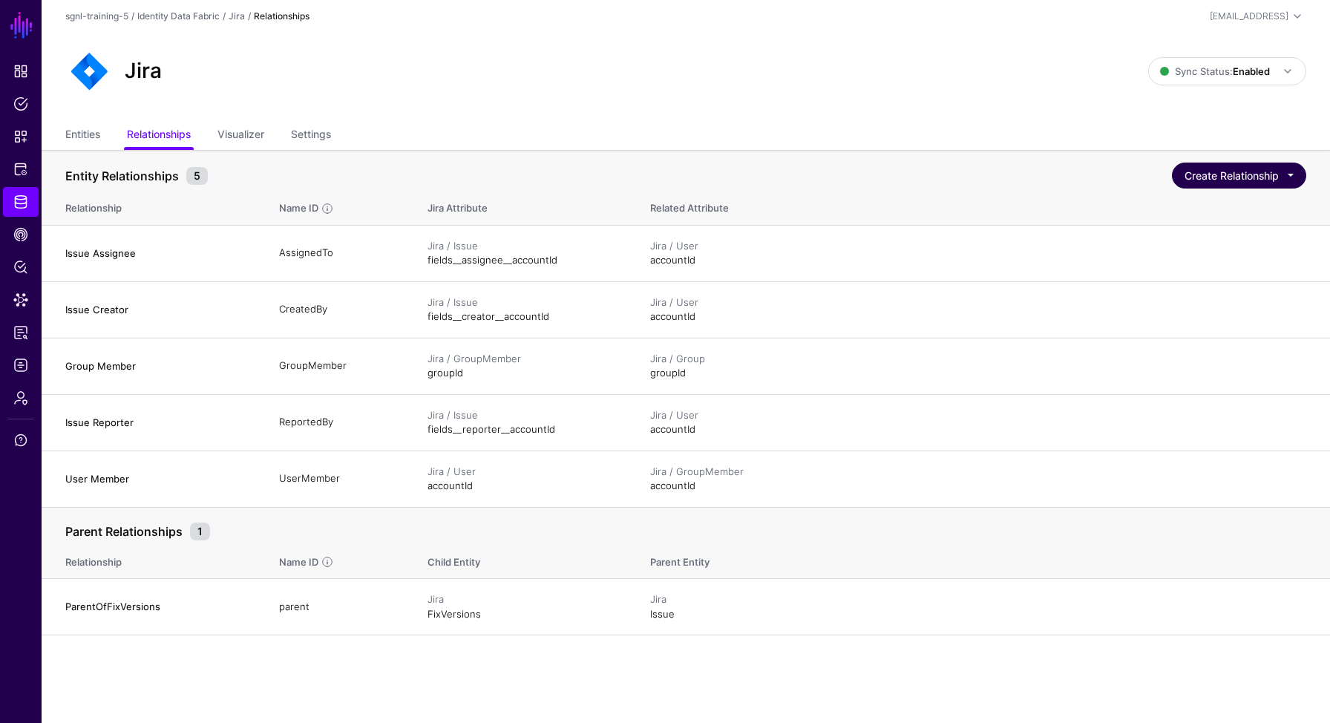
click at [1232, 181] on button "Create Relationship" at bounding box center [1239, 175] width 134 height 26
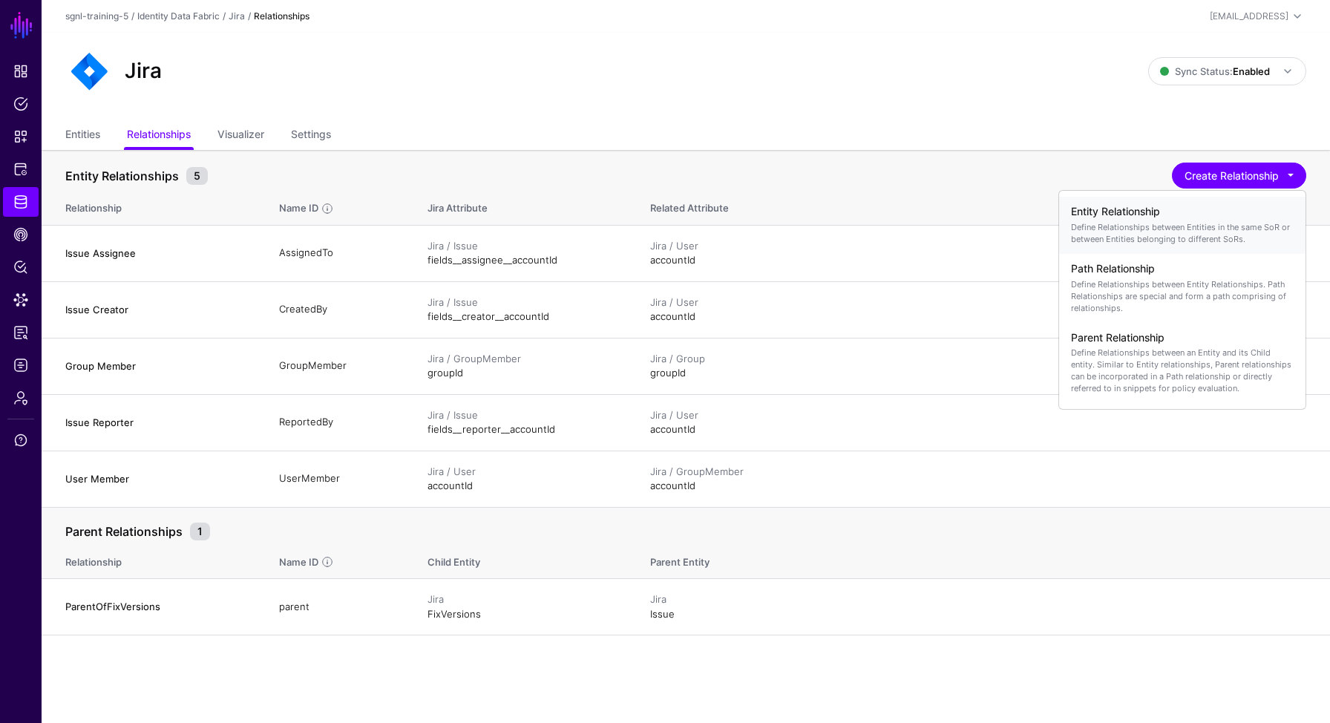
click at [1169, 230] on p "Define Relationships between Entities in the same SoR or between Entities belon…" at bounding box center [1182, 233] width 223 height 24
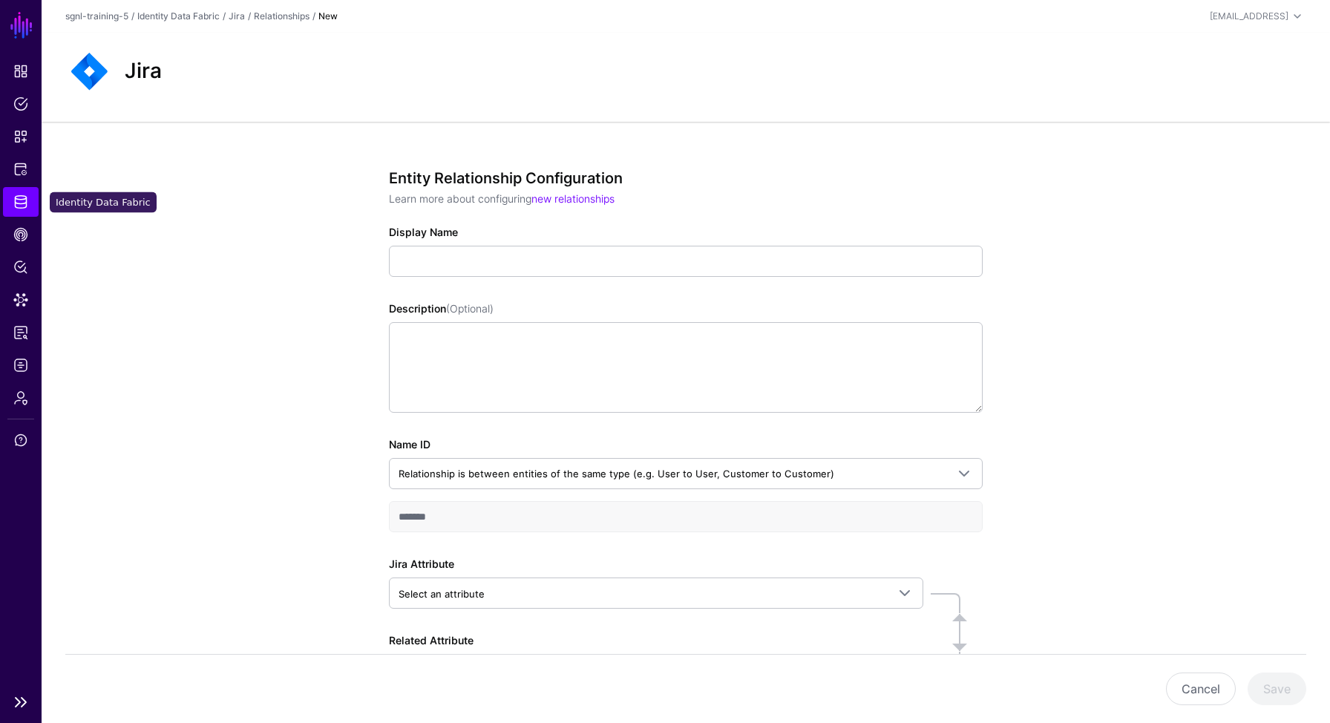
click at [23, 200] on span "Identity Data Fabric" at bounding box center [20, 201] width 15 height 15
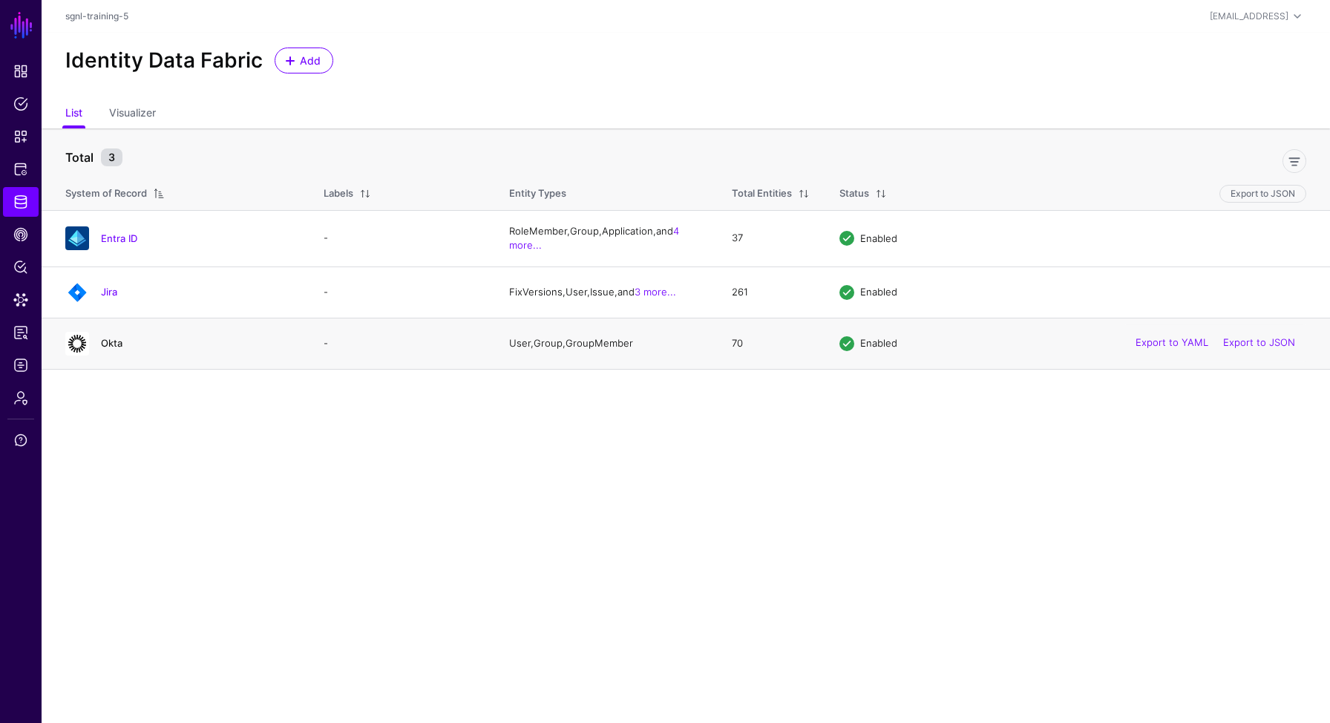
click at [109, 344] on link "Okta" at bounding box center [112, 343] width 22 height 12
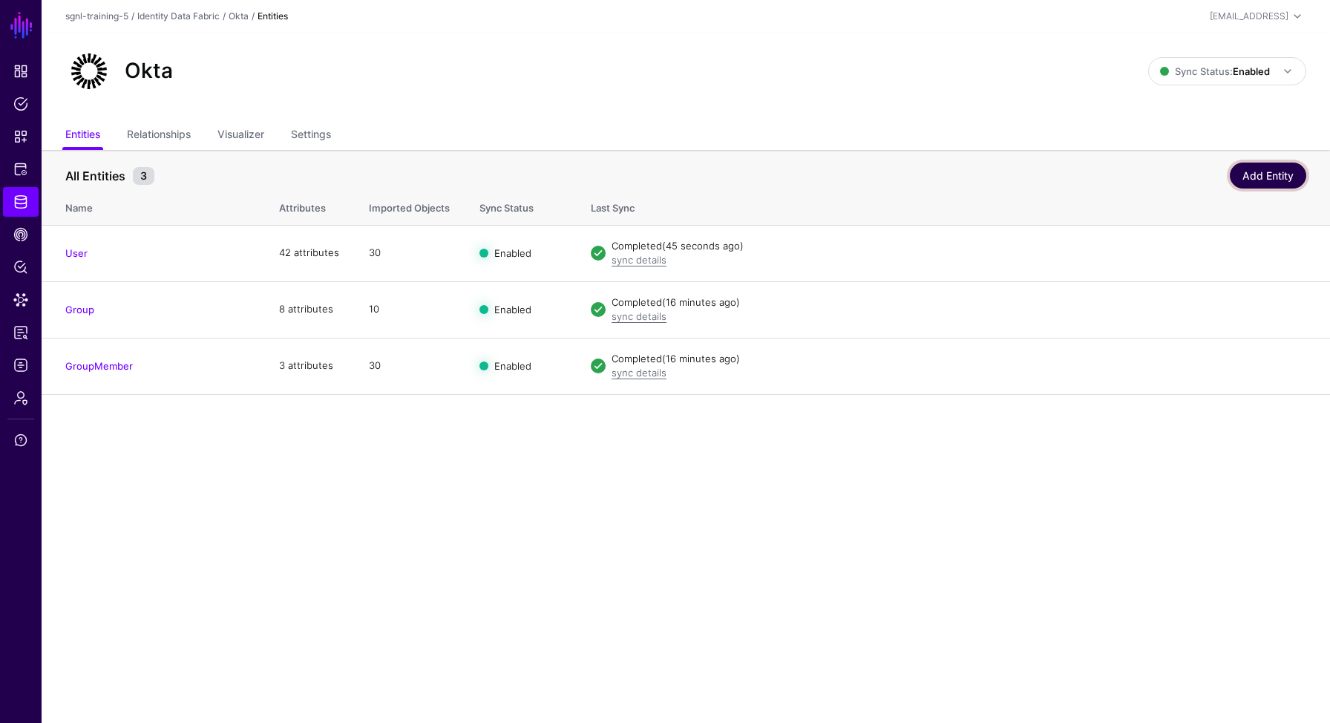
click at [1270, 173] on link "Add Entity" at bounding box center [1267, 175] width 76 height 26
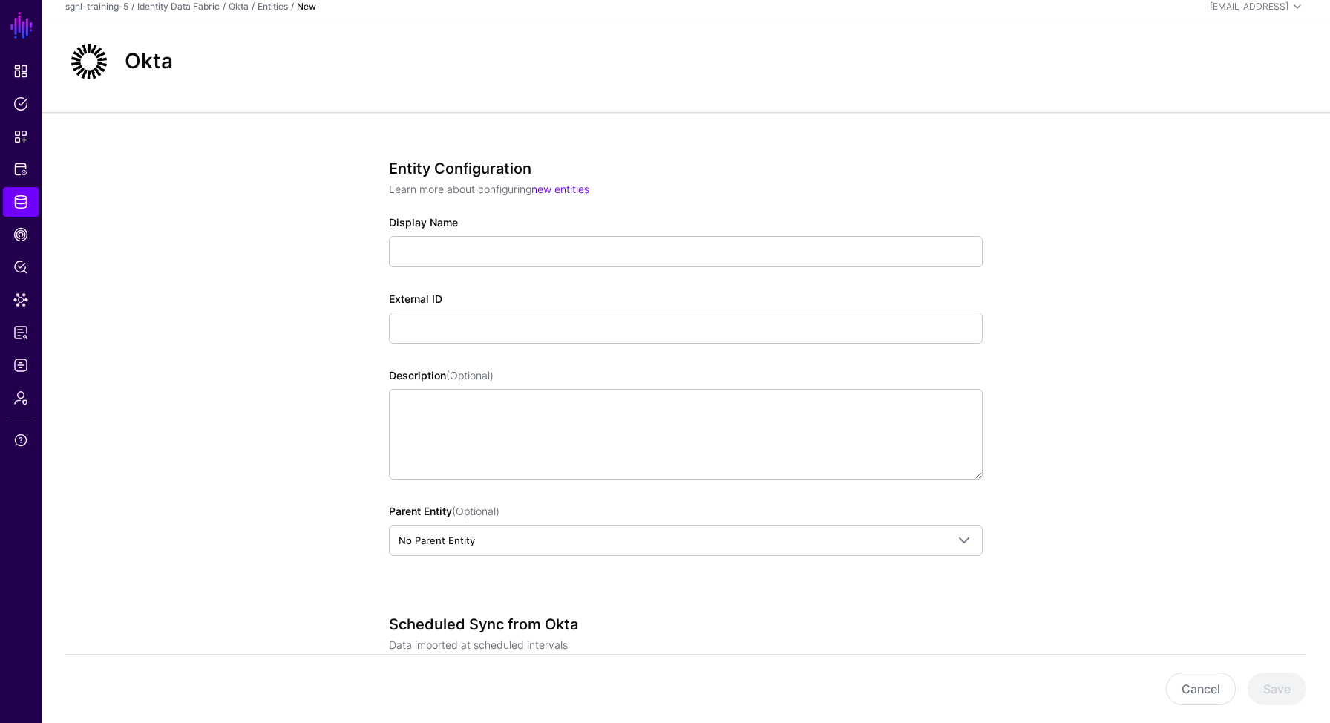
scroll to position [7, 0]
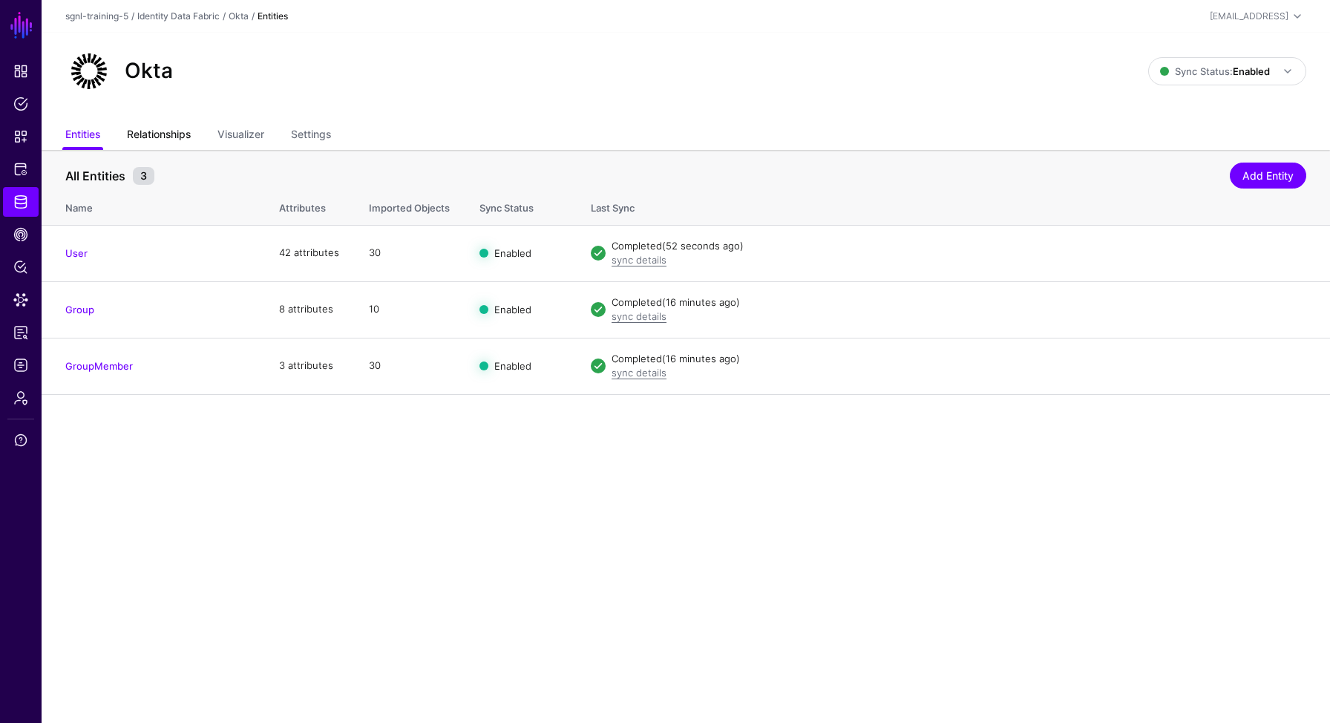
click at [180, 139] on link "Relationships" at bounding box center [159, 136] width 64 height 28
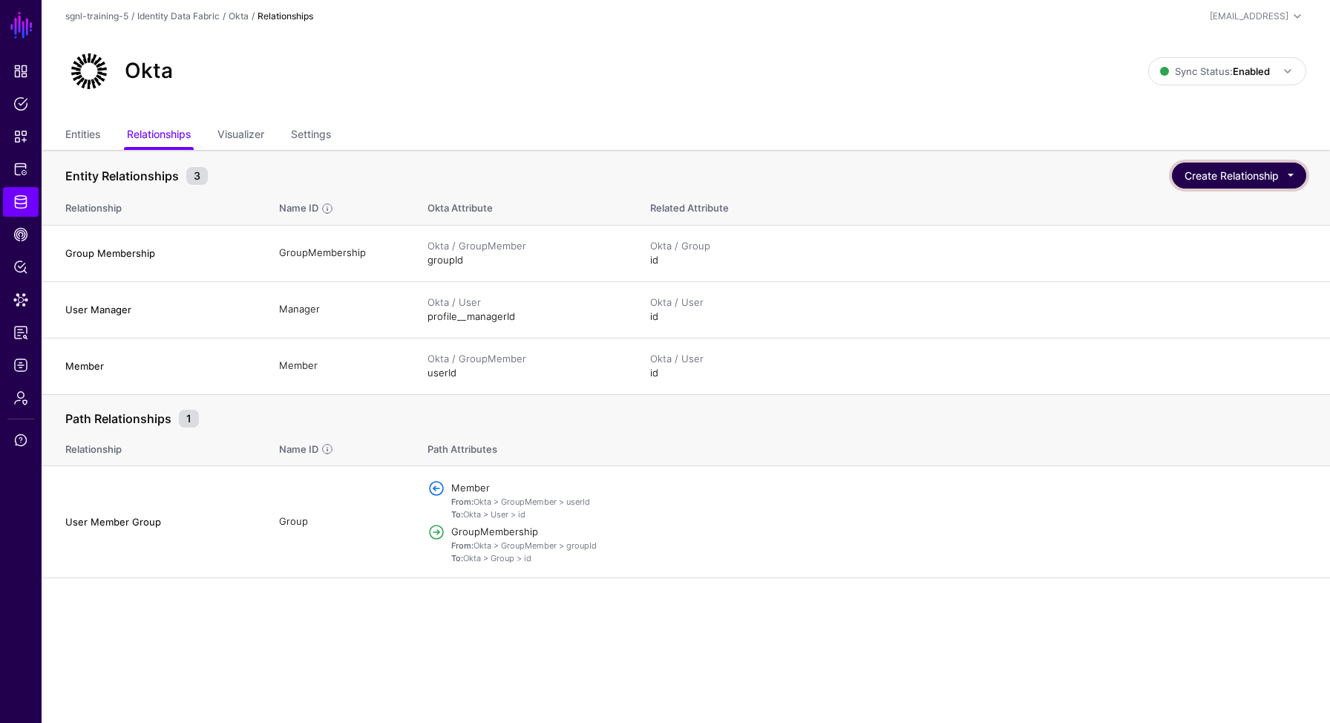
click at [1243, 168] on button "Create Relationship" at bounding box center [1239, 175] width 134 height 26
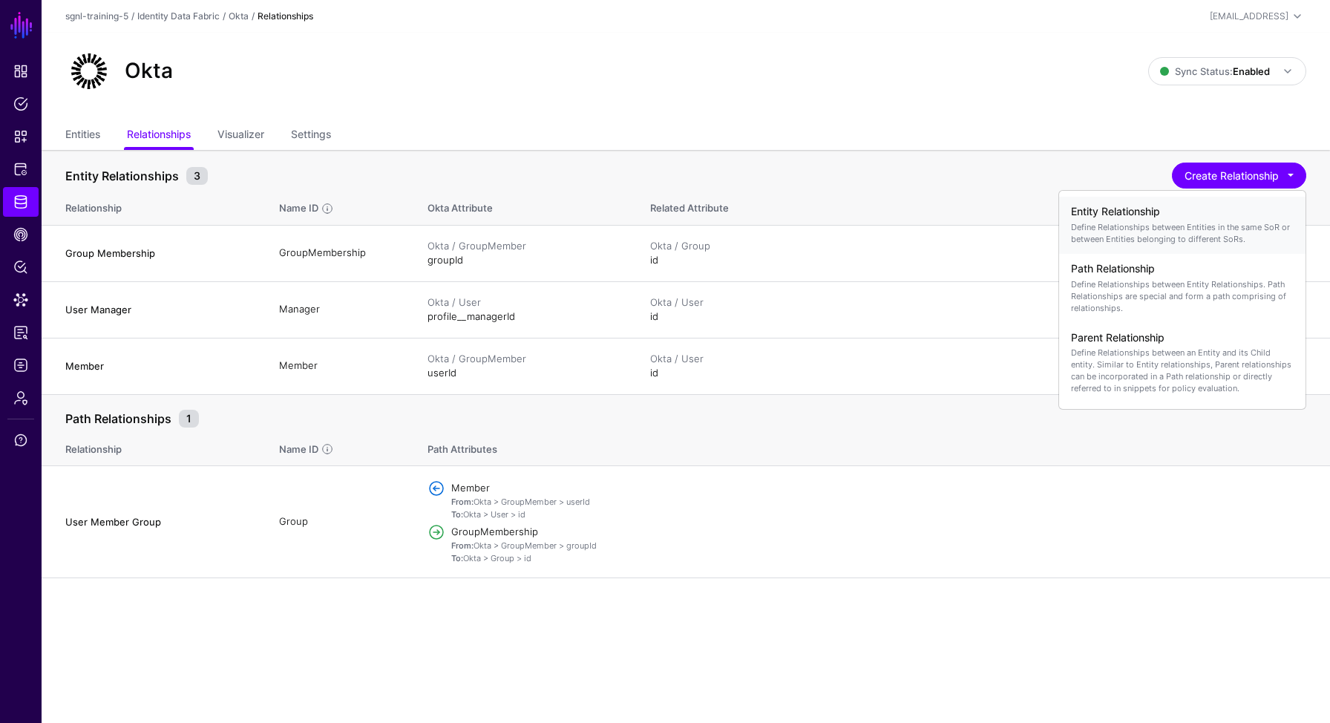
click at [1137, 223] on p "Define Relationships between Entities in the same SoR or between Entities belon…" at bounding box center [1182, 233] width 223 height 24
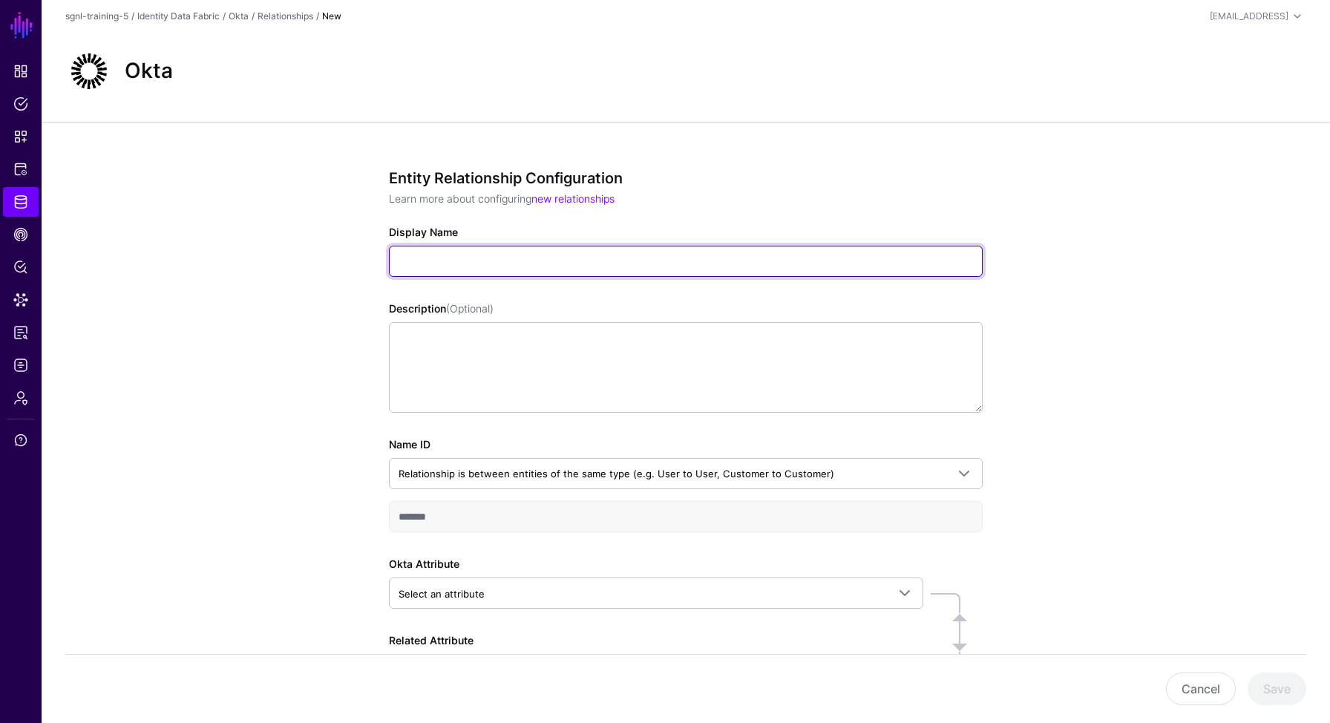
click at [514, 260] on input "Display Name" at bounding box center [686, 261] width 594 height 31
paste input "**********"
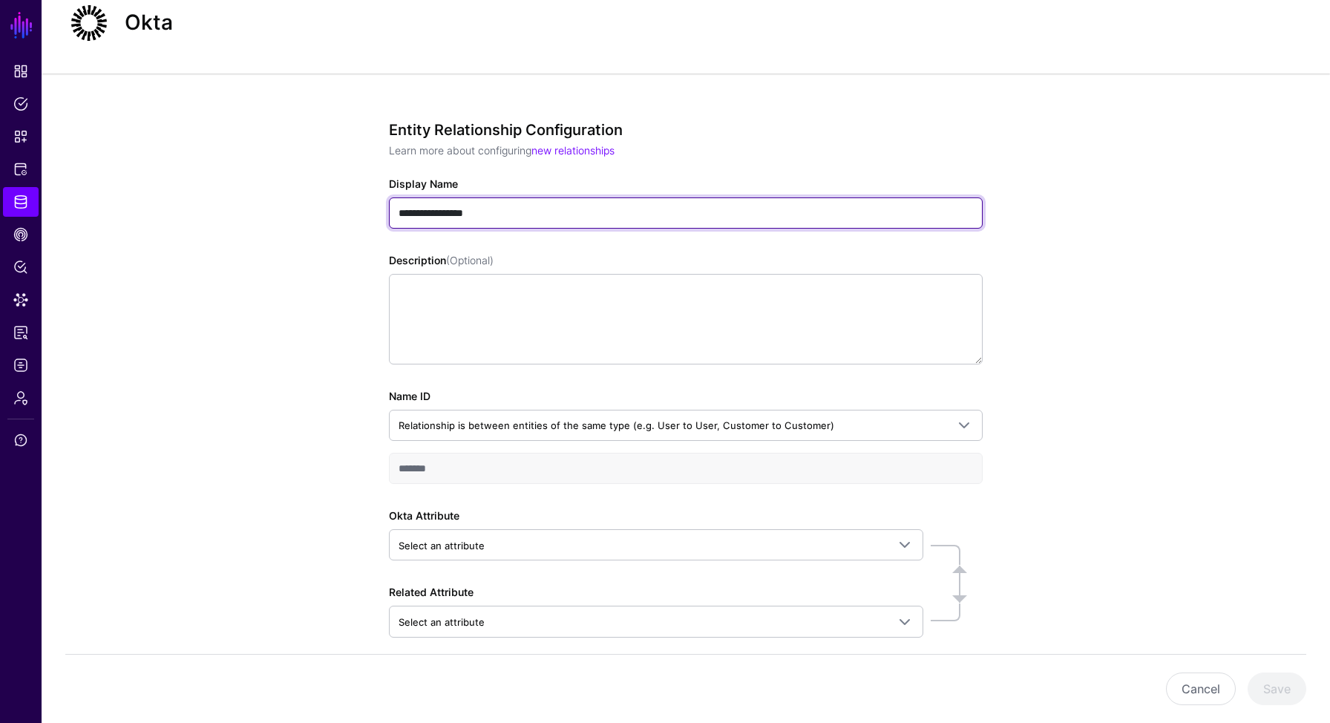
scroll to position [116, 0]
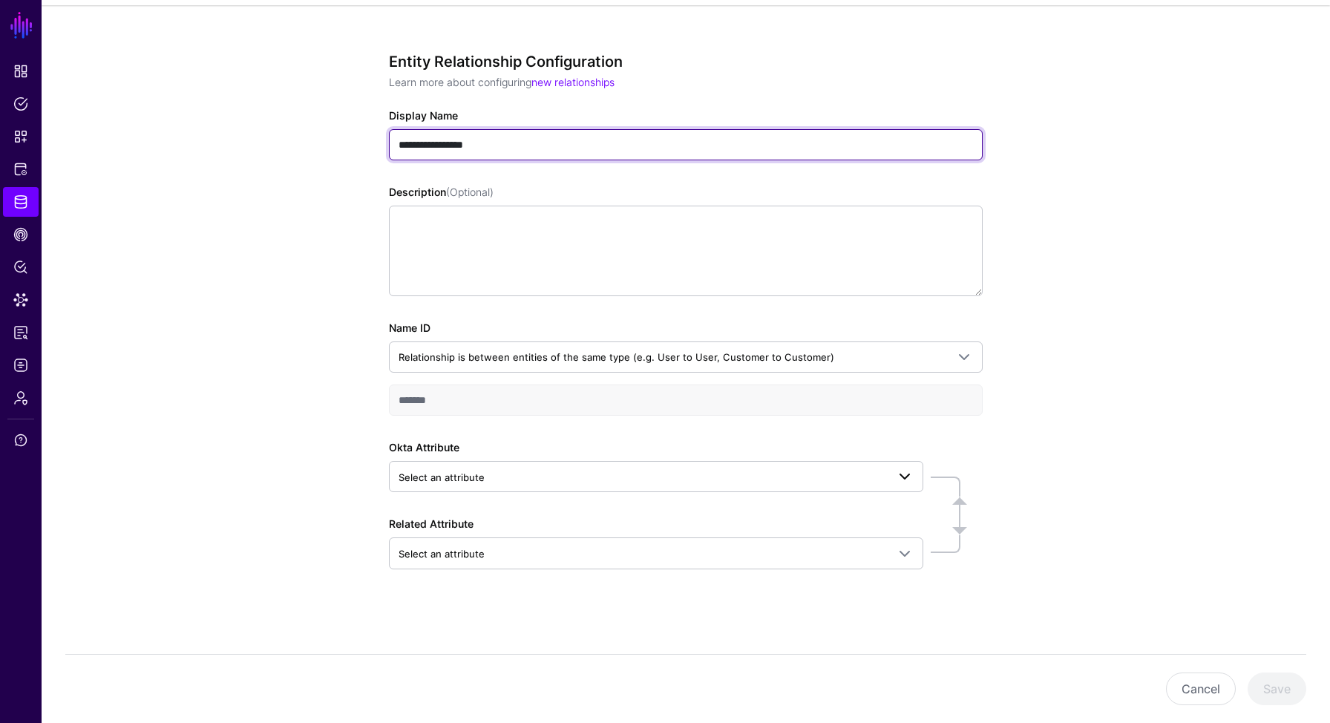
type input "**********"
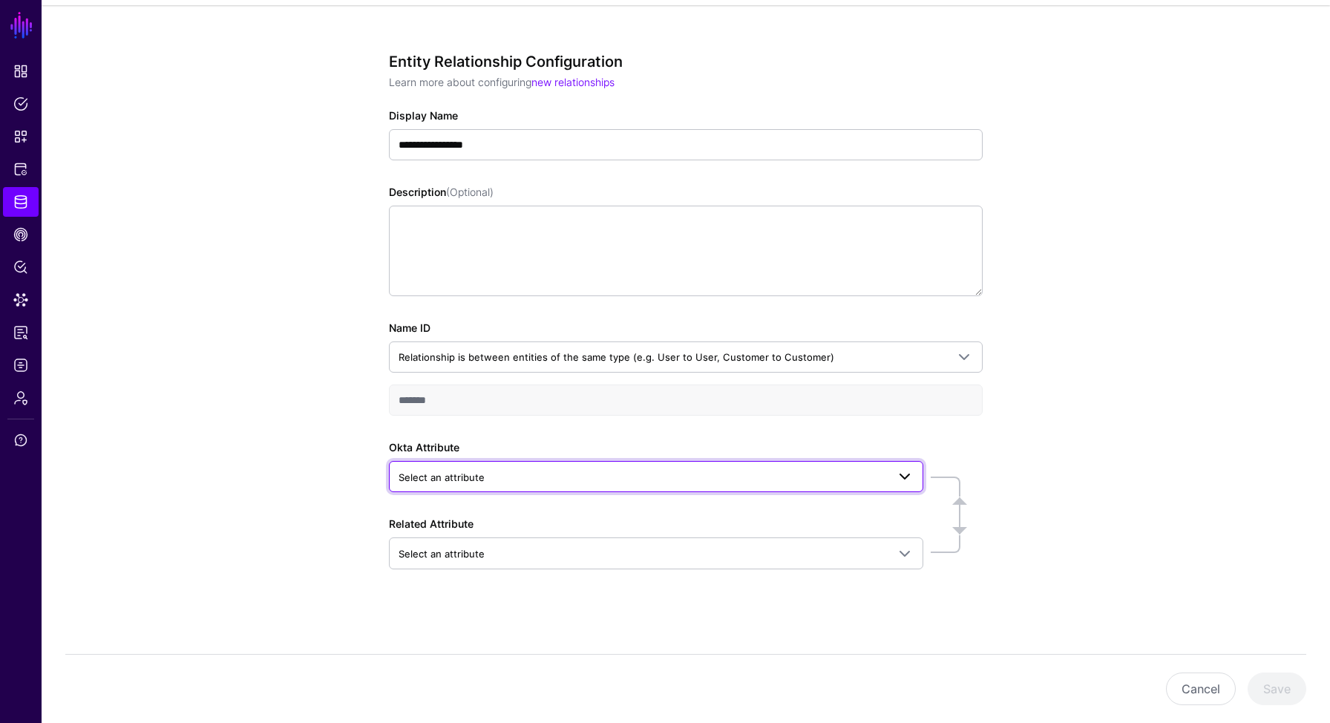
click at [549, 479] on span "Select an attribute" at bounding box center [642, 477] width 488 height 16
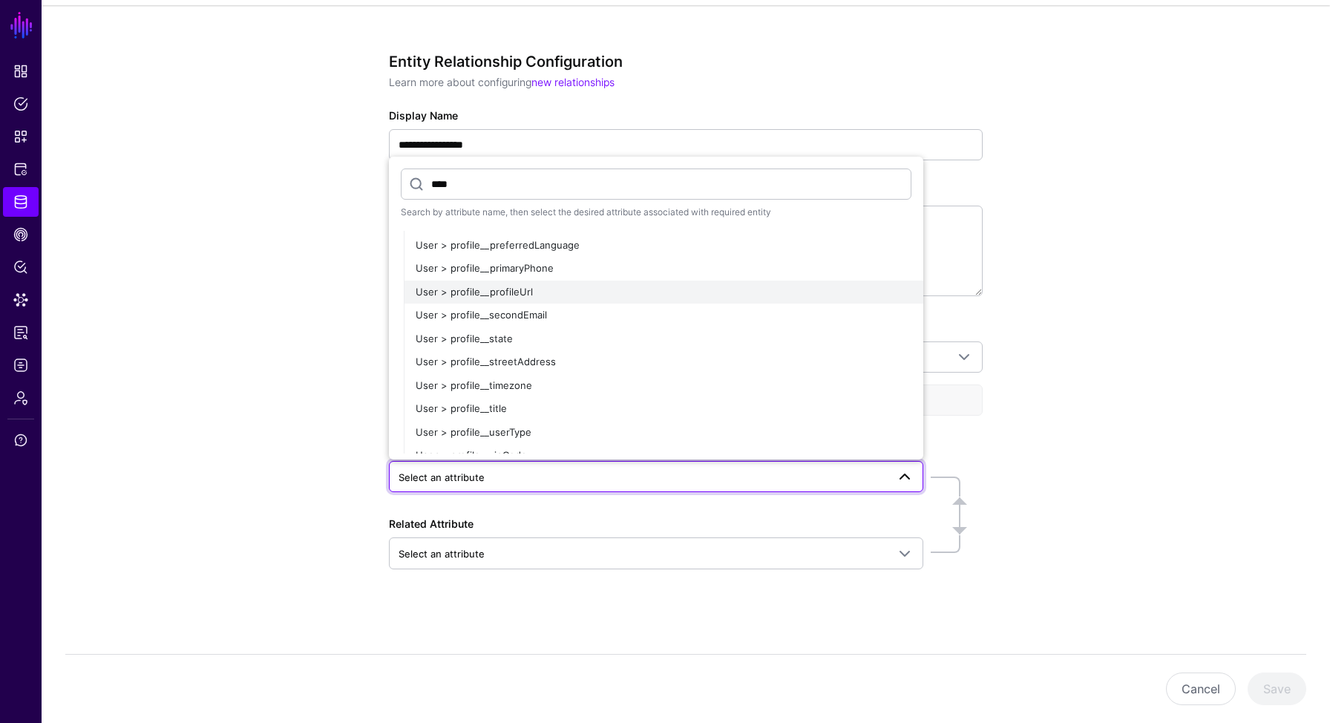
scroll to position [0, 0]
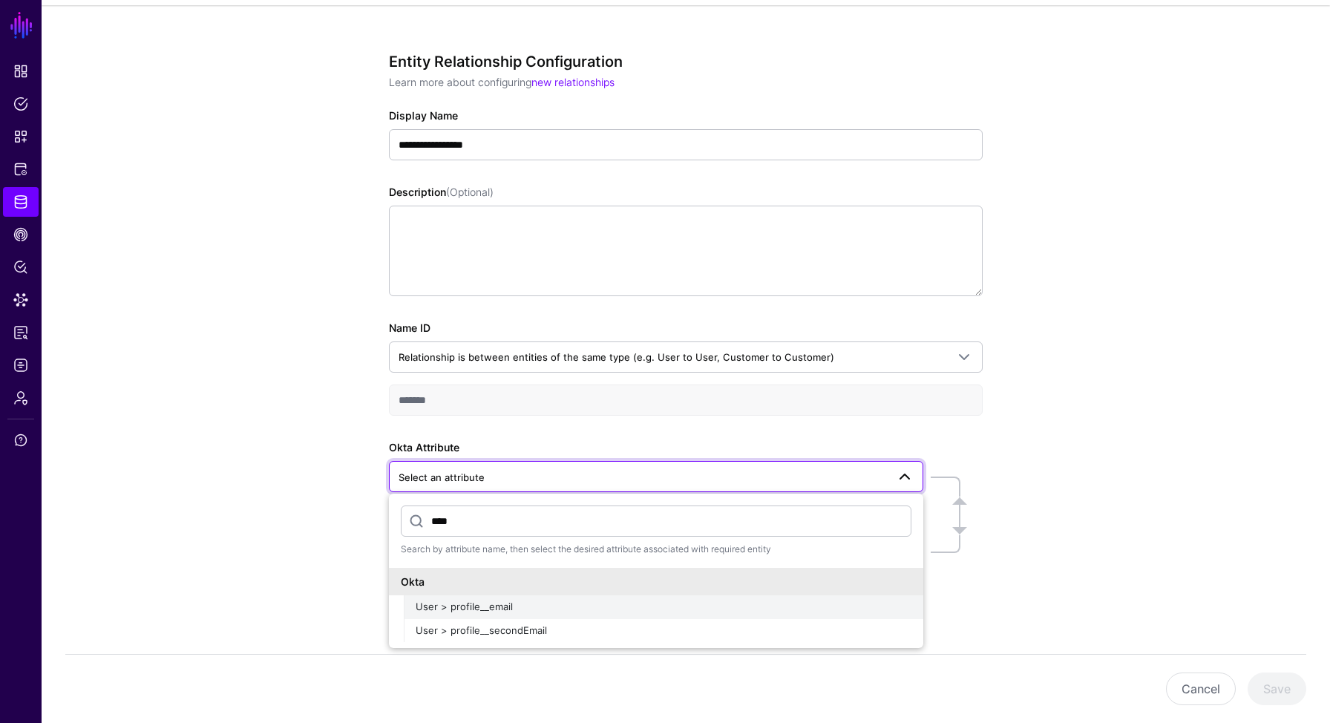
type input "****"
click at [524, 610] on div "User > profile__email" at bounding box center [664, 607] width 496 height 15
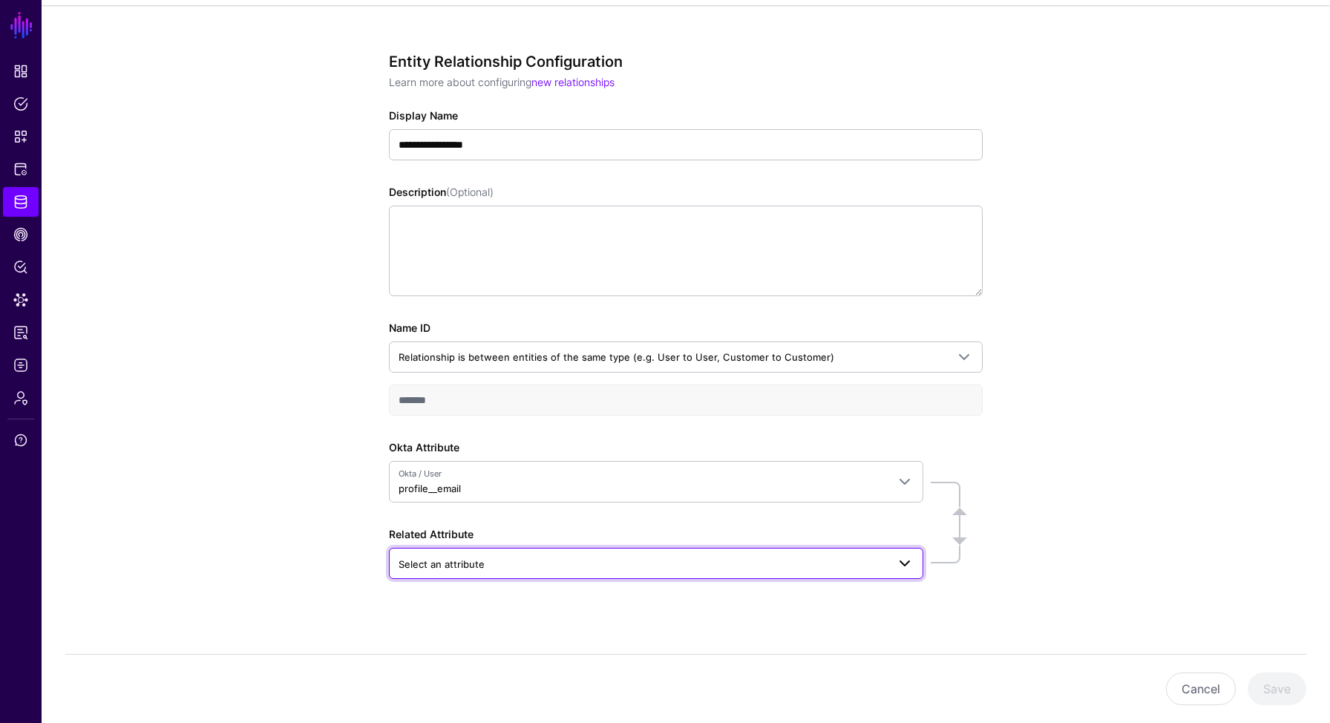
click at [459, 568] on span "Select an attribute" at bounding box center [441, 564] width 86 height 12
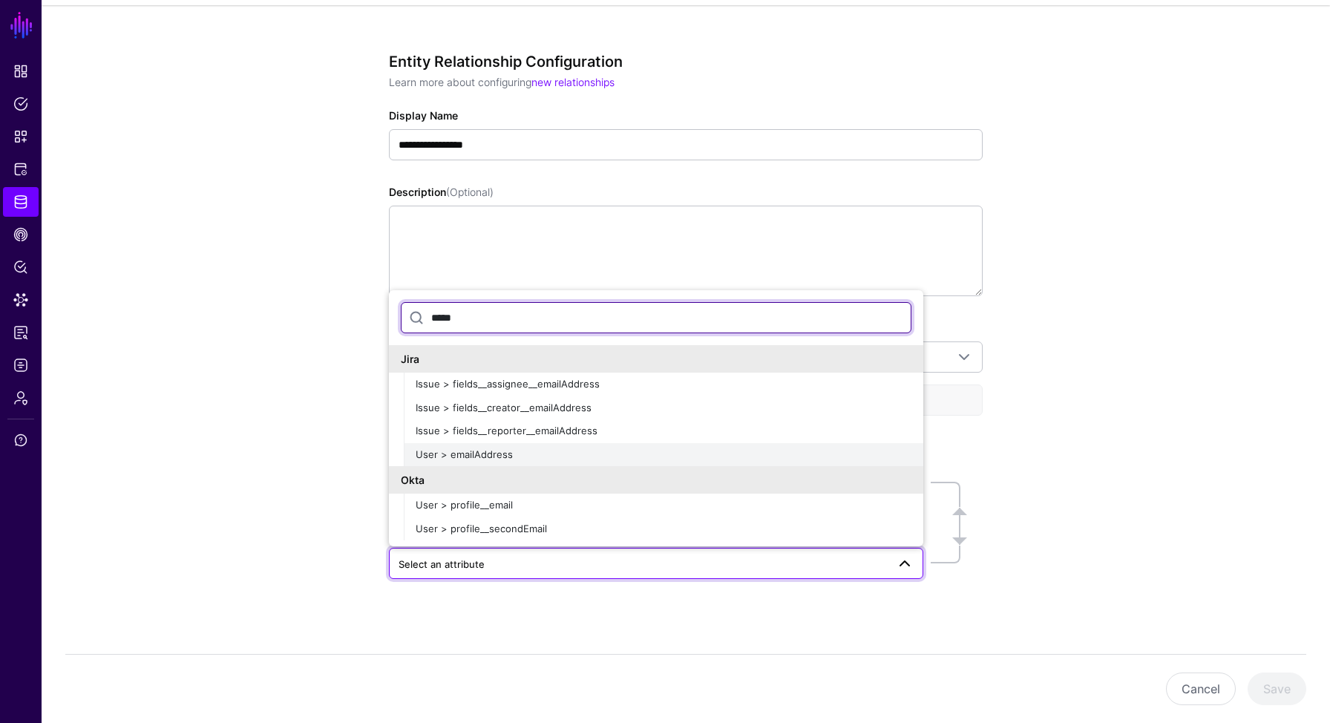
type input "*****"
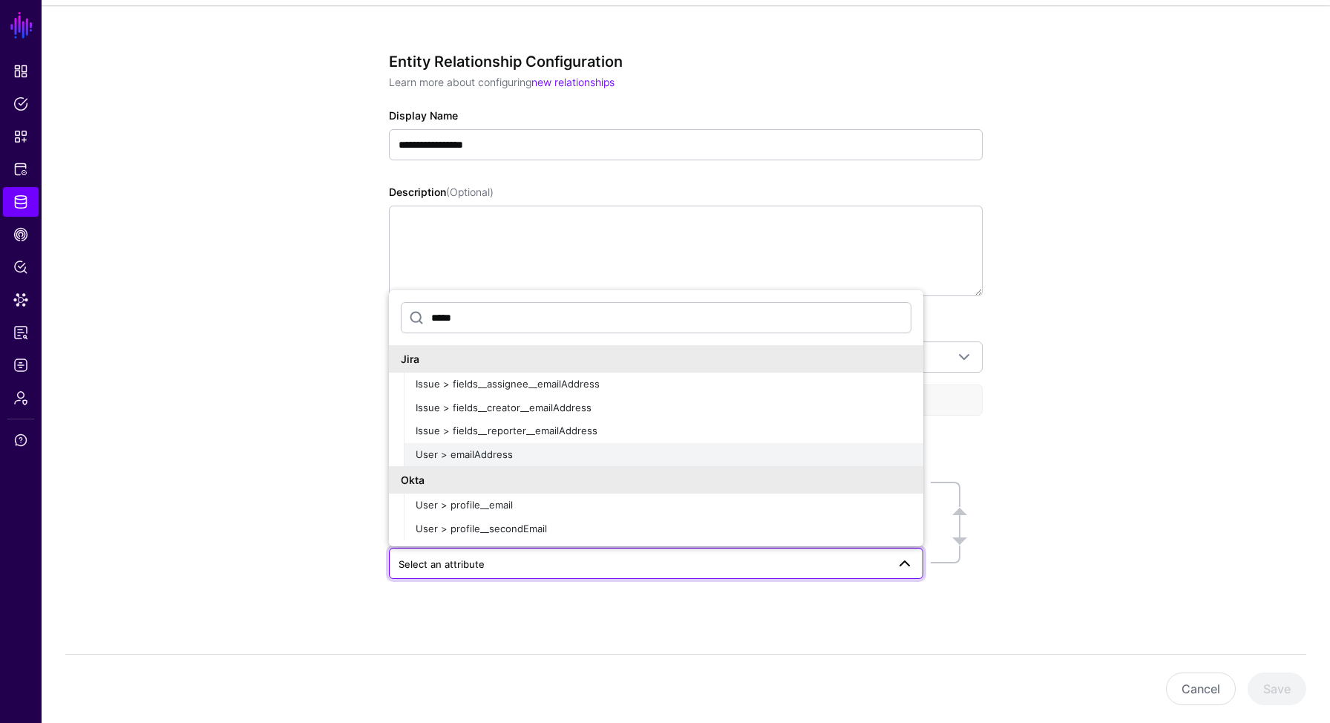
click at [500, 454] on span "User > emailAddress" at bounding box center [464, 454] width 97 height 12
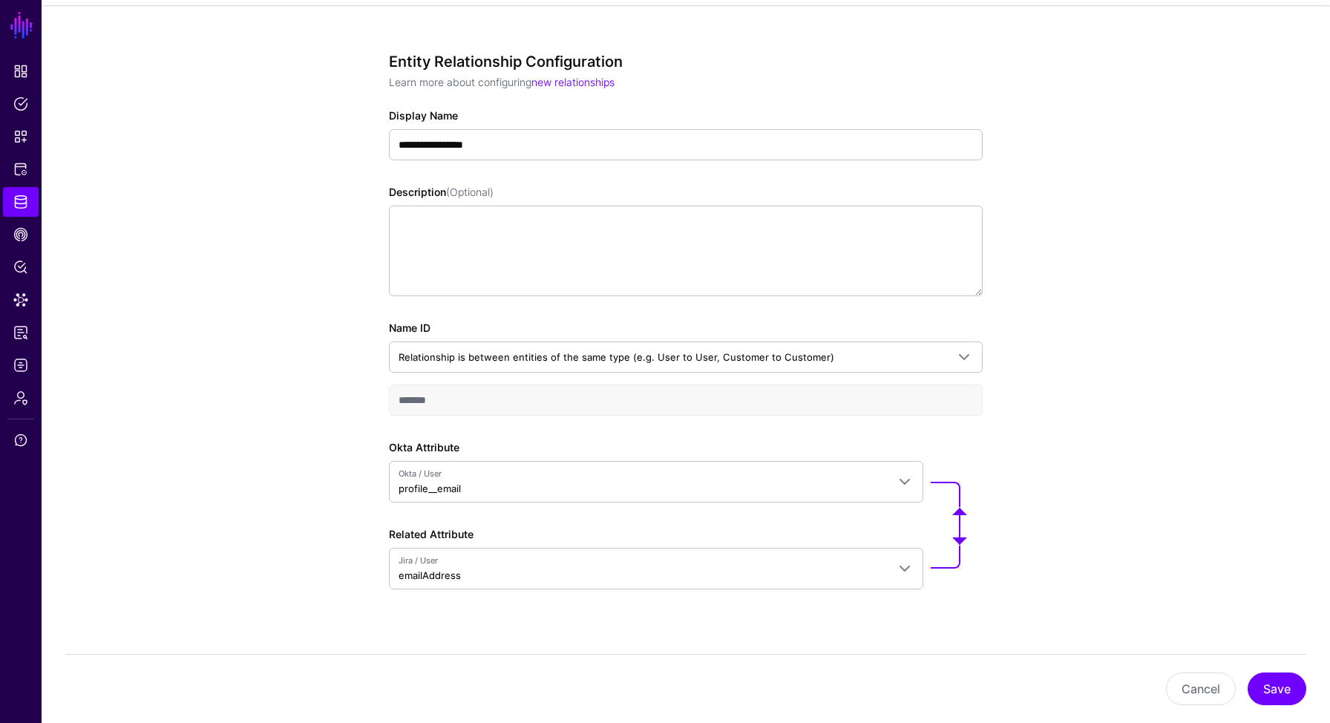
scroll to position [137, 0]
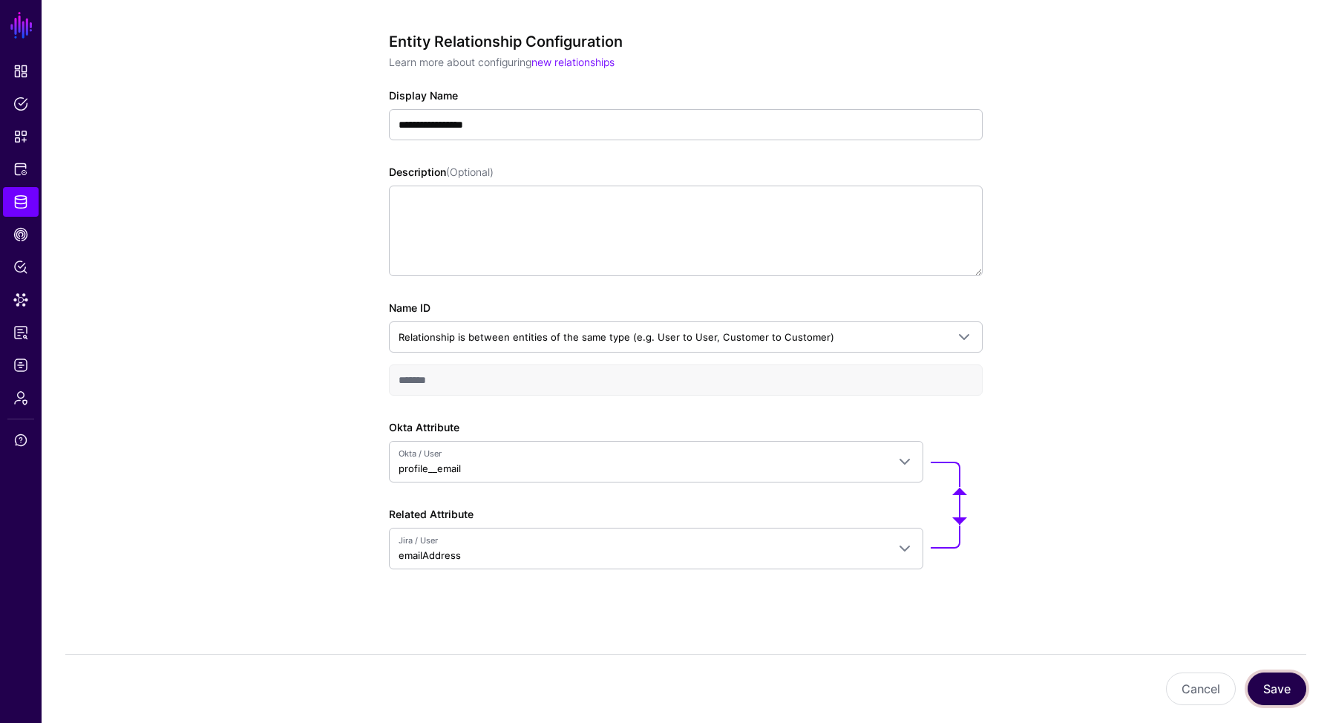
click at [1283, 684] on button "Save" at bounding box center [1276, 688] width 59 height 33
